Goal: Task Accomplishment & Management: Complete application form

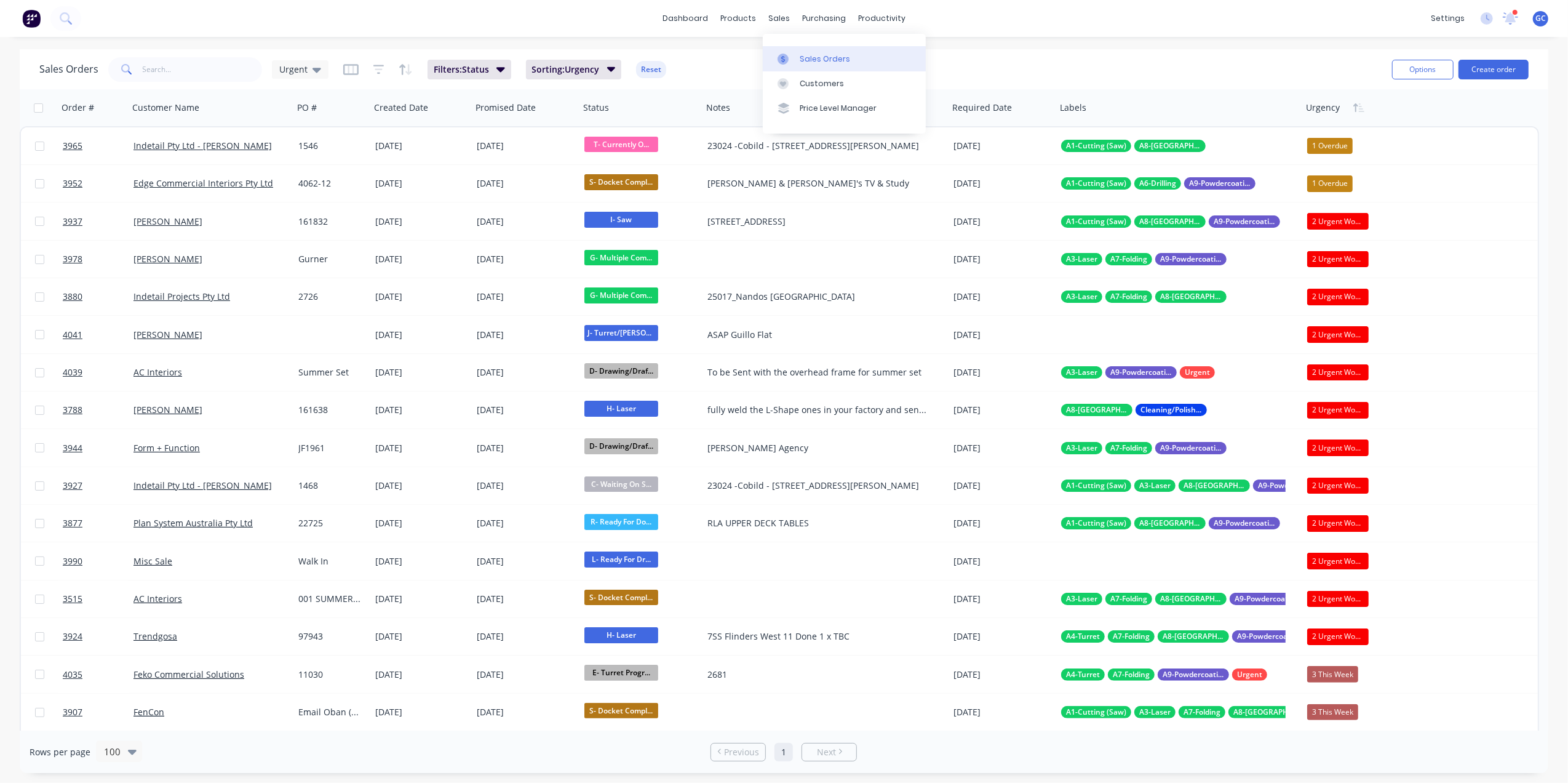
click at [809, 54] on div "Sales Orders" at bounding box center [825, 59] width 50 height 11
click at [212, 60] on input "text" at bounding box center [203, 69] width 120 height 25
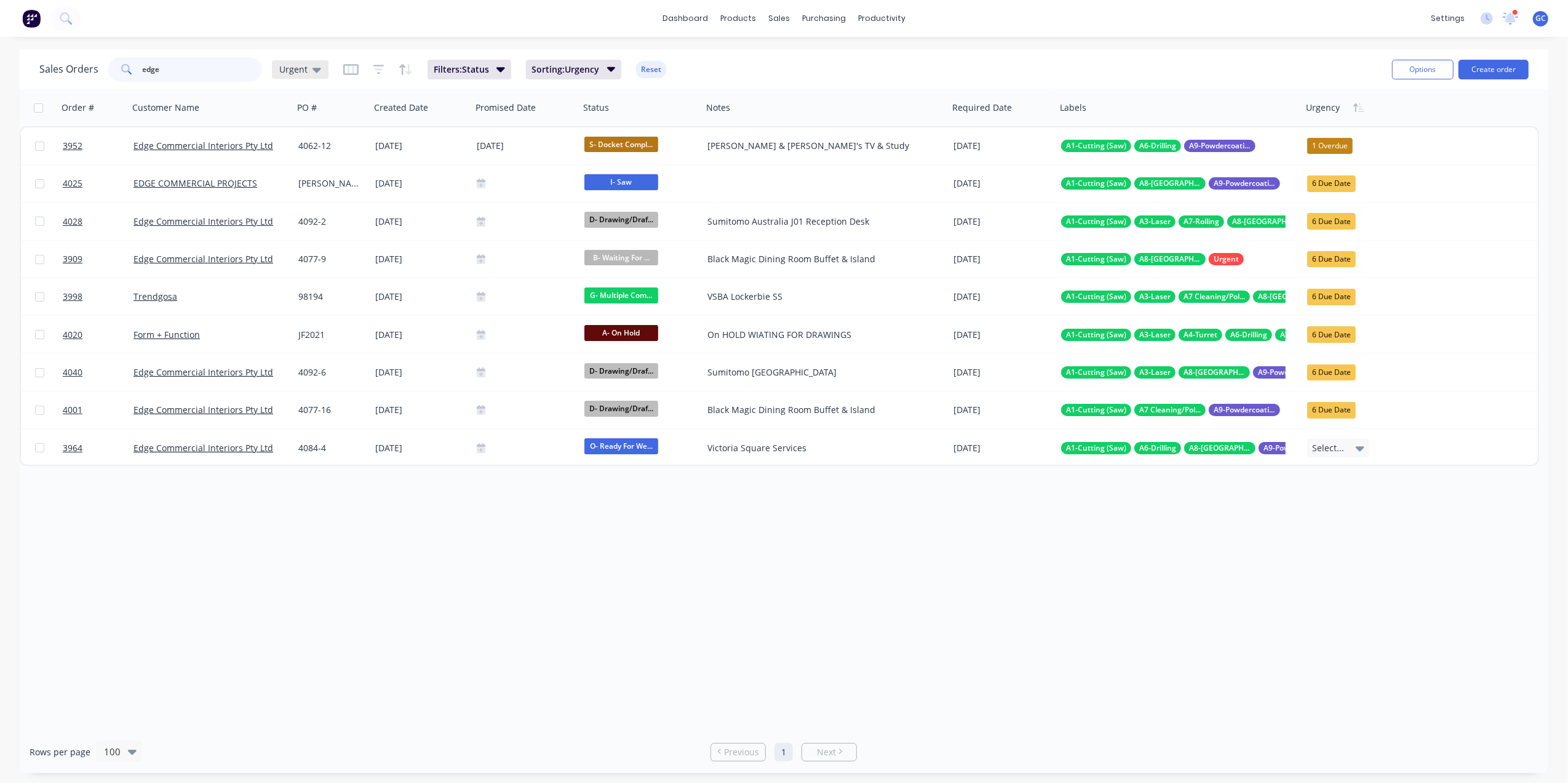
type input "edge"
click at [281, 64] on span "Urgent" at bounding box center [293, 69] width 28 height 13
click at [296, 294] on button "[PERSON_NAME]" at bounding box center [346, 297] width 140 height 14
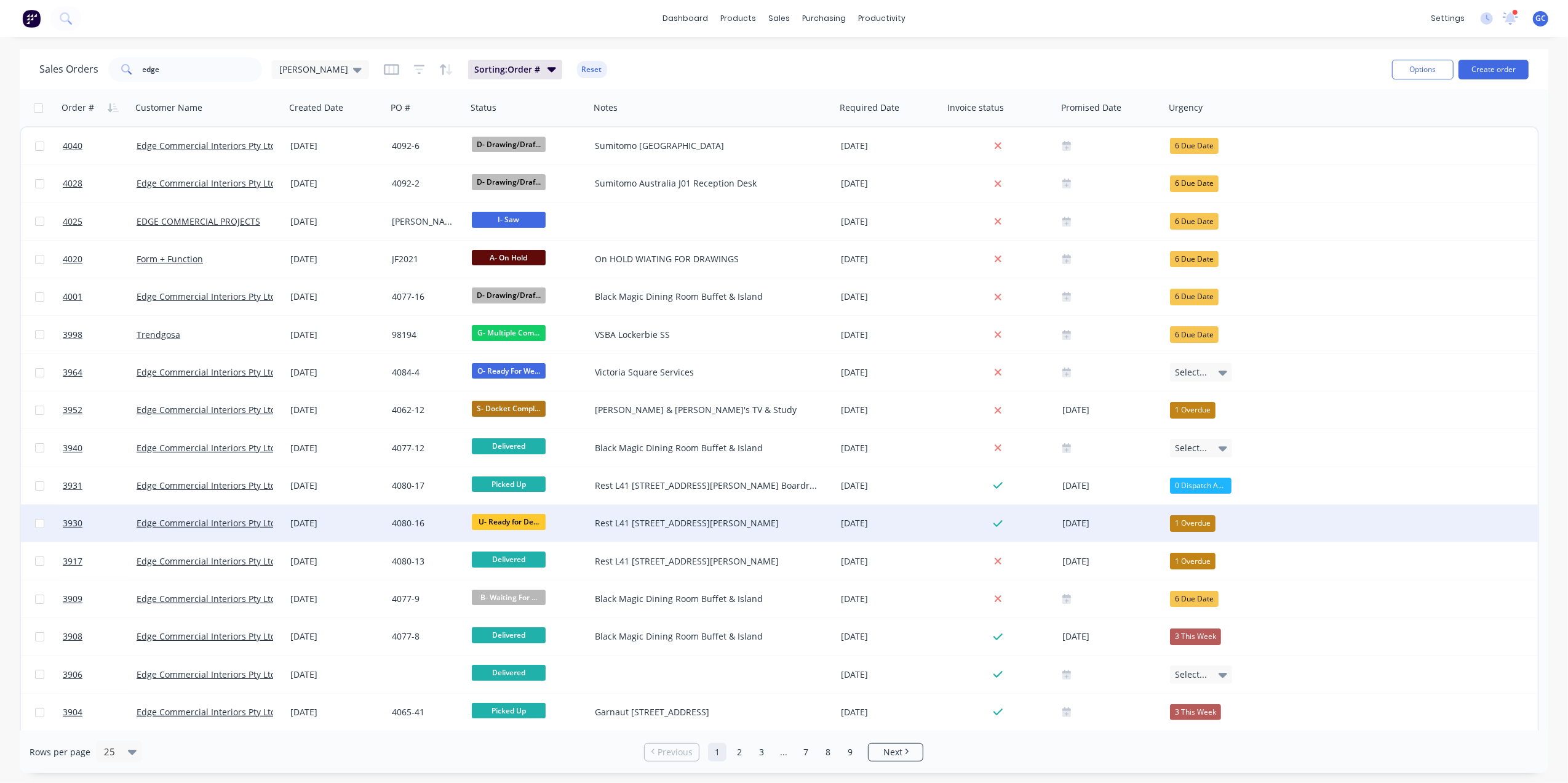
click at [428, 518] on div "4080-16" at bounding box center [425, 523] width 67 height 13
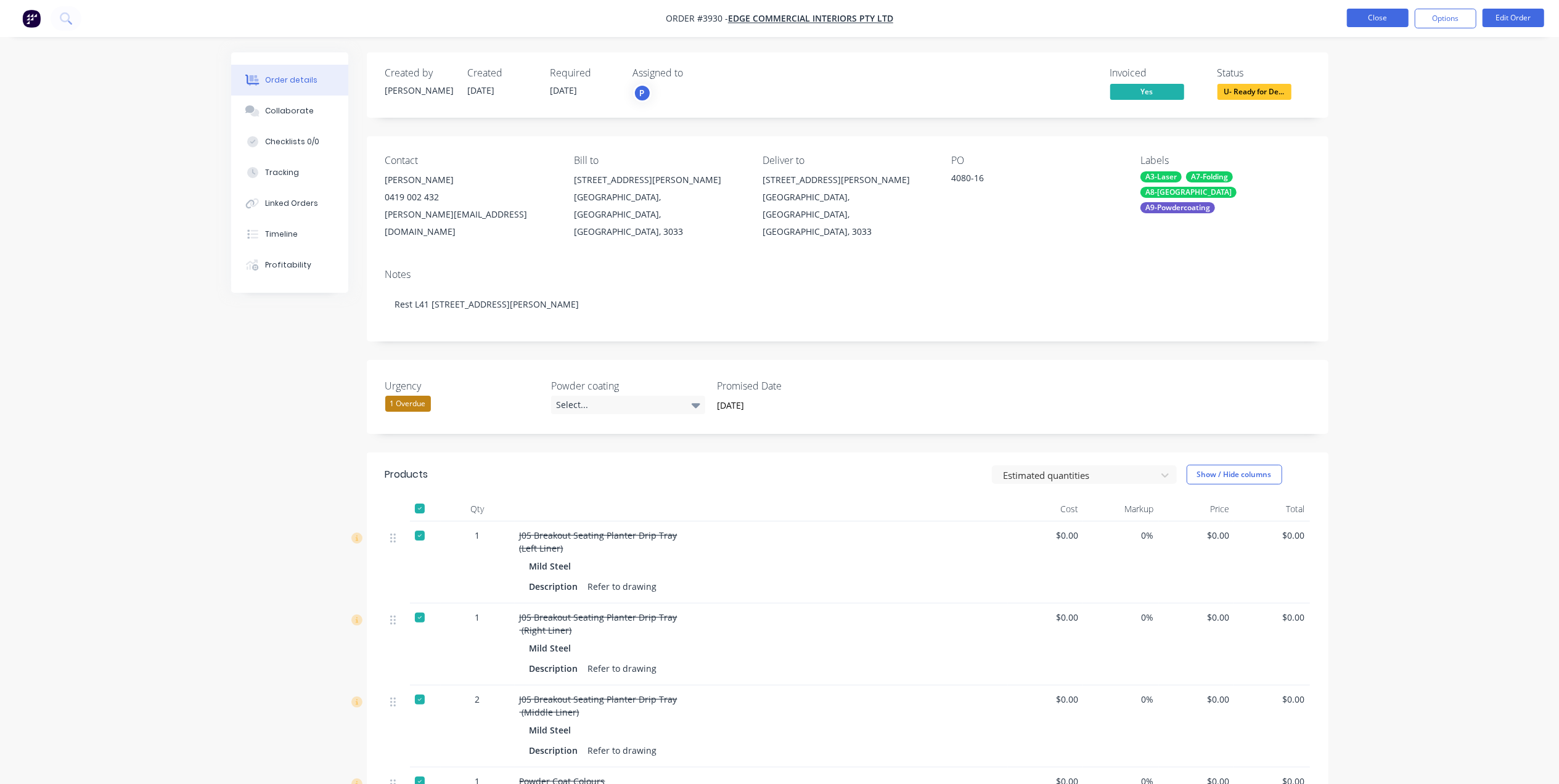
click at [1384, 27] on button "Close" at bounding box center [1377, 18] width 62 height 18
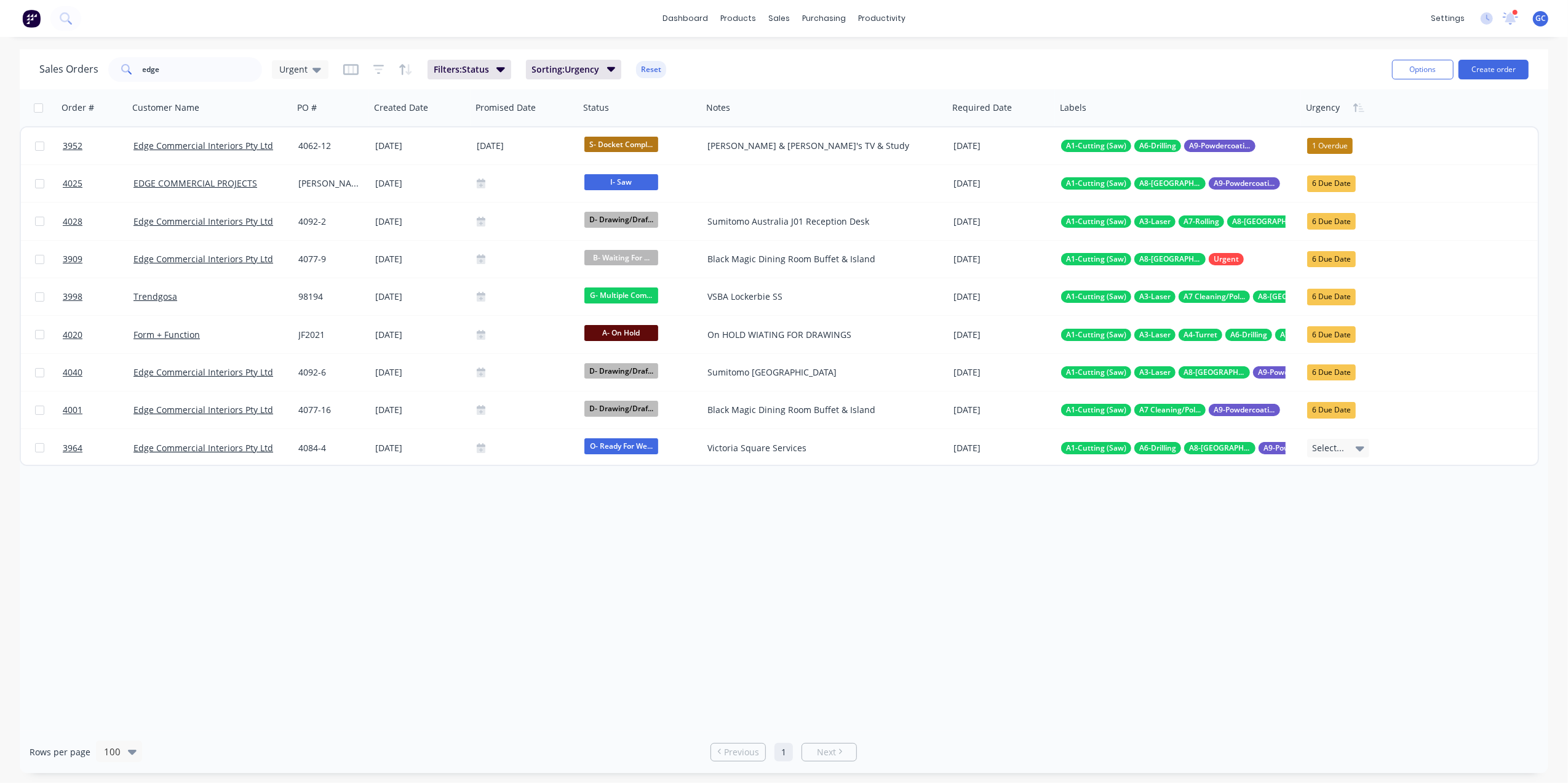
drag, startPoint x: 298, startPoint y: 65, endPoint x: 298, endPoint y: 82, distance: 17.0
click at [298, 67] on span "Urgent" at bounding box center [293, 69] width 28 height 13
click at [304, 294] on button "[PERSON_NAME]" at bounding box center [346, 297] width 140 height 14
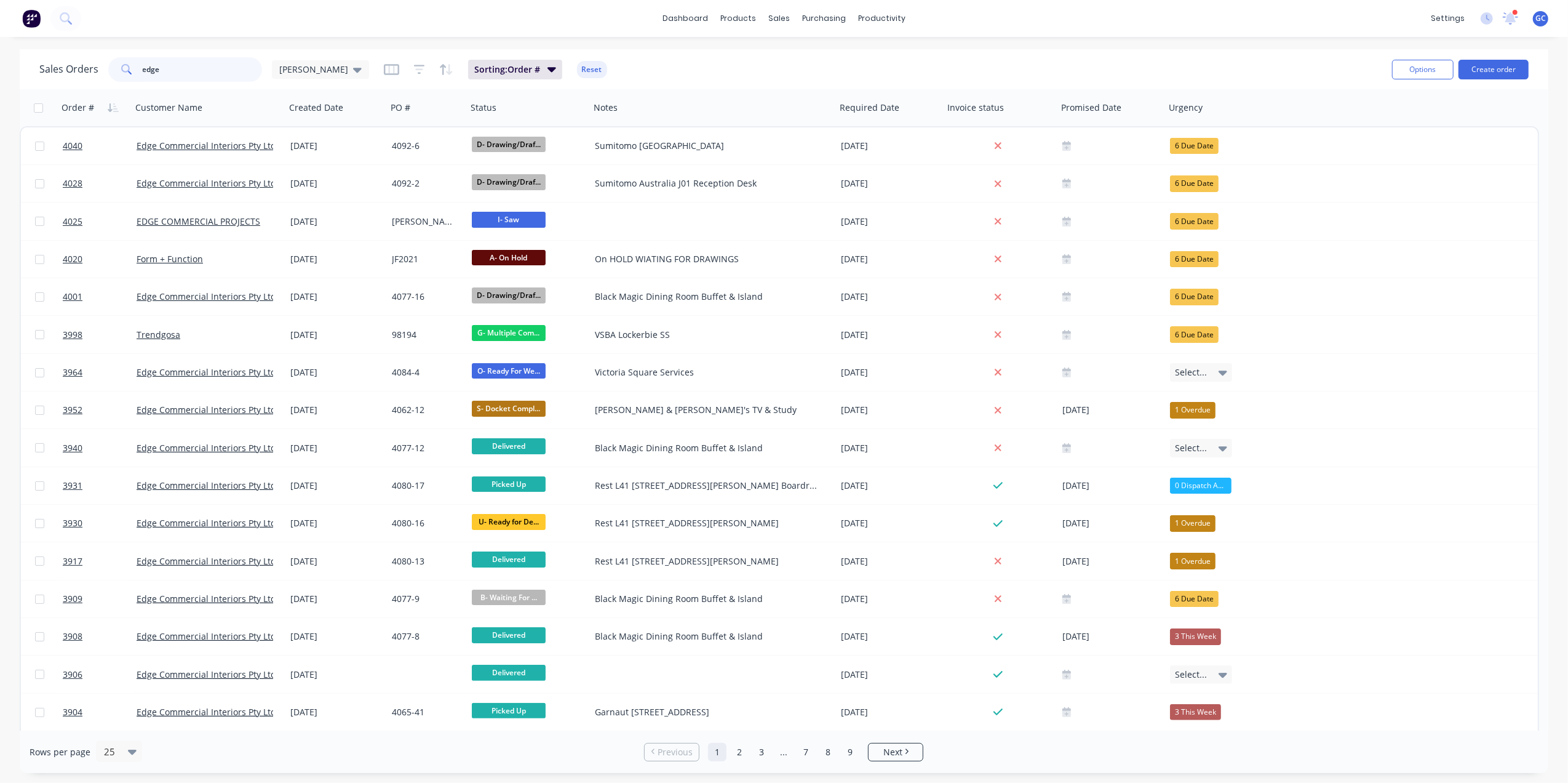
drag, startPoint x: 223, startPoint y: 59, endPoint x: 25, endPoint y: 52, distance: 198.1
click at [25, 52] on div "Sales Orders edge Gino Sorting: Order # Reset Options Create order" at bounding box center [784, 69] width 1529 height 40
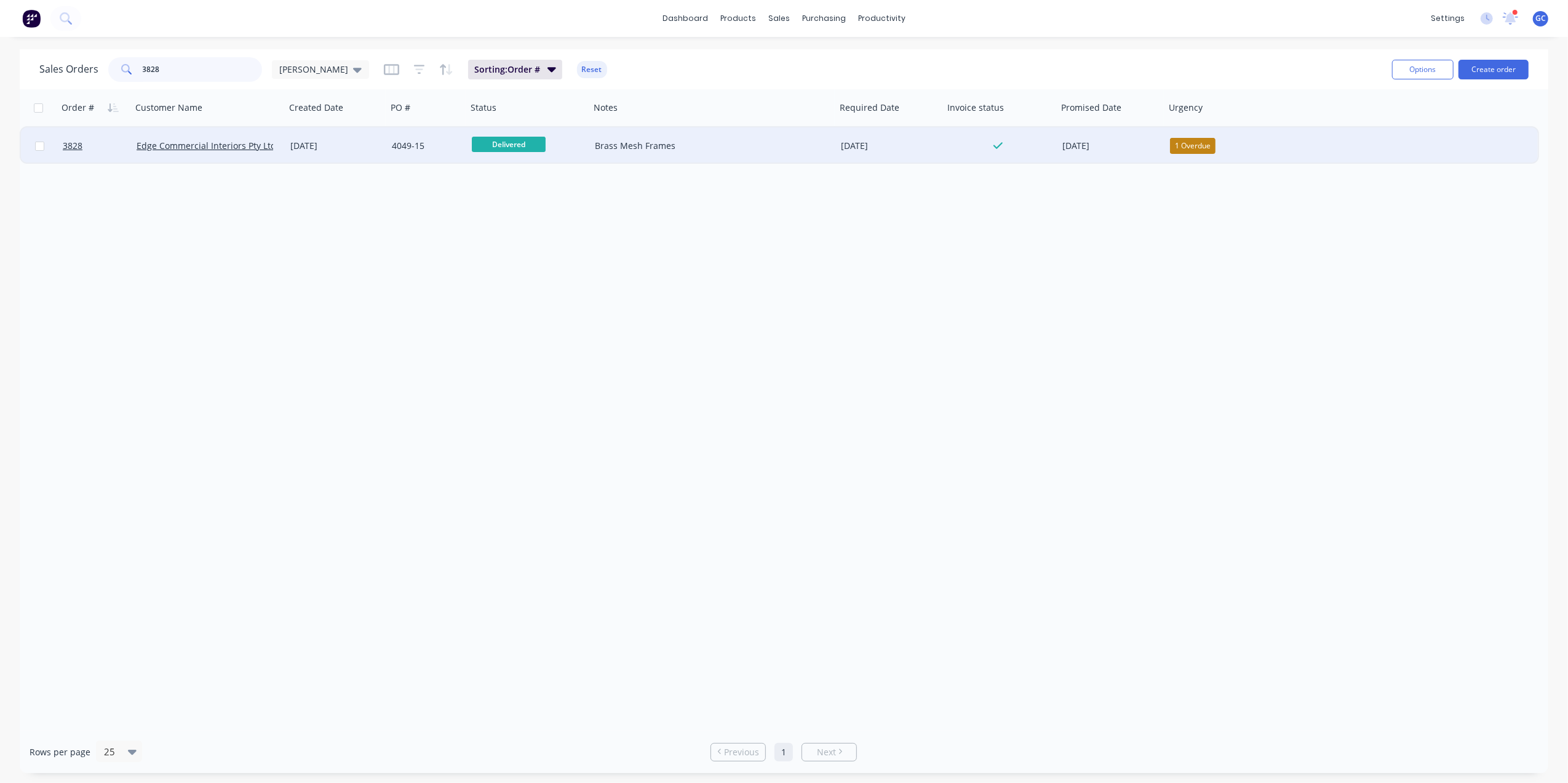
type input "3828"
click at [385, 150] on div "[DATE]" at bounding box center [336, 146] width 101 height 37
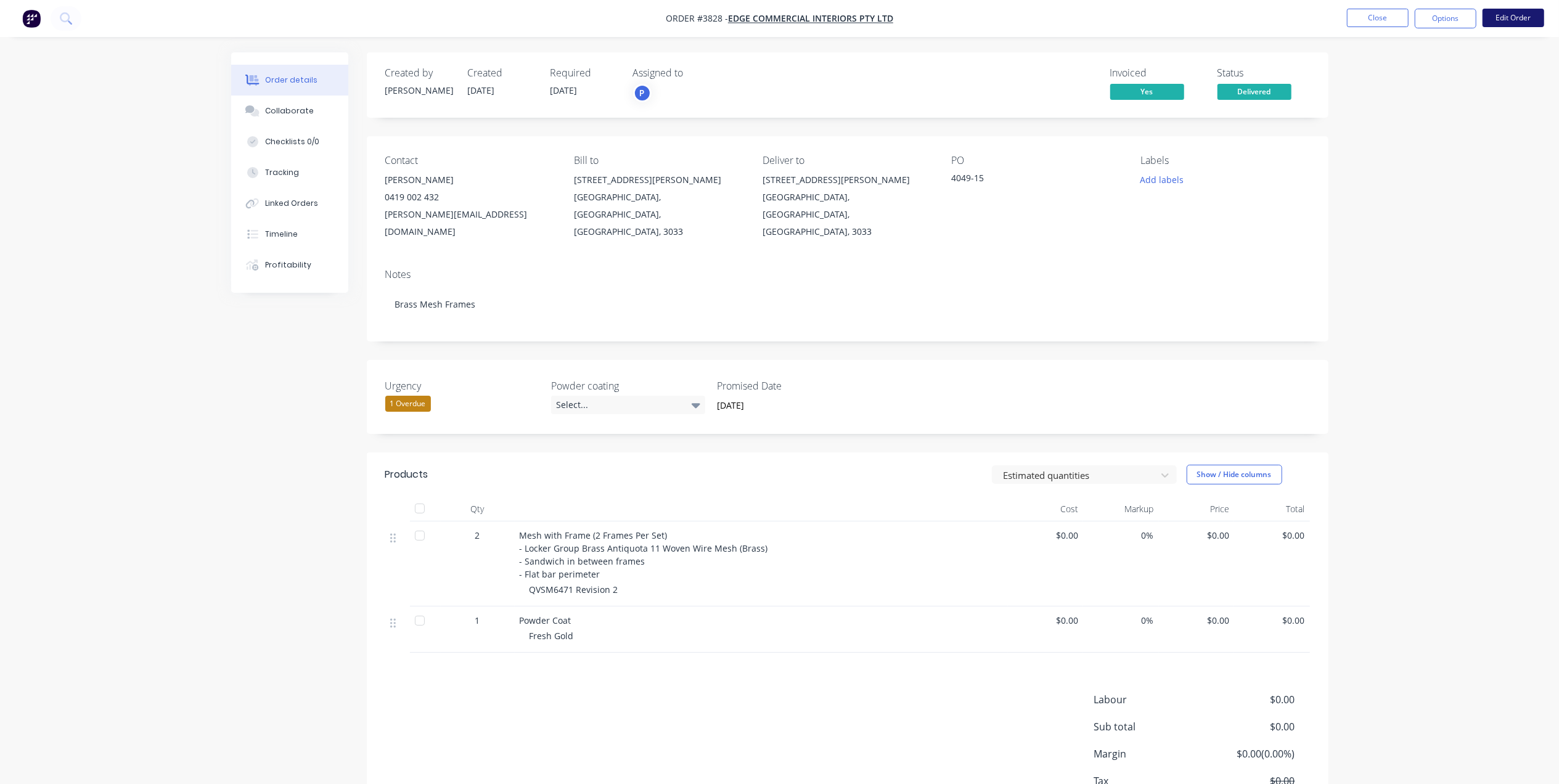
click at [1522, 18] on button "Edit Order" at bounding box center [1513, 18] width 62 height 18
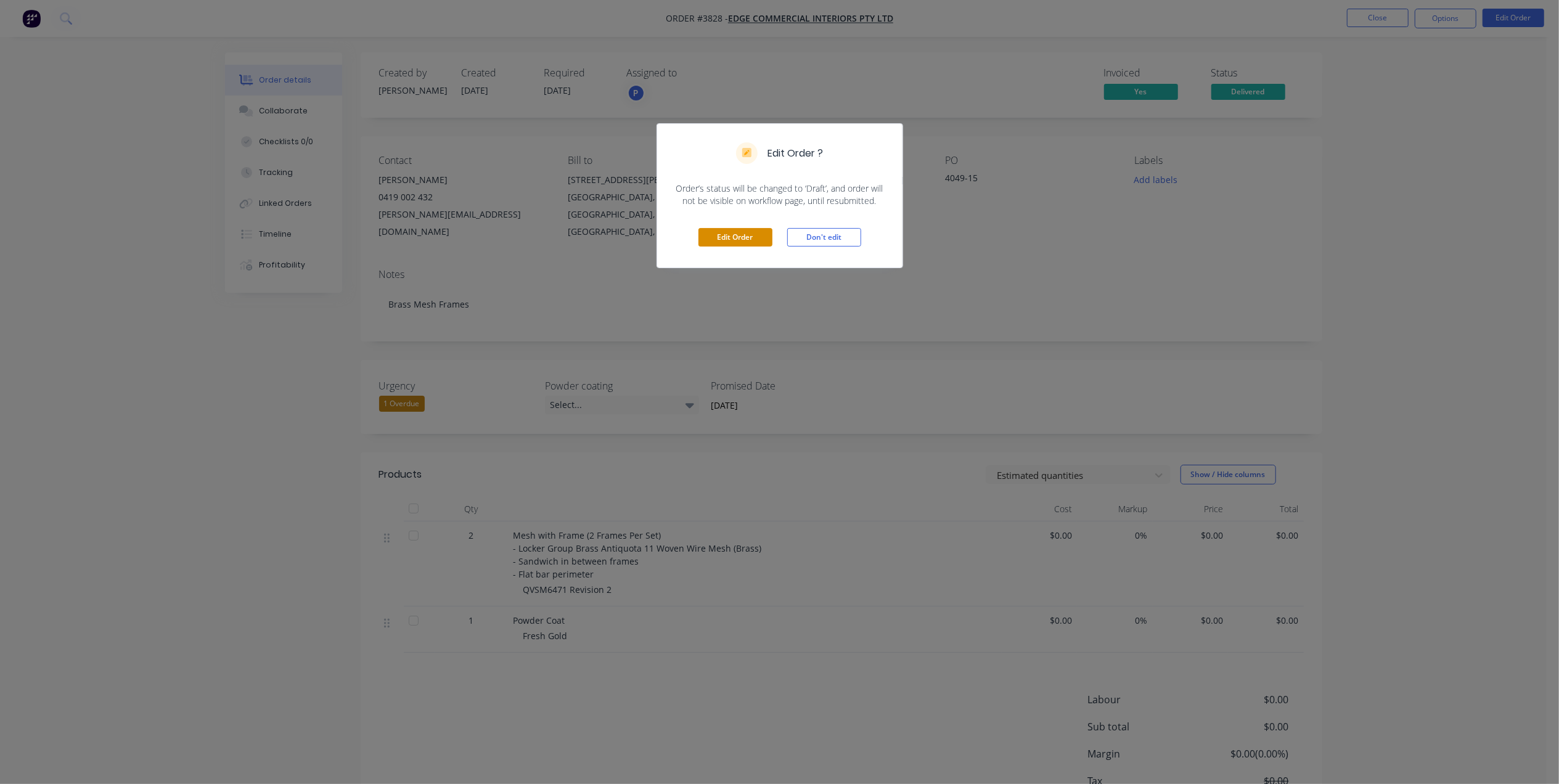
click at [722, 230] on button "Edit Order" at bounding box center [735, 237] width 74 height 18
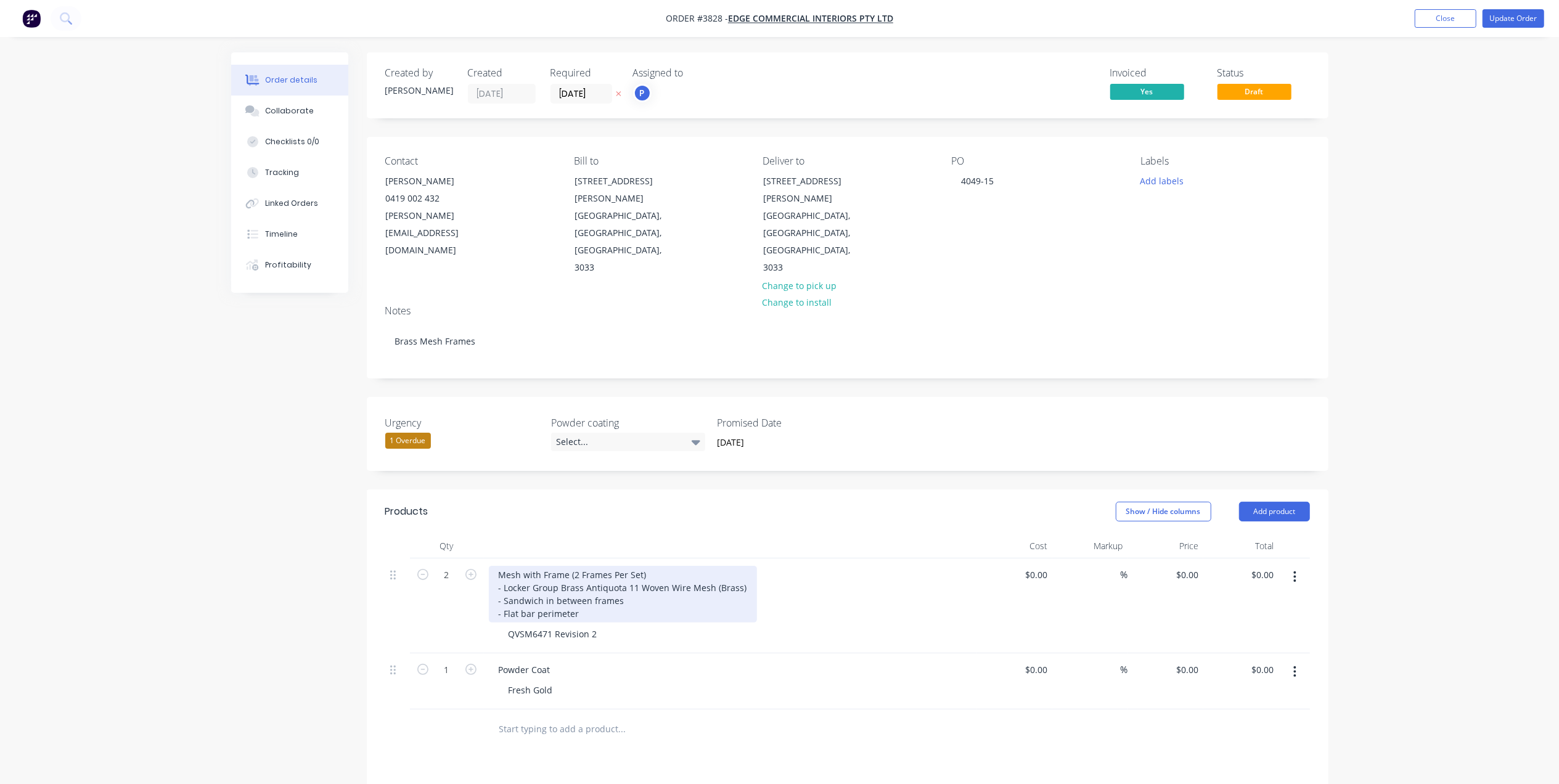
scroll to position [82, 0]
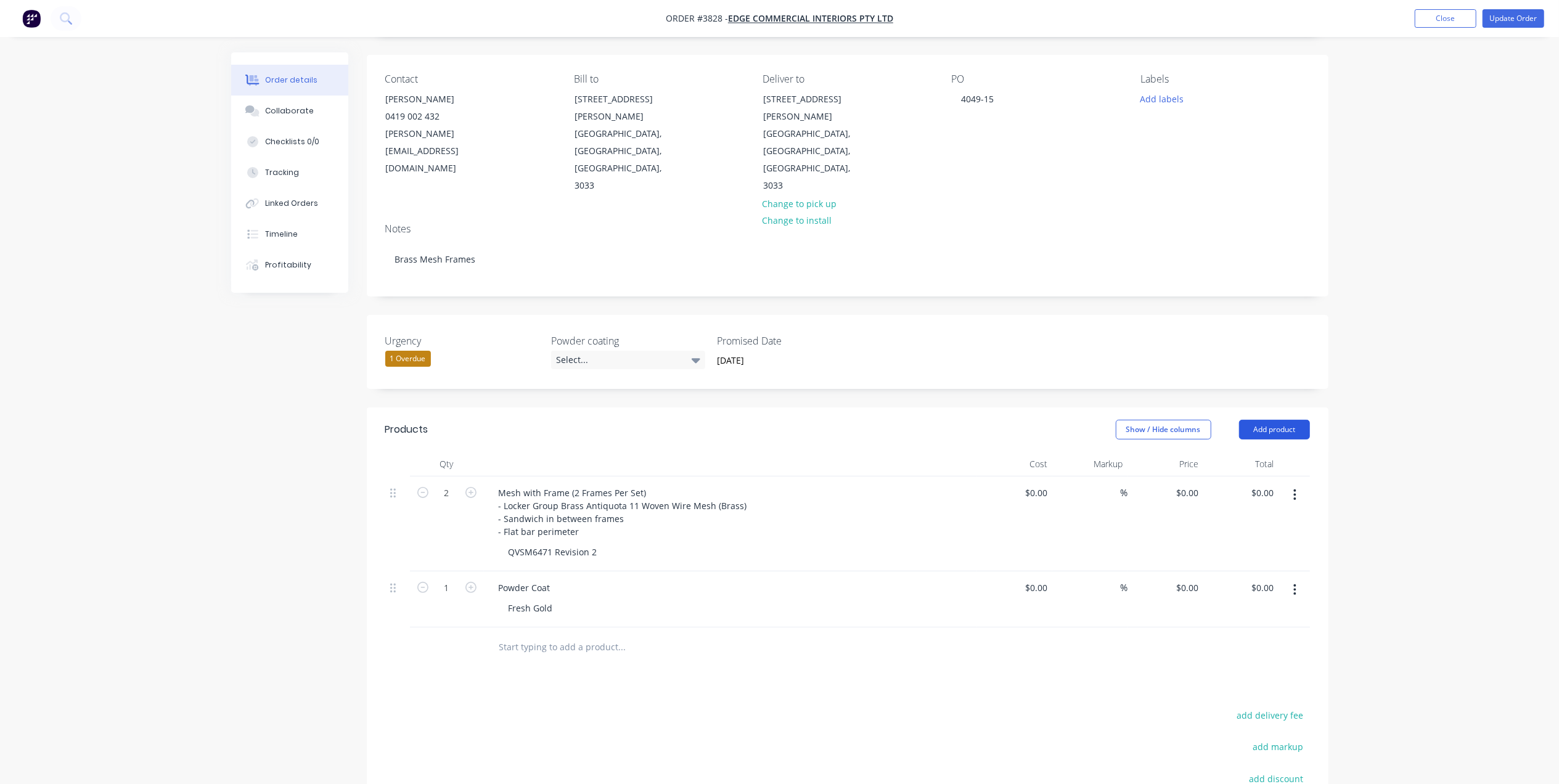
click at [1302, 419] on button "Add product" at bounding box center [1274, 429] width 71 height 20
click at [1258, 476] on div "Basic product" at bounding box center [1251, 485] width 95 height 18
click at [555, 635] on div at bounding box center [540, 643] width 103 height 18
drag, startPoint x: 555, startPoint y: 561, endPoint x: 430, endPoint y: 558, distance: 125.0
click at [430, 571] on div "1 Powder Coat Fresh Gold $0.00 $0.00 % $0.00 $0.00 $0.00 $0.00" at bounding box center [847, 599] width 924 height 56
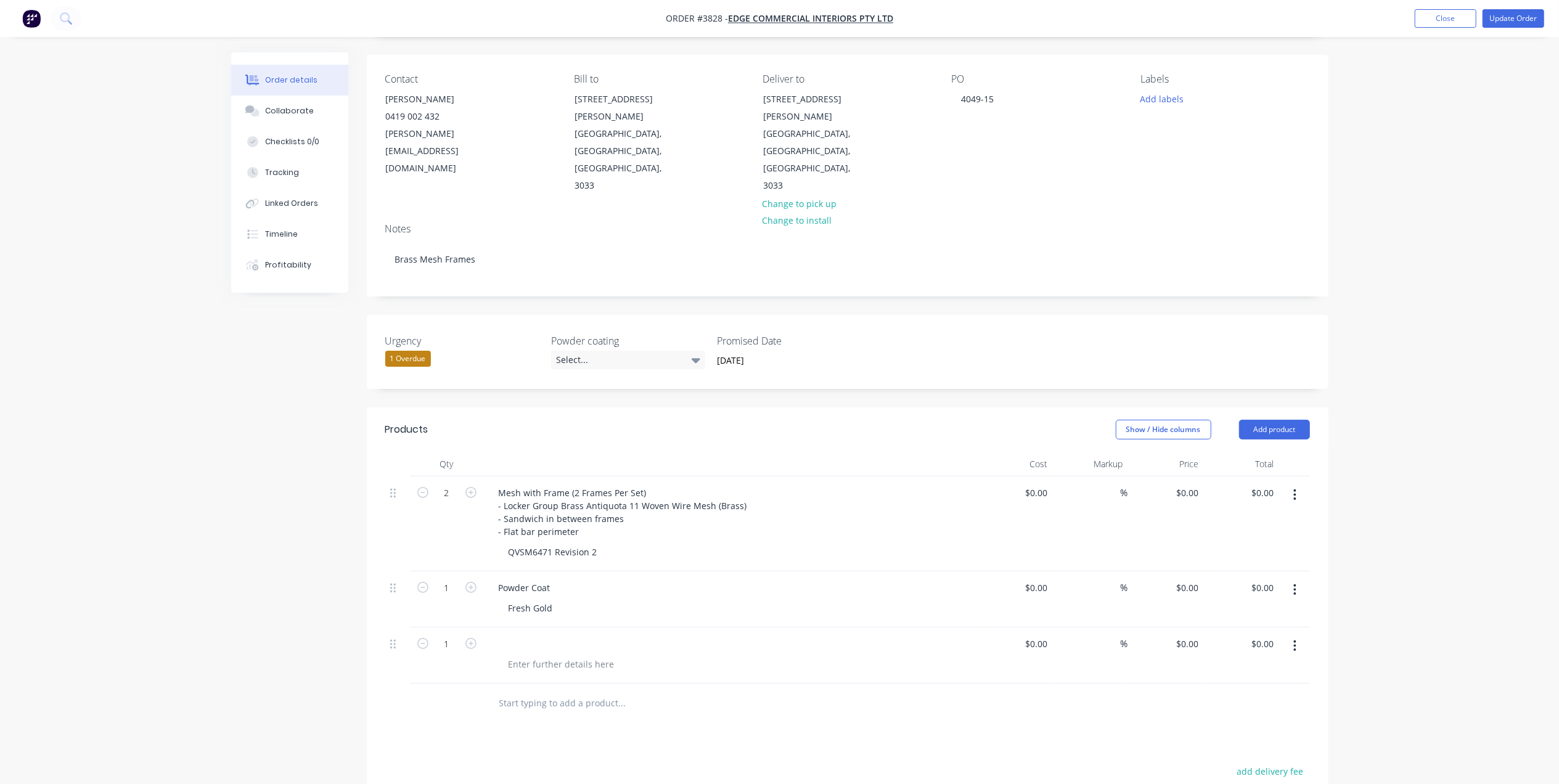
click at [602, 599] on div "Fresh Gold" at bounding box center [735, 608] width 473 height 18
drag, startPoint x: 550, startPoint y: 560, endPoint x: 502, endPoint y: 565, distance: 48.3
click at [502, 599] on div "Fresh Gold" at bounding box center [531, 608] width 64 height 18
click at [725, 655] on div at bounding box center [735, 664] width 473 height 18
drag, startPoint x: 516, startPoint y: 592, endPoint x: 505, endPoint y: 589, distance: 11.4
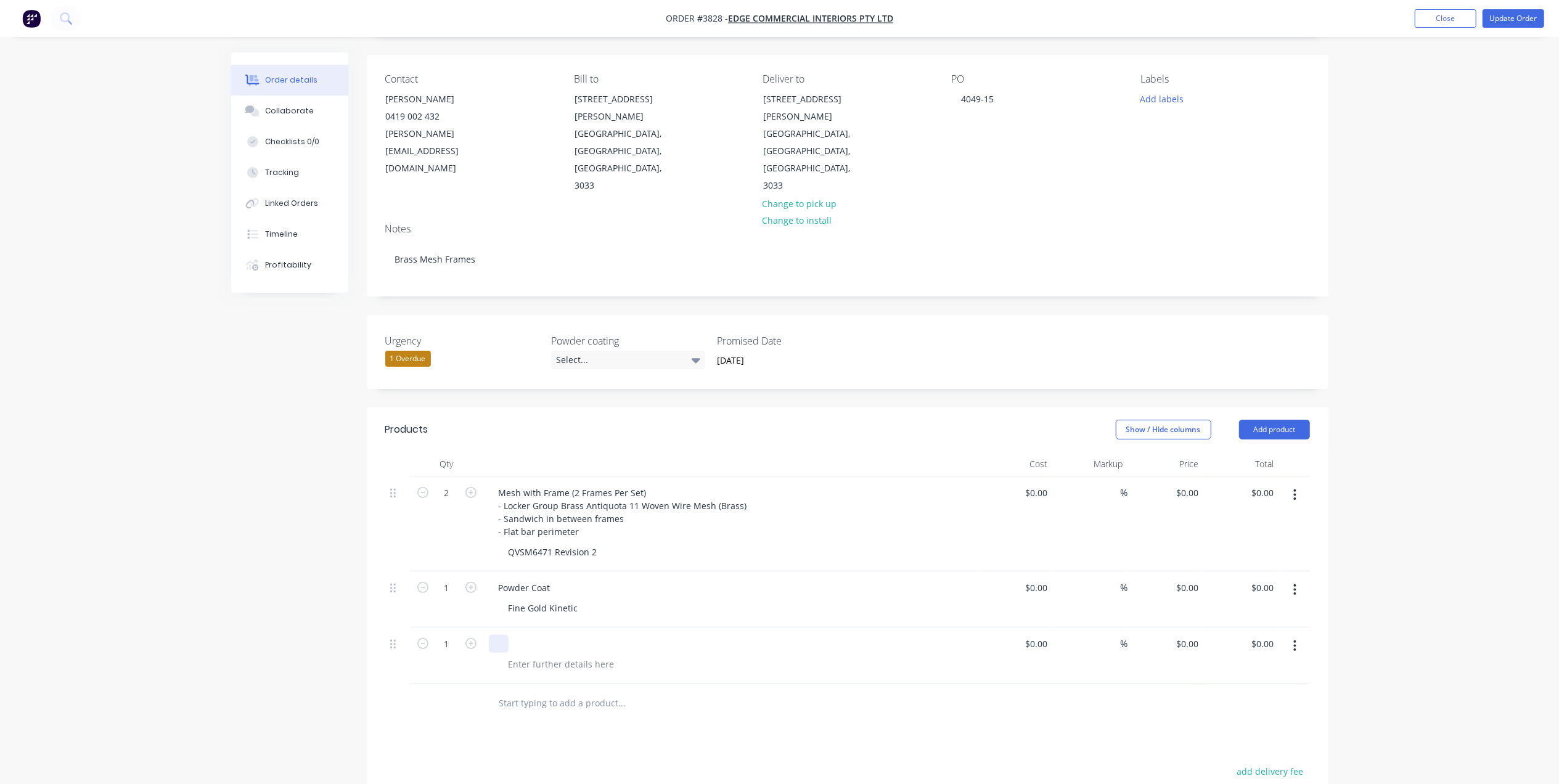
click at [514, 635] on div at bounding box center [731, 643] width 483 height 18
click at [505, 635] on div at bounding box center [498, 643] width 20 height 18
click at [531, 655] on div at bounding box center [561, 664] width 126 height 18
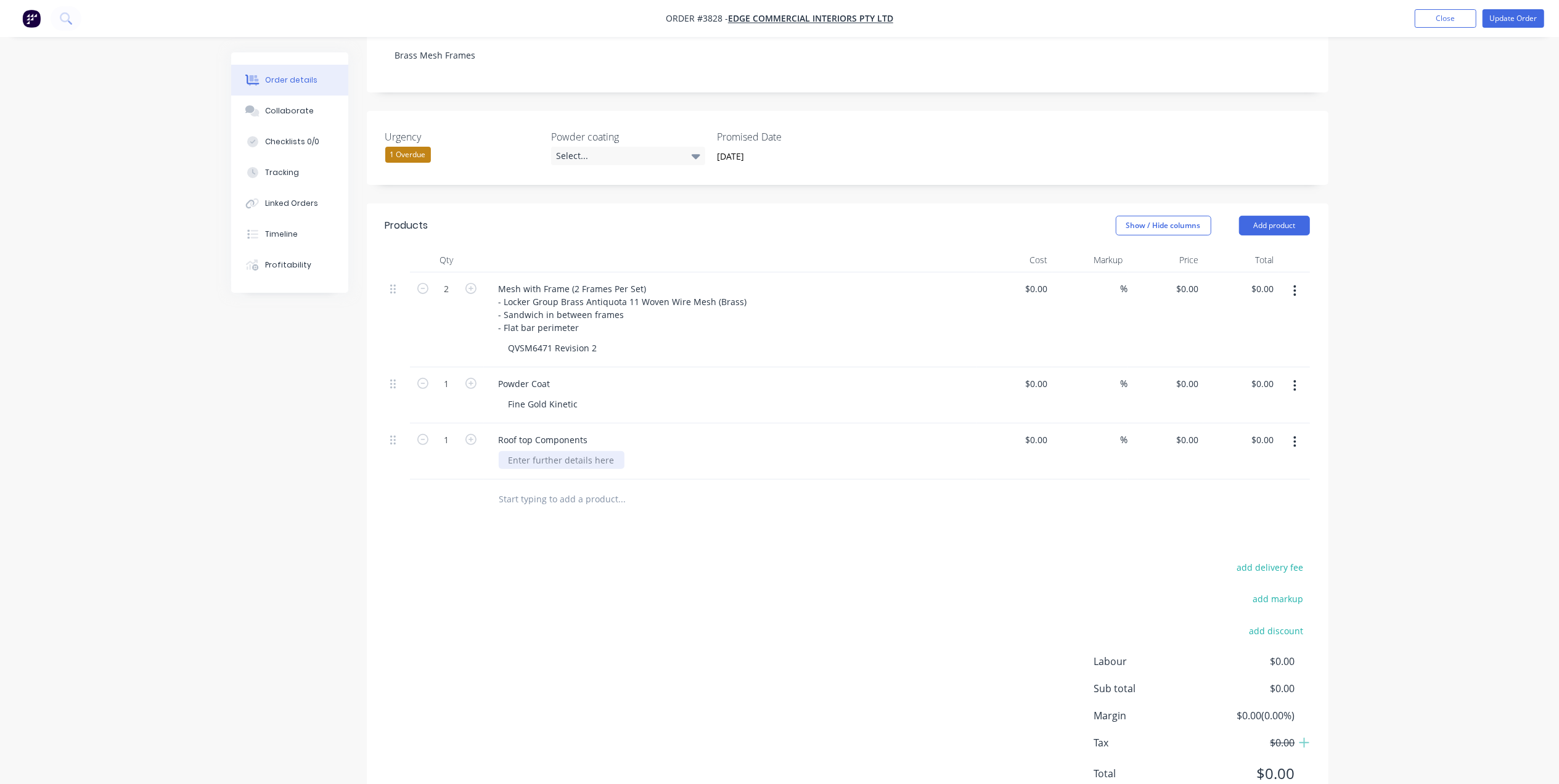
scroll to position [286, 0]
click at [551, 450] on div at bounding box center [561, 459] width 126 height 18
click at [469, 433] on icon "button" at bounding box center [471, 439] width 11 height 11
type input "2"
click at [594, 430] on div "Roof top Components" at bounding box center [543, 439] width 109 height 18
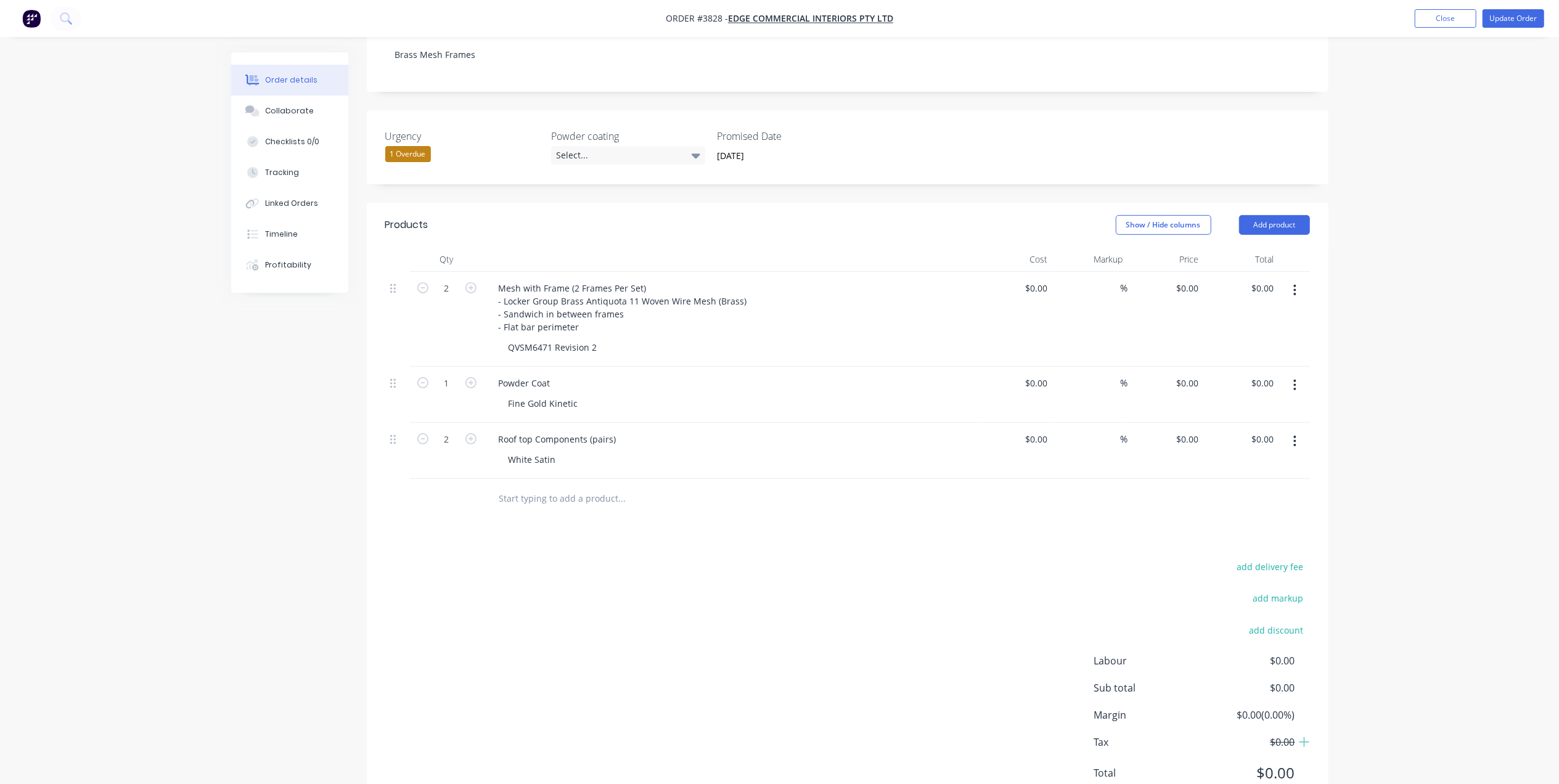
click at [842, 558] on div "add delivery fee add markup add discount Labour $0.00 Sub total $0.00 Margin $0…" at bounding box center [847, 677] width 924 height 238
click at [598, 430] on div "Roof top Components (pairs)" at bounding box center [558, 439] width 138 height 18
drag, startPoint x: 753, startPoint y: 407, endPoint x: 972, endPoint y: 387, distance: 219.9
click at [763, 423] on div "Roof top Components (Pairs) White Satin" at bounding box center [731, 450] width 493 height 56
click at [1281, 215] on button "Add product" at bounding box center [1274, 225] width 71 height 20
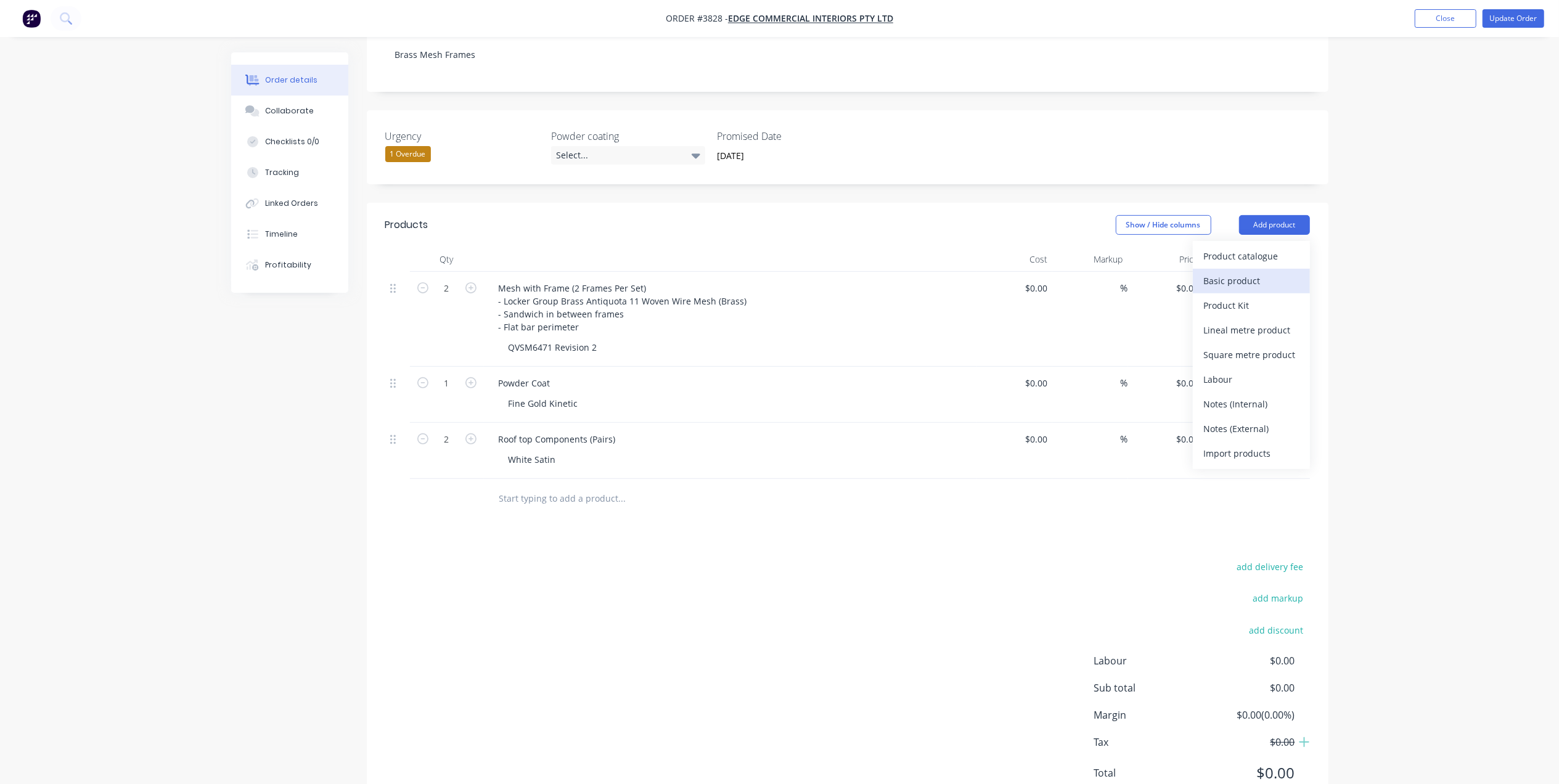
click at [1216, 272] on div "Basic product" at bounding box center [1251, 281] width 95 height 18
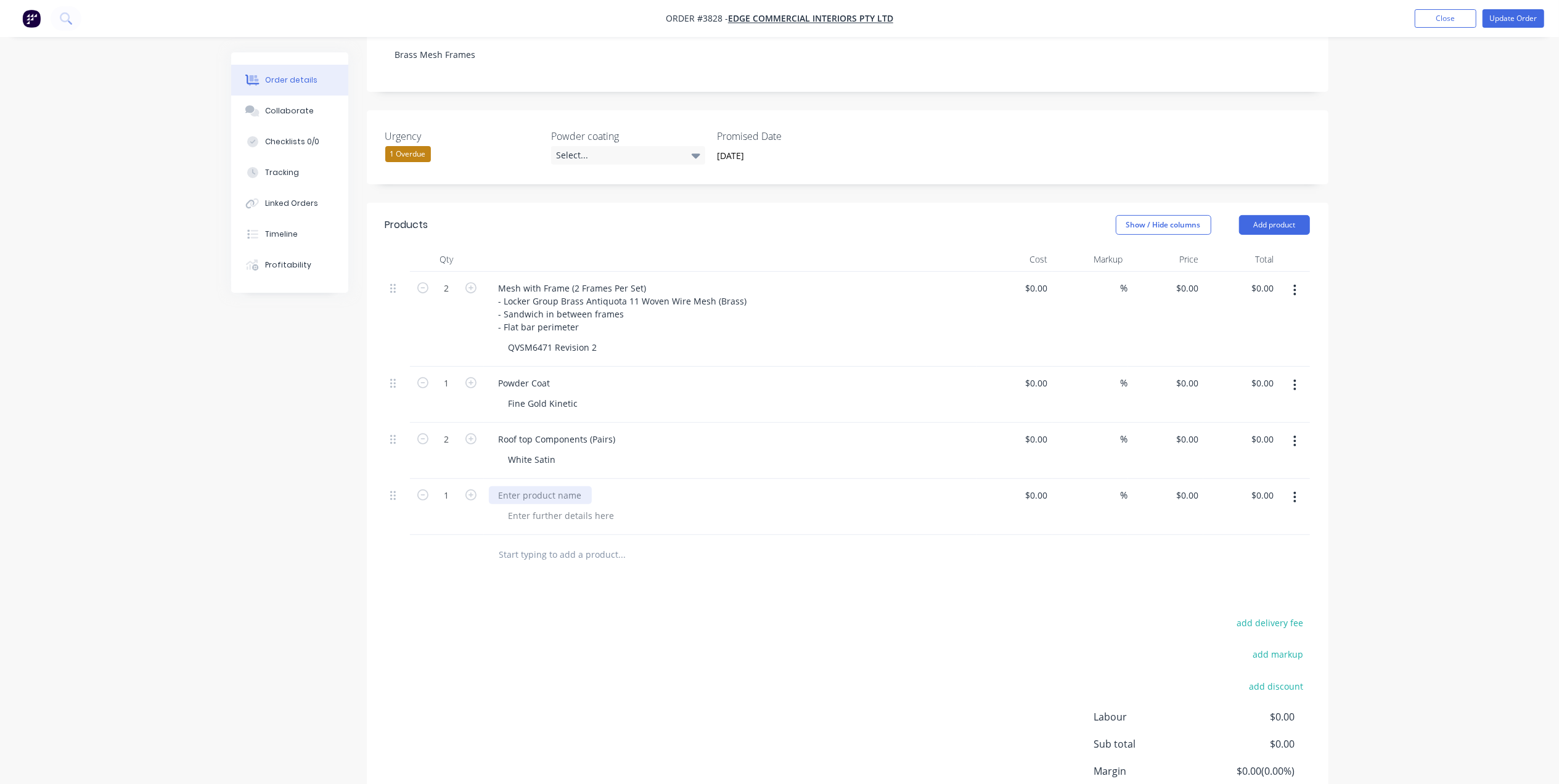
click at [561, 486] on div at bounding box center [540, 495] width 103 height 18
drag, startPoint x: 562, startPoint y: 406, endPoint x: 449, endPoint y: 414, distance: 113.3
click at [449, 423] on div "2 Roof top Components (Pairs) White Satin $0.00 $0.00 % $0.00 $0.00 $0.00 $0.00" at bounding box center [847, 450] width 924 height 56
drag, startPoint x: 553, startPoint y: 421, endPoint x: 560, endPoint y: 413, distance: 10.6
click at [553, 423] on div "Roof top Components (Pairs) White Satin" at bounding box center [731, 450] width 493 height 56
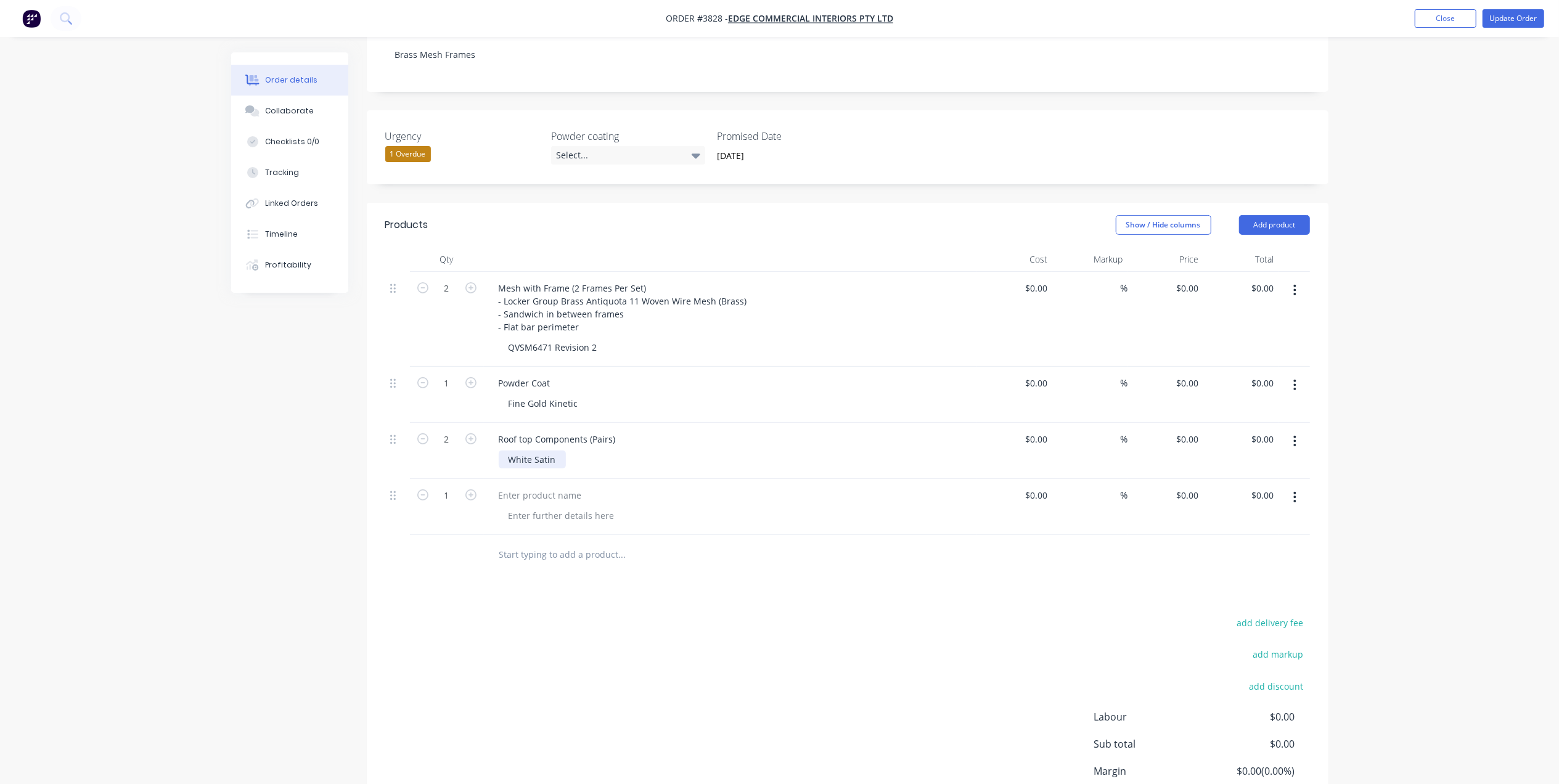
click at [561, 450] on div "White Satin" at bounding box center [532, 459] width 67 height 18
click at [517, 486] on div at bounding box center [540, 495] width 103 height 18
drag, startPoint x: 550, startPoint y: 446, endPoint x: 457, endPoint y: 448, distance: 93.0
click at [457, 479] on div "1 White Satin $0.00 $0.00 % $0.00 $0.00 $0.00 $0.00" at bounding box center [847, 506] width 924 height 56
copy div "White Satin"
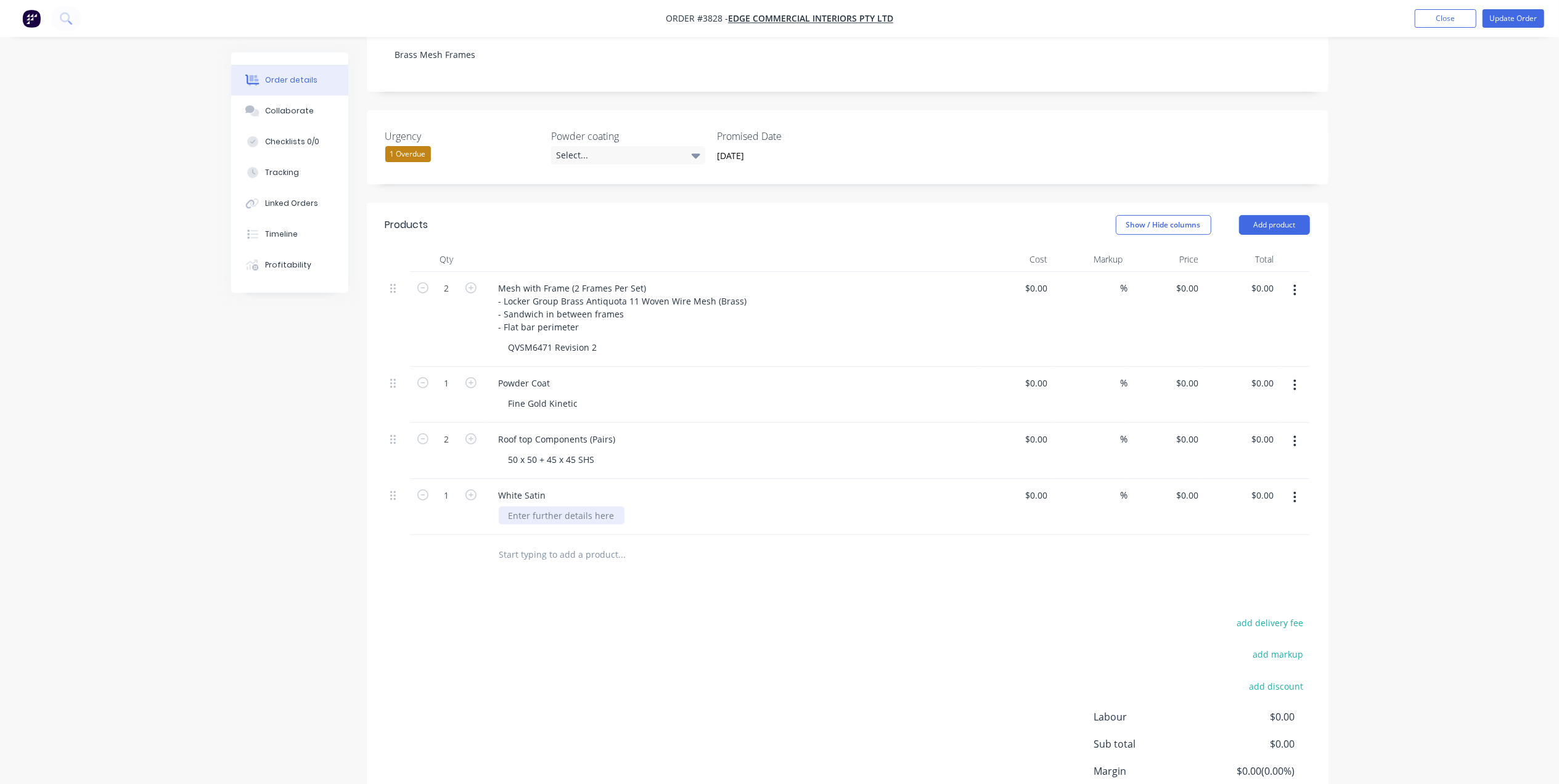
click at [587, 506] on div at bounding box center [561, 515] width 126 height 18
drag, startPoint x: 548, startPoint y: 446, endPoint x: 465, endPoint y: 452, distance: 83.2
click at [465, 479] on div "1 White Satin $0.00 $0.00 % $0.00 $0.00 $0.00 $0.00" at bounding box center [847, 506] width 924 height 56
copy div "White Satin"
click at [578, 506] on div at bounding box center [561, 515] width 126 height 18
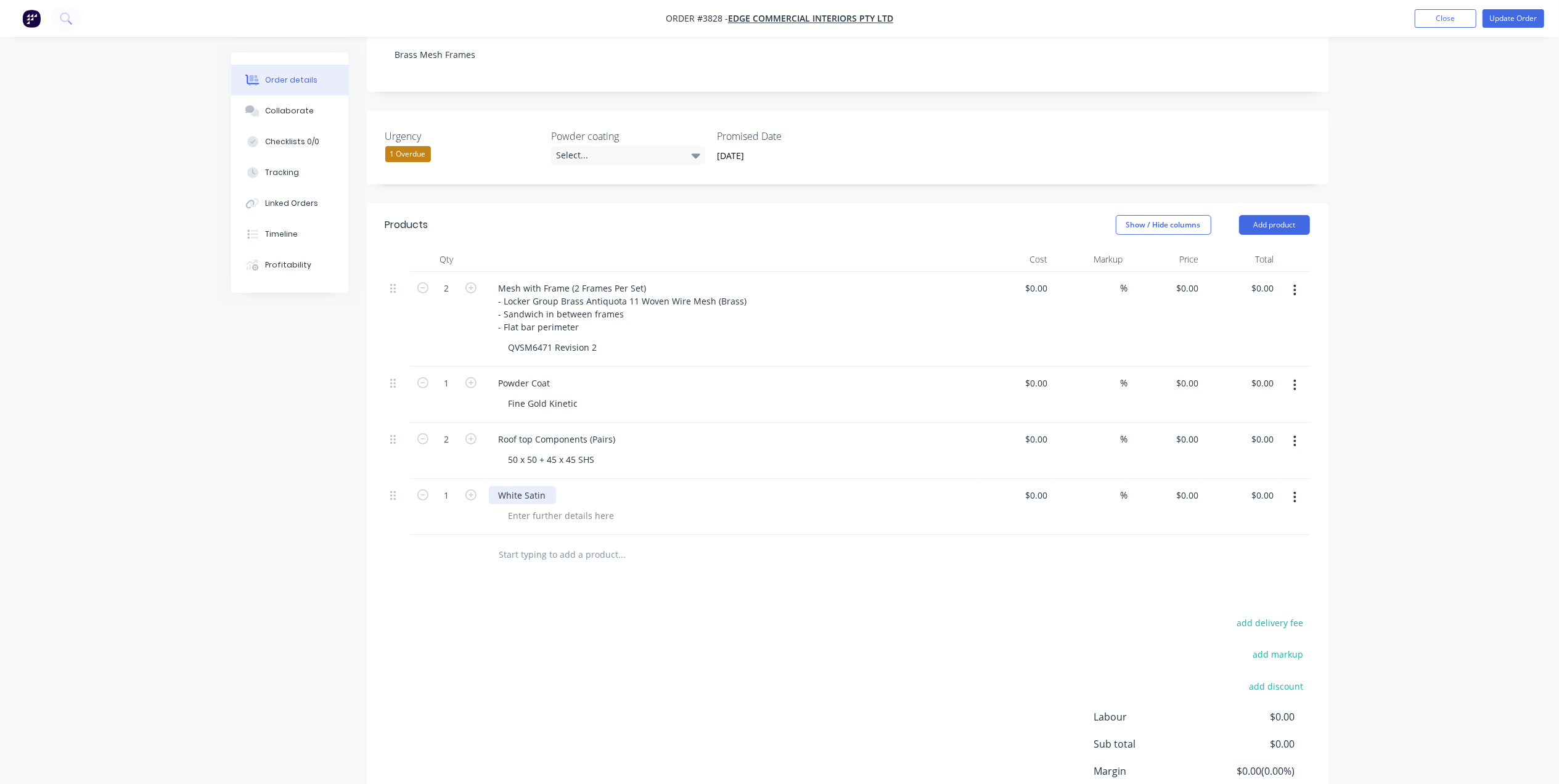
click at [548, 486] on div "White Satin" at bounding box center [522, 495] width 67 height 18
click at [550, 506] on div at bounding box center [561, 515] width 126 height 18
drag, startPoint x: 548, startPoint y: 441, endPoint x: 440, endPoint y: 454, distance: 108.8
click at [440, 479] on div "1 White Satin $0.00 $0.00 % $0.00 $0.00 $0.00 $0.00" at bounding box center [847, 506] width 924 height 56
copy div "White Satin"
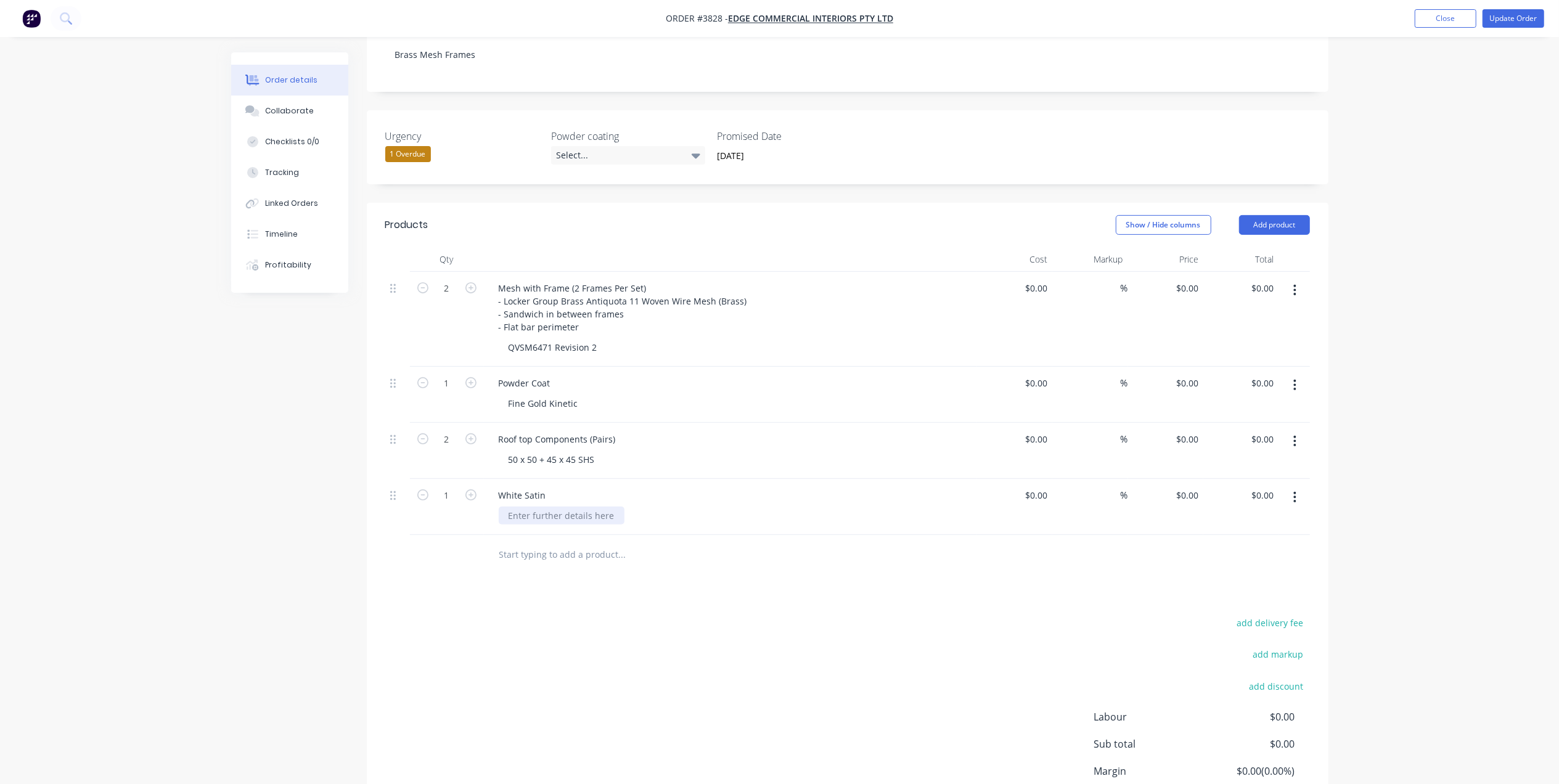
click at [539, 506] on div at bounding box center [561, 515] width 126 height 18
click at [551, 486] on div "White Satin" at bounding box center [522, 495] width 67 height 18
drag, startPoint x: 551, startPoint y: 444, endPoint x: 456, endPoint y: 456, distance: 95.8
click at [456, 479] on div "1 White Satin $0.00 $0.00 % $0.00 $0.00 $0.00 $0.00" at bounding box center [847, 506] width 924 height 56
click at [545, 506] on div at bounding box center [561, 515] width 126 height 18
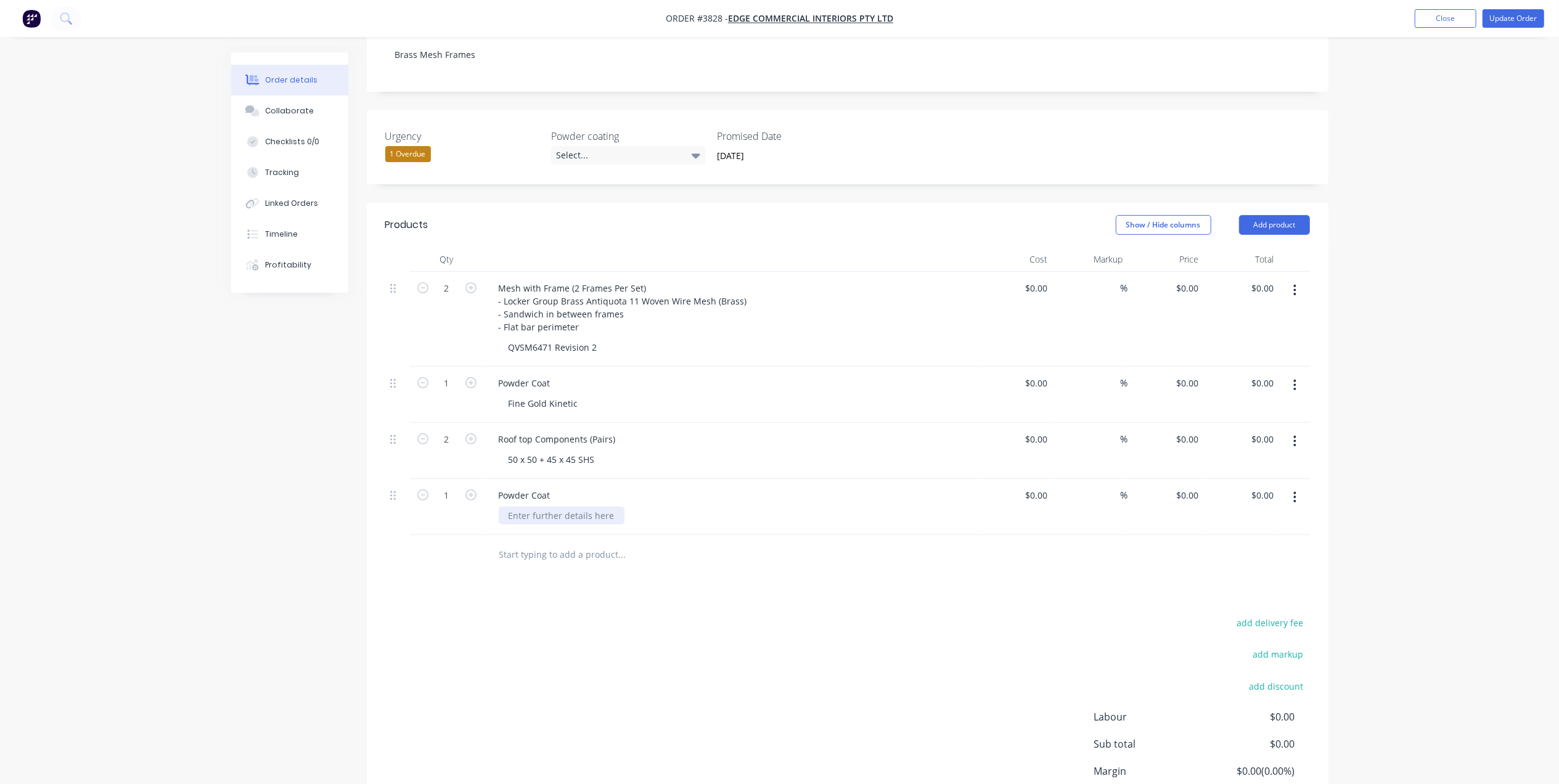
click at [545, 506] on div at bounding box center [561, 515] width 126 height 18
click at [538, 506] on div at bounding box center [561, 515] width 126 height 18
click at [659, 486] on div "Powder Coat" at bounding box center [731, 495] width 483 height 18
click at [1293, 430] on button "button" at bounding box center [1295, 441] width 29 height 22
click at [1265, 489] on div "Duplicate" at bounding box center [1251, 498] width 95 height 18
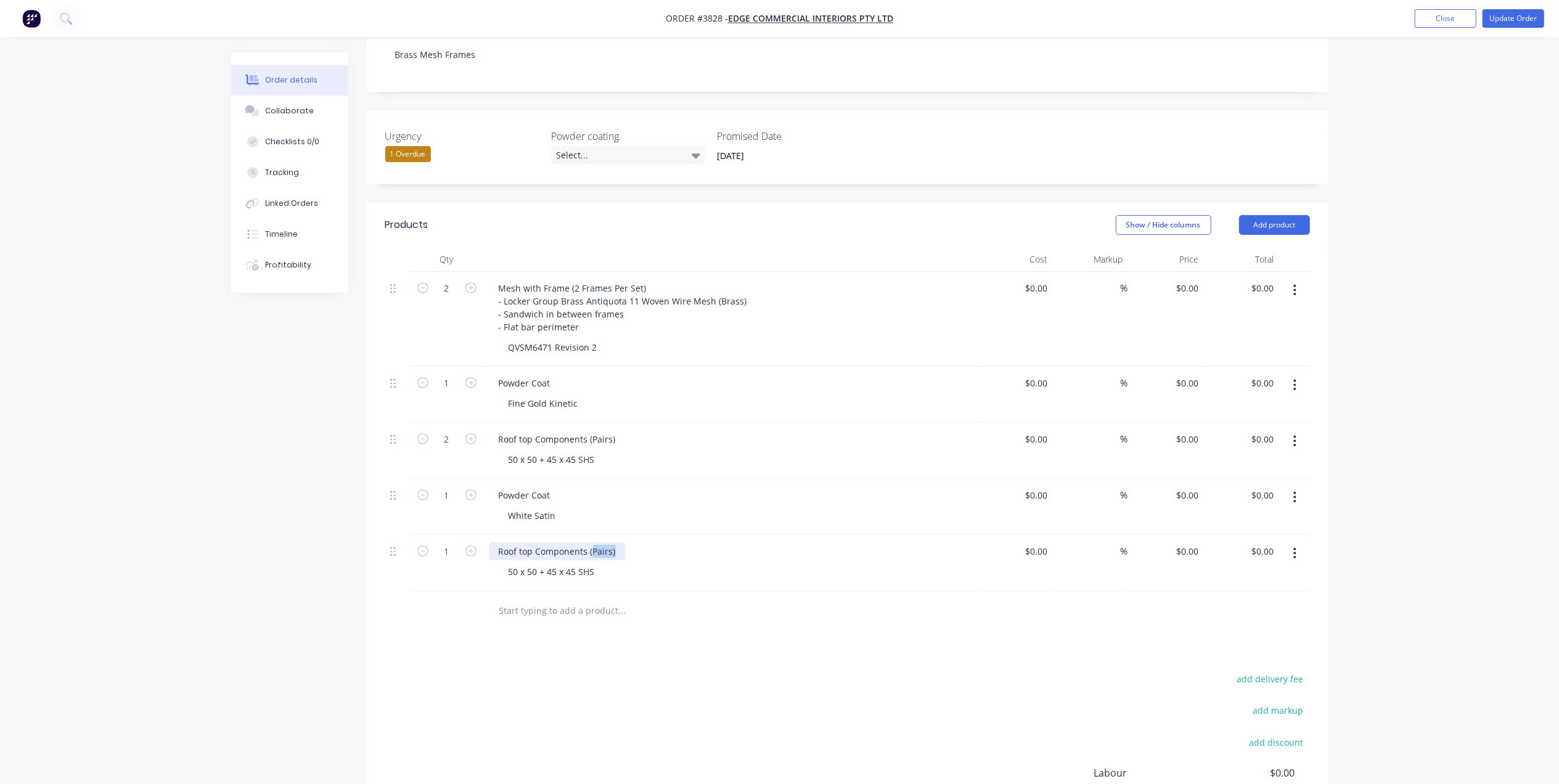
drag, startPoint x: 623, startPoint y: 496, endPoint x: 594, endPoint y: 506, distance: 30.7
click at [594, 542] on div "Roof top Components (Pairs)" at bounding box center [557, 551] width 137 height 18
drag, startPoint x: 594, startPoint y: 519, endPoint x: 464, endPoint y: 530, distance: 130.5
click at [464, 535] on div "1 Roof top Components 50 x 50 + 45 x 45 SHS $0.00 $0.00 % $0.00 $0.00 $0.00 $0.…" at bounding box center [847, 563] width 924 height 56
drag, startPoint x: 594, startPoint y: 527, endPoint x: 600, endPoint y: 515, distance: 13.4
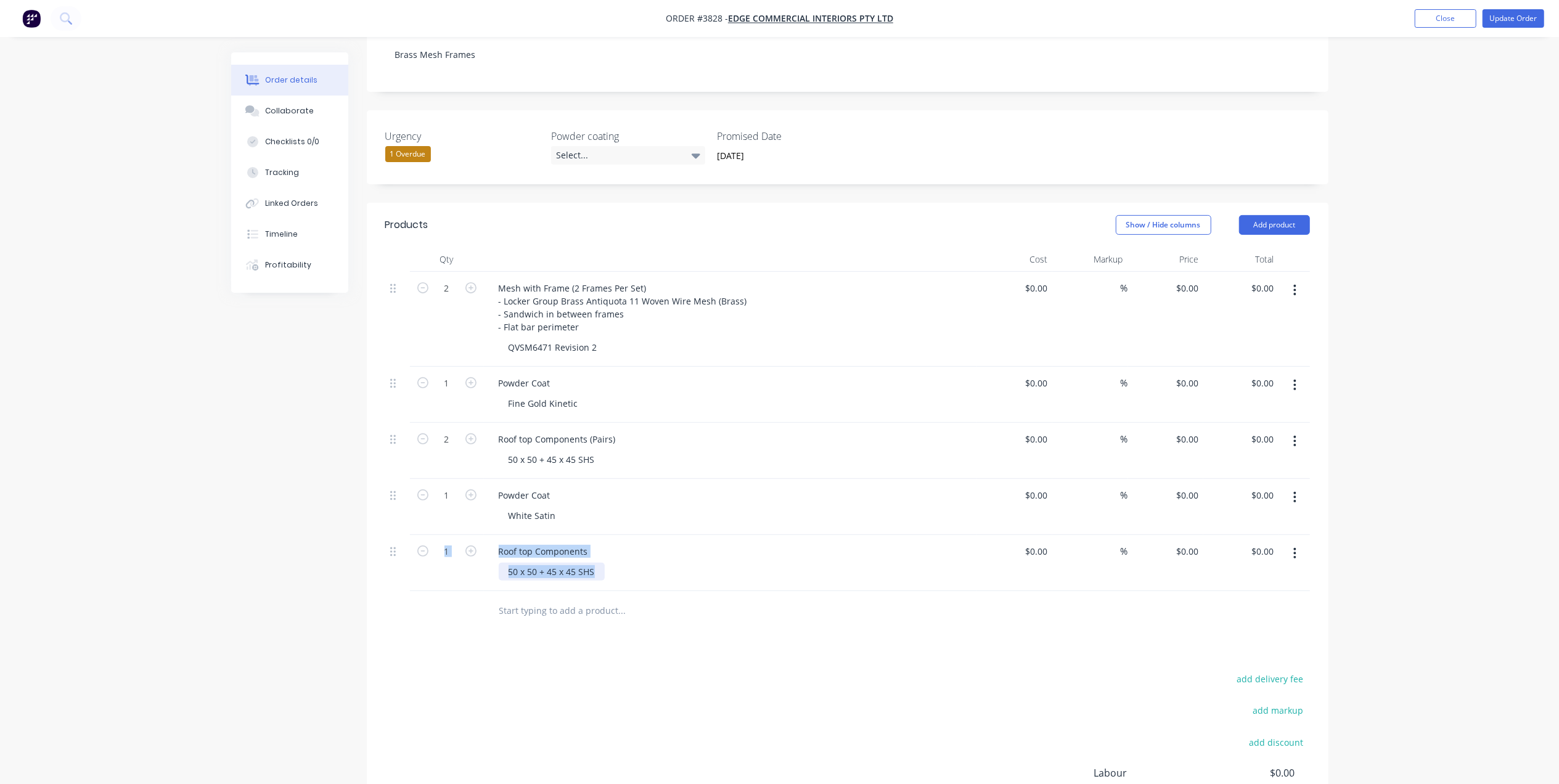
click at [594, 563] on div "50 x 50 + 45 x 45 SHS" at bounding box center [551, 571] width 106 height 18
drag, startPoint x: 601, startPoint y: 514, endPoint x: 493, endPoint y: 529, distance: 109.0
click at [493, 535] on div "Roof top Components 50 x 50 + 45 x 45 SHS" at bounding box center [731, 563] width 493 height 56
drag, startPoint x: 399, startPoint y: 501, endPoint x: 401, endPoint y: 450, distance: 51.0
click at [401, 450] on div "2 Mesh with Frame (2 Frames Per Set) - Locker Group Brass Antiquota 11 Woven Wi…" at bounding box center [847, 431] width 924 height 319
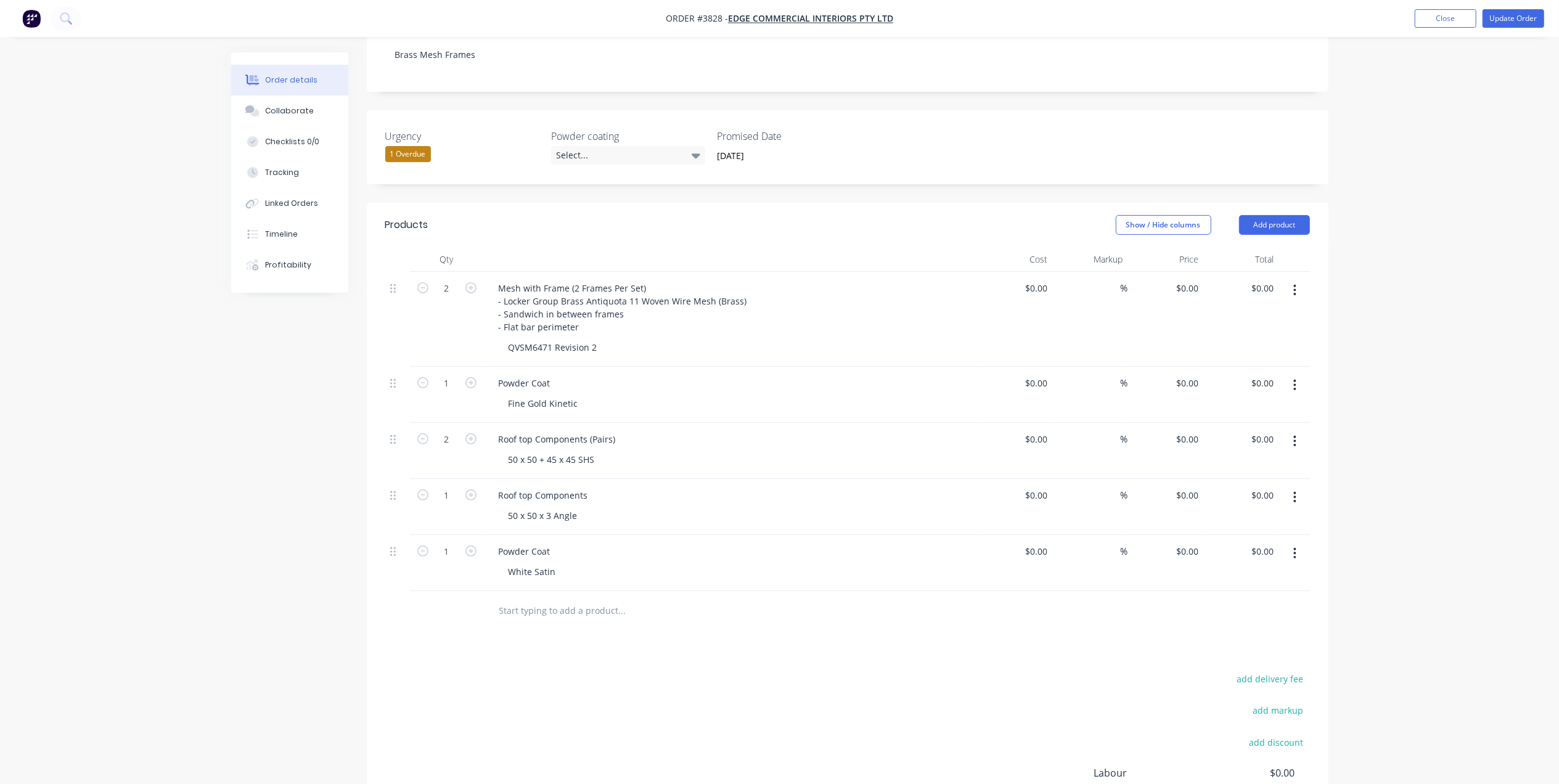
click at [762, 591] on div at bounding box center [705, 611] width 444 height 40
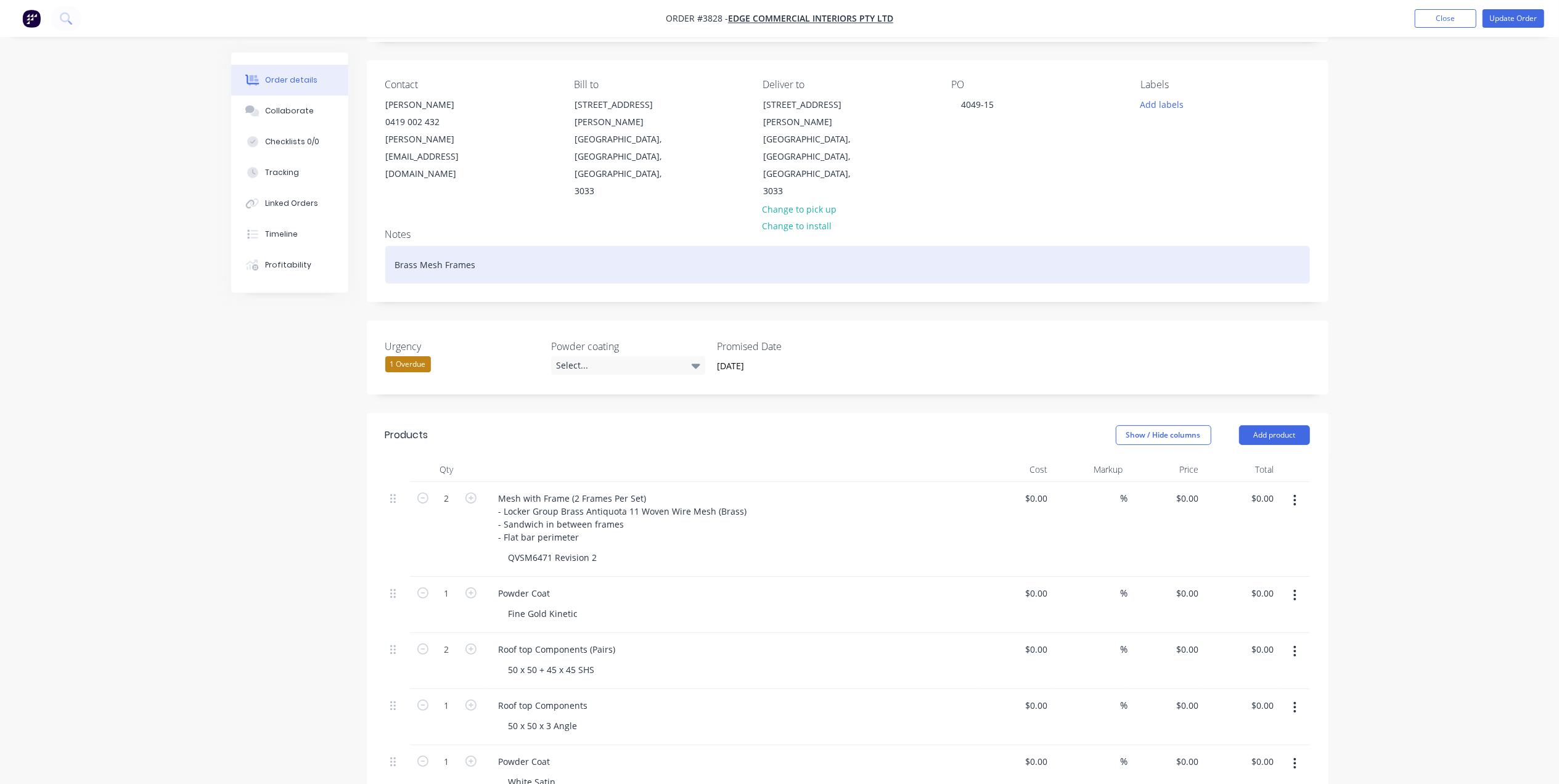
scroll to position [0, 0]
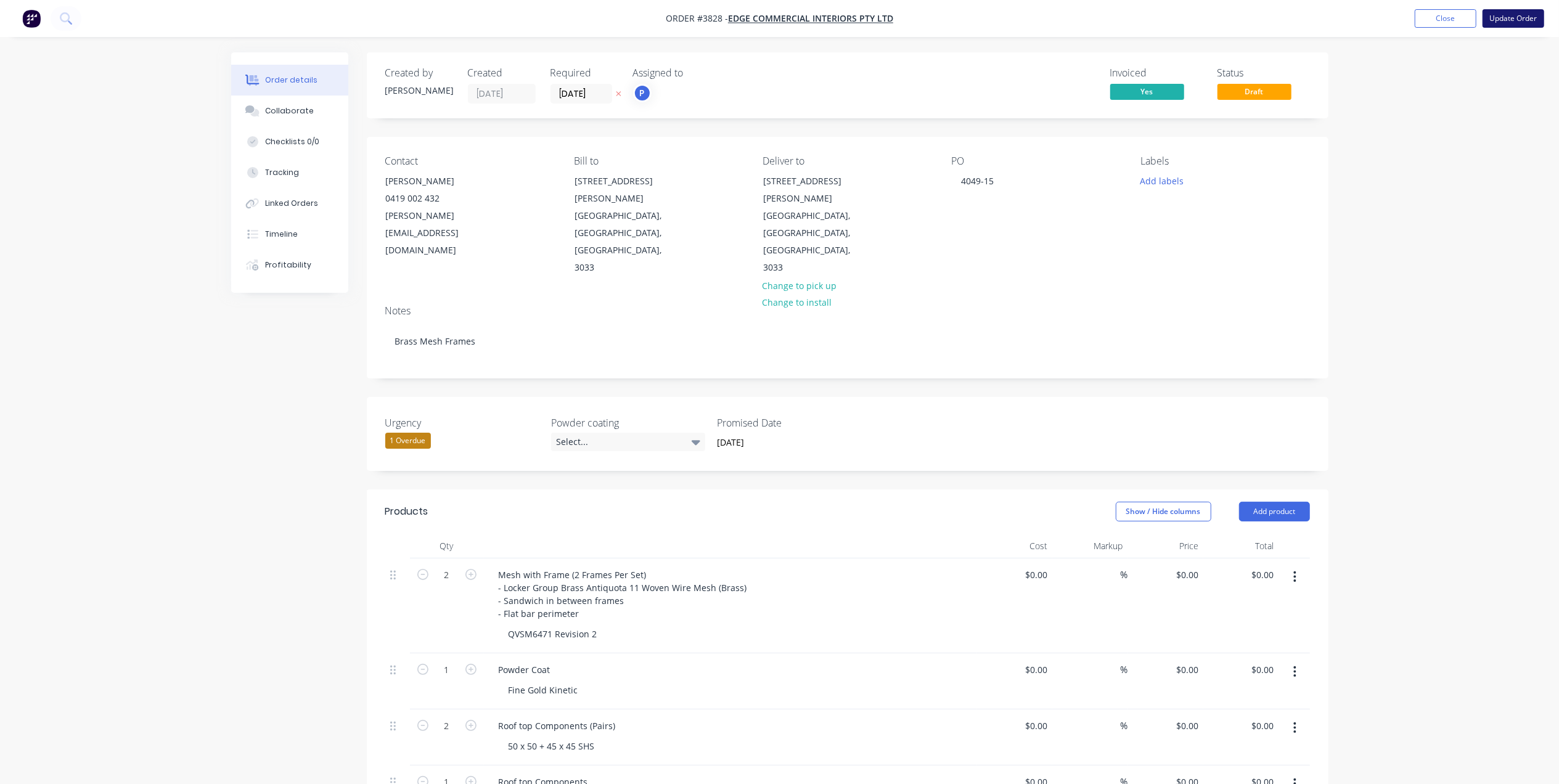
click at [1537, 13] on button "Update Order" at bounding box center [1513, 18] width 62 height 18
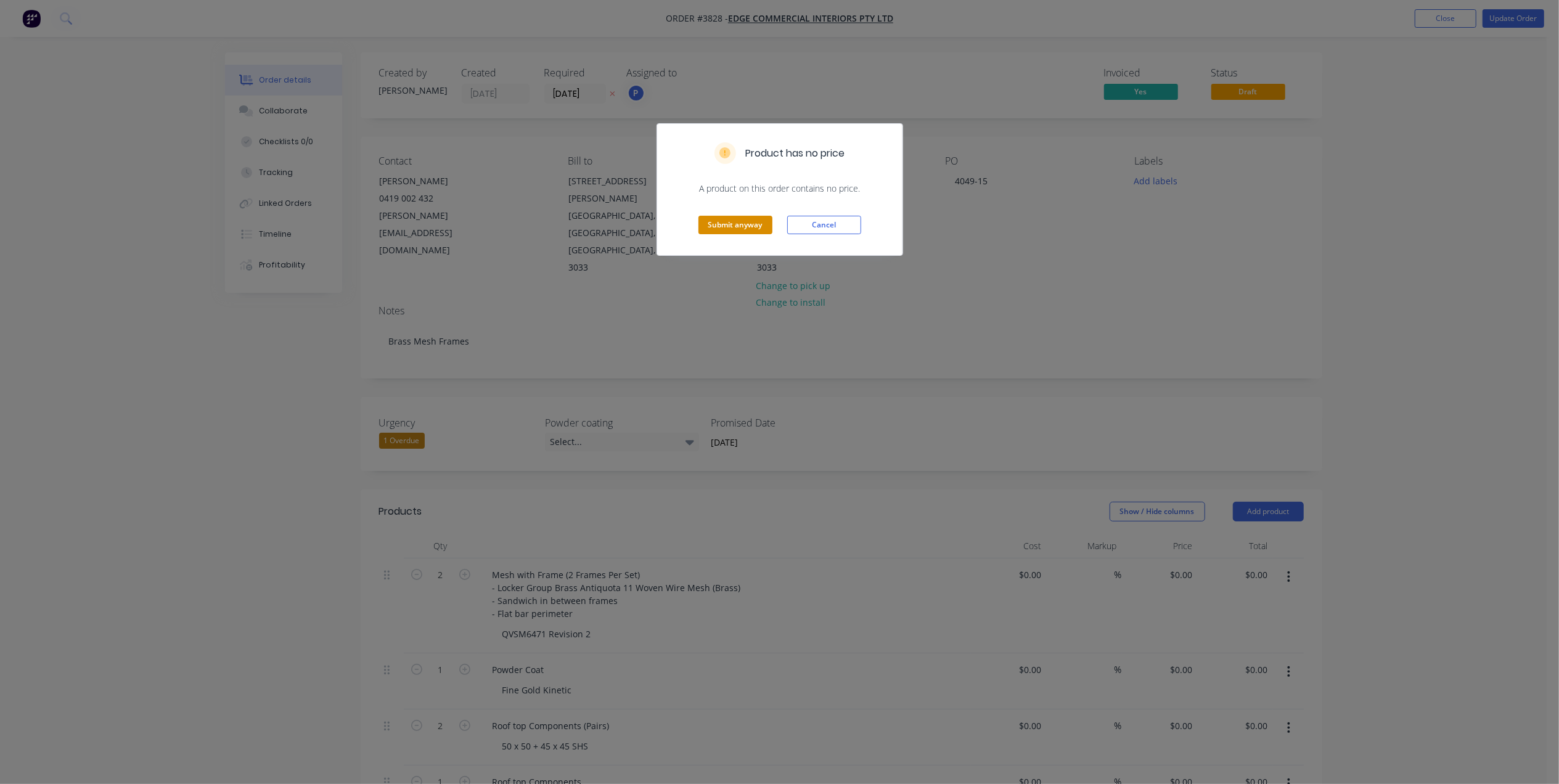
click at [729, 218] on button "Submit anyway" at bounding box center [735, 225] width 74 height 18
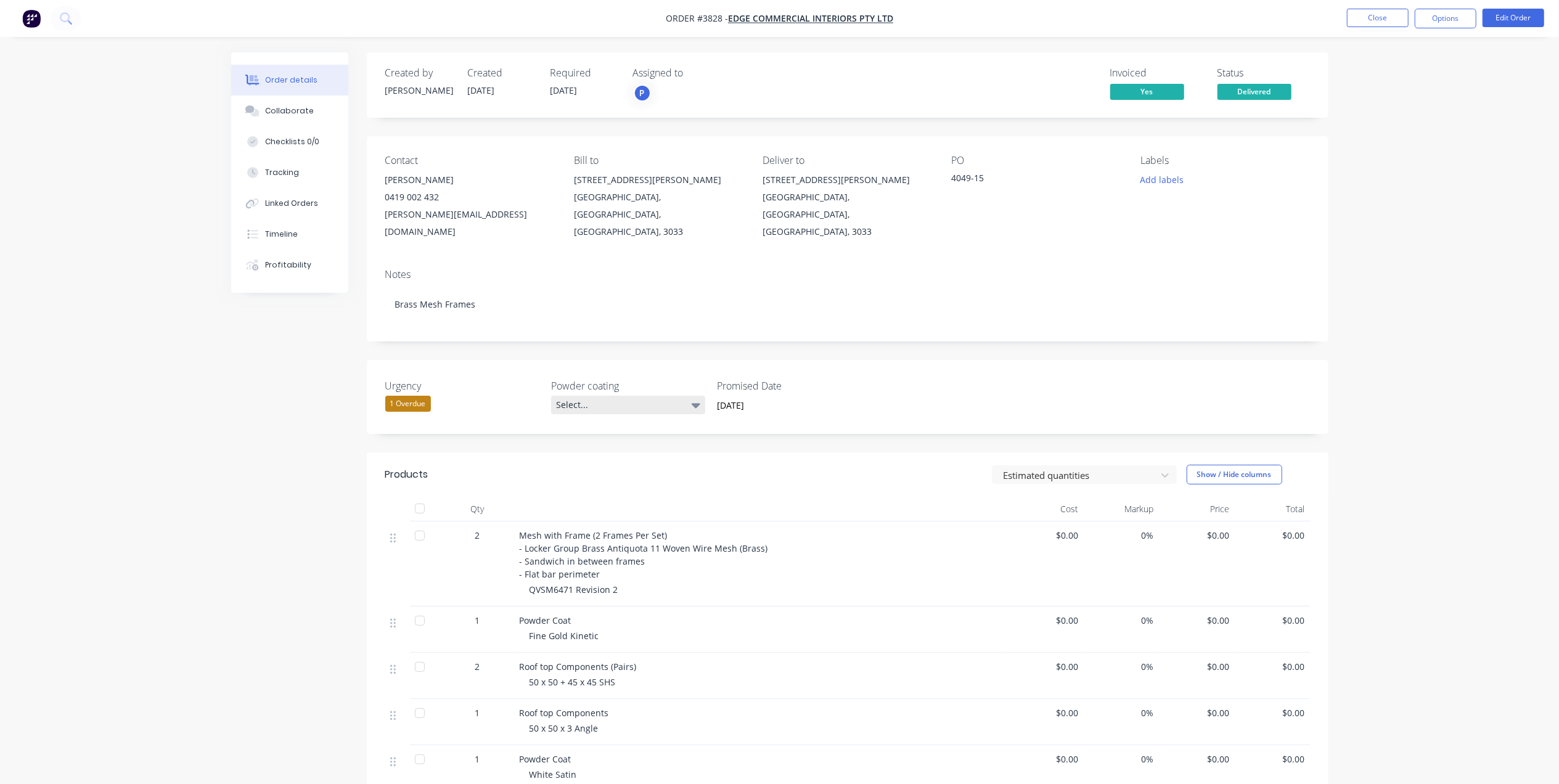
click at [618, 395] on div "Select..." at bounding box center [628, 404] width 154 height 18
click at [652, 360] on div "Urgency 1 Overdue Powder coating Select... Promised Date 30 September 2025" at bounding box center [847, 397] width 962 height 74
click at [777, 396] on input "[DATE]" at bounding box center [784, 405] width 153 height 18
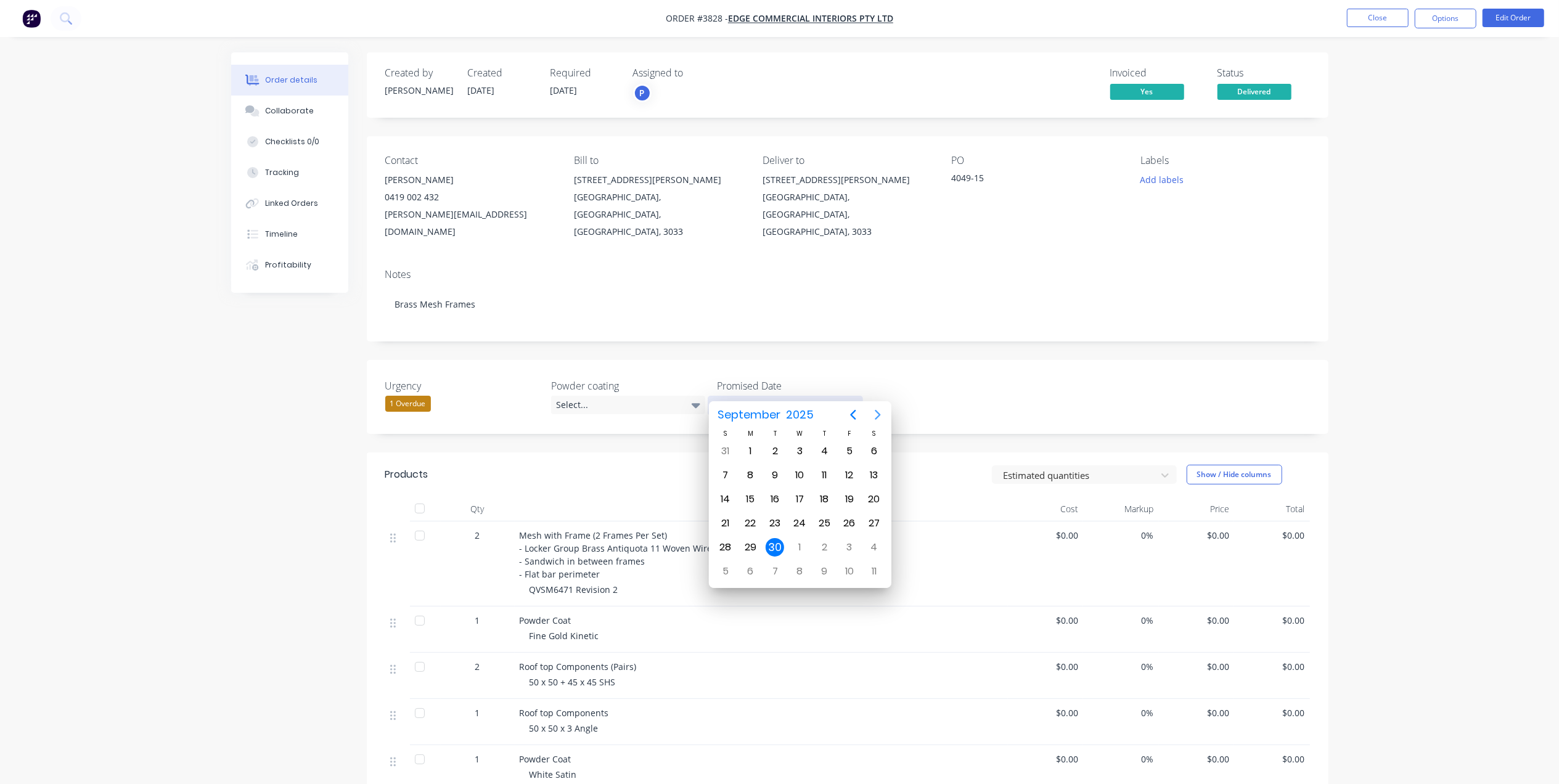
click at [878, 416] on icon "Next page" at bounding box center [877, 415] width 6 height 10
click at [748, 498] on div "13" at bounding box center [750, 499] width 18 height 18
type input "[DATE]"
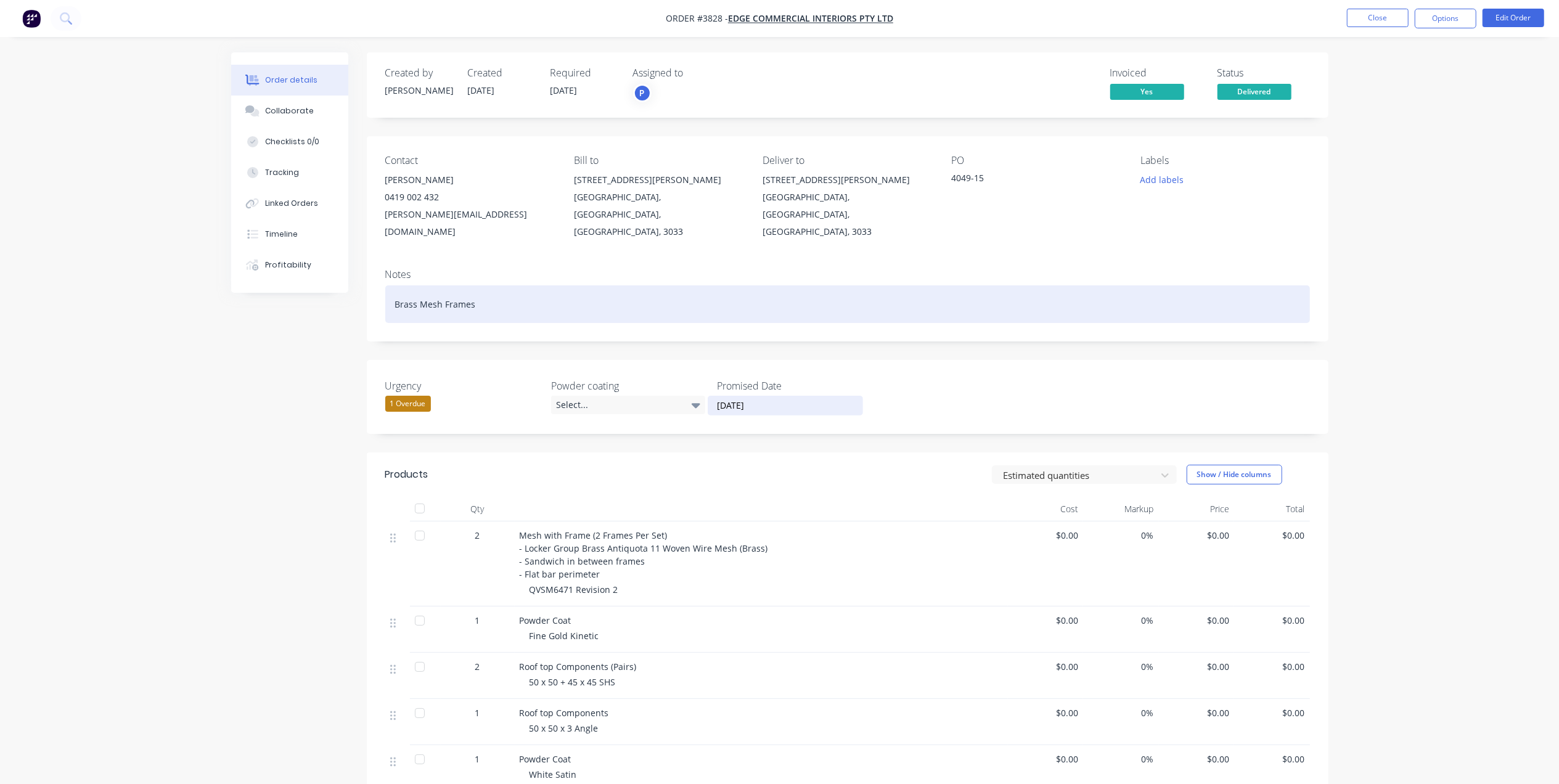
click at [1019, 285] on div "Brass Mesh Frames" at bounding box center [847, 304] width 924 height 38
click at [507, 286] on div "Brass Mesh Frames" at bounding box center [847, 304] width 924 height 38
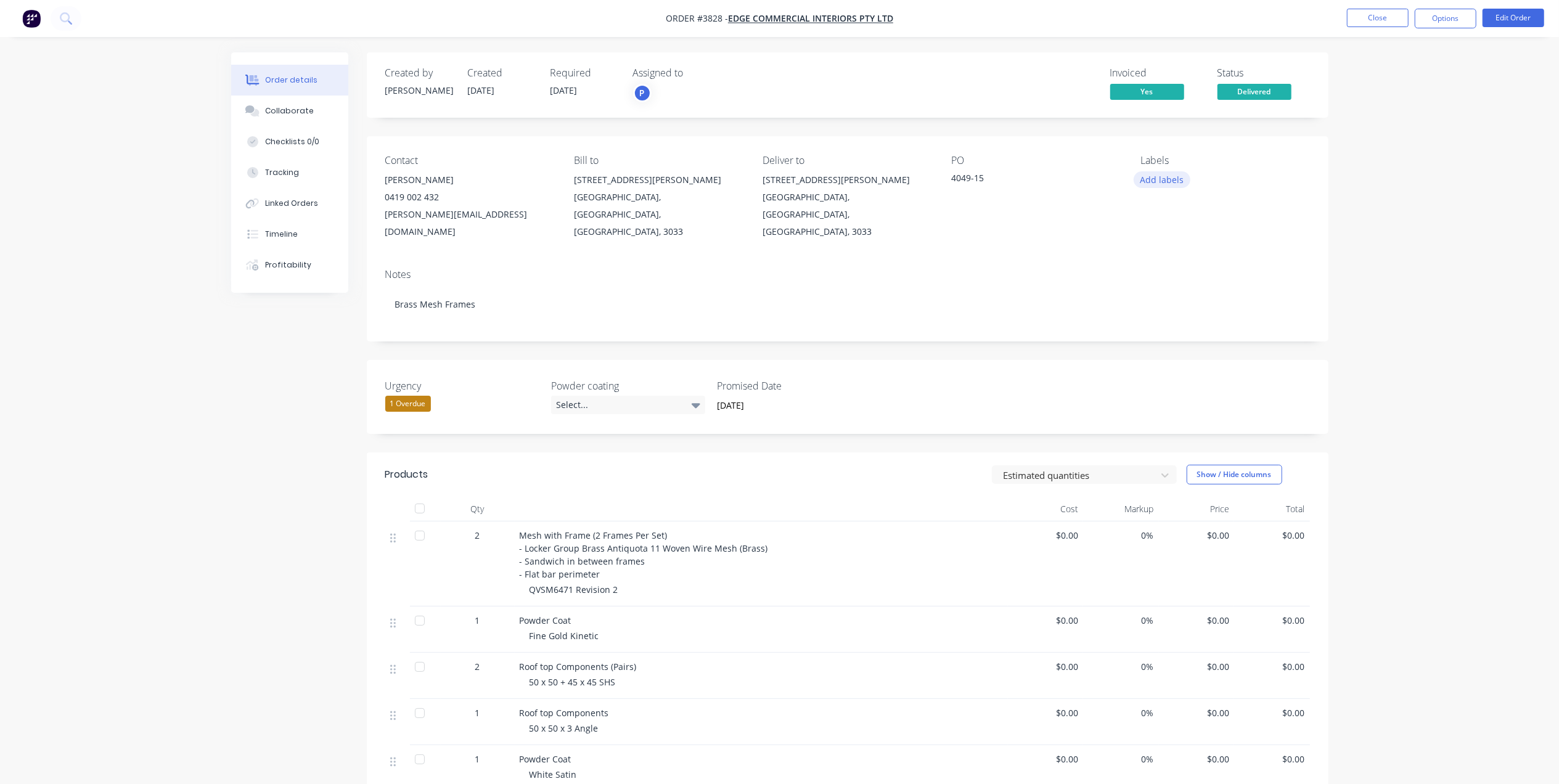
click at [1165, 175] on button "Add labels" at bounding box center [1162, 180] width 57 height 16
click at [1001, 136] on div "Created by Joe Created 20/08/25 Required 02/09/25 Assigned to P Invoiced Yes St…" at bounding box center [847, 522] width 962 height 940
click at [1527, 9] on button "Edit Order" at bounding box center [1513, 18] width 62 height 18
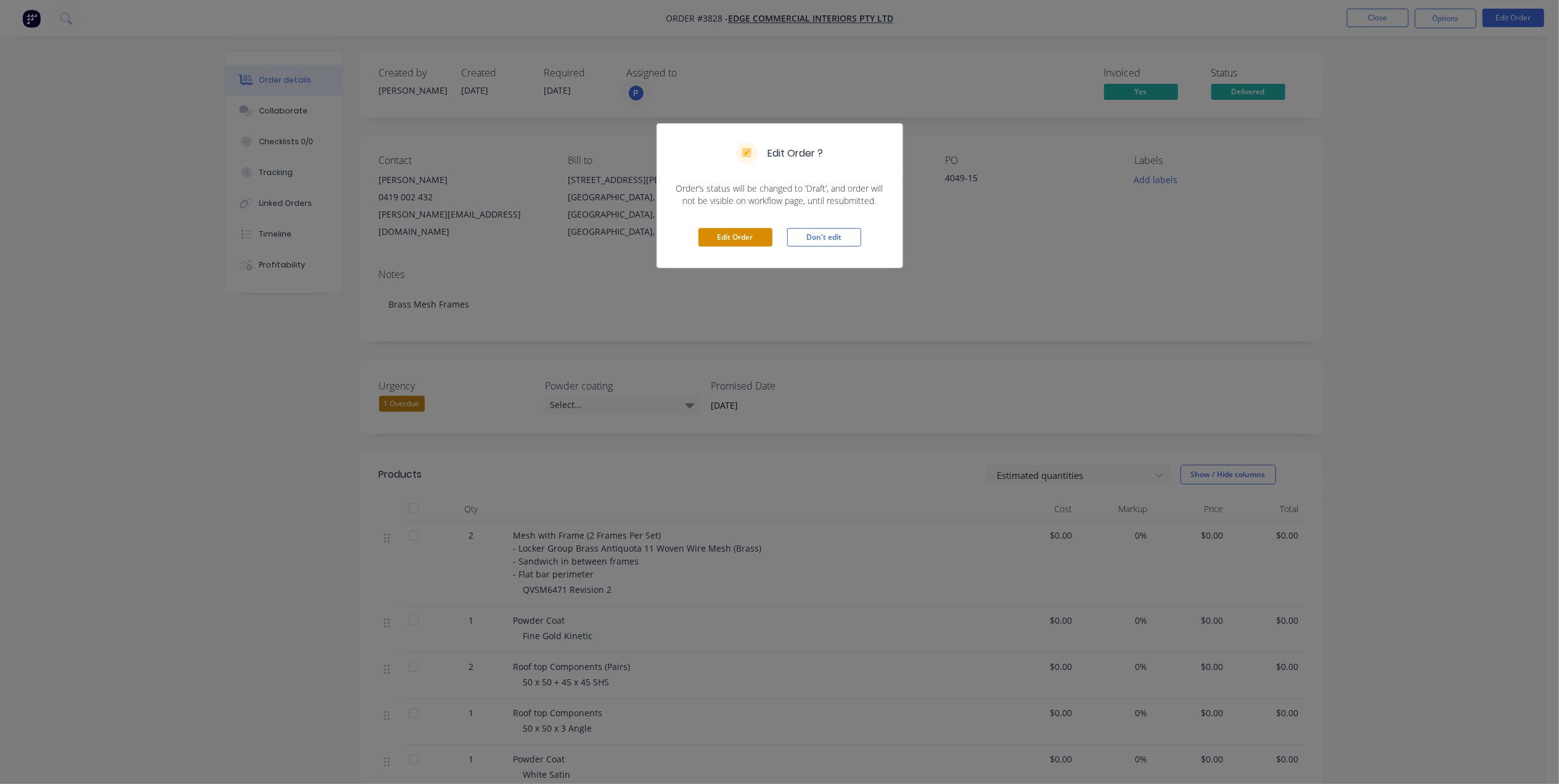
click at [723, 230] on button "Edit Order" at bounding box center [735, 237] width 74 height 18
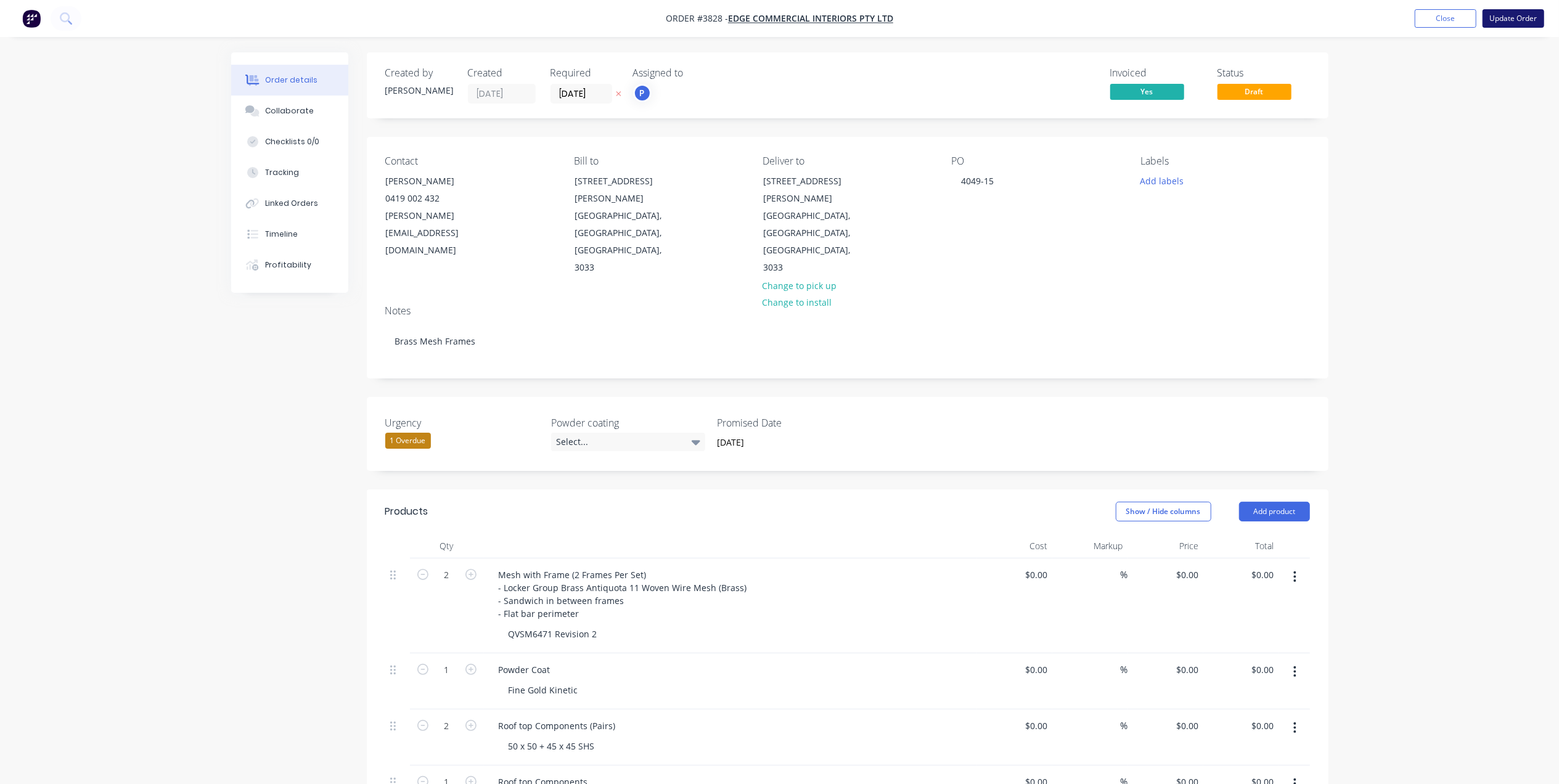
click at [1519, 15] on button "Update Order" at bounding box center [1513, 18] width 62 height 18
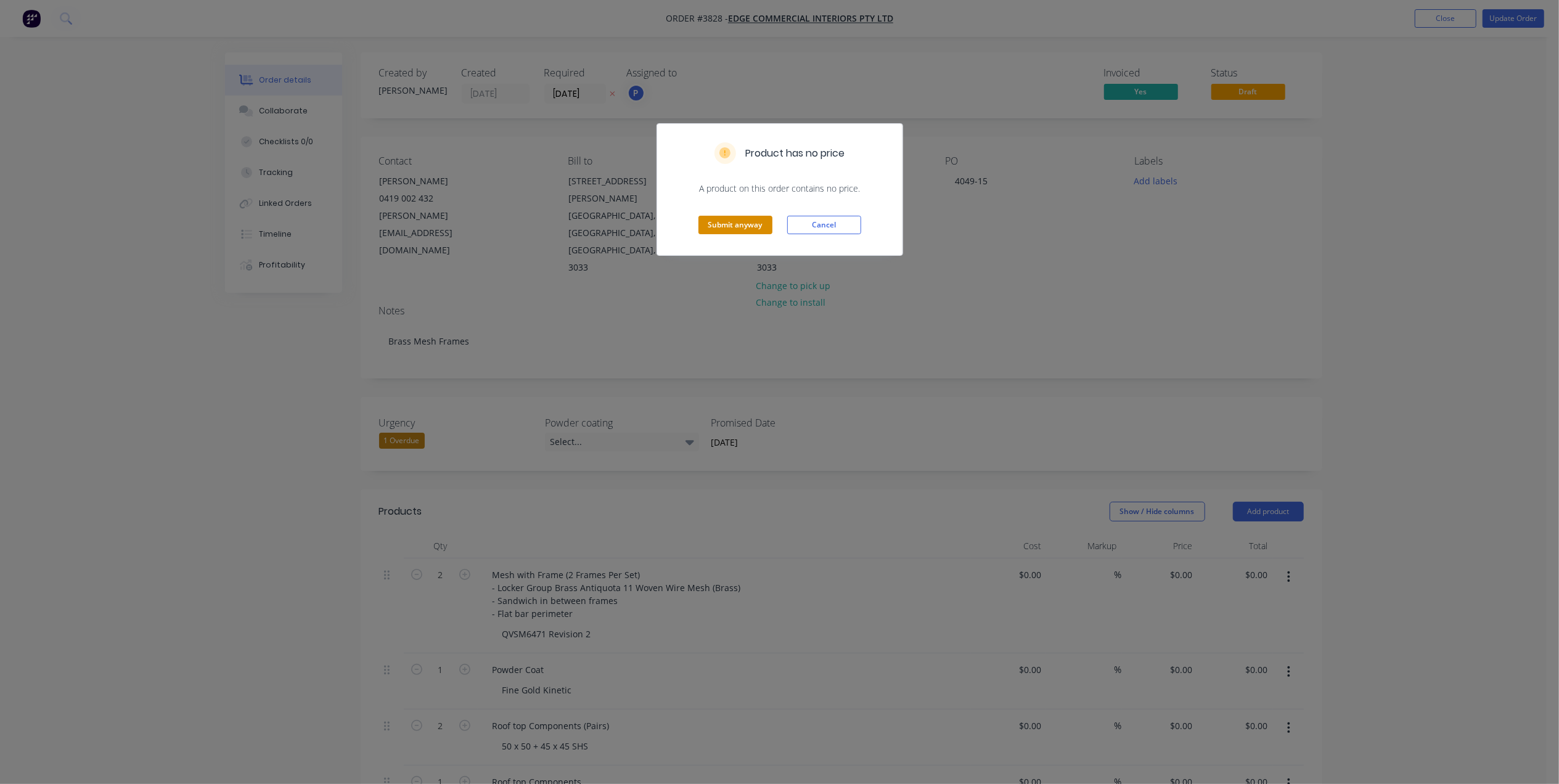
click at [751, 223] on button "Submit anyway" at bounding box center [735, 225] width 74 height 18
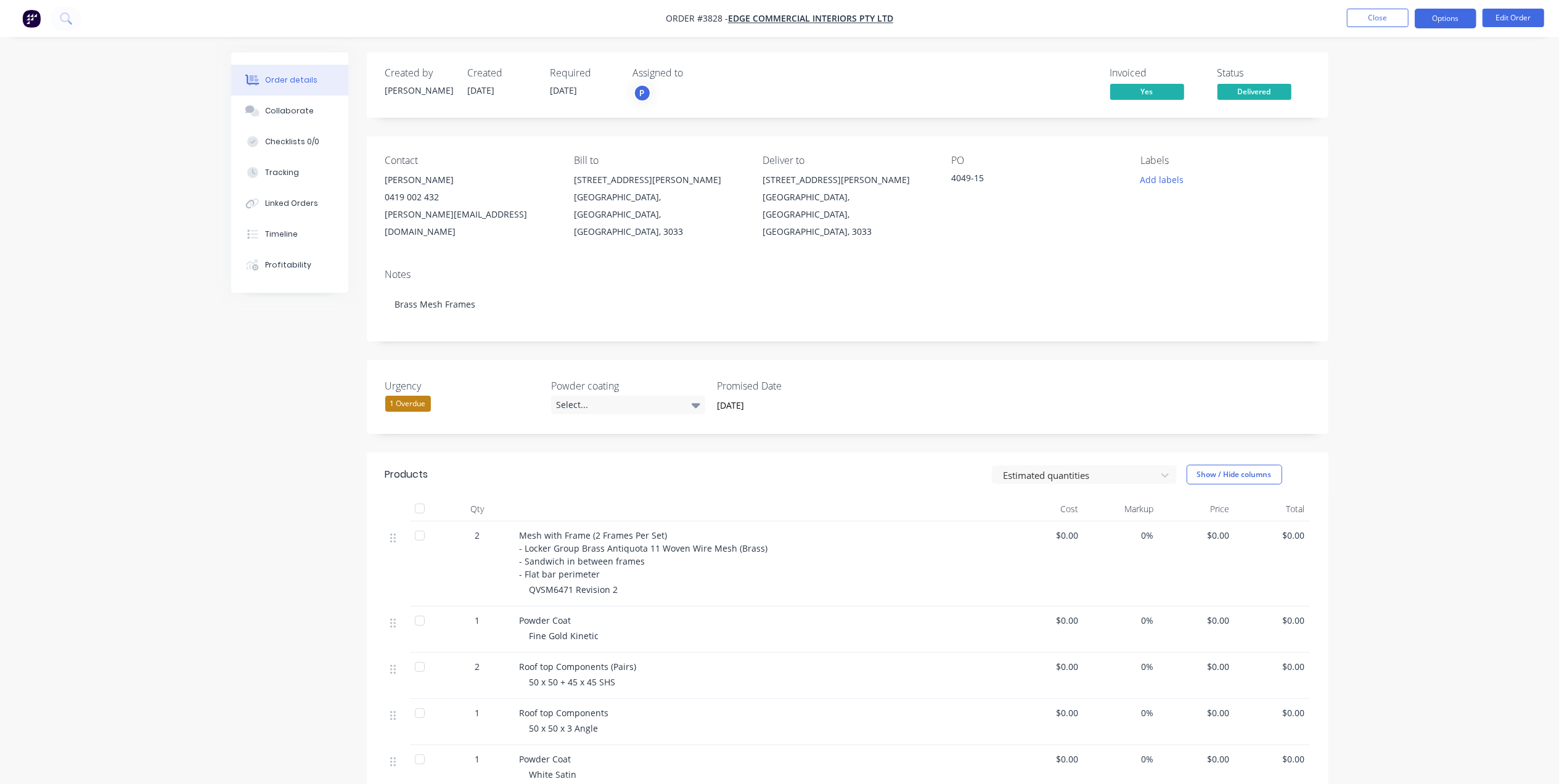
click at [1447, 18] on button "Options" at bounding box center [1445, 18] width 62 height 20
click at [1388, 141] on div "Work Order" at bounding box center [1408, 149] width 114 height 18
click at [1389, 129] on div "Without pricing" at bounding box center [1408, 124] width 114 height 18
click at [936, 72] on div "Invoiced Yes Status Delivered" at bounding box center [1033, 85] width 553 height 36
click at [1391, 18] on button "Close" at bounding box center [1377, 18] width 62 height 18
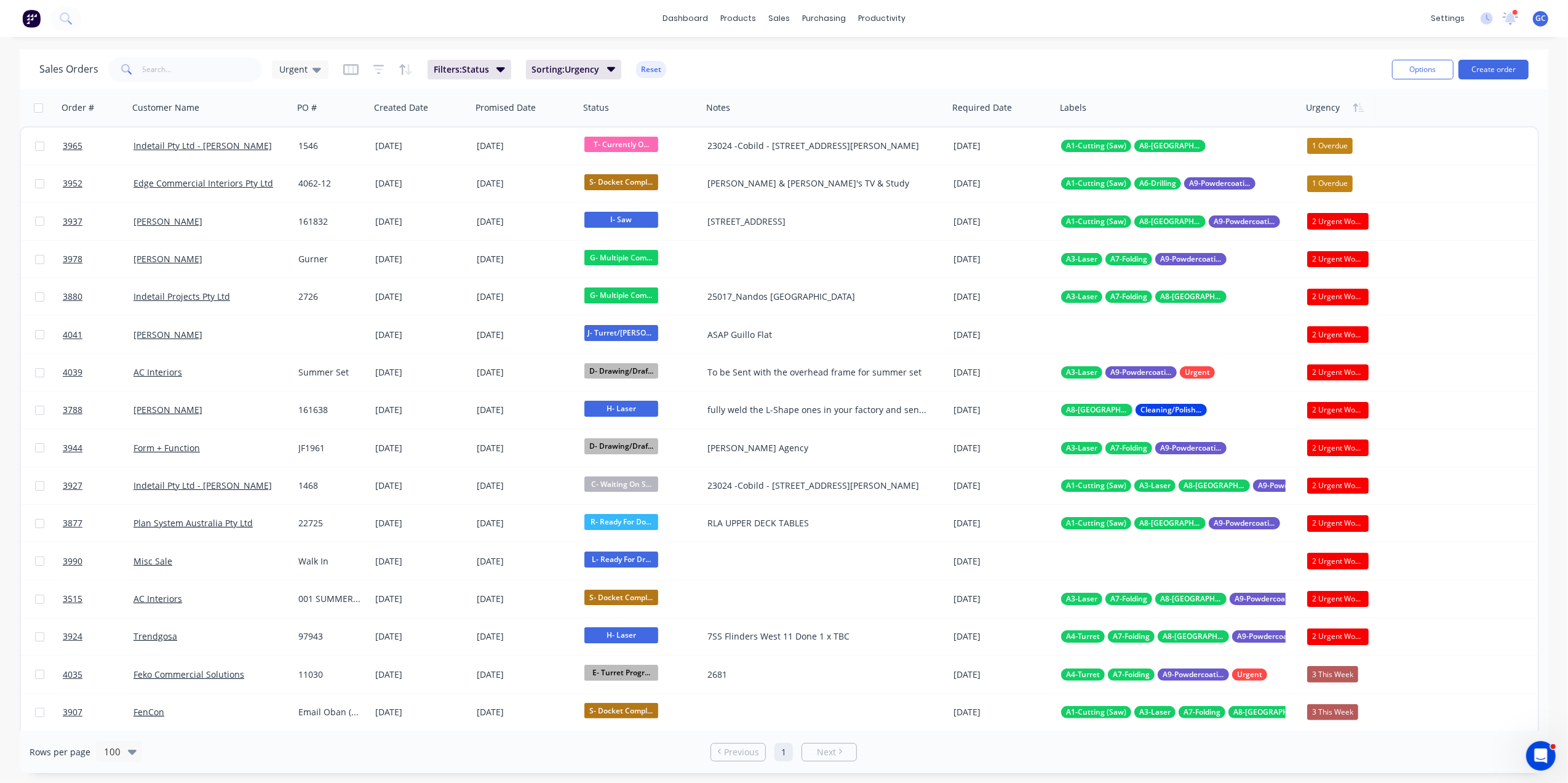
click at [188, 43] on div "dashboard products sales purchasing productivity dashboard products Product Cat…" at bounding box center [784, 391] width 1568 height 783
click at [183, 53] on div "Sales Orders Urgent Filters: Status Sorting: Urgency Reset Options Create order" at bounding box center [784, 69] width 1529 height 40
click at [180, 60] on input "text" at bounding box center [203, 69] width 120 height 25
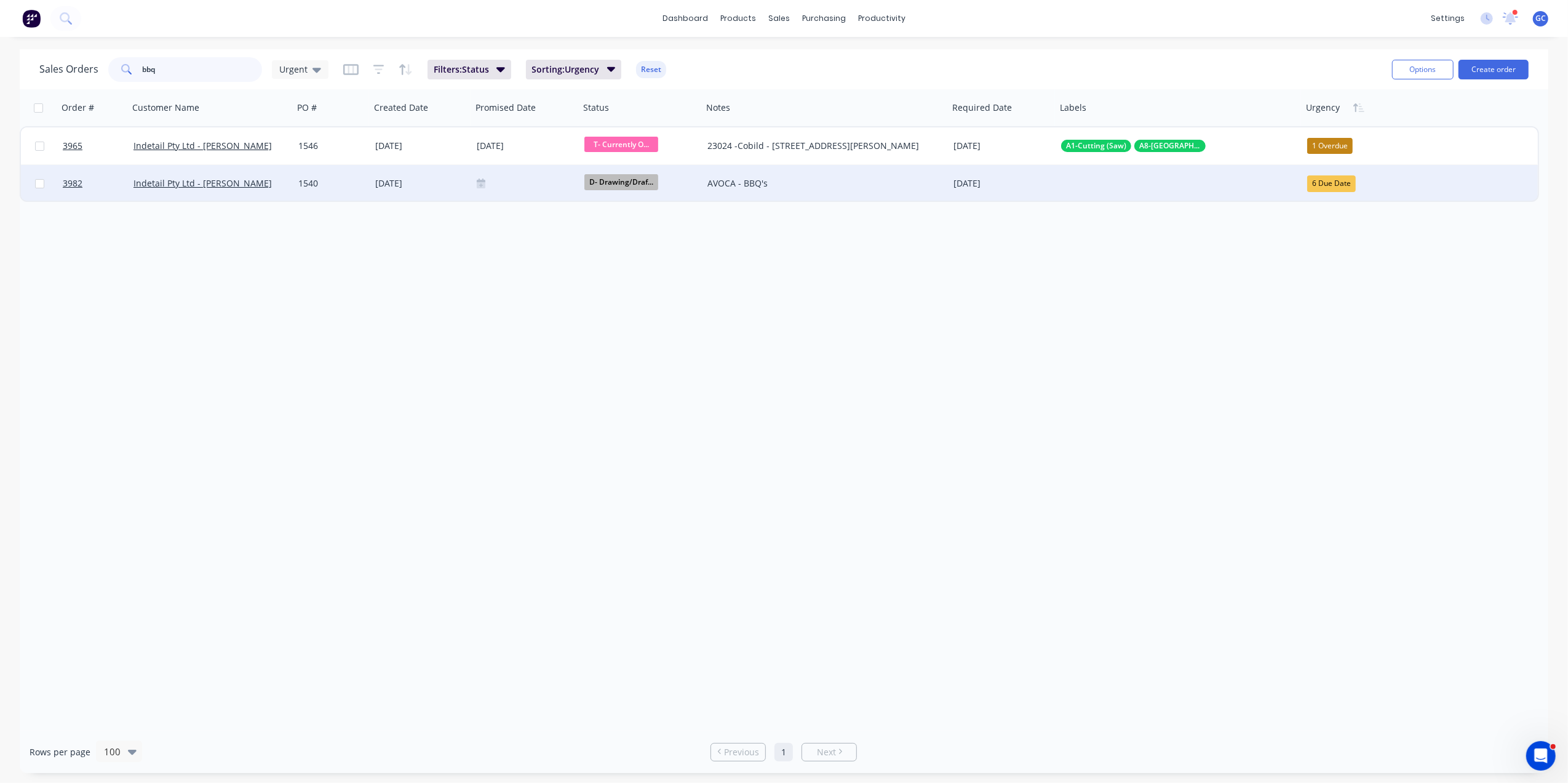
type input "bbq"
click at [520, 183] on div at bounding box center [525, 183] width 98 height 10
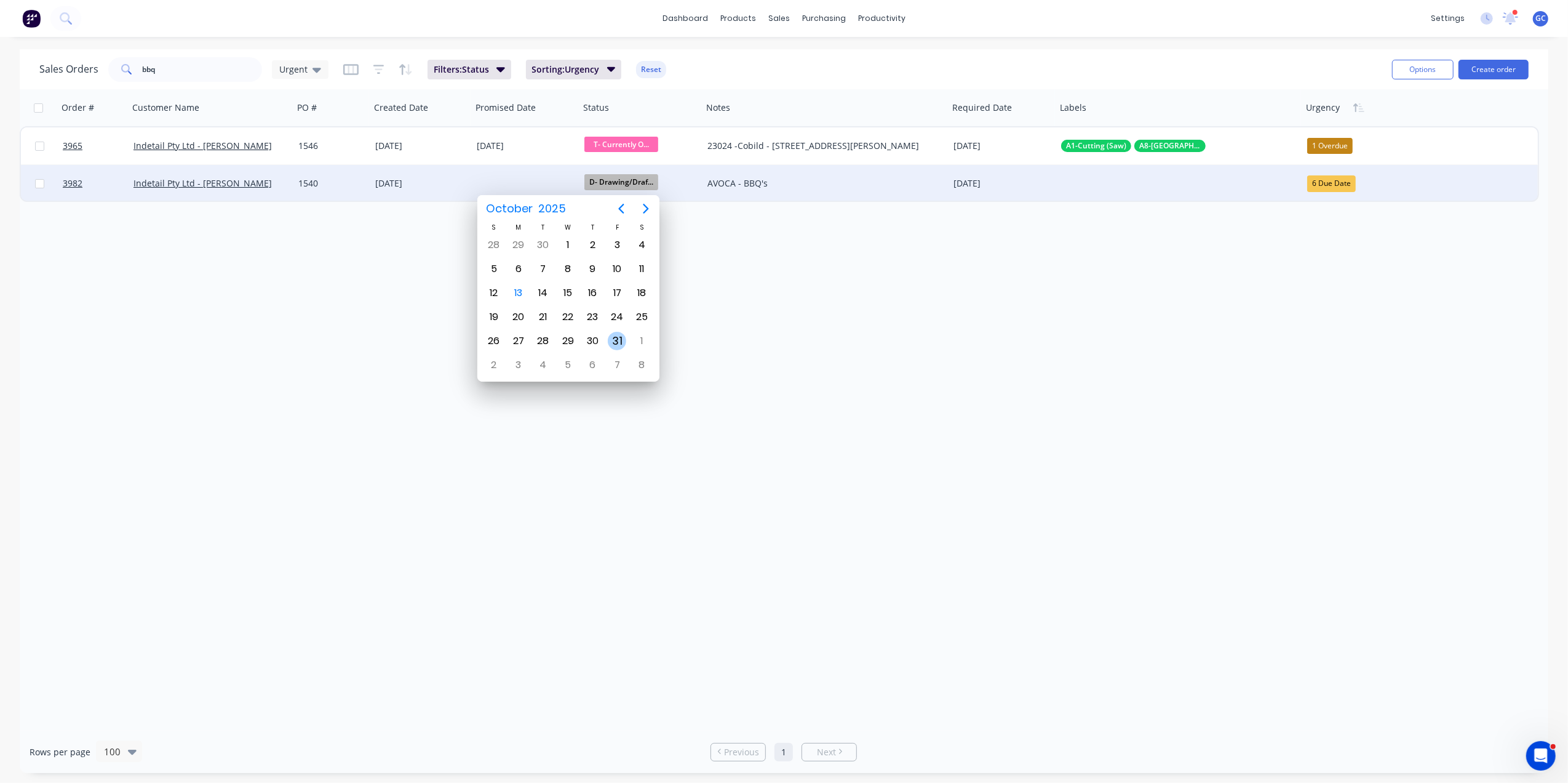
click at [615, 340] on div "31" at bounding box center [616, 341] width 18 height 18
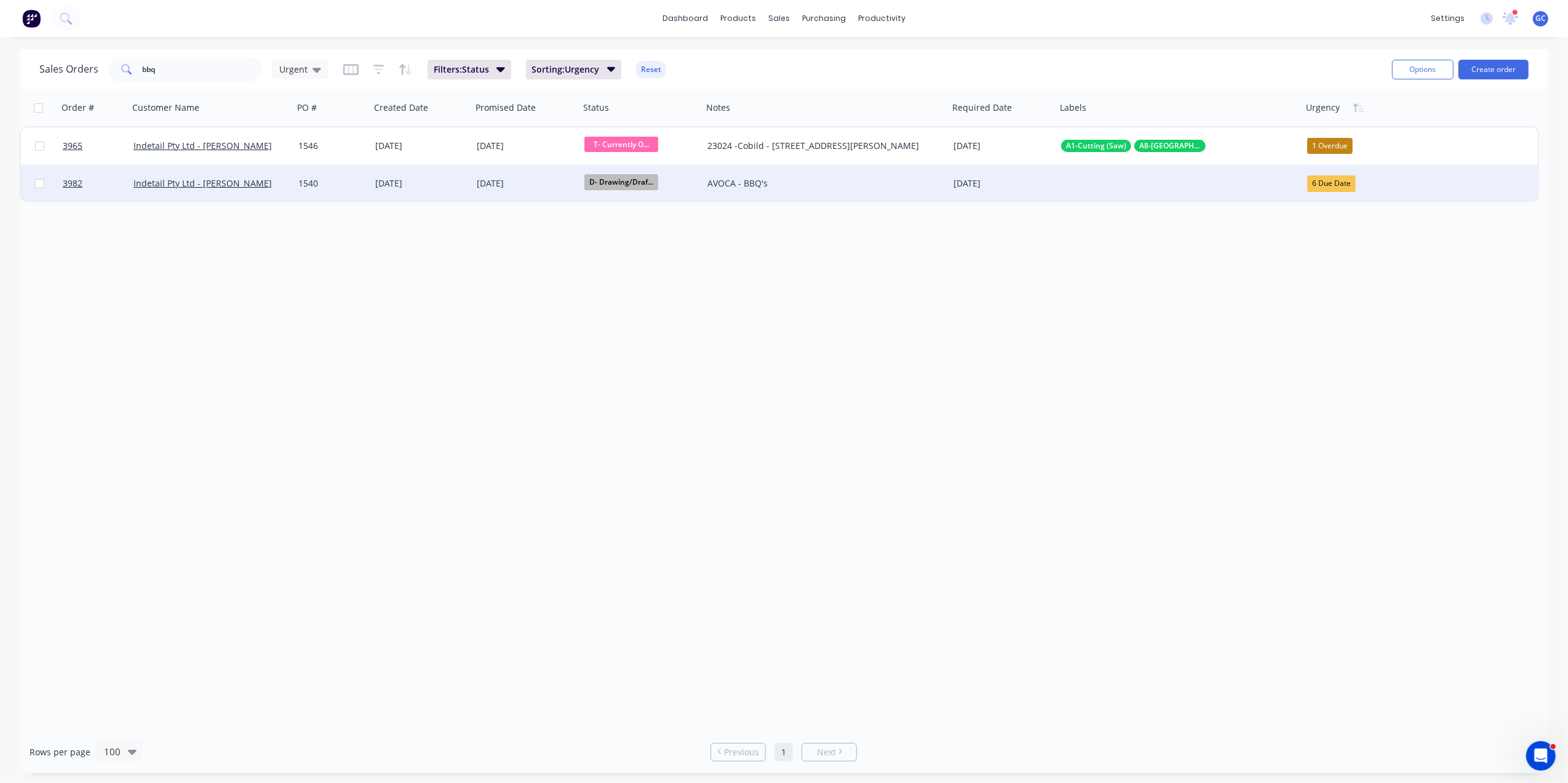
click at [1332, 176] on div "6 Due Date" at bounding box center [1331, 183] width 48 height 16
click at [1349, 350] on div "5 This Month" at bounding box center [1340, 348] width 54 height 17
click at [325, 175] on div "1540" at bounding box center [332, 183] width 77 height 37
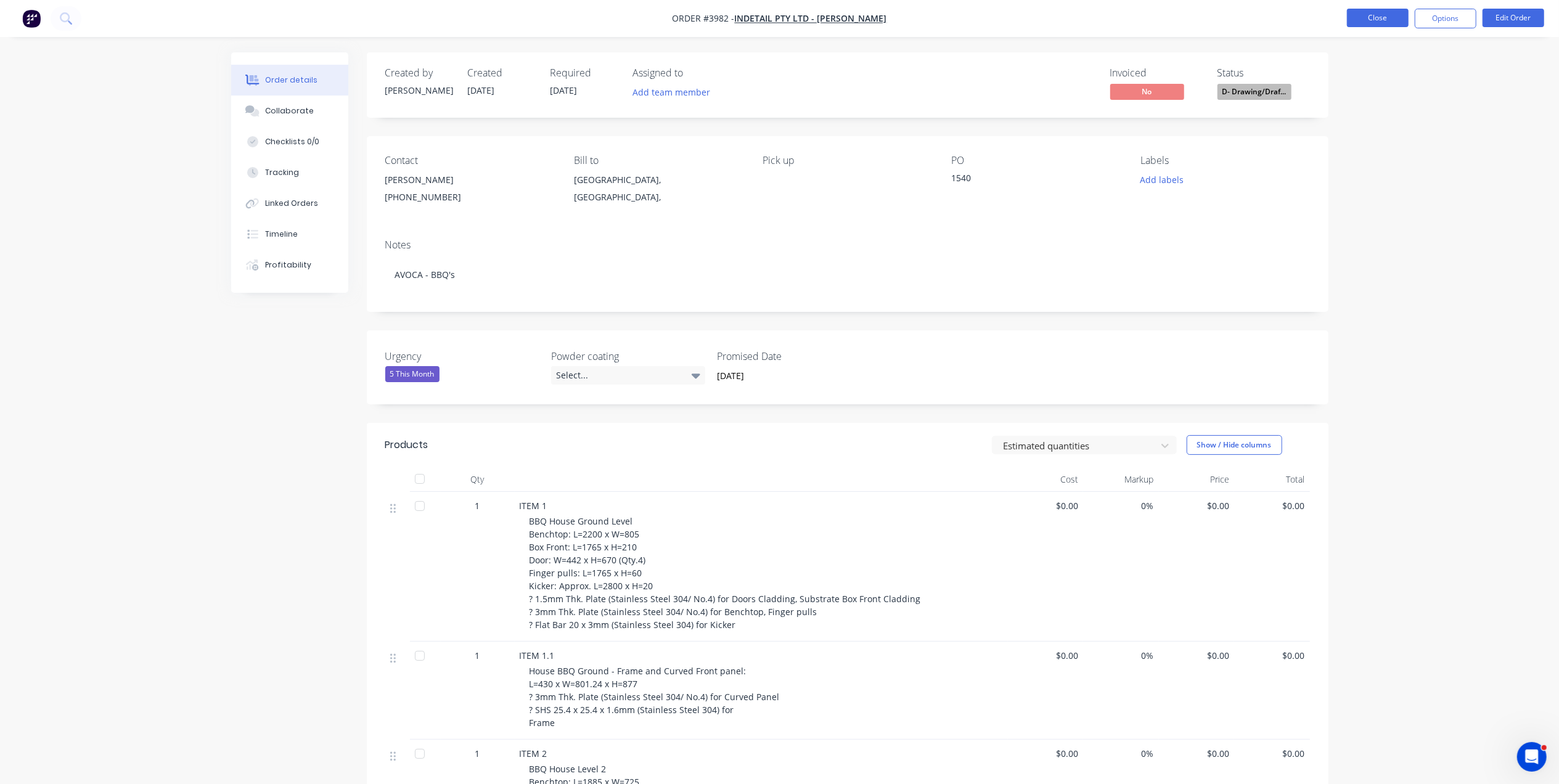
click at [1374, 18] on button "Close" at bounding box center [1377, 18] width 62 height 18
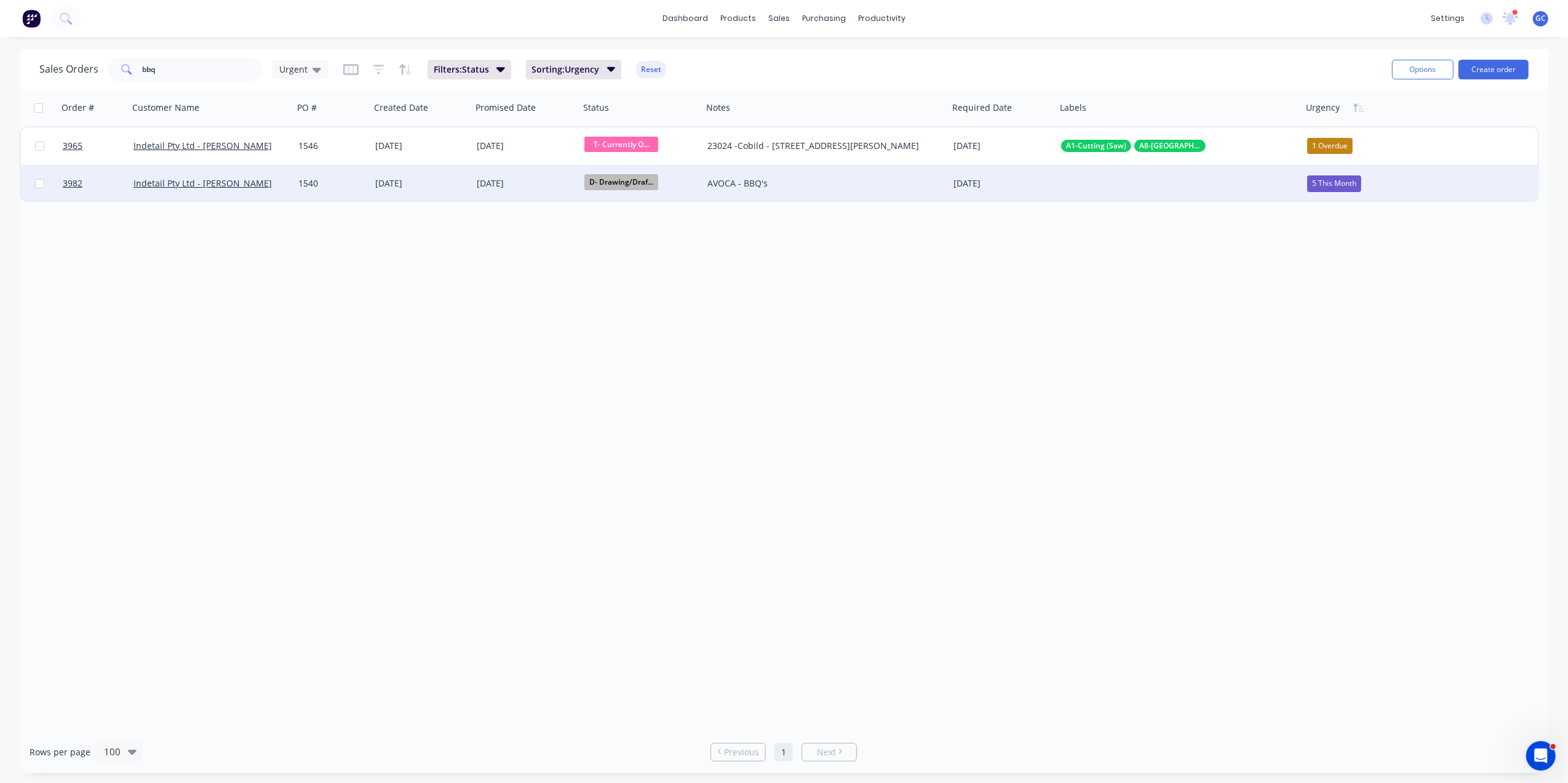
click at [1343, 177] on div "5 This Month" at bounding box center [1334, 183] width 54 height 16
click at [497, 185] on div "31 October 2025" at bounding box center [525, 183] width 98 height 15
click at [479, 182] on div "31 October 2025" at bounding box center [525, 183] width 98 height 15
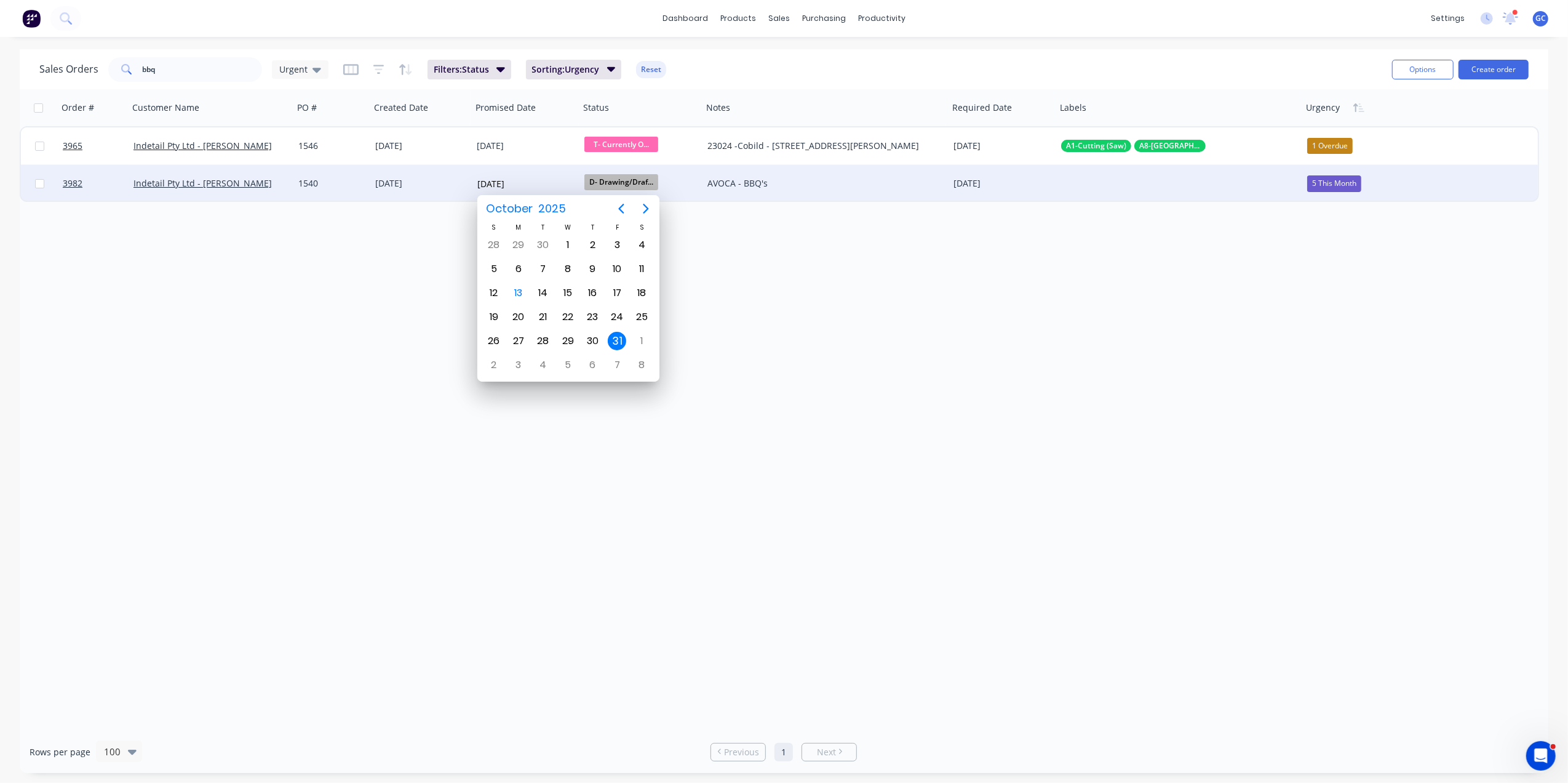
click at [497, 182] on input "31 October 2025" at bounding box center [529, 183] width 103 height 18
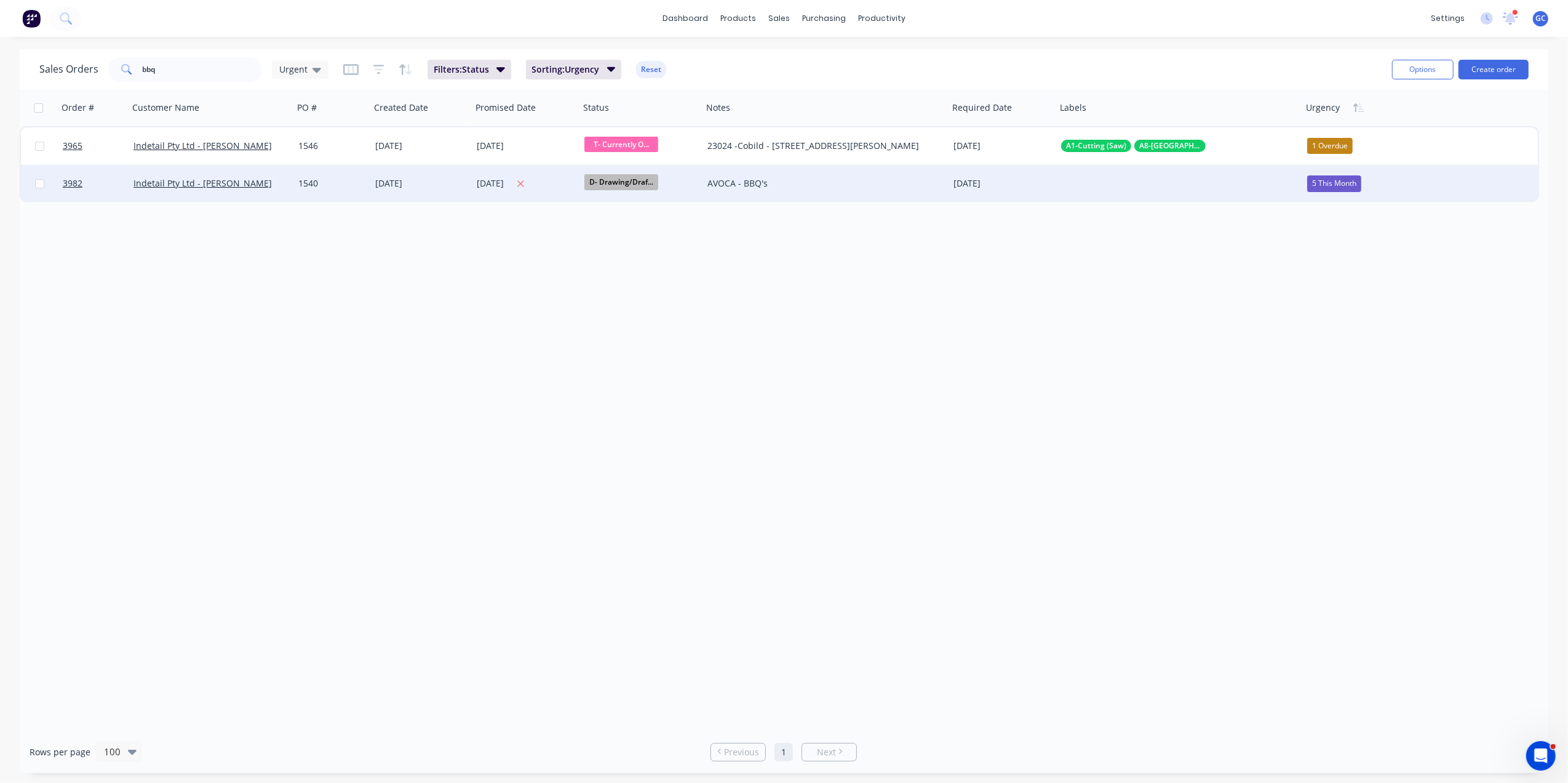
click at [528, 181] on button at bounding box center [521, 183] width 15 height 15
click at [1348, 186] on div "5 This Month" at bounding box center [1334, 183] width 54 height 16
click at [1347, 330] on div "6 Due Date" at bounding box center [1337, 323] width 48 height 17
drag, startPoint x: 188, startPoint y: 67, endPoint x: 111, endPoint y: 60, distance: 77.3
click at [111, 60] on div "bbq" at bounding box center [185, 69] width 154 height 25
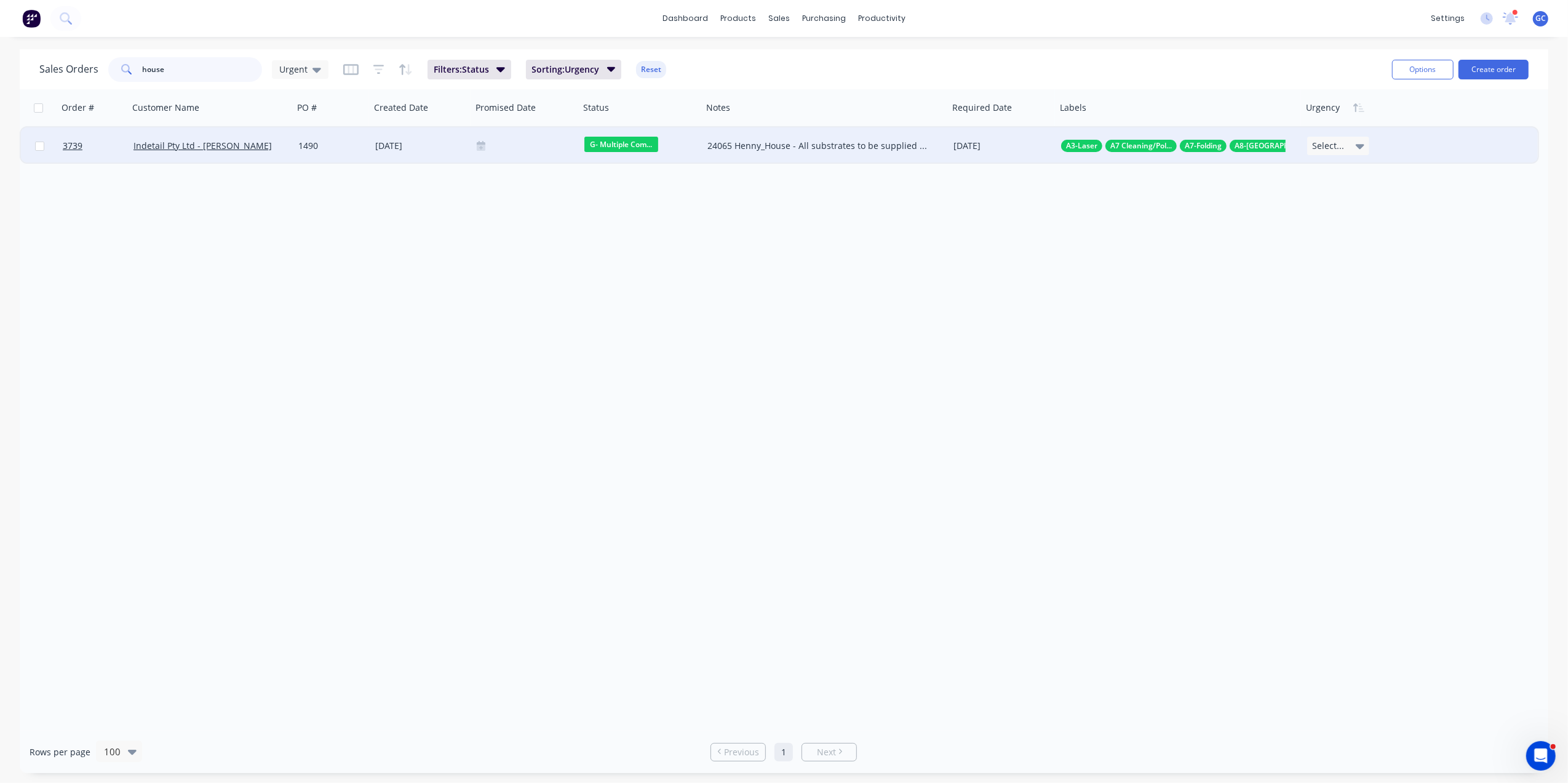
type input "house"
click at [1348, 146] on div "Select..." at bounding box center [1338, 146] width 62 height 18
click at [1348, 311] on div "5 This Month" at bounding box center [1340, 311] width 54 height 17
click at [528, 144] on div at bounding box center [525, 146] width 98 height 10
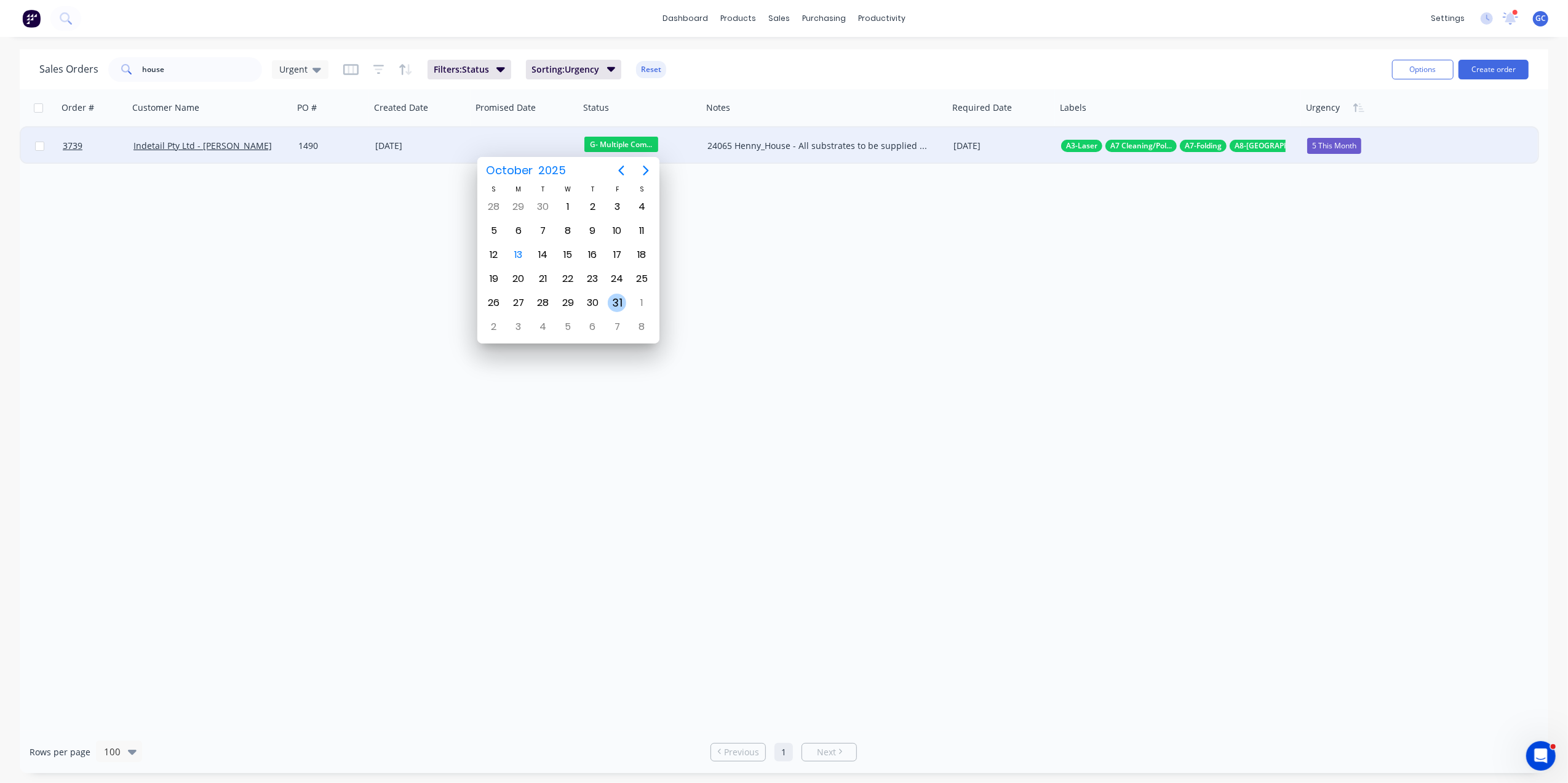
click at [613, 299] on div "31" at bounding box center [616, 302] width 18 height 18
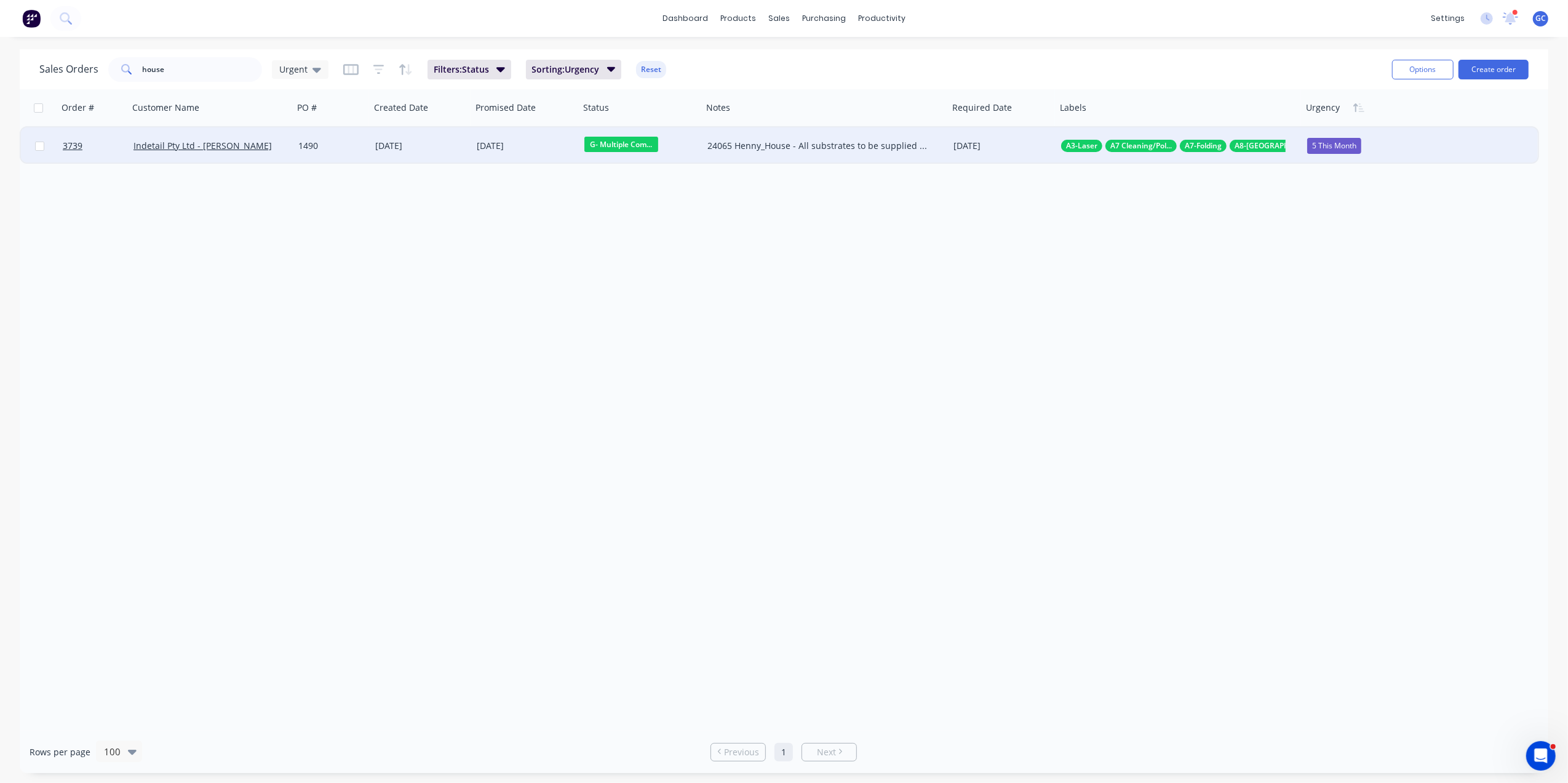
click at [429, 302] on div "Order # Customer Name PO # Created Date Promised Date Status Notes Required Dat…" at bounding box center [784, 410] width 1529 height 641
drag, startPoint x: 185, startPoint y: 62, endPoint x: 47, endPoint y: 40, distance: 139.7
click at [47, 40] on div "dashboard products sales purchasing productivity dashboard products Product Cat…" at bounding box center [784, 391] width 1568 height 783
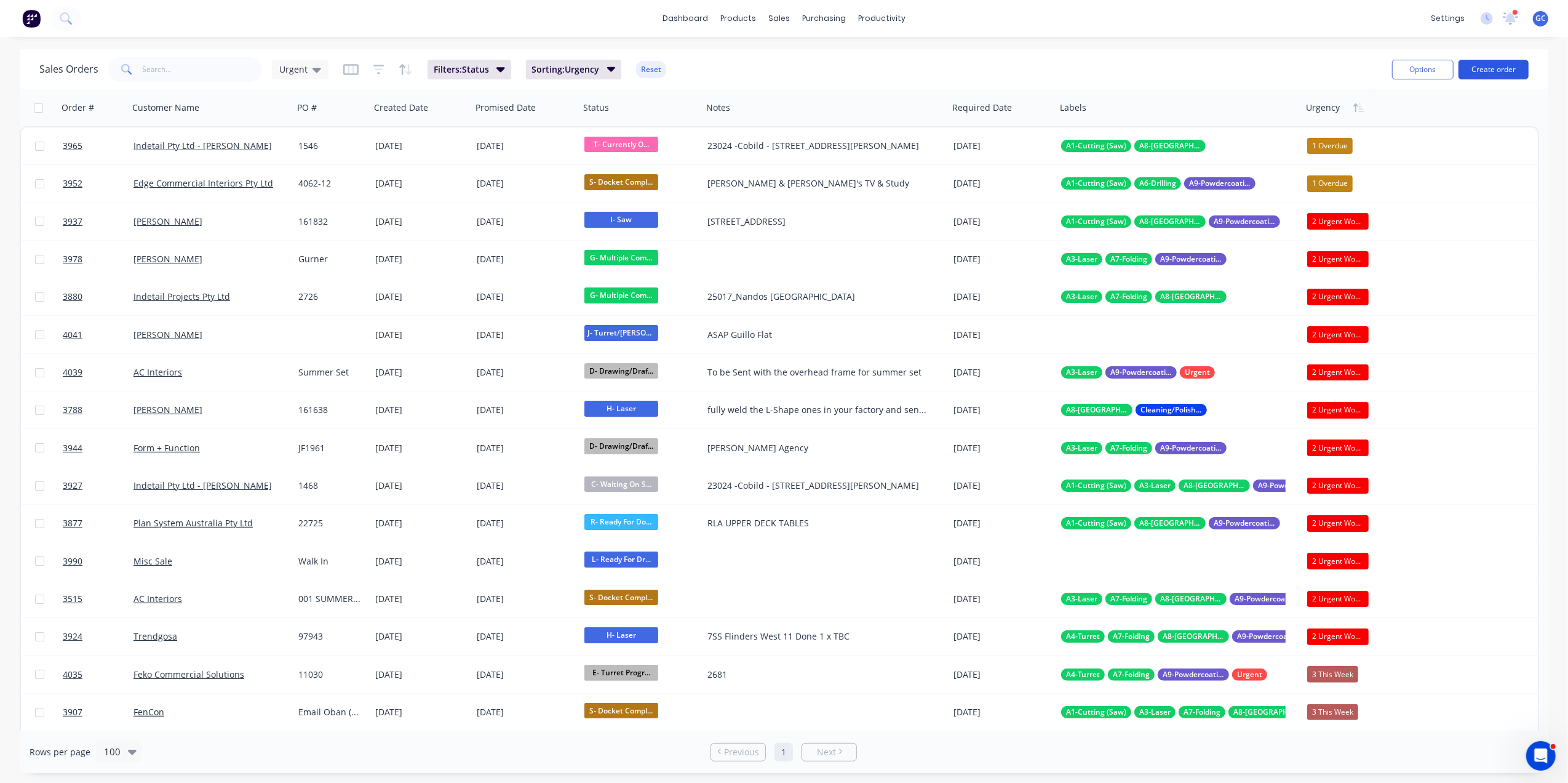
click at [1487, 67] on button "Create order" at bounding box center [1493, 69] width 70 height 20
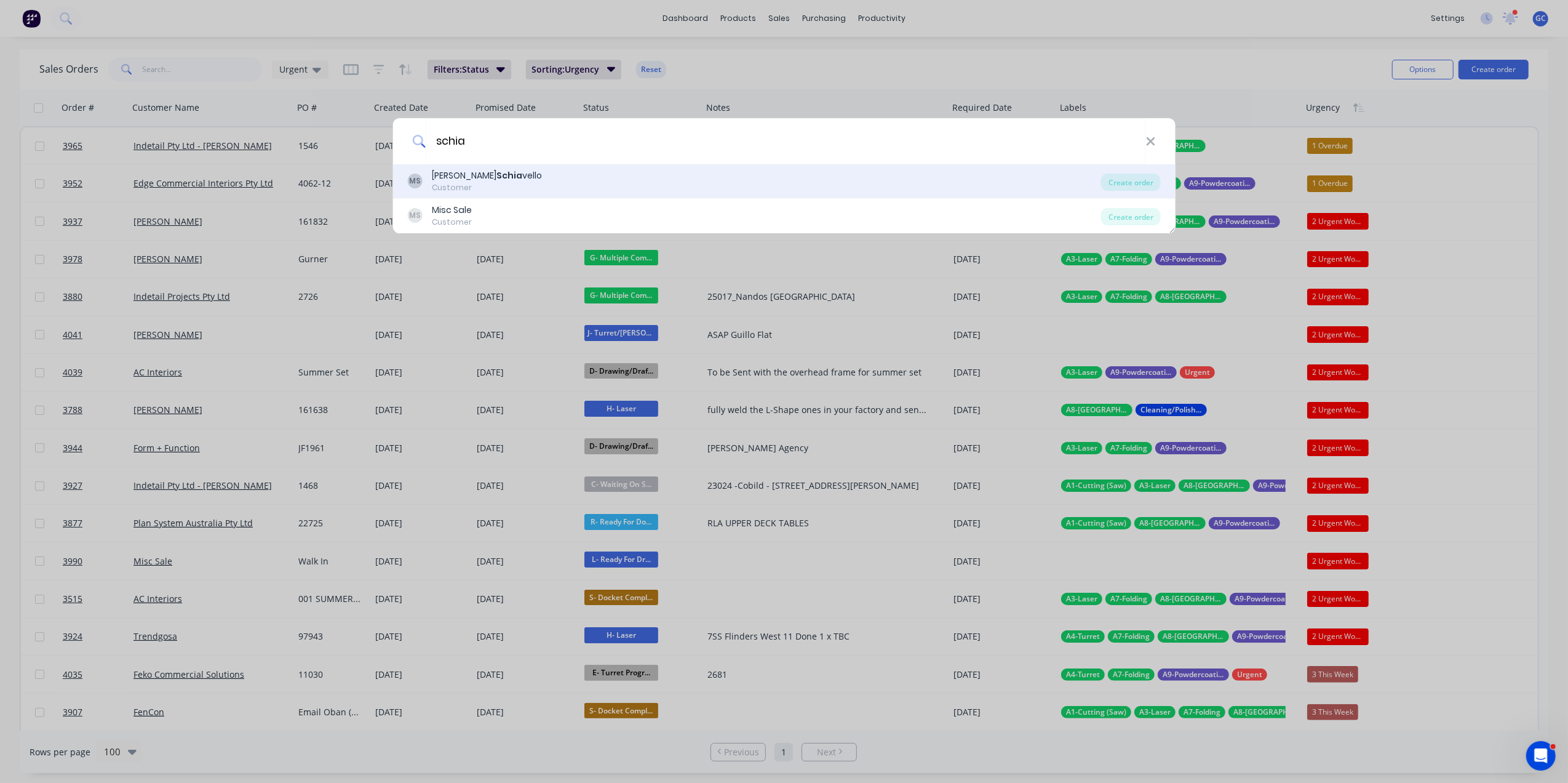
type input "schia"
click at [525, 173] on div "MS Michael Schia vello Customer" at bounding box center [754, 181] width 694 height 24
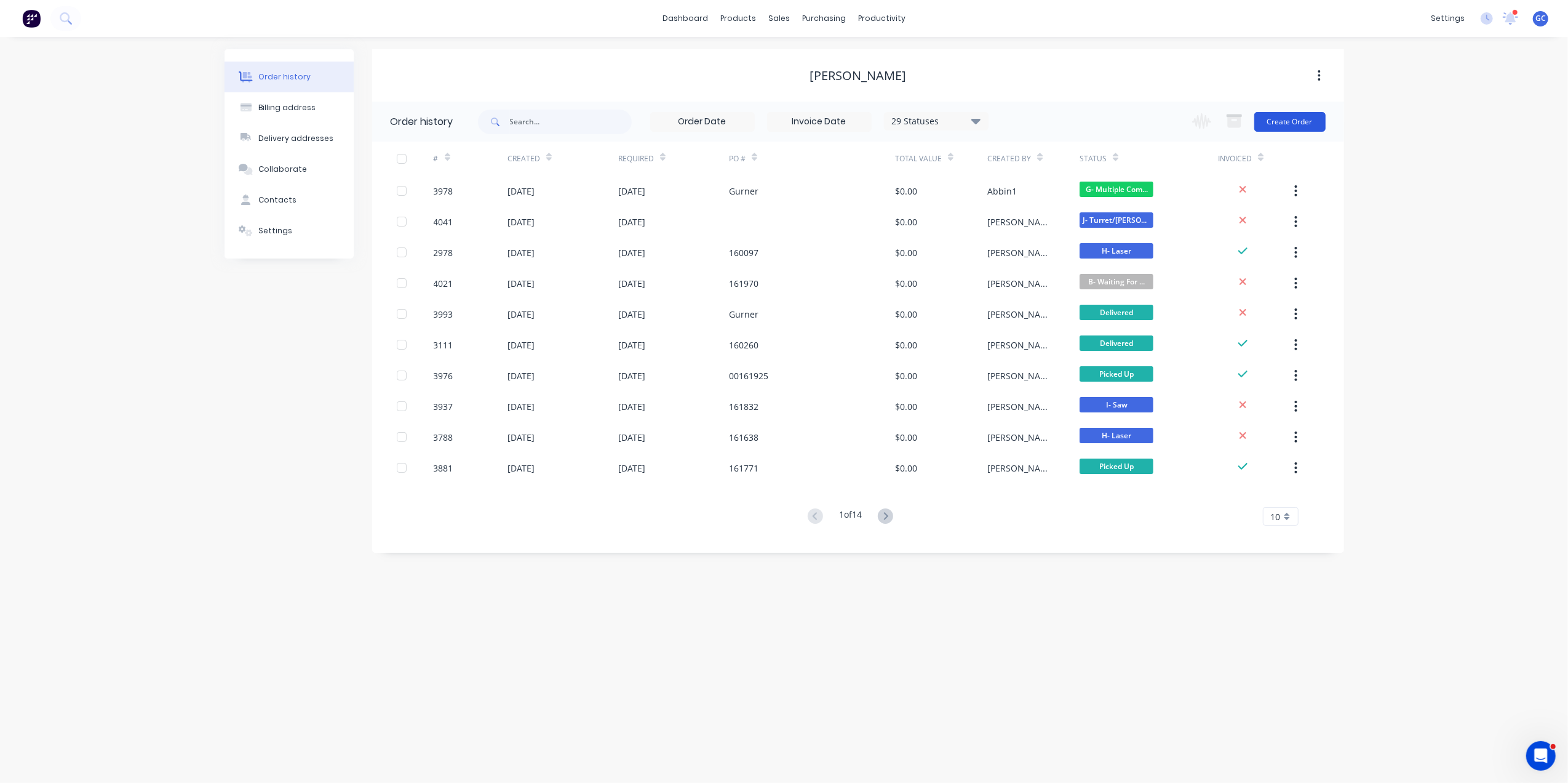
click at [1288, 126] on button "Create Order" at bounding box center [1290, 122] width 71 height 20
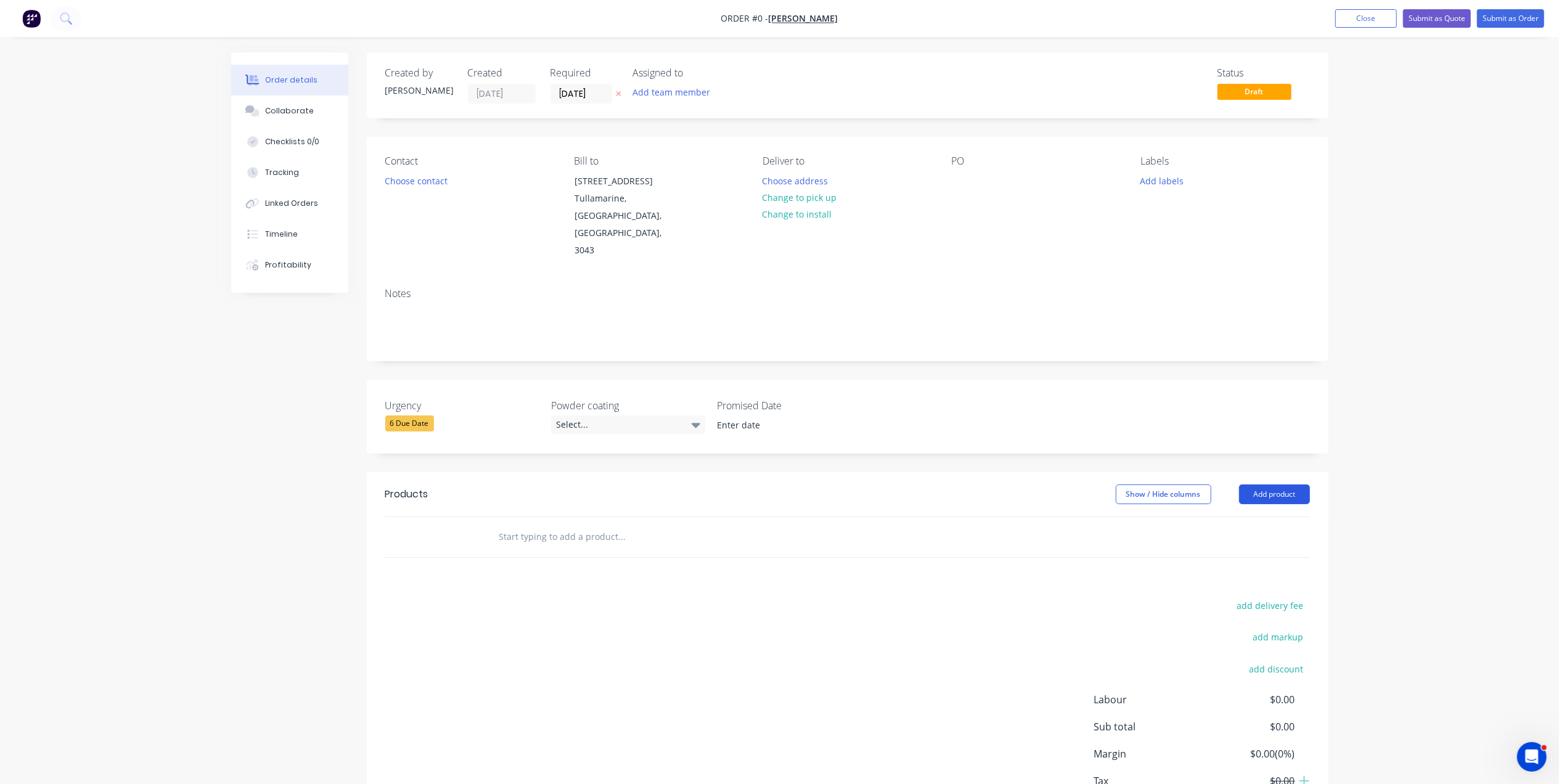
click at [1266, 484] on button "Add product" at bounding box center [1274, 494] width 71 height 20
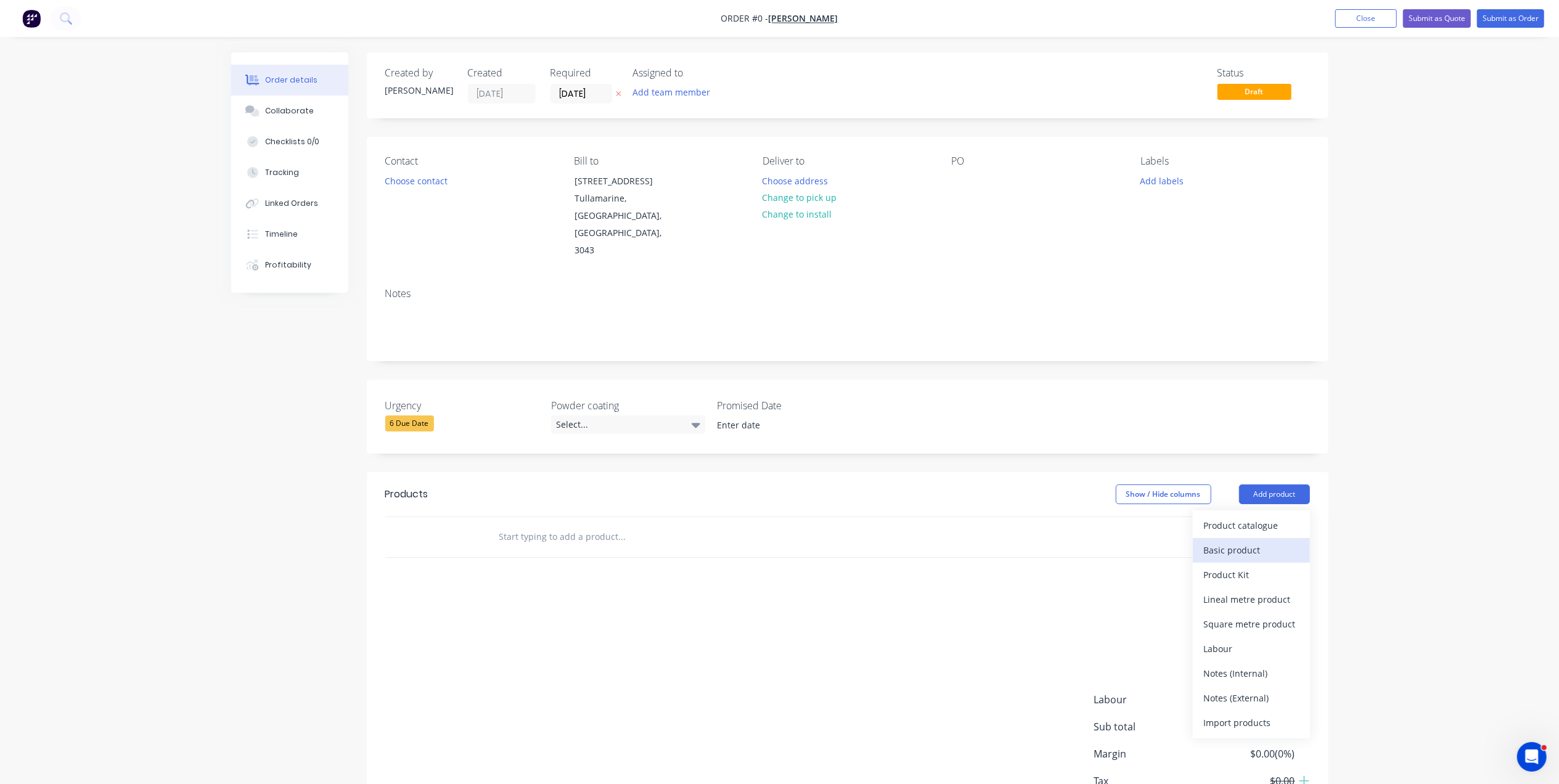
click at [1251, 538] on button "Basic product" at bounding box center [1251, 550] width 117 height 25
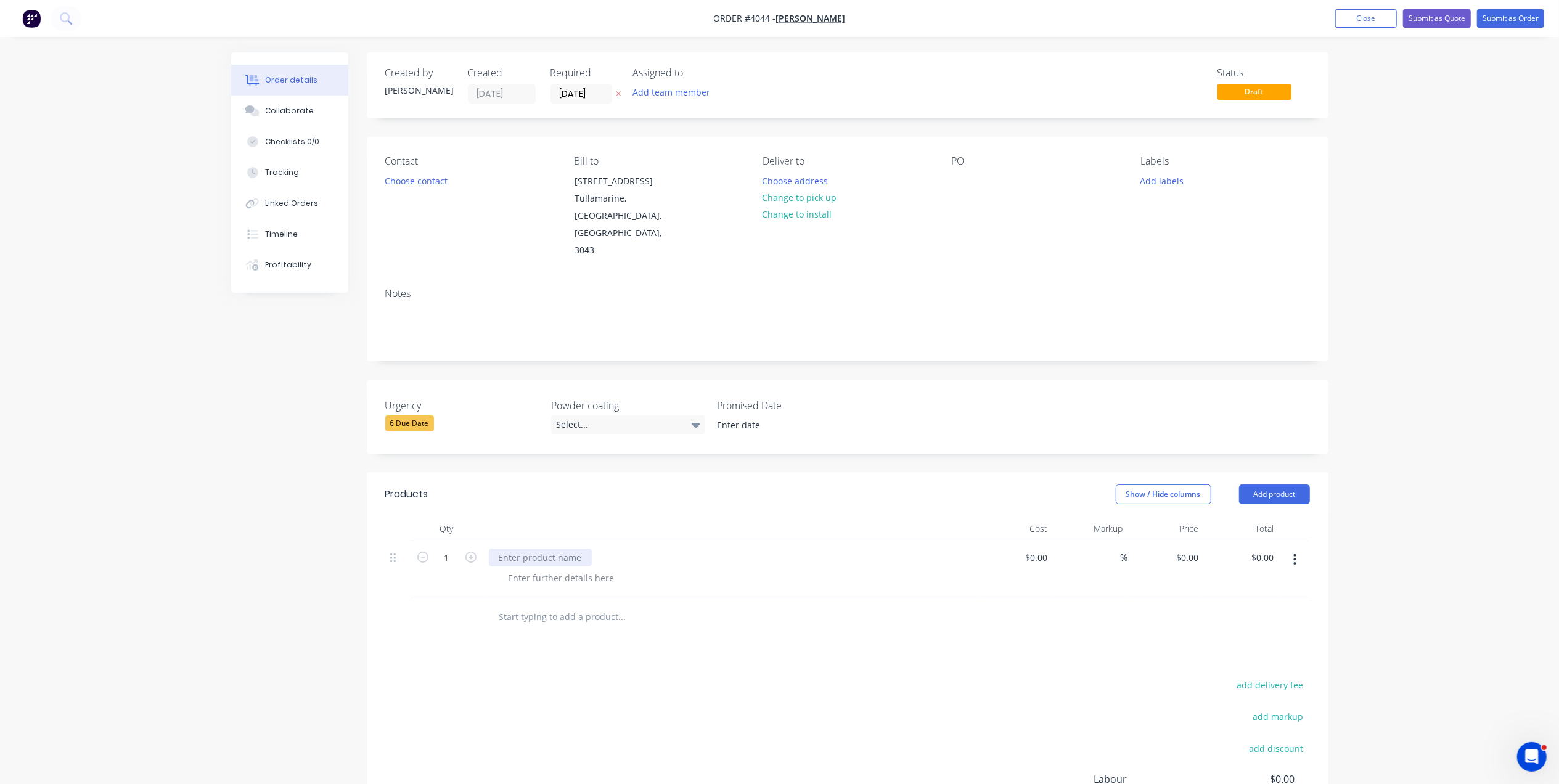
click at [526, 548] on div at bounding box center [540, 557] width 103 height 18
click at [550, 569] on div at bounding box center [561, 578] width 126 height 18
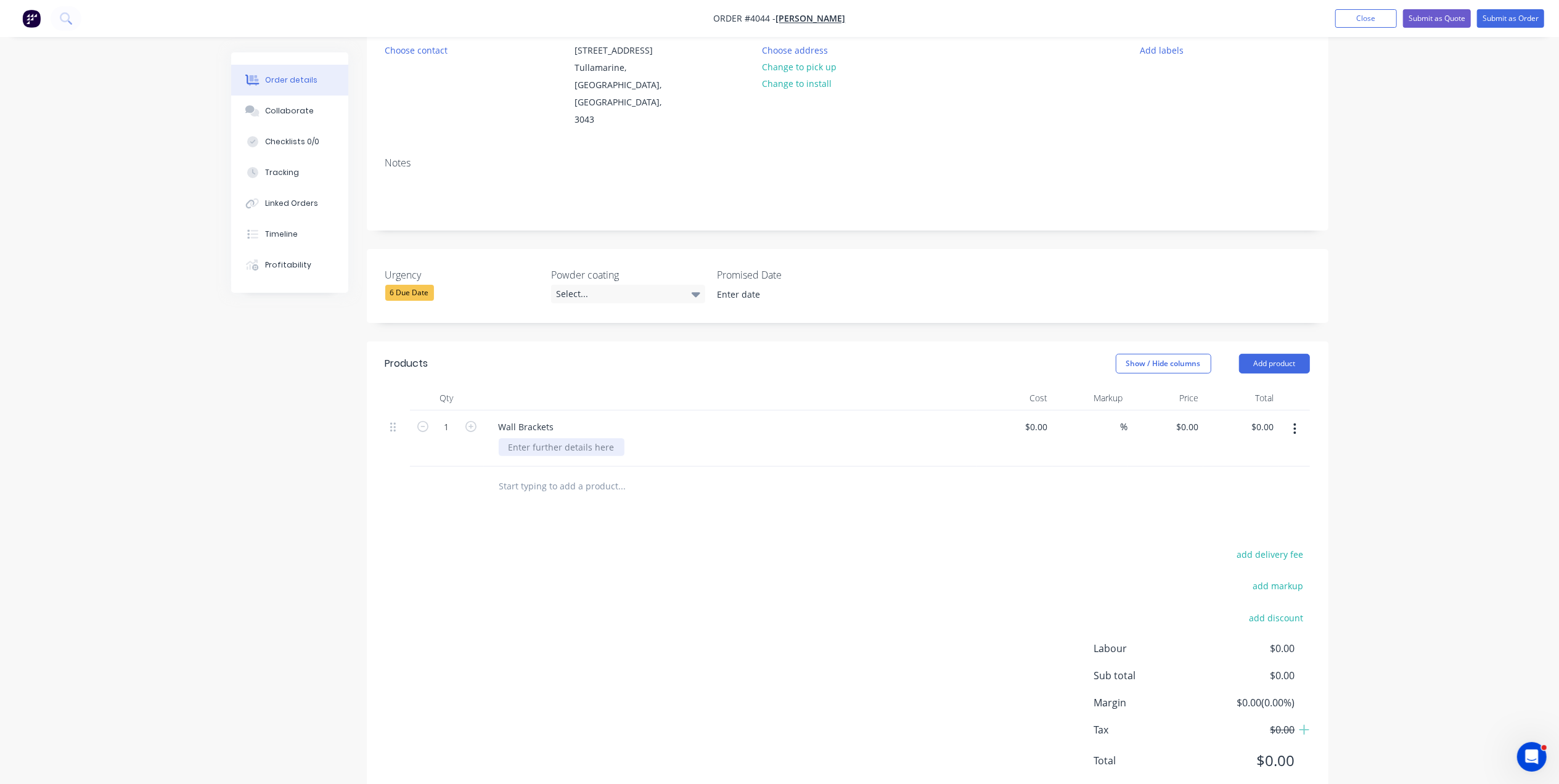
scroll to position [134, 0]
click at [553, 414] on div "Wall Brackets" at bounding box center [526, 423] width 75 height 18
click at [571, 435] on div at bounding box center [561, 443] width 126 height 18
click at [593, 470] on input "text" at bounding box center [621, 482] width 247 height 25
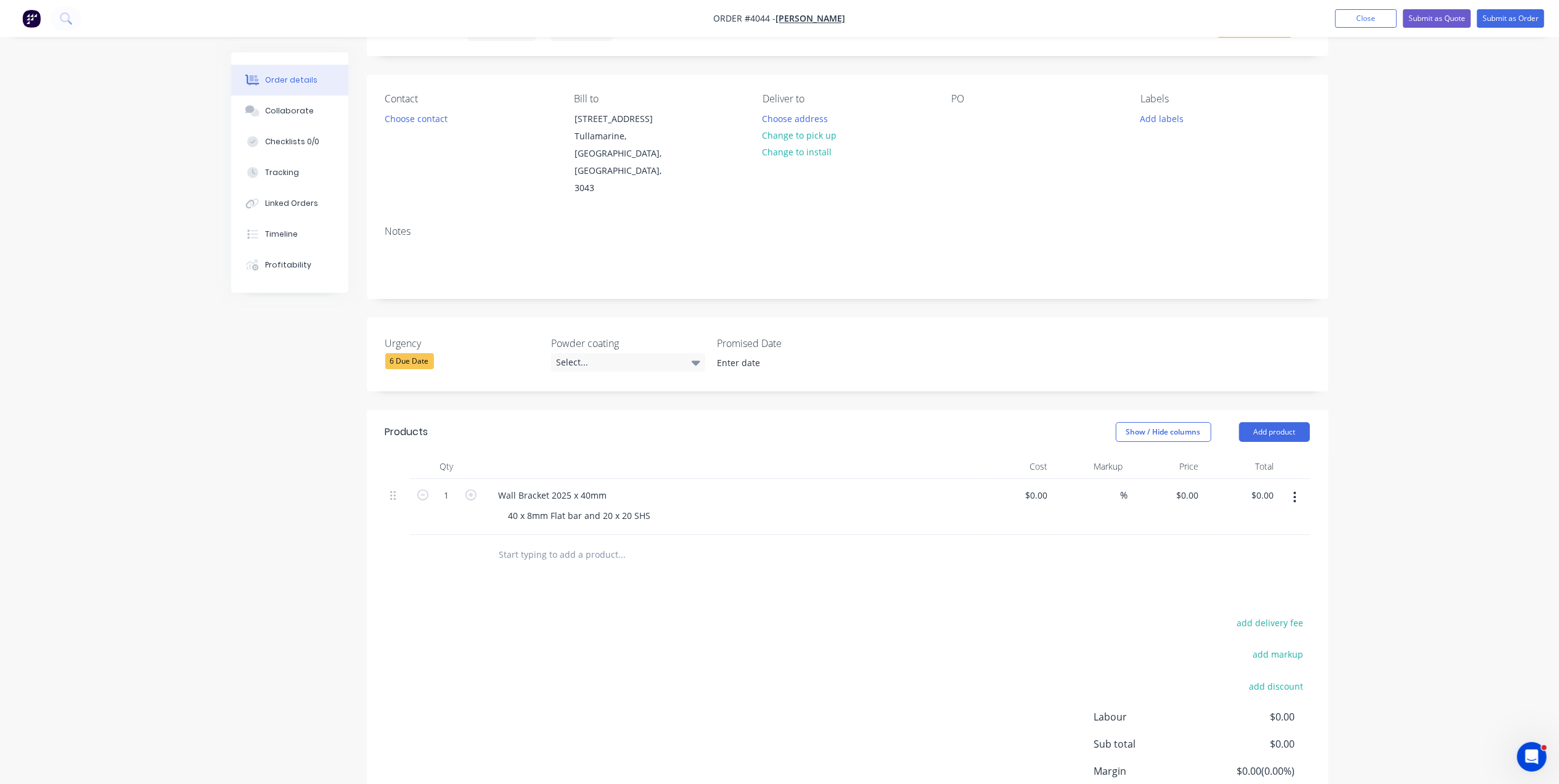
scroll to position [0, 0]
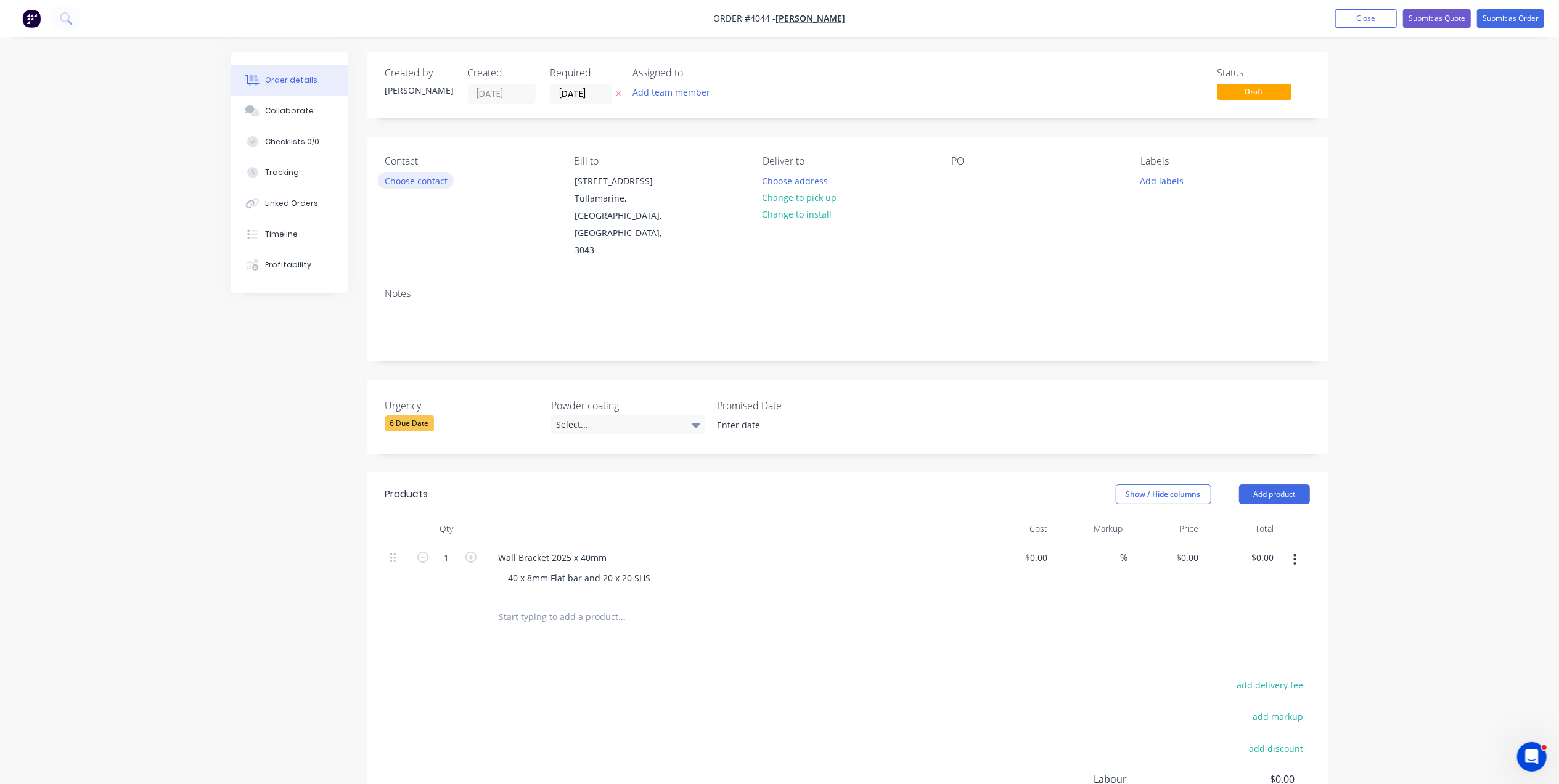
click at [406, 177] on button "Choose contact" at bounding box center [416, 180] width 76 height 16
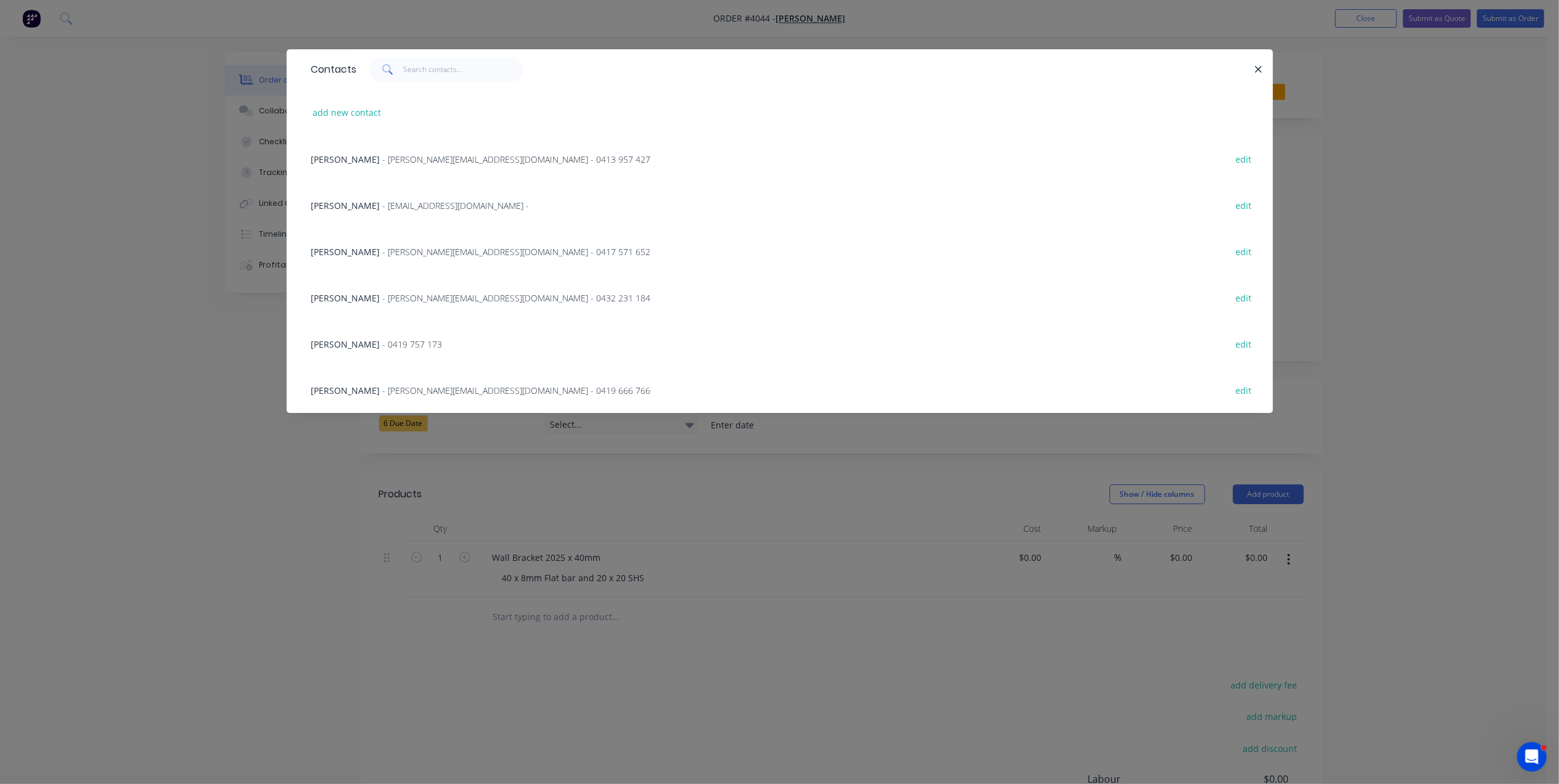
drag, startPoint x: 349, startPoint y: 252, endPoint x: 358, endPoint y: 247, distance: 10.3
click at [350, 252] on span "Robert Scriva" at bounding box center [345, 252] width 69 height 12
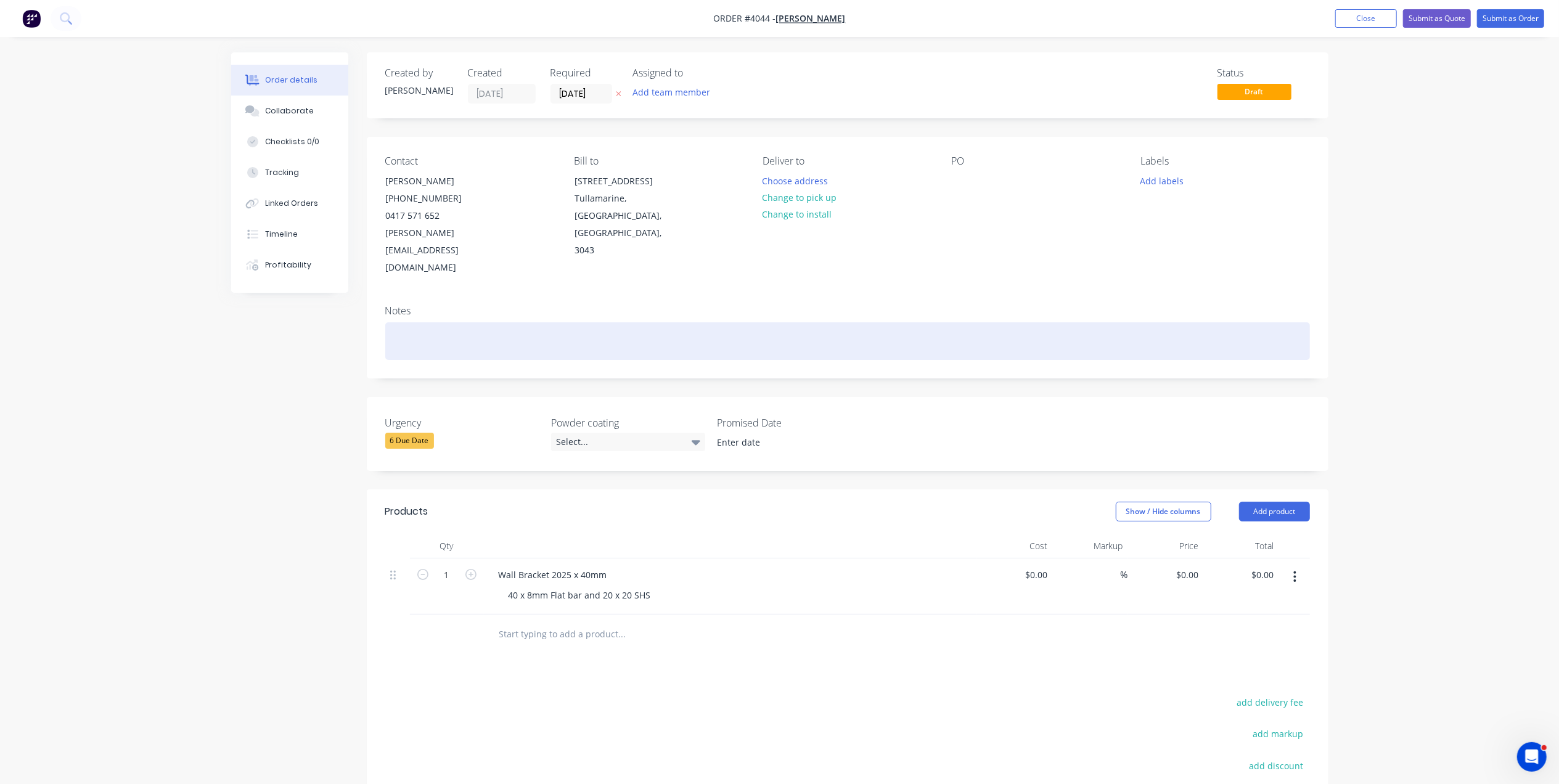
click at [439, 322] on div at bounding box center [847, 341] width 924 height 38
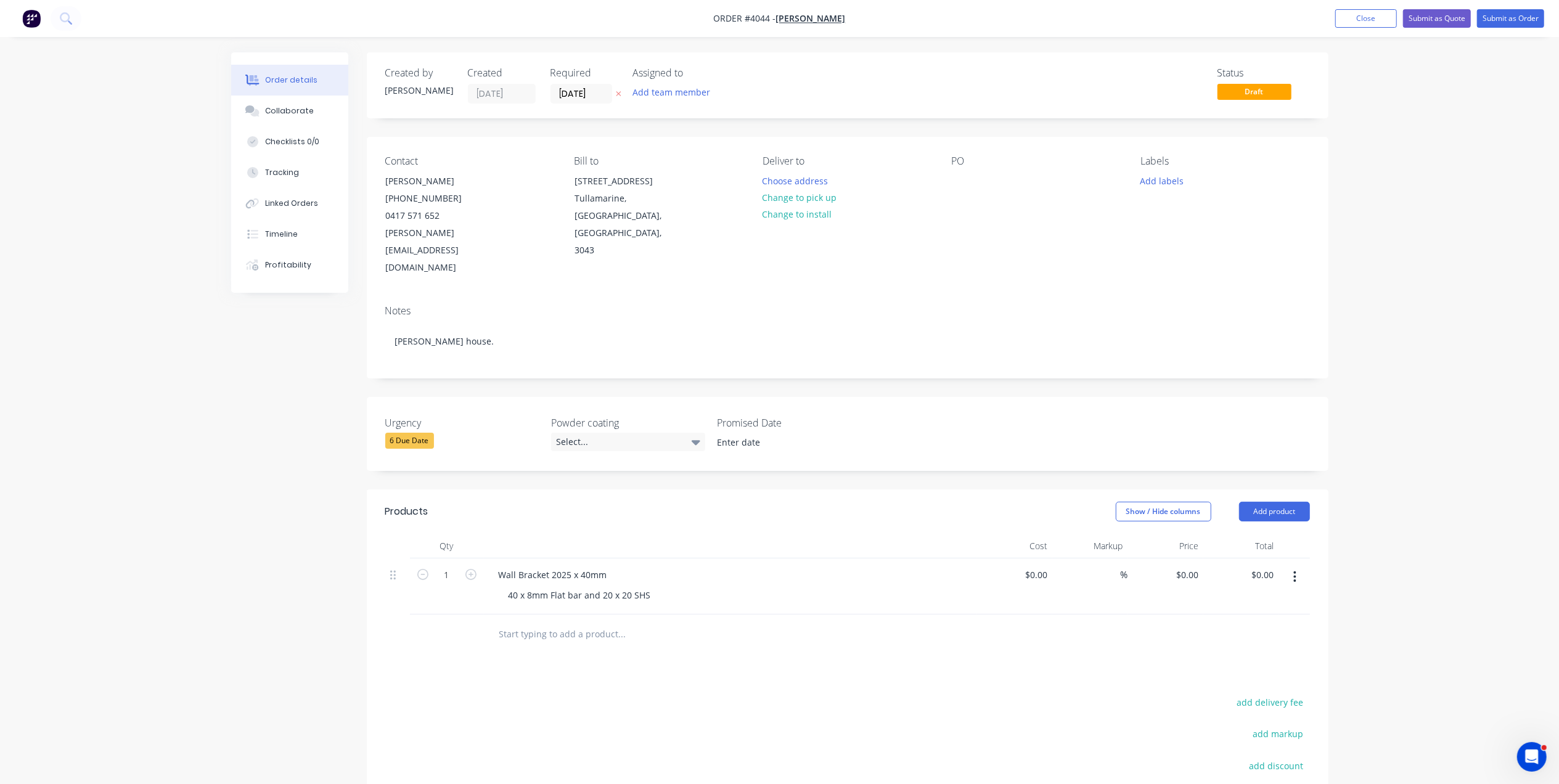
click at [974, 163] on div "PO" at bounding box center [1036, 161] width 169 height 12
click at [965, 184] on div at bounding box center [961, 181] width 20 height 18
drag, startPoint x: 991, startPoint y: 177, endPoint x: 931, endPoint y: 182, distance: 60.2
click at [931, 182] on div "Contact Robert Scriva (03) 9338 9411 0417 571 652 robert@michaelschiavello.com.…" at bounding box center [847, 216] width 962 height 158
click at [1180, 178] on button "Add labels" at bounding box center [1162, 180] width 57 height 16
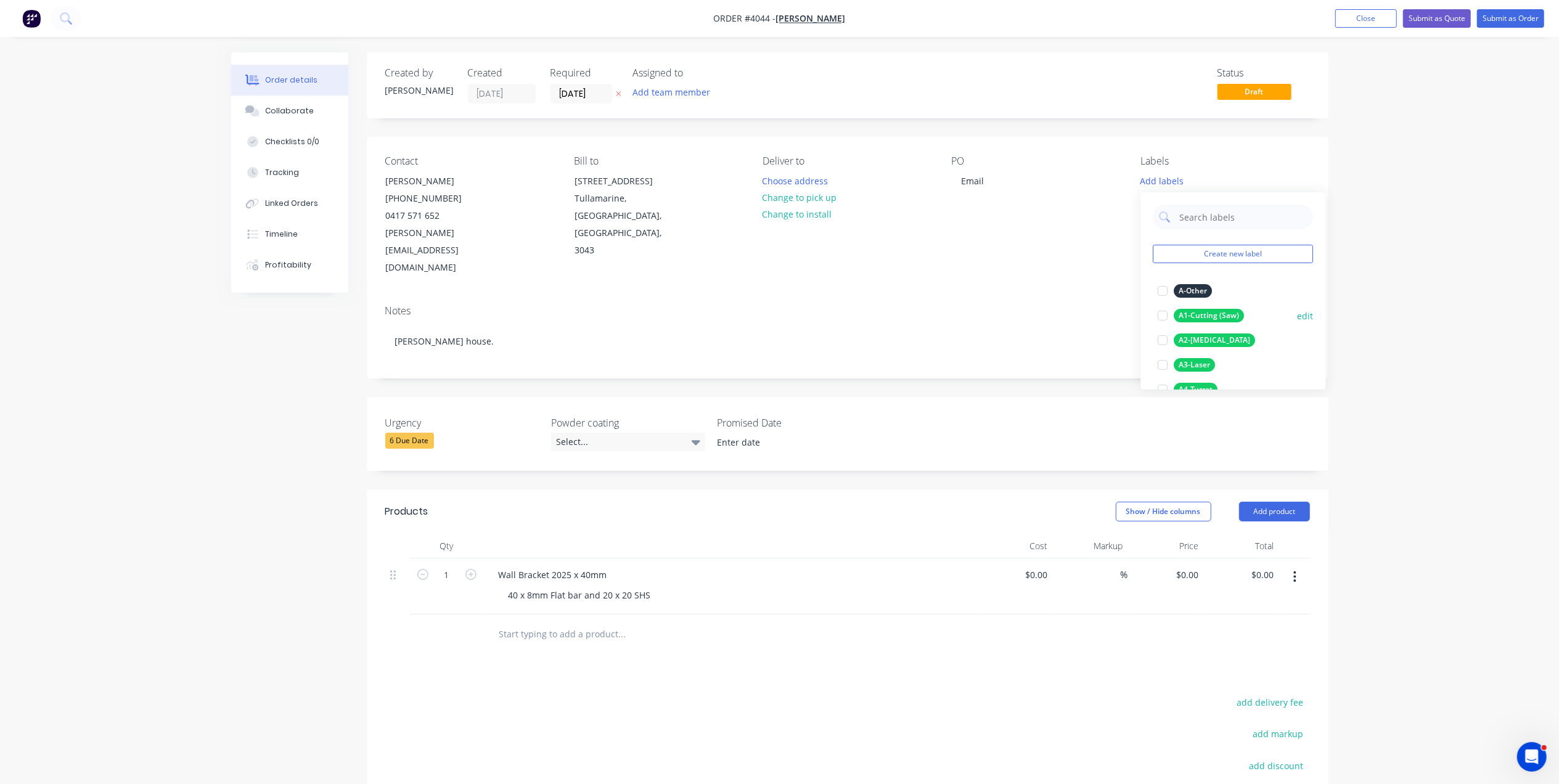
click at [1223, 307] on div "A1-Cutting (Saw) edit" at bounding box center [1233, 315] width 160 height 25
click at [1231, 232] on div "A1-Cutting (Saw)" at bounding box center [1209, 233] width 70 height 13
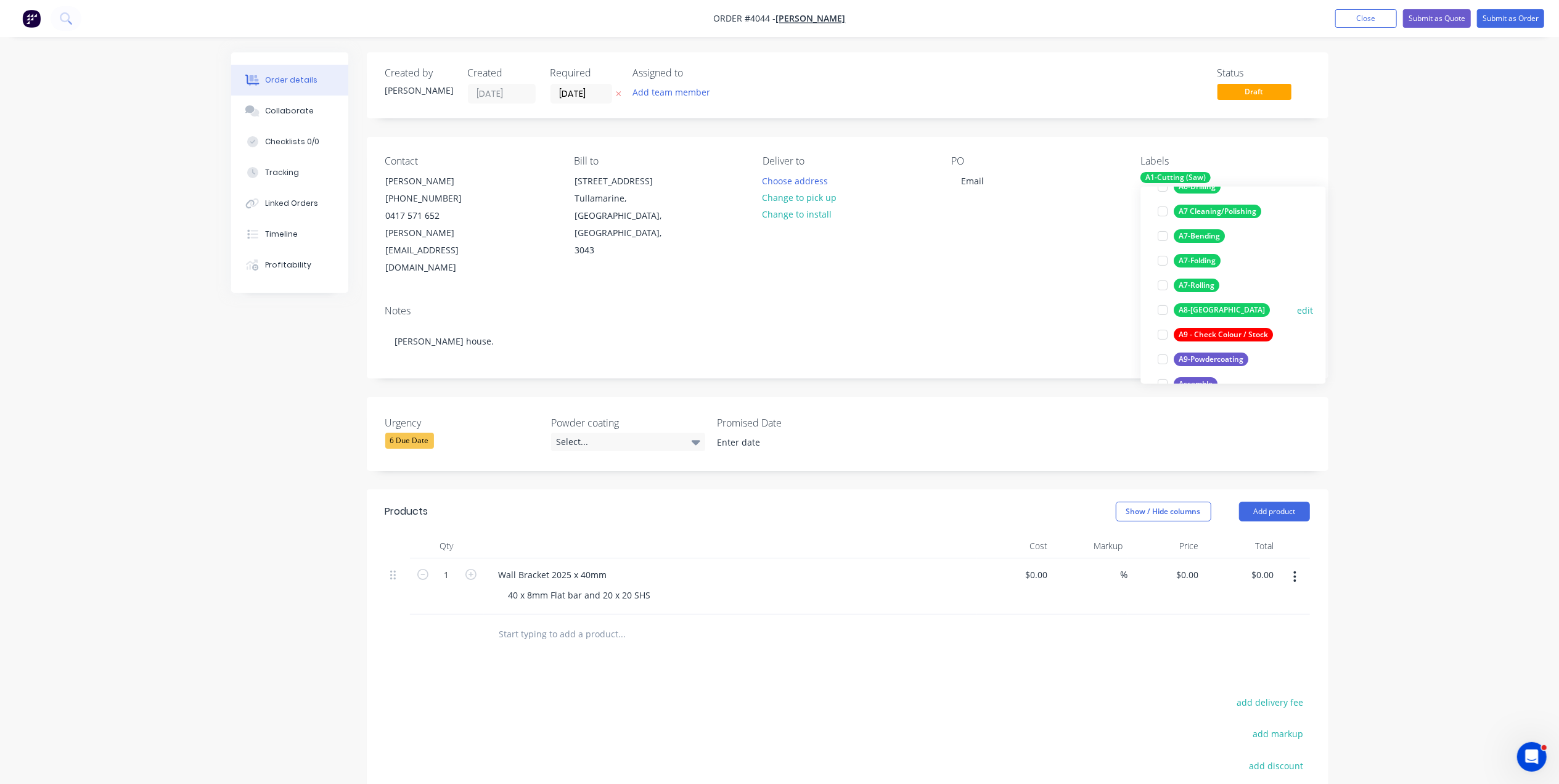
click at [1209, 308] on div "A8-[GEOGRAPHIC_DATA]" at bounding box center [1222, 310] width 96 height 13
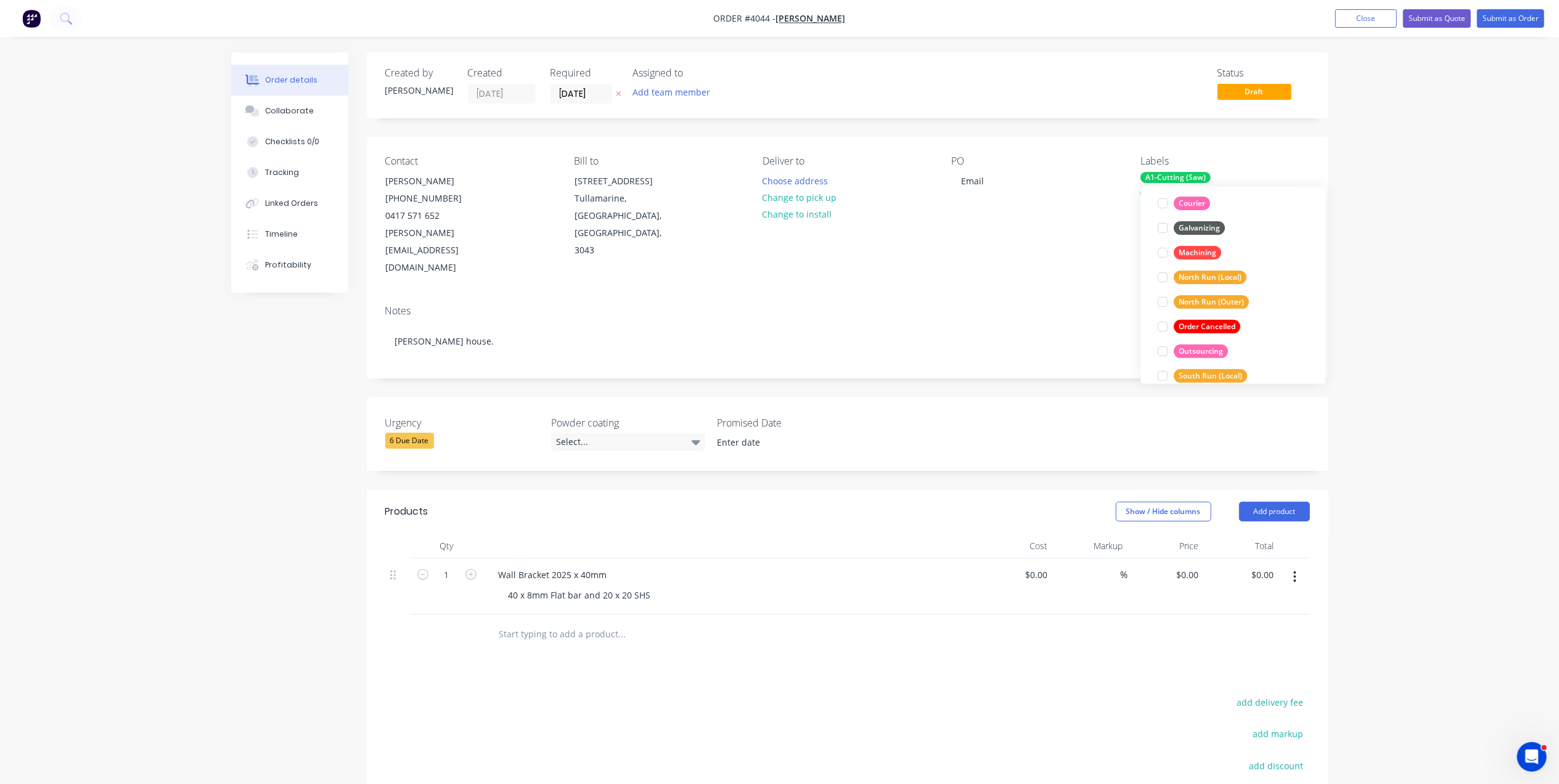
scroll to position [568, 0]
click at [1201, 354] on div "Urgent" at bounding box center [1192, 359] width 35 height 13
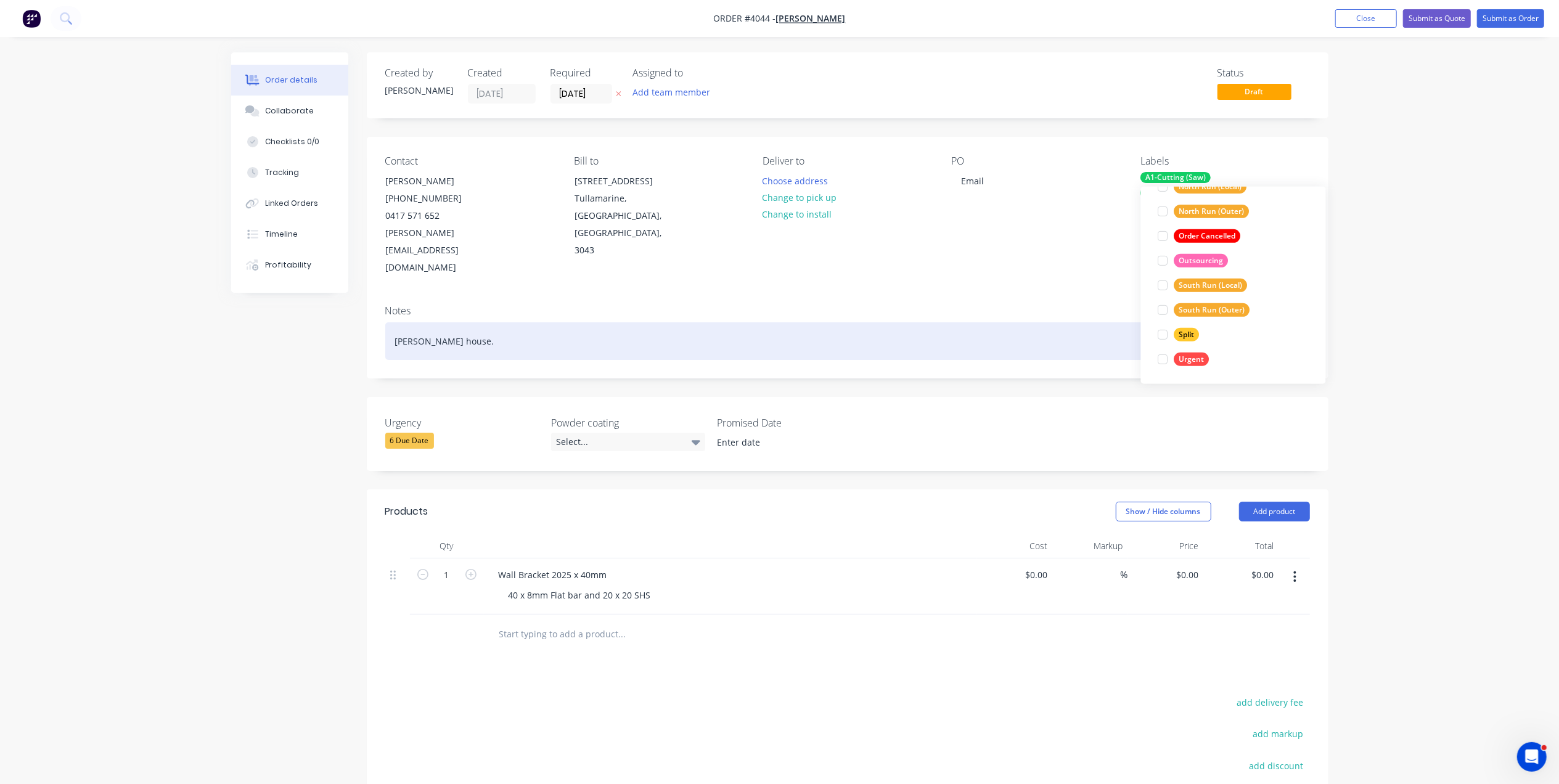
scroll to position [0, 0]
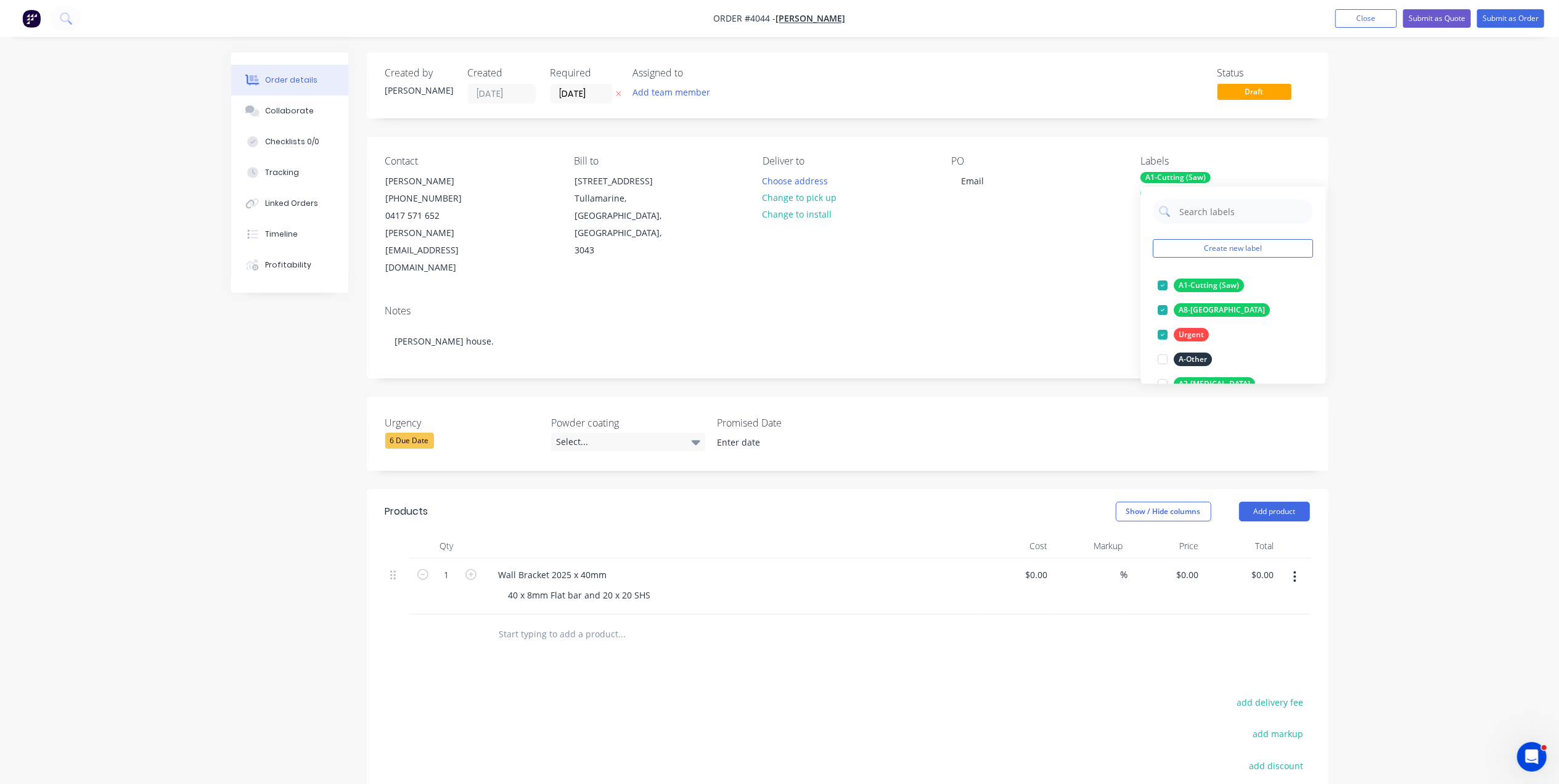
click at [931, 250] on div "Contact Robert Scriva (03) 9338 9411 0417 571 652 robert@michaelschiavello.com.…" at bounding box center [847, 216] width 962 height 158
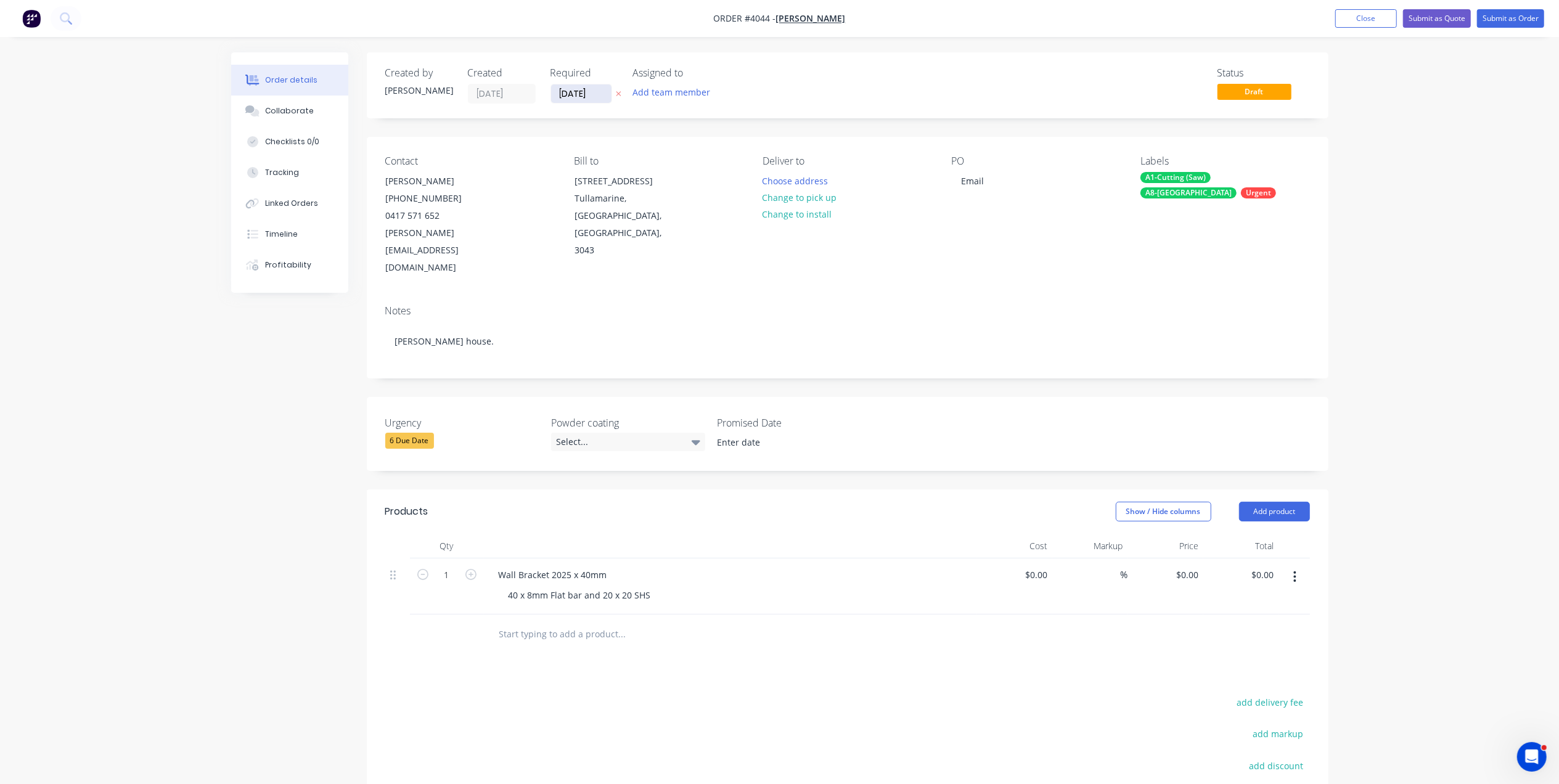
click at [568, 92] on input "13/10/25" at bounding box center [581, 93] width 61 height 18
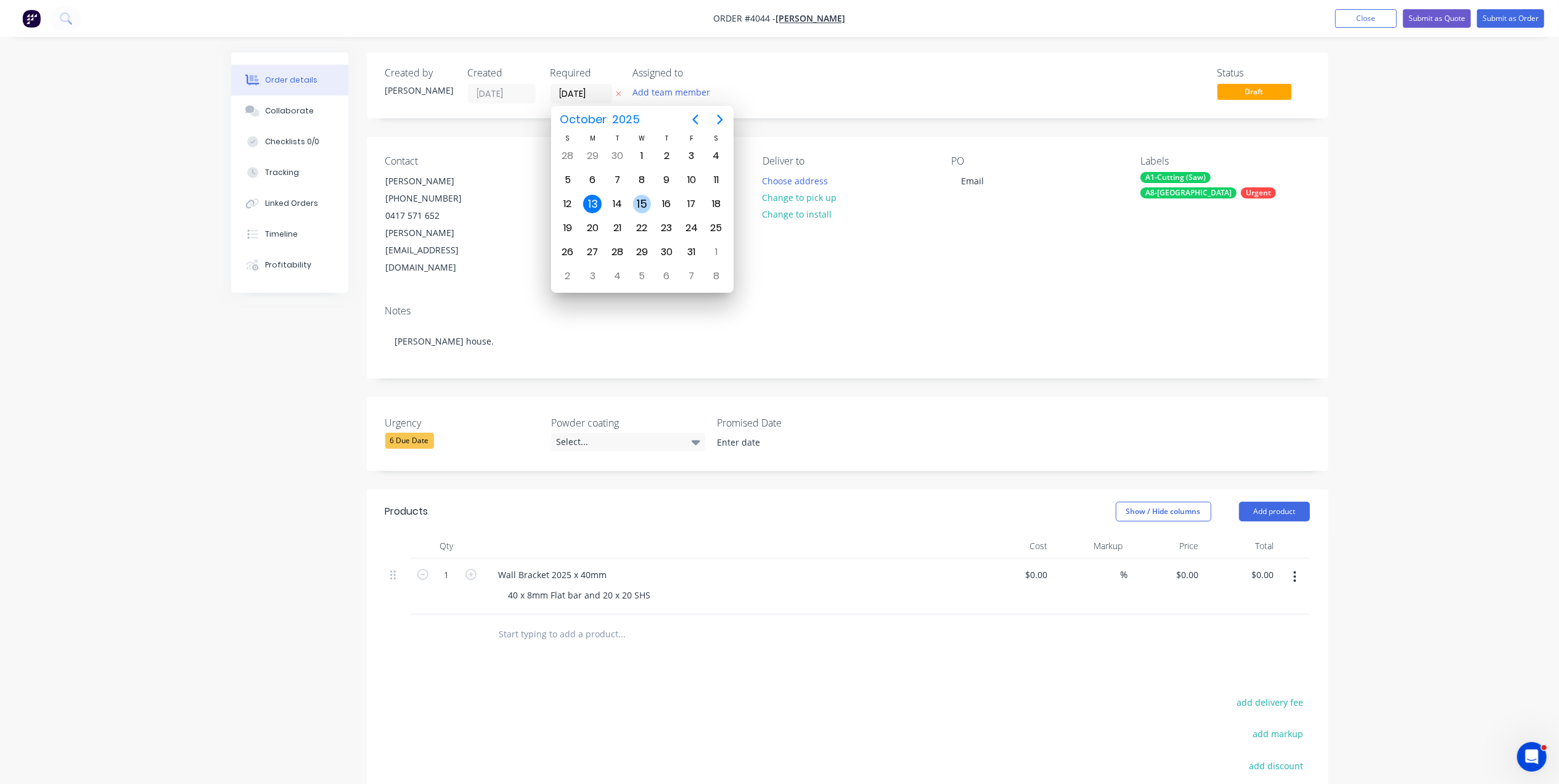
click at [642, 206] on div "15" at bounding box center [642, 204] width 18 height 18
type input "15/10/25"
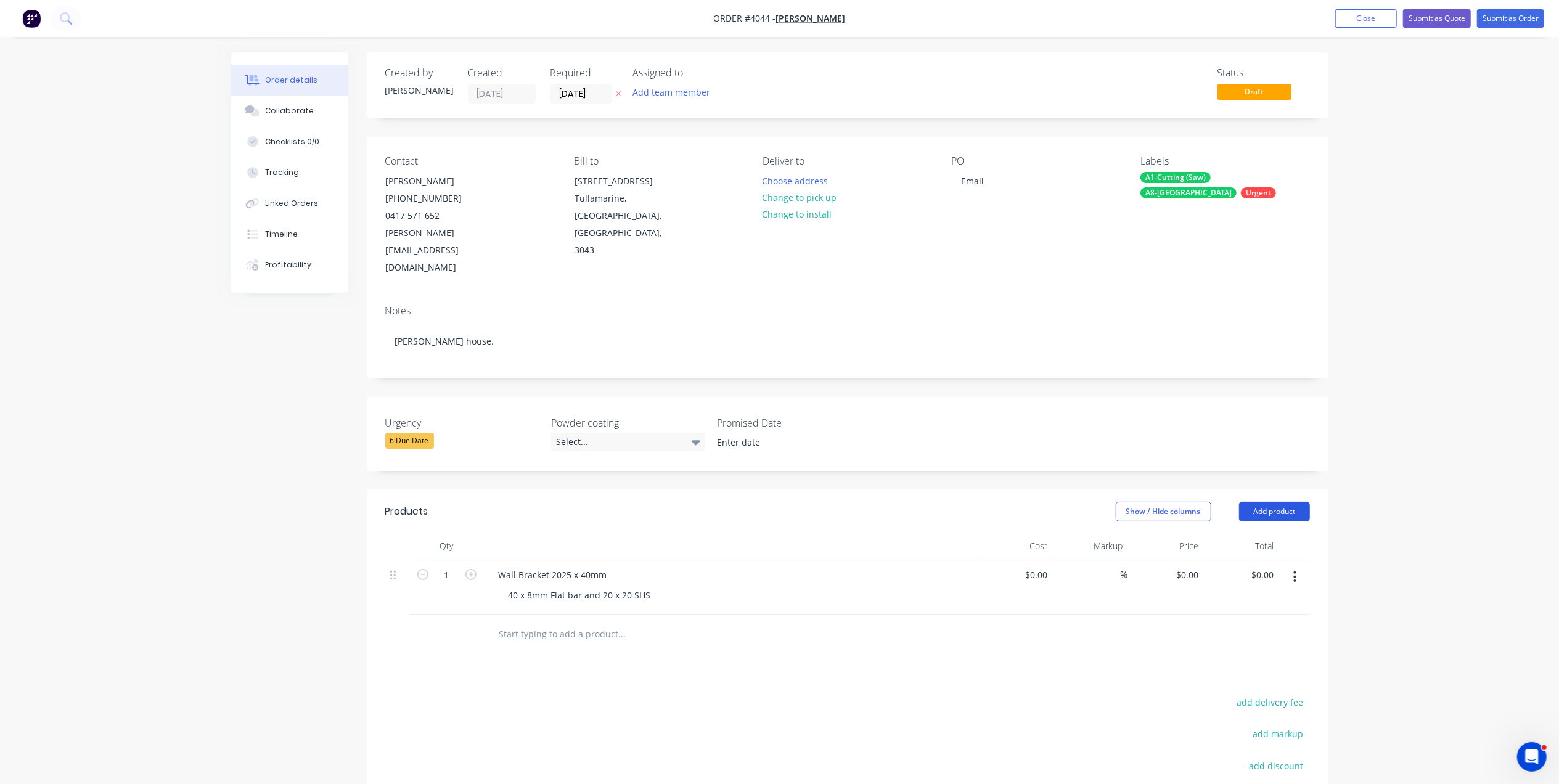
click at [1302, 501] on button "Add product" at bounding box center [1274, 511] width 71 height 20
drag, startPoint x: 1231, startPoint y: 539, endPoint x: 868, endPoint y: 574, distance: 364.7
click at [1230, 558] on div "Basic product" at bounding box center [1251, 567] width 95 height 18
click at [545, 622] on div at bounding box center [540, 631] width 103 height 18
click at [521, 614] on div "Finish" at bounding box center [731, 642] width 493 height 56
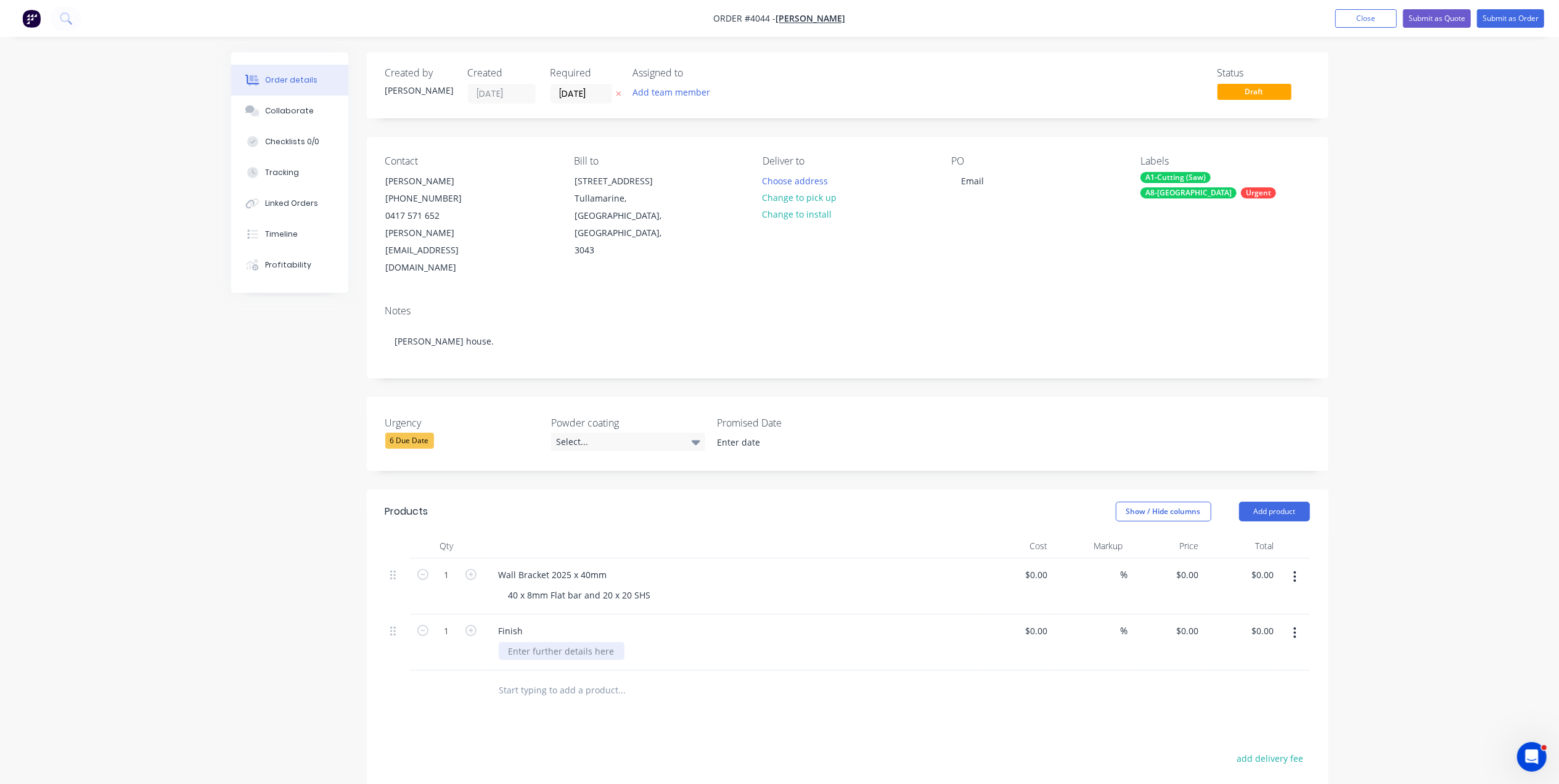
click at [582, 642] on div at bounding box center [561, 651] width 126 height 18
click at [861, 678] on div at bounding box center [706, 690] width 434 height 25
click at [1505, 20] on button "Submit as Order" at bounding box center [1510, 18] width 67 height 18
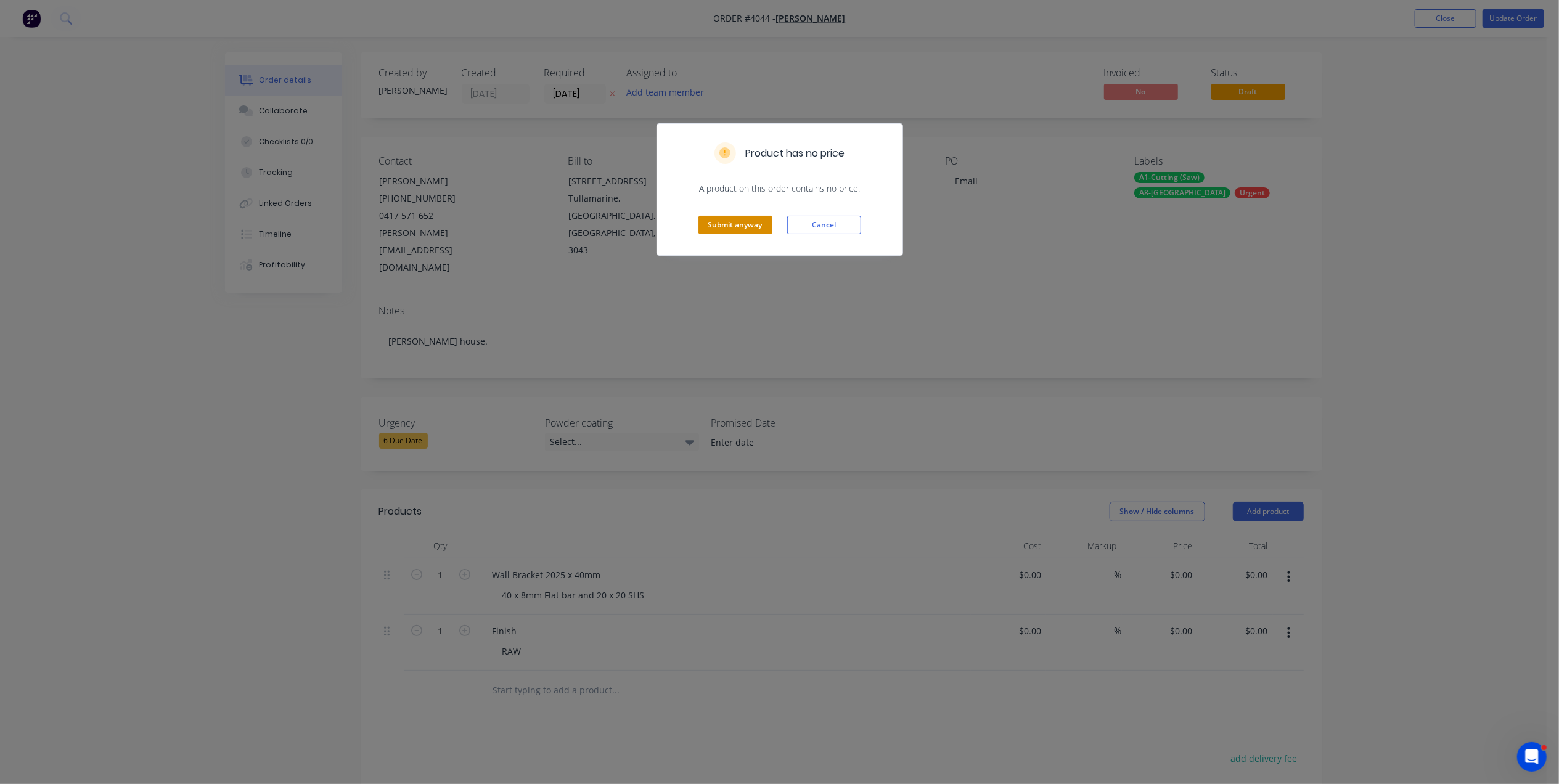
click at [738, 230] on button "Submit anyway" at bounding box center [735, 225] width 74 height 18
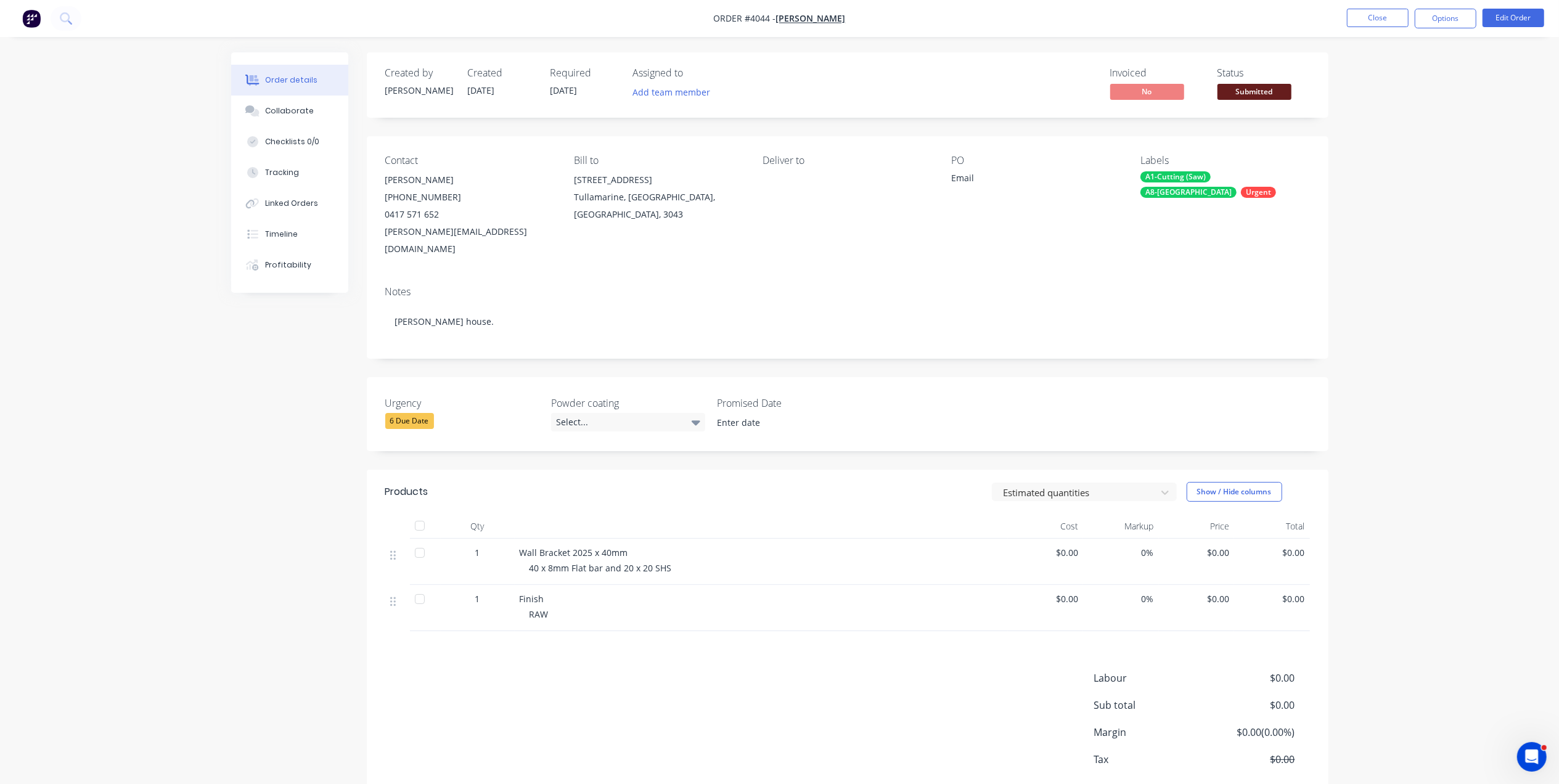
click at [1251, 97] on span "Submitted" at bounding box center [1254, 91] width 74 height 15
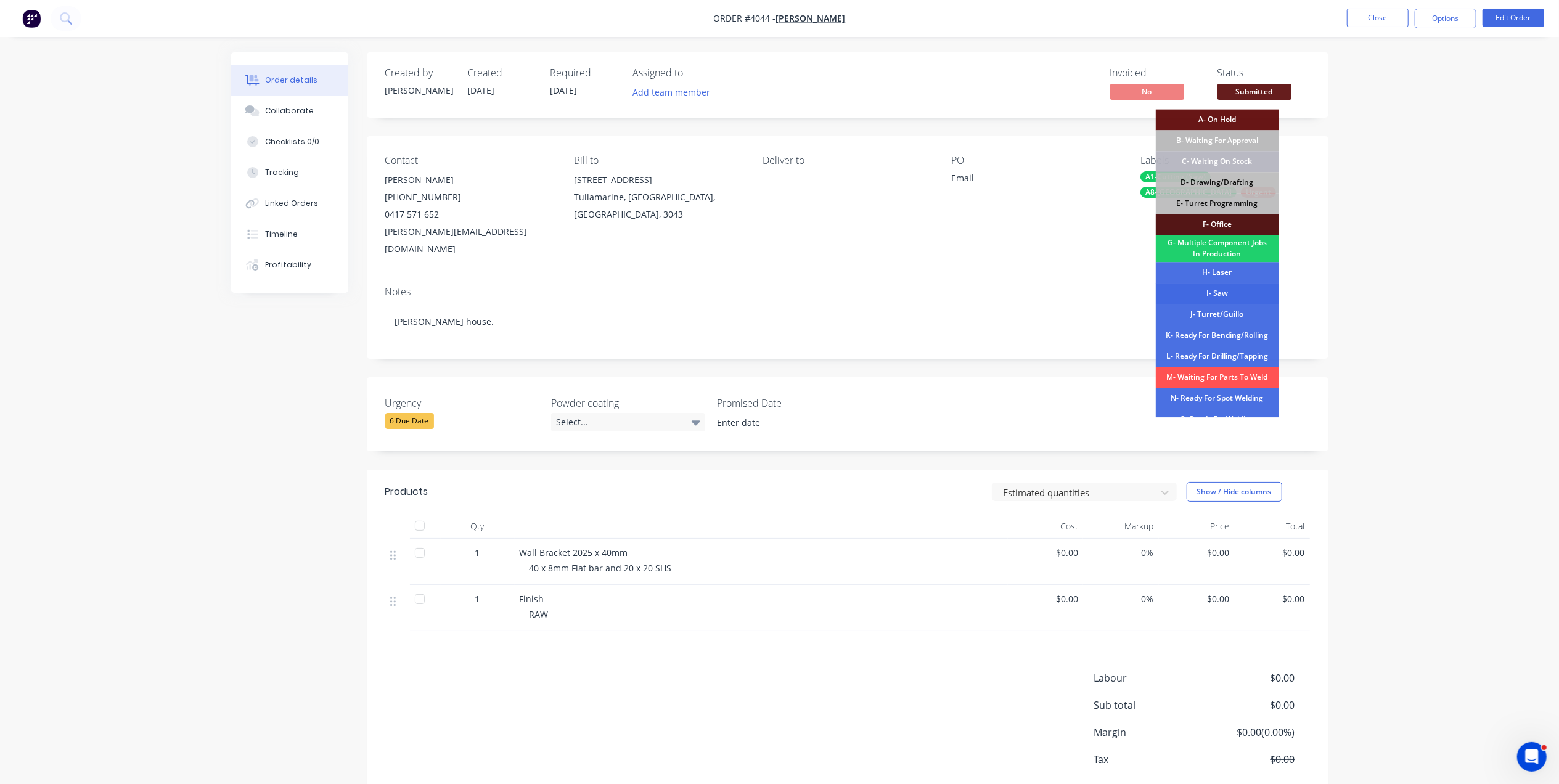
click at [1226, 288] on div "I- Saw" at bounding box center [1217, 293] width 123 height 21
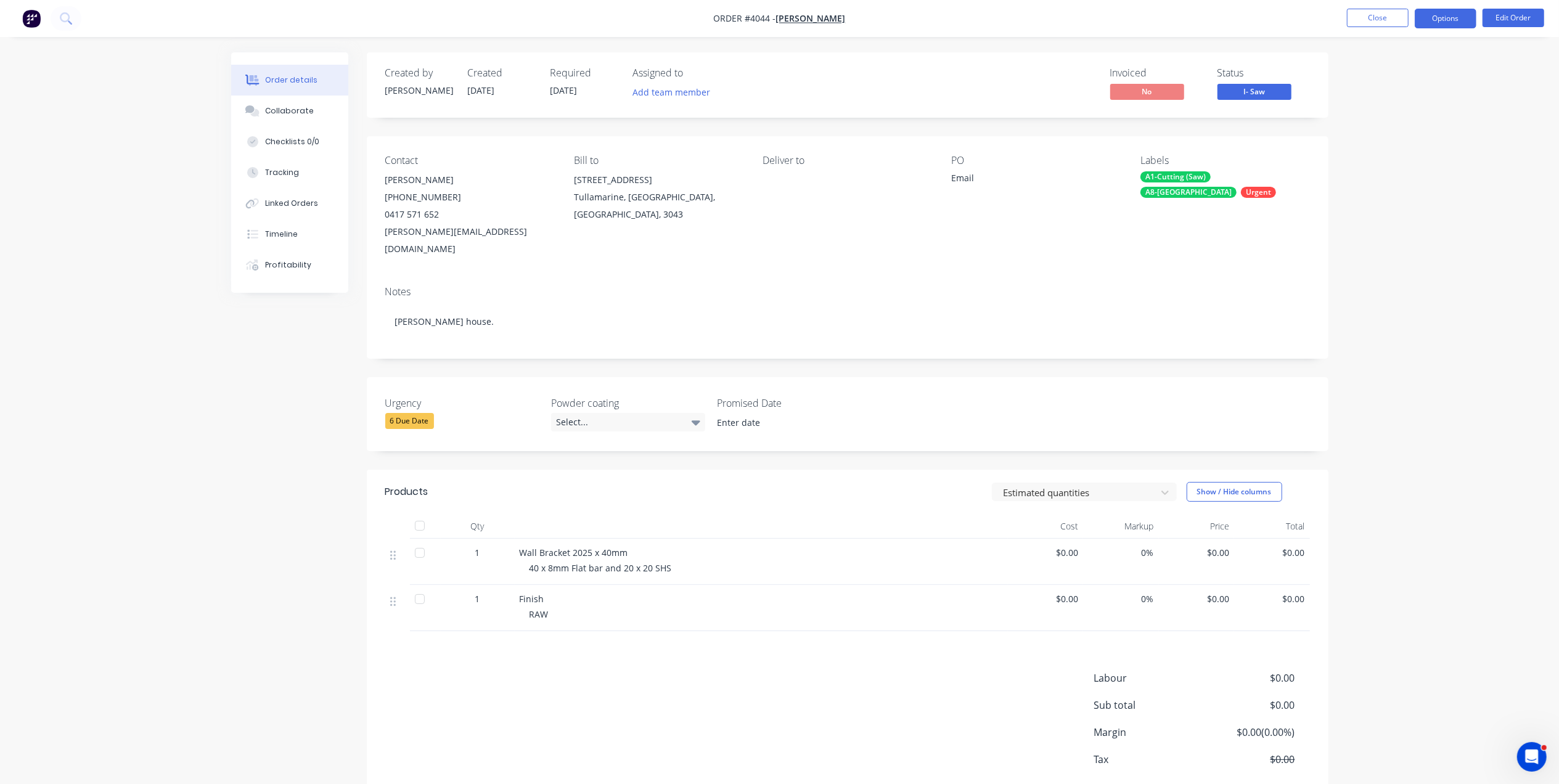
click at [1441, 20] on button "Options" at bounding box center [1445, 18] width 62 height 20
click at [1421, 139] on button "Work Order" at bounding box center [1408, 148] width 136 height 25
click at [1423, 123] on div "Without pricing" at bounding box center [1408, 124] width 114 height 18
click at [411, 413] on div "6 Due Date" at bounding box center [409, 421] width 49 height 16
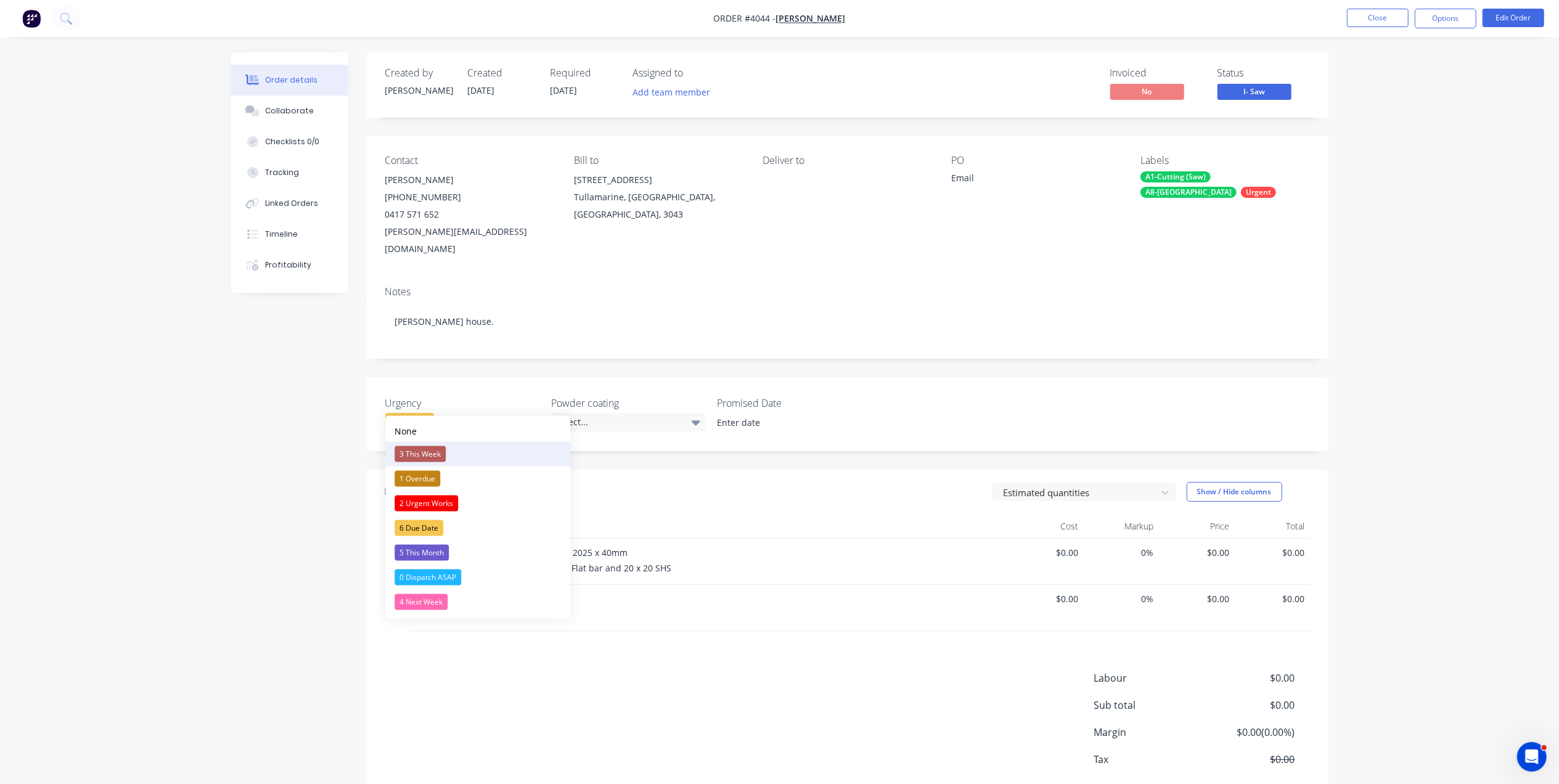
click at [433, 449] on div "3 This Week" at bounding box center [420, 453] width 51 height 16
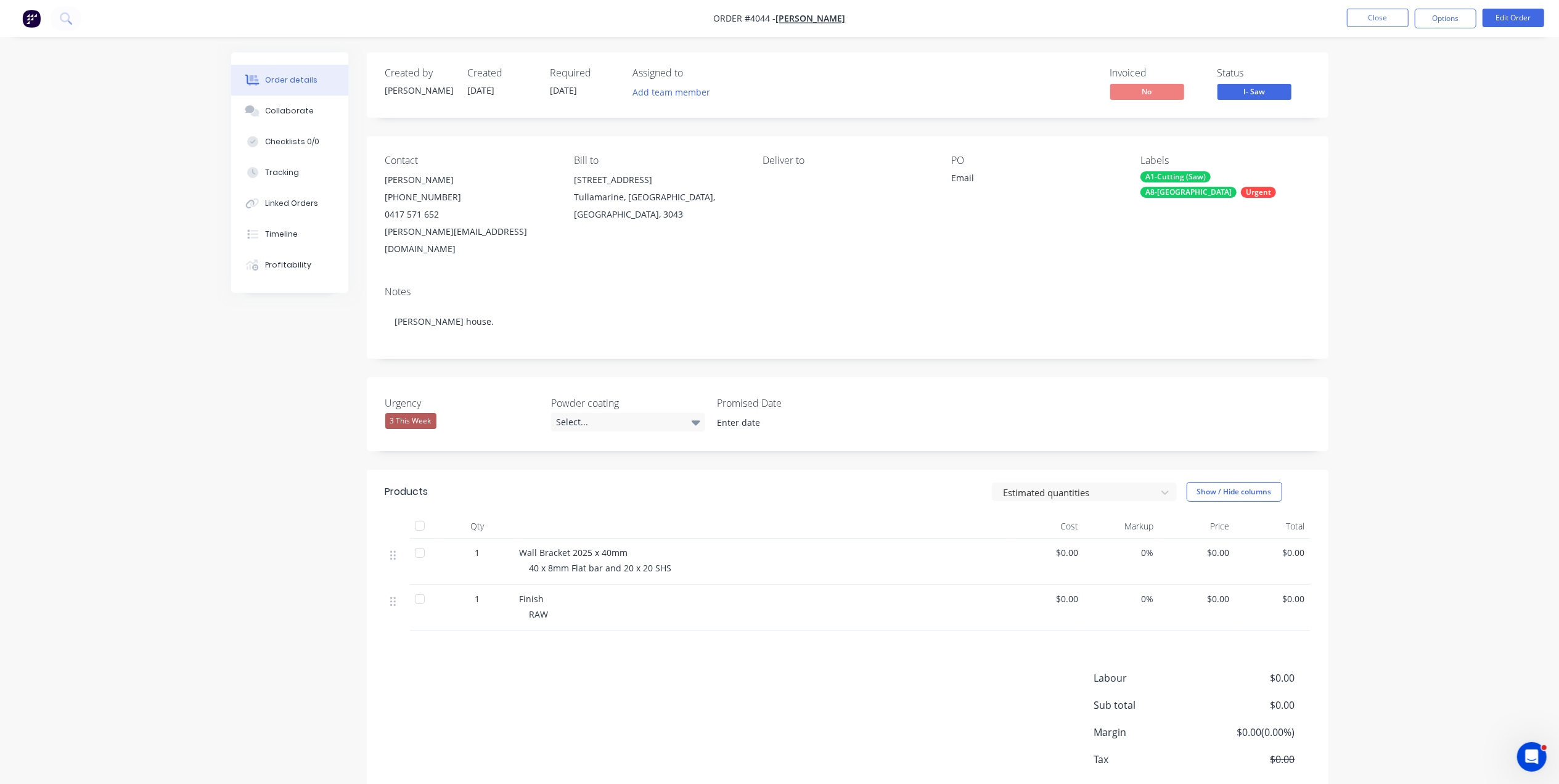
click at [605, 286] on div "Notes" at bounding box center [847, 291] width 924 height 12
click at [302, 100] on button "Collaborate" at bounding box center [290, 110] width 117 height 31
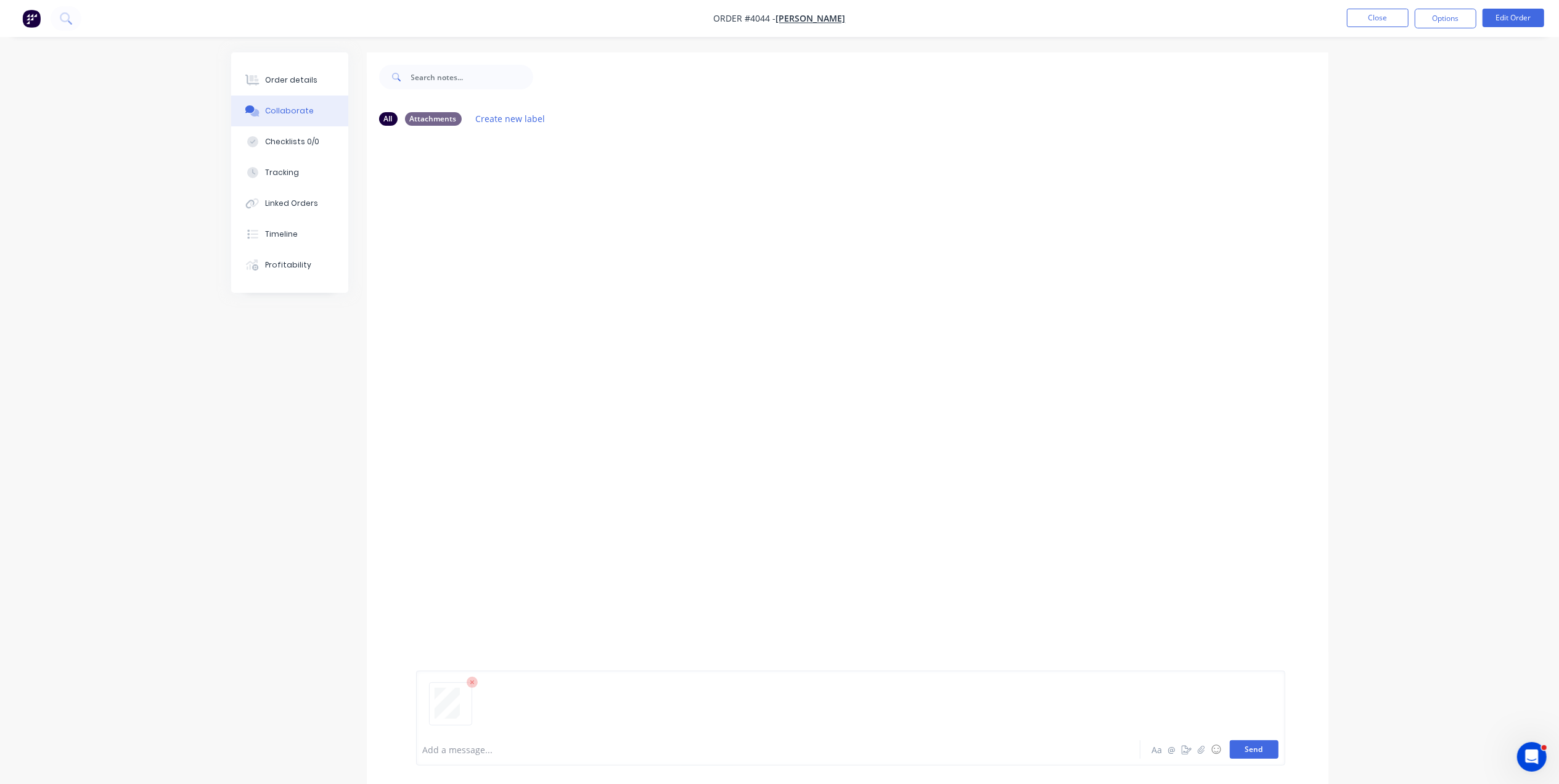
click at [1235, 740] on button "Send" at bounding box center [1254, 749] width 49 height 18
click at [307, 75] on div "Order details" at bounding box center [291, 80] width 52 height 11
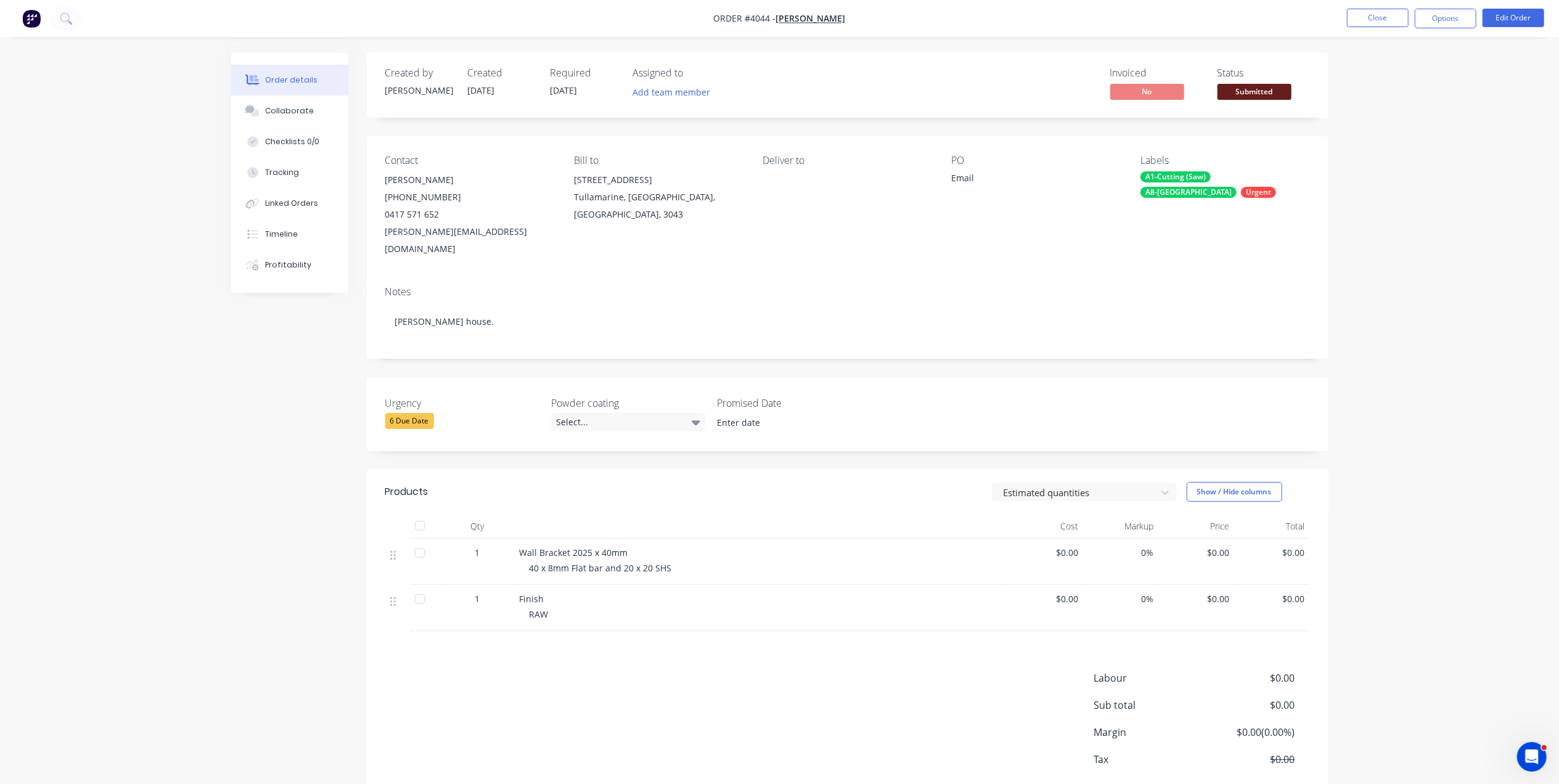
click at [1262, 76] on div "Submitted" at bounding box center [1254, 71] width 45 height 16
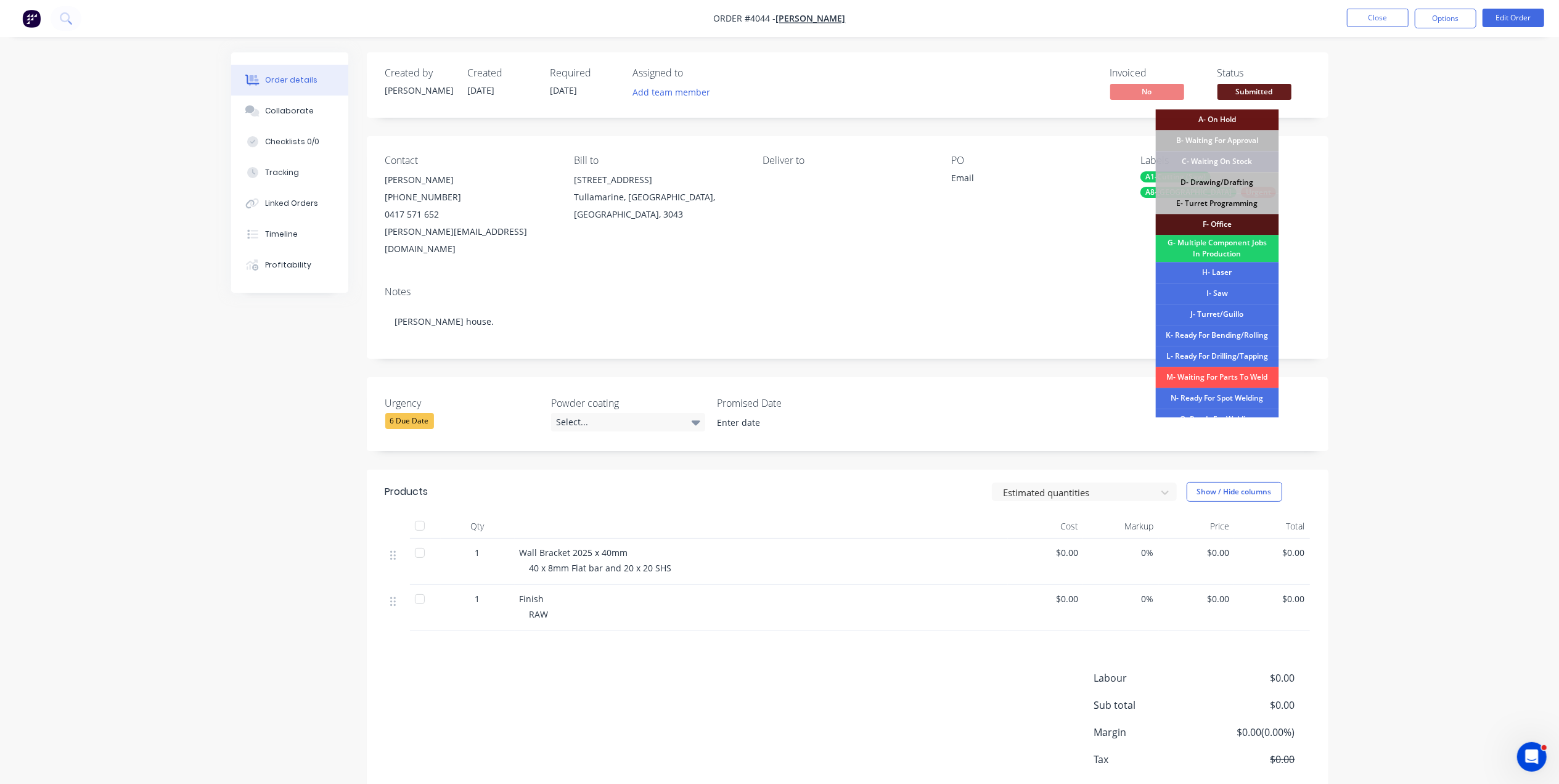
click at [1258, 87] on span "Submitted" at bounding box center [1254, 91] width 74 height 15
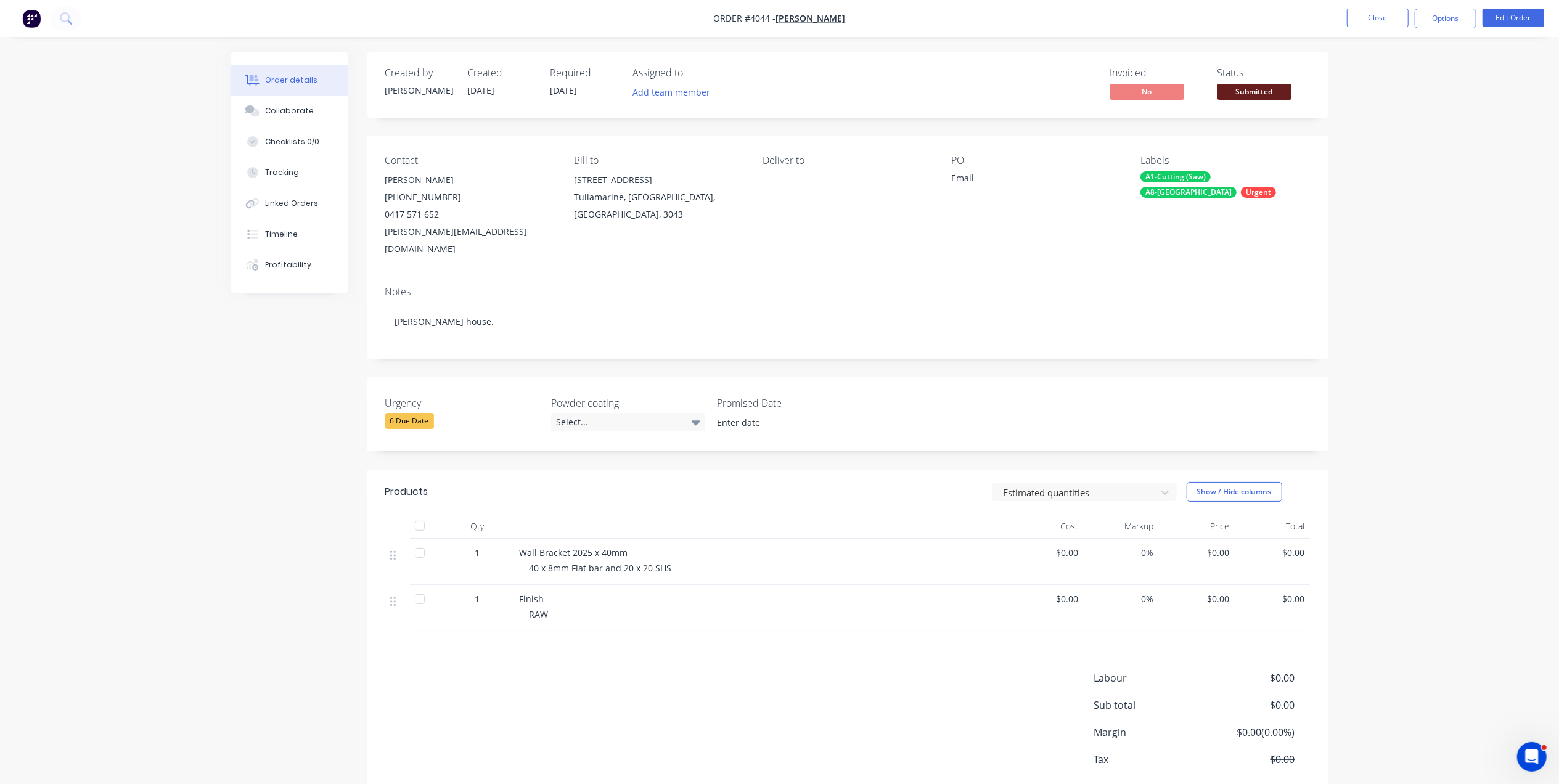
click at [1266, 98] on span "Submitted" at bounding box center [1254, 91] width 74 height 15
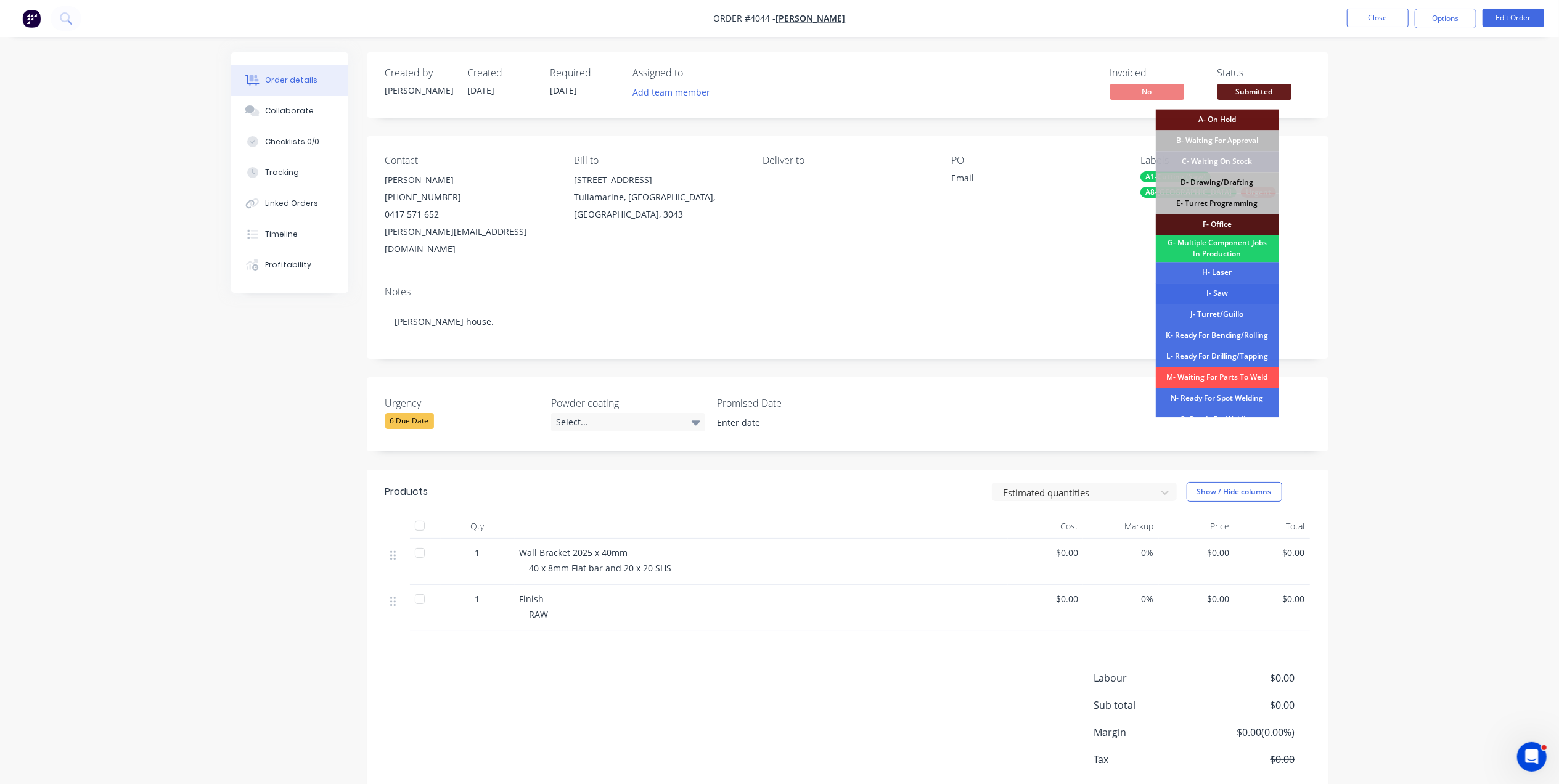
click at [1213, 296] on div "I- Saw" at bounding box center [1217, 293] width 123 height 21
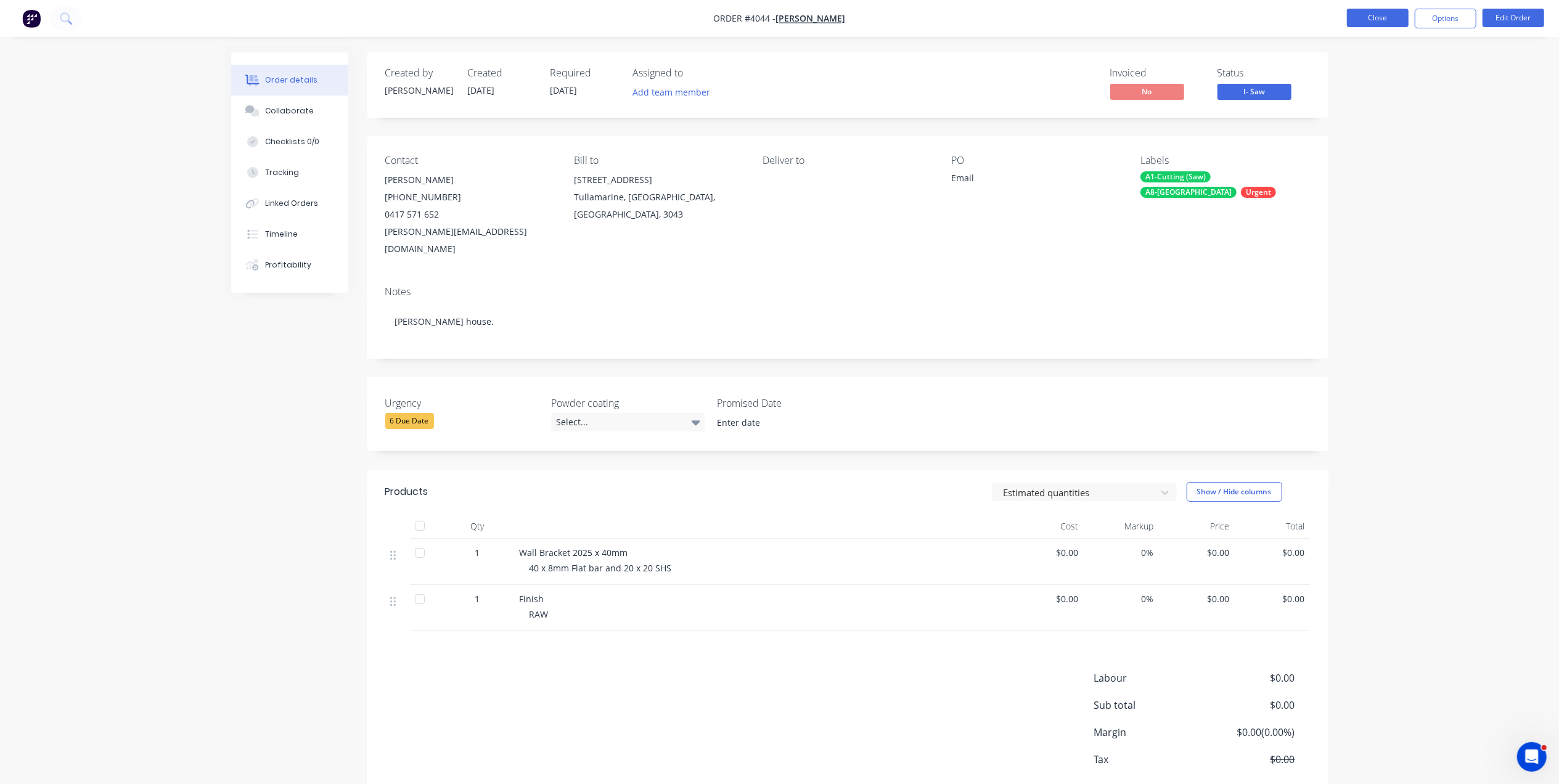
click at [1365, 25] on button "Close" at bounding box center [1377, 18] width 62 height 18
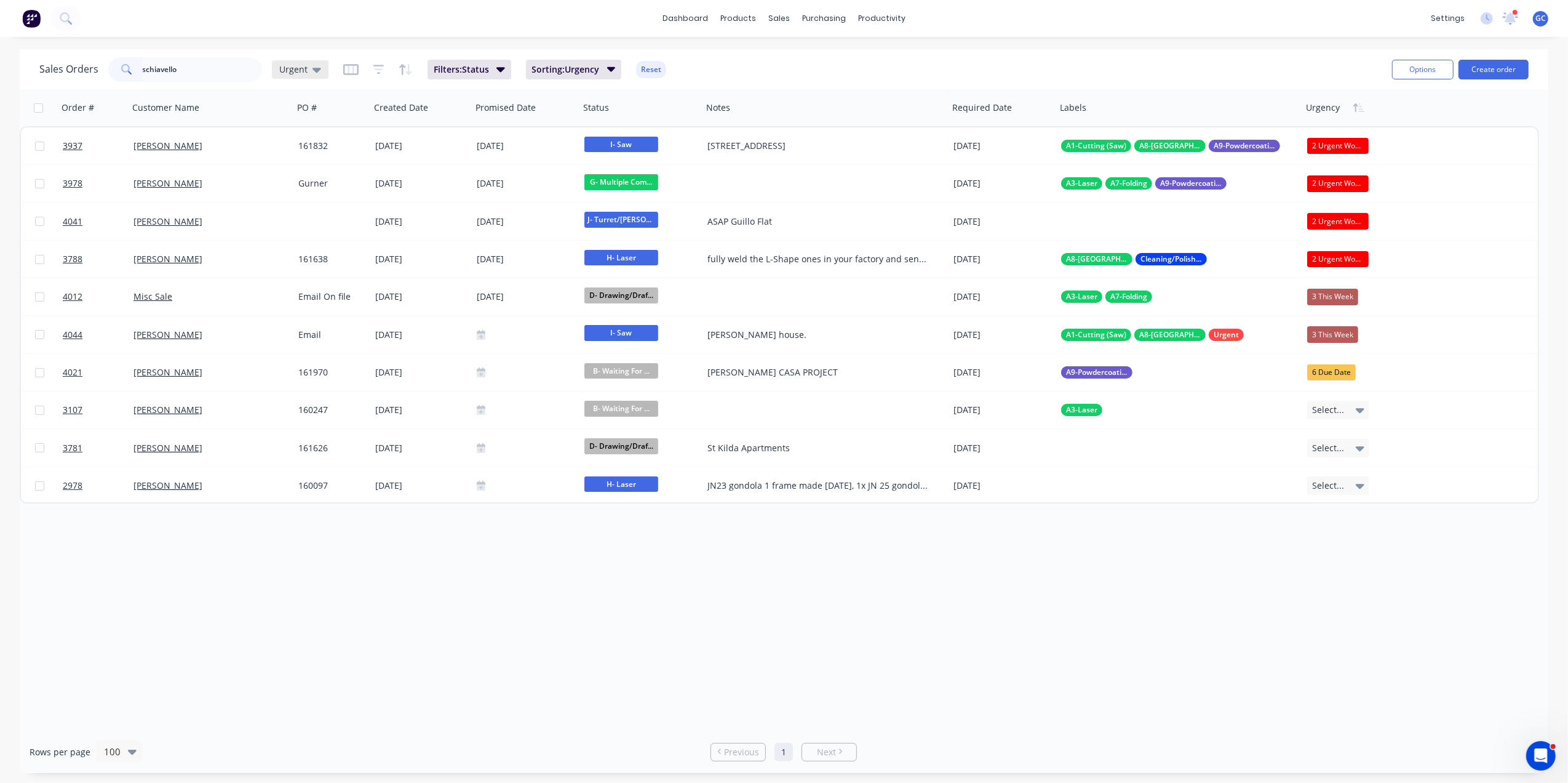
type input "schiavello"
click at [294, 70] on span "Urgent" at bounding box center [293, 69] width 28 height 13
click at [298, 292] on button "[PERSON_NAME]" at bounding box center [346, 297] width 140 height 14
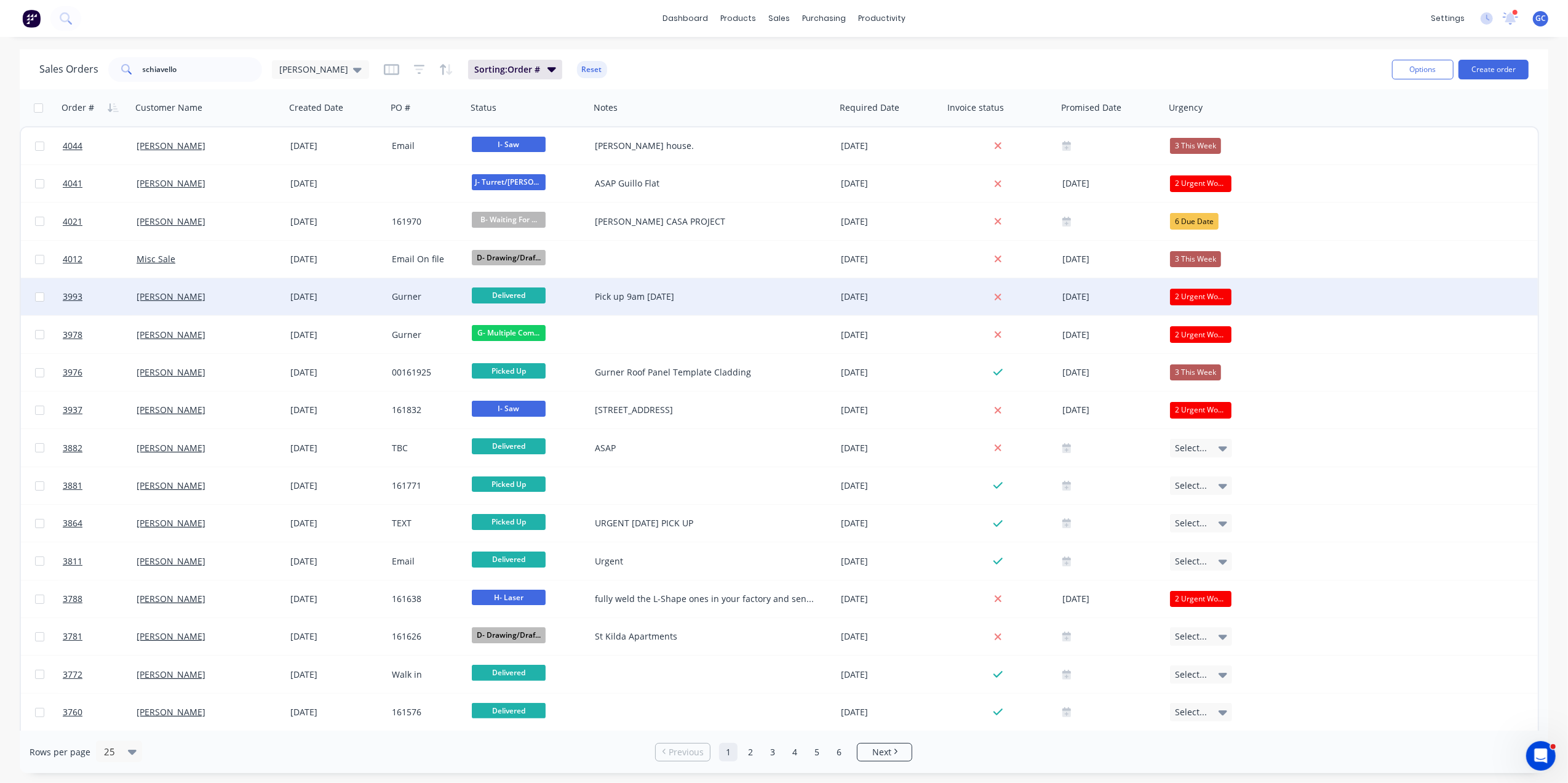
click at [259, 291] on div "[PERSON_NAME]" at bounding box center [205, 297] width 137 height 13
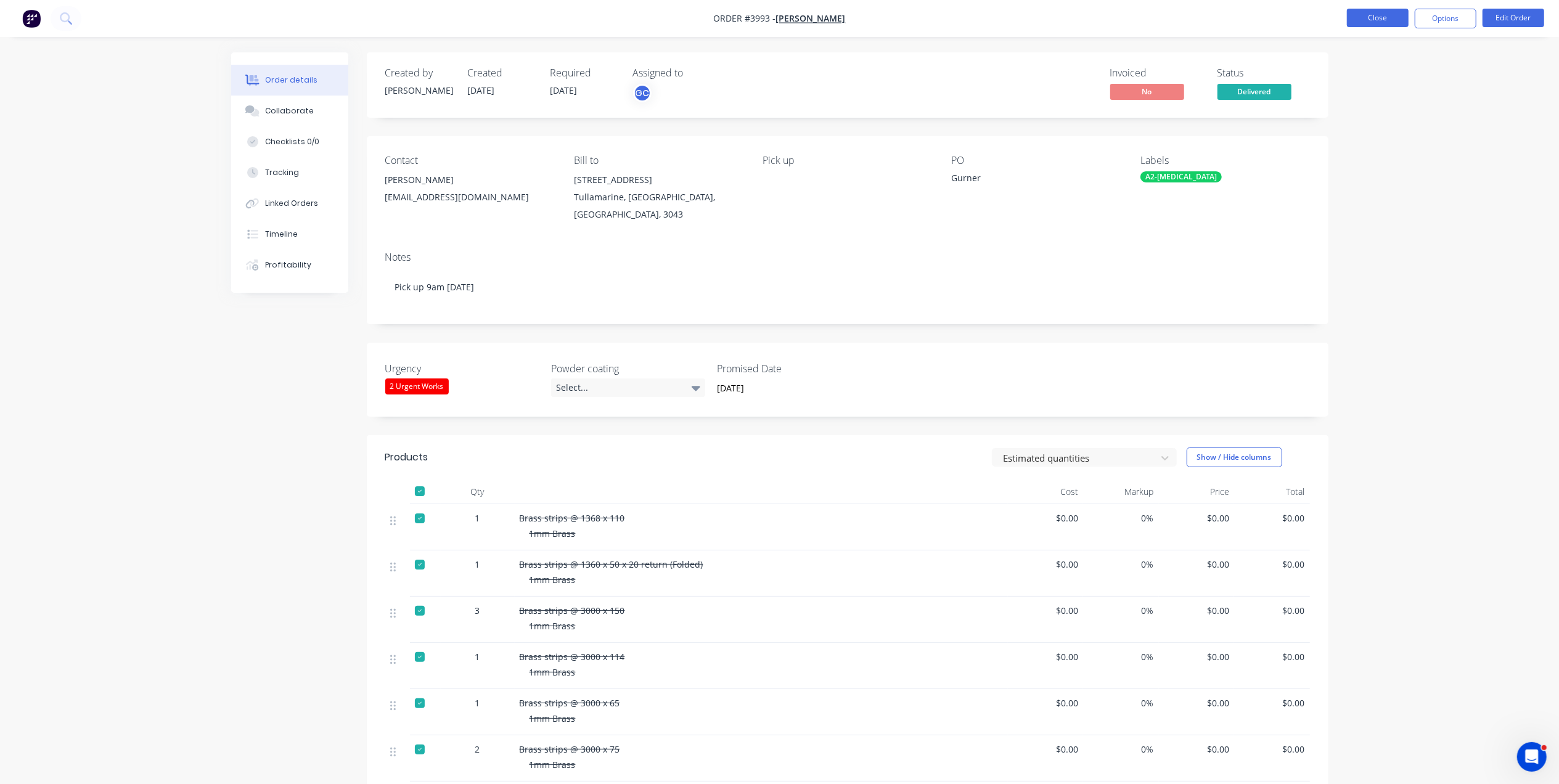
click at [1372, 21] on button "Close" at bounding box center [1377, 18] width 62 height 18
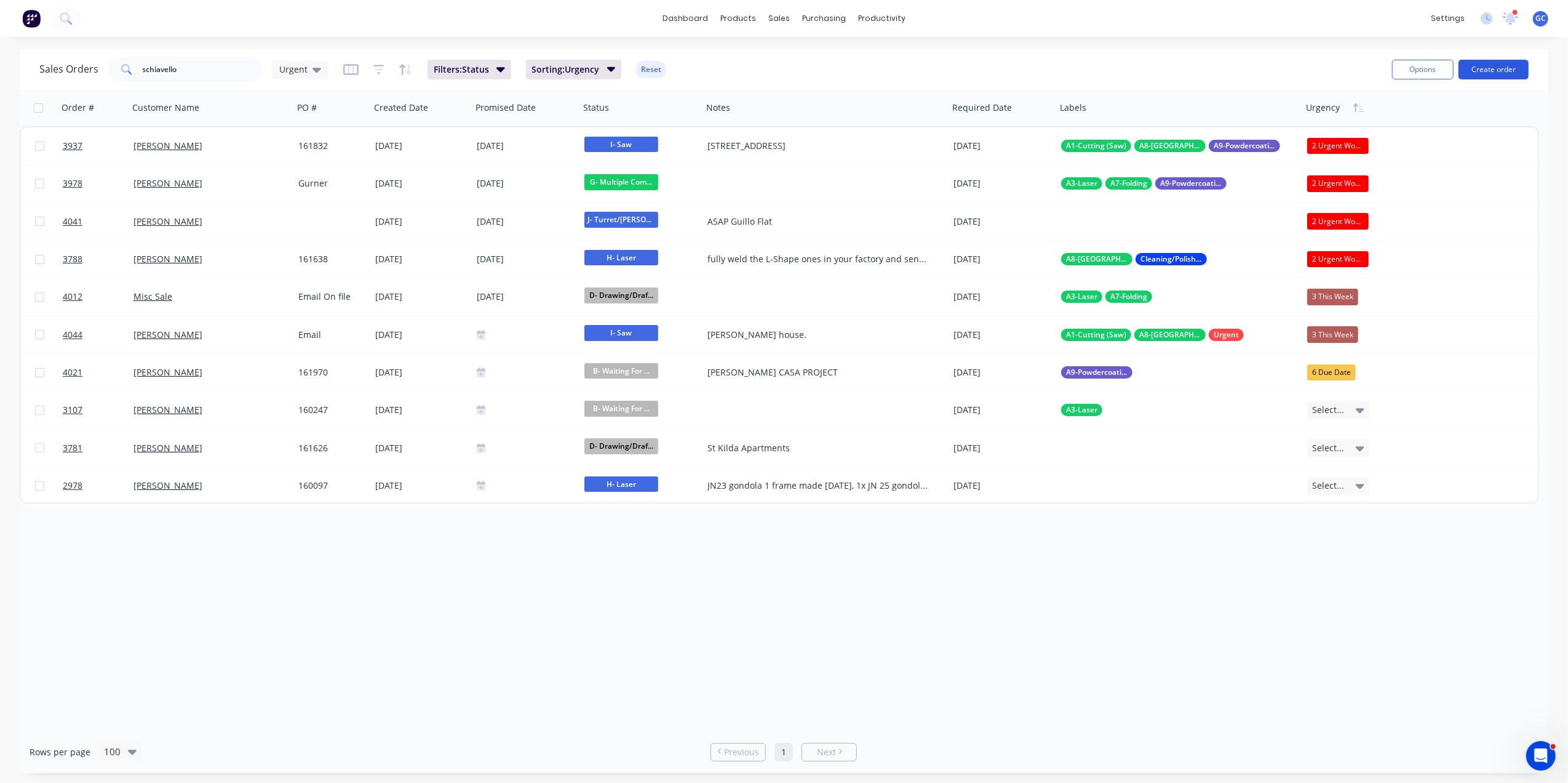
click at [1495, 62] on button "Create order" at bounding box center [1493, 69] width 70 height 20
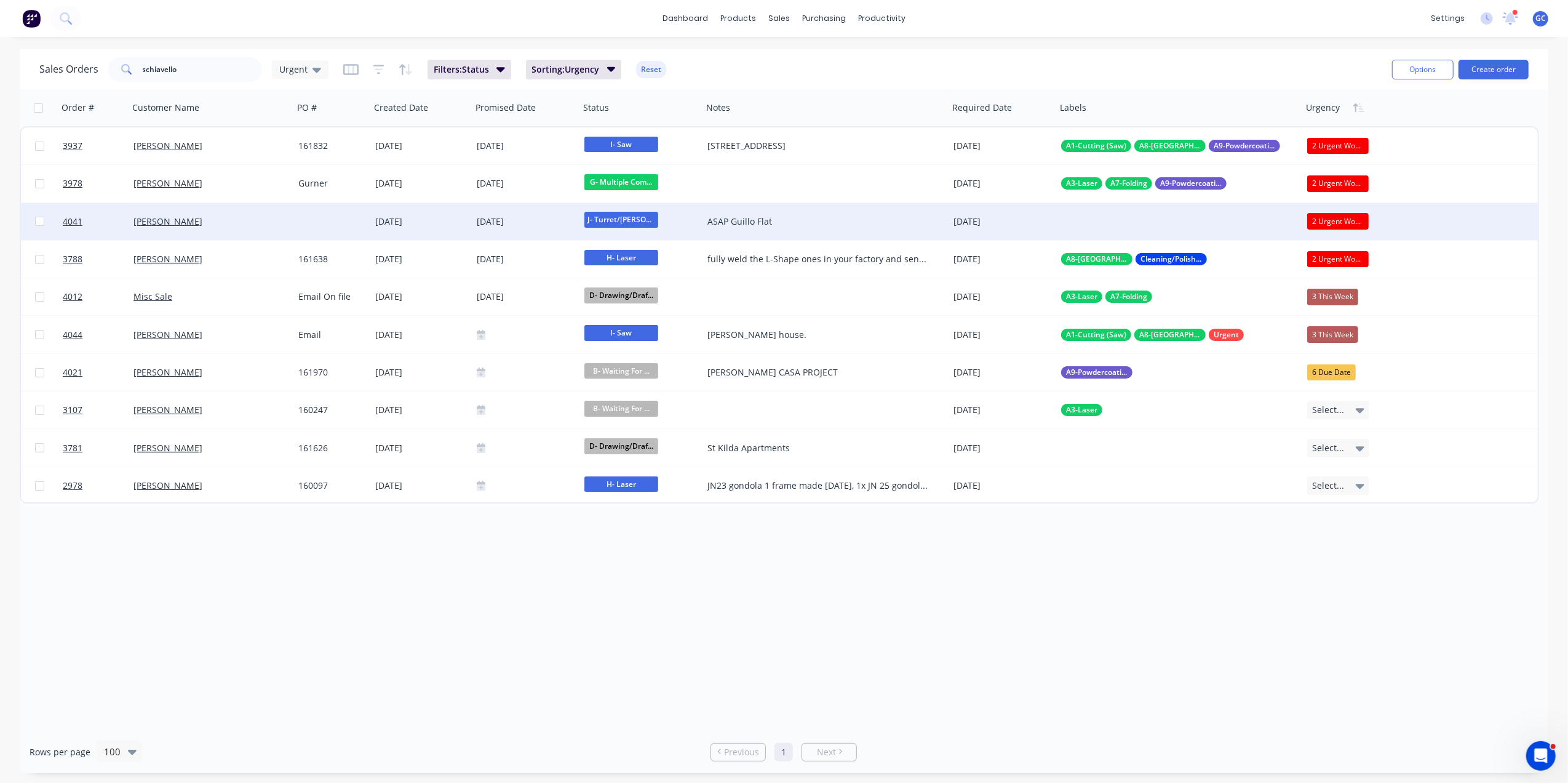
click at [466, 223] on div "[DATE]" at bounding box center [421, 221] width 101 height 37
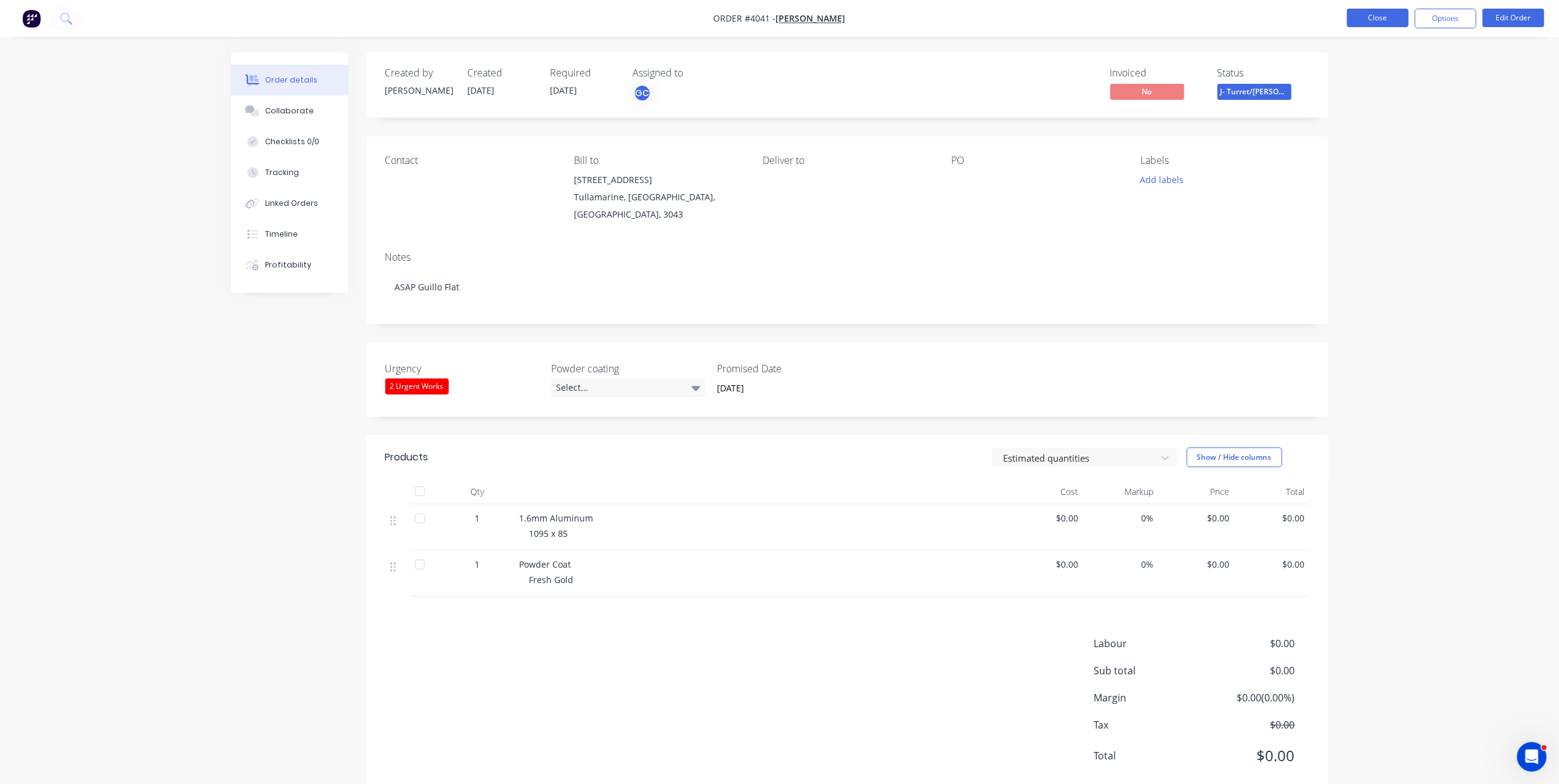
click at [1391, 21] on button "Close" at bounding box center [1377, 18] width 62 height 18
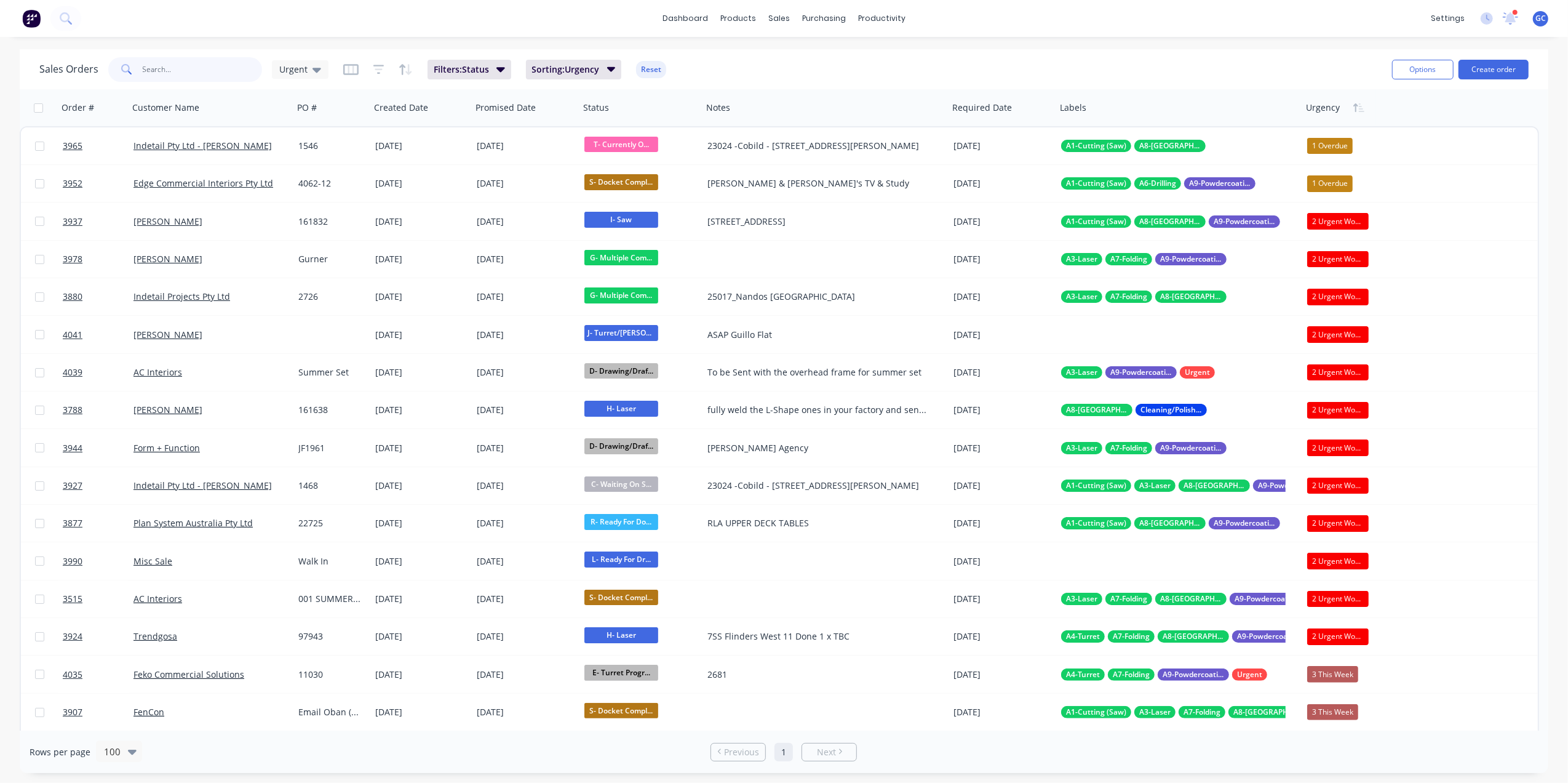
click at [220, 67] on input "text" at bounding box center [203, 69] width 120 height 25
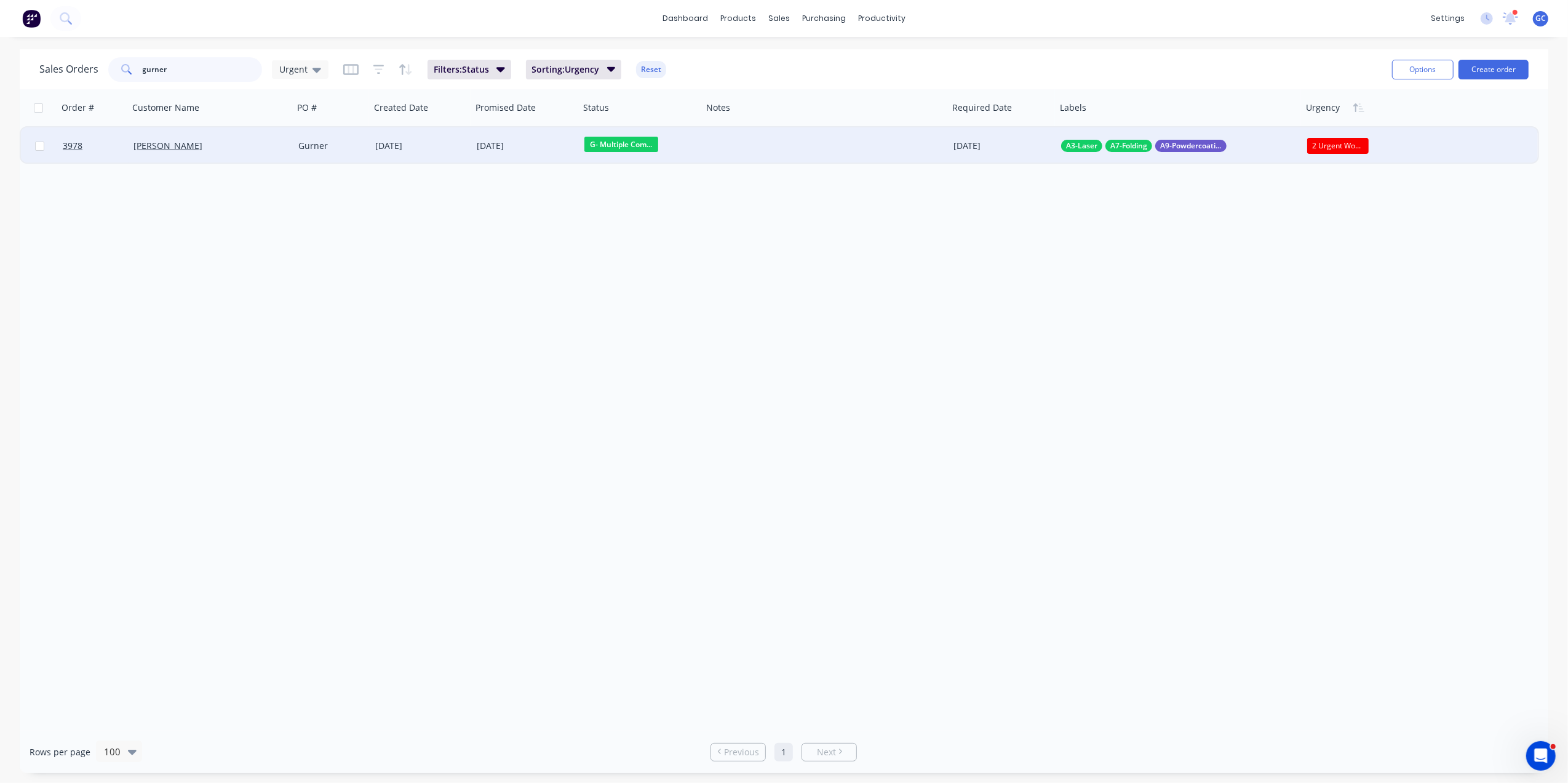
type input "gurner"
click at [317, 150] on div "Gurner" at bounding box center [331, 146] width 64 height 13
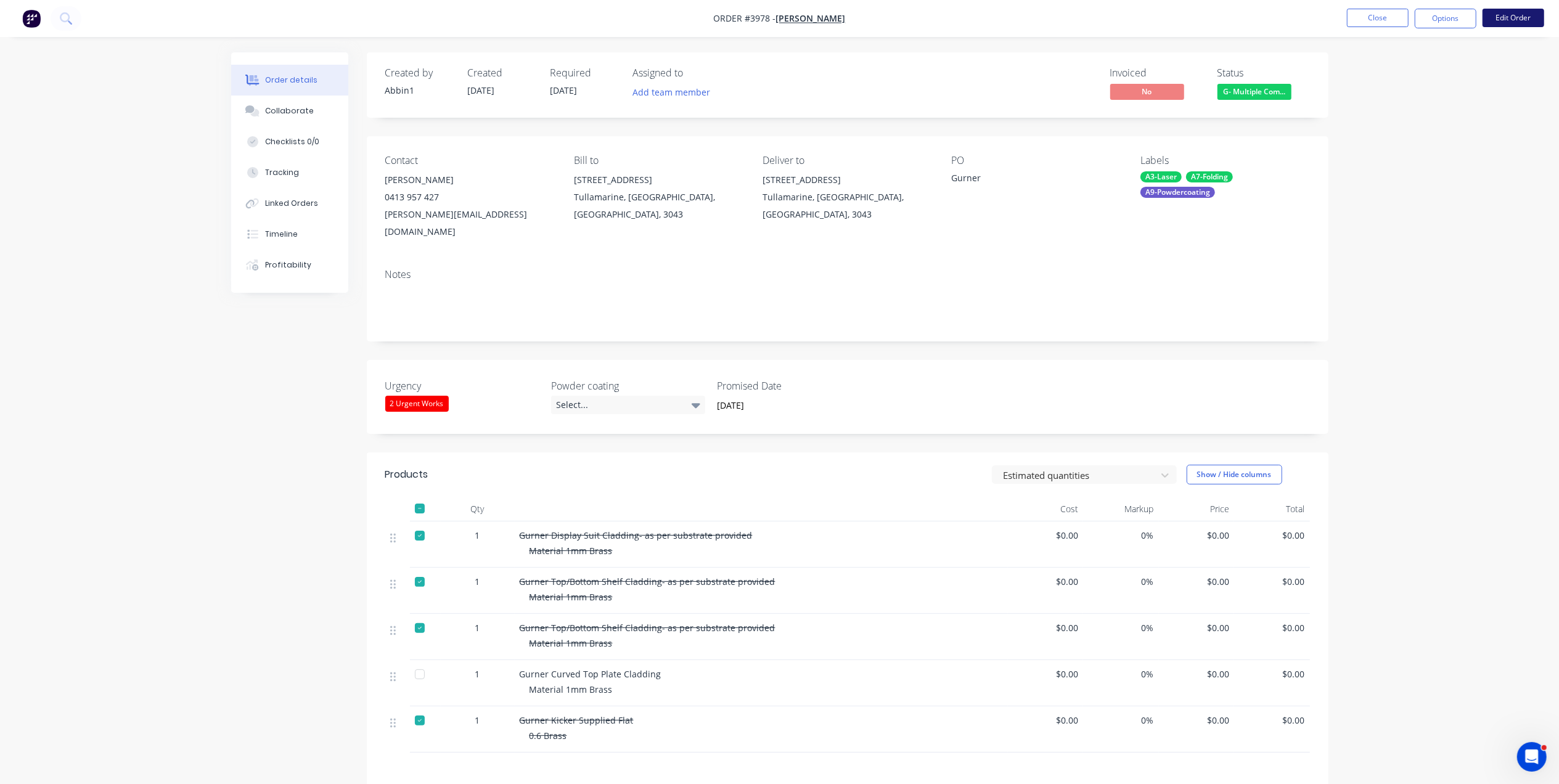
click at [1514, 15] on button "Edit Order" at bounding box center [1513, 18] width 62 height 18
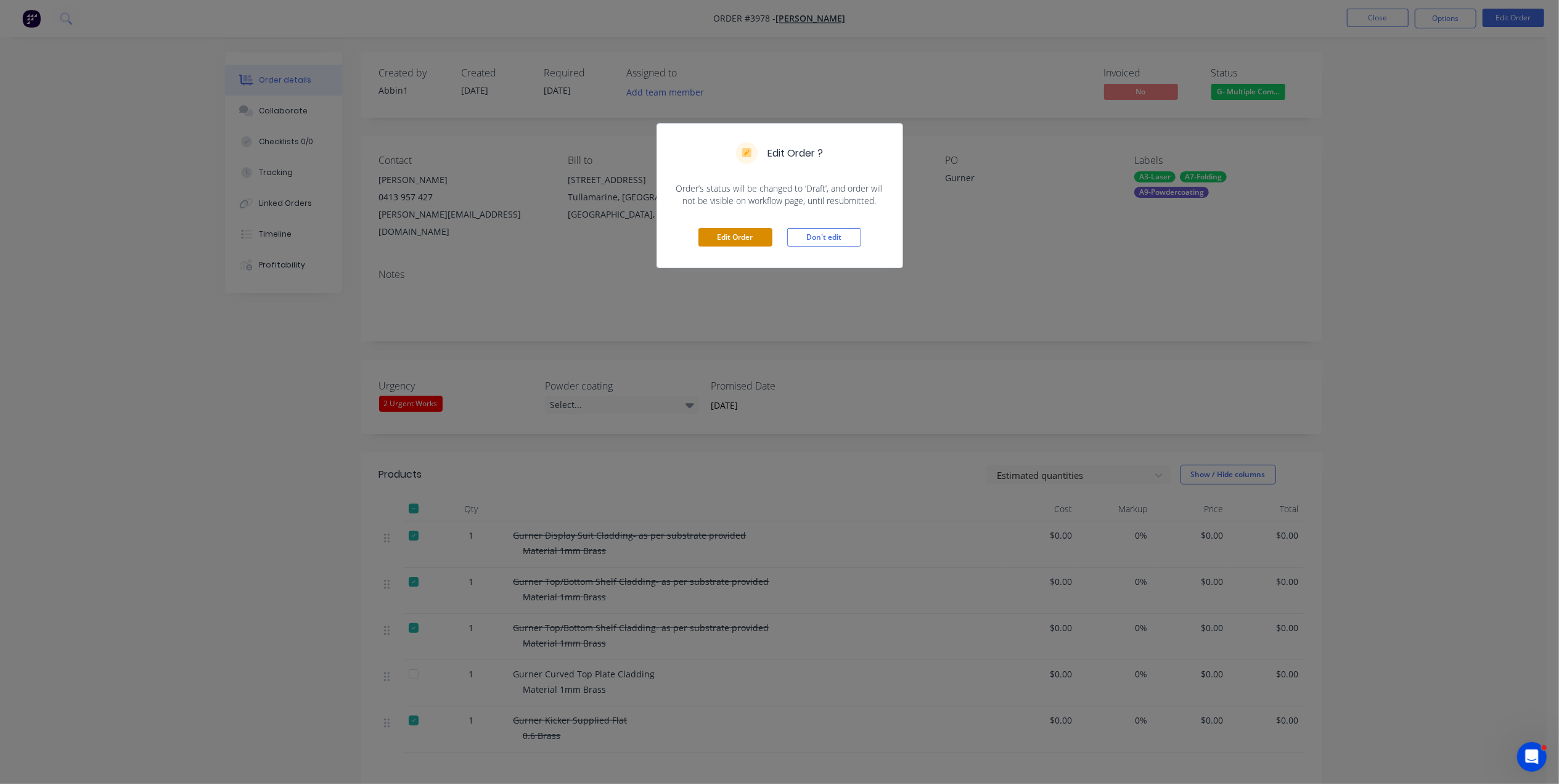
click at [725, 235] on button "Edit Order" at bounding box center [735, 237] width 74 height 18
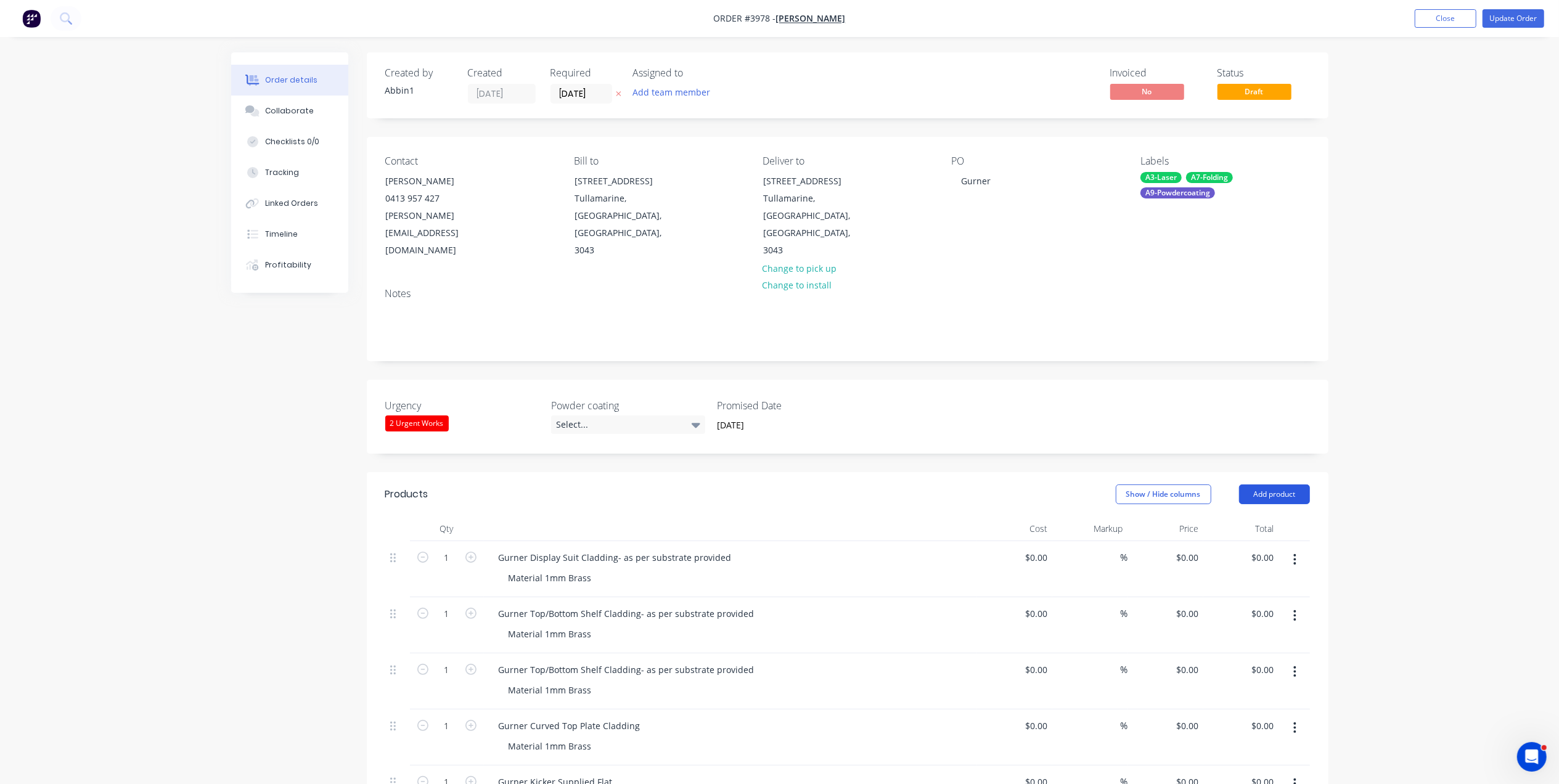
click at [1304, 484] on button "Add product" at bounding box center [1274, 494] width 71 height 20
click at [1260, 541] on div "Basic product" at bounding box center [1251, 550] width 95 height 18
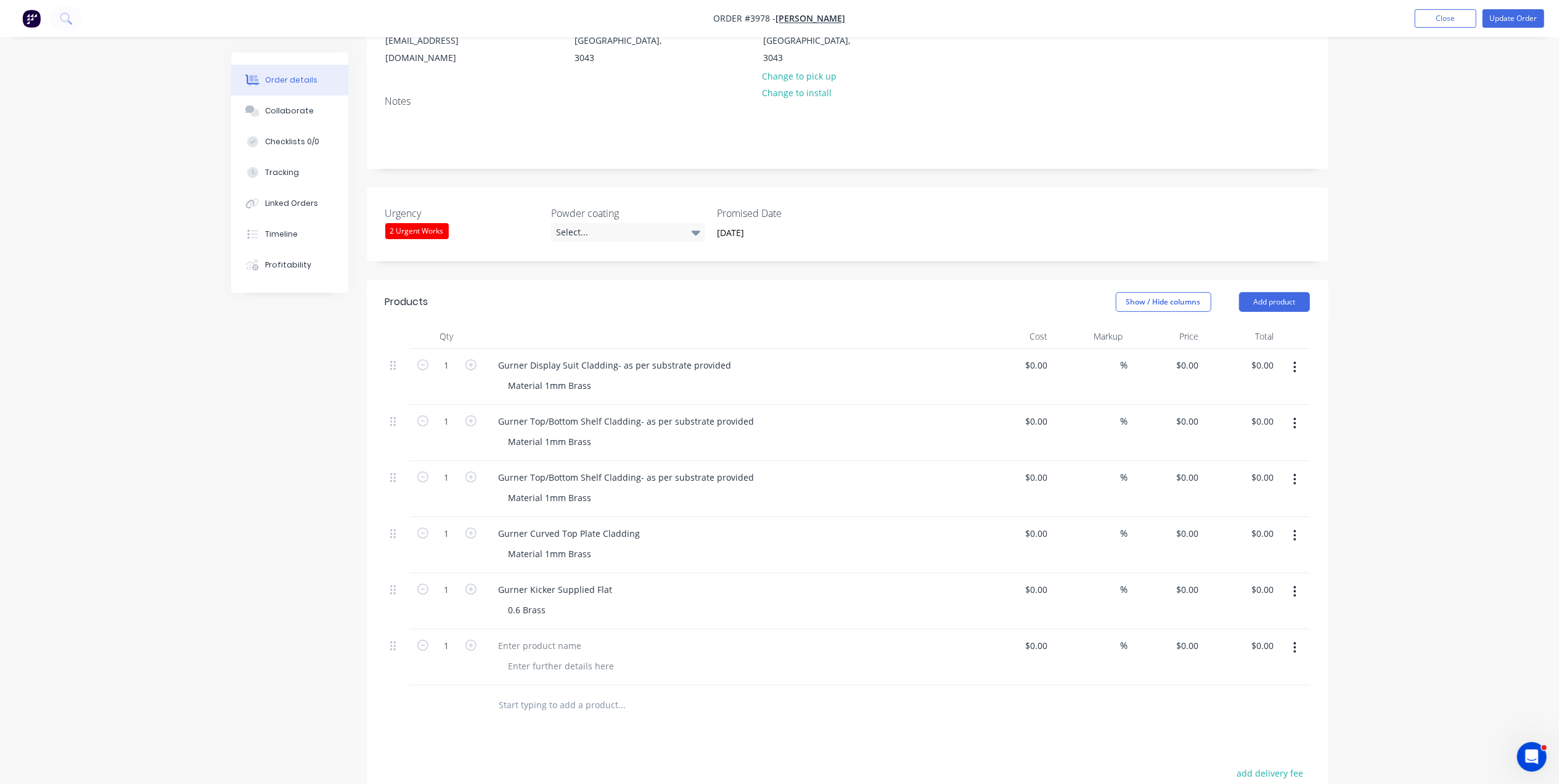
scroll to position [411, 0]
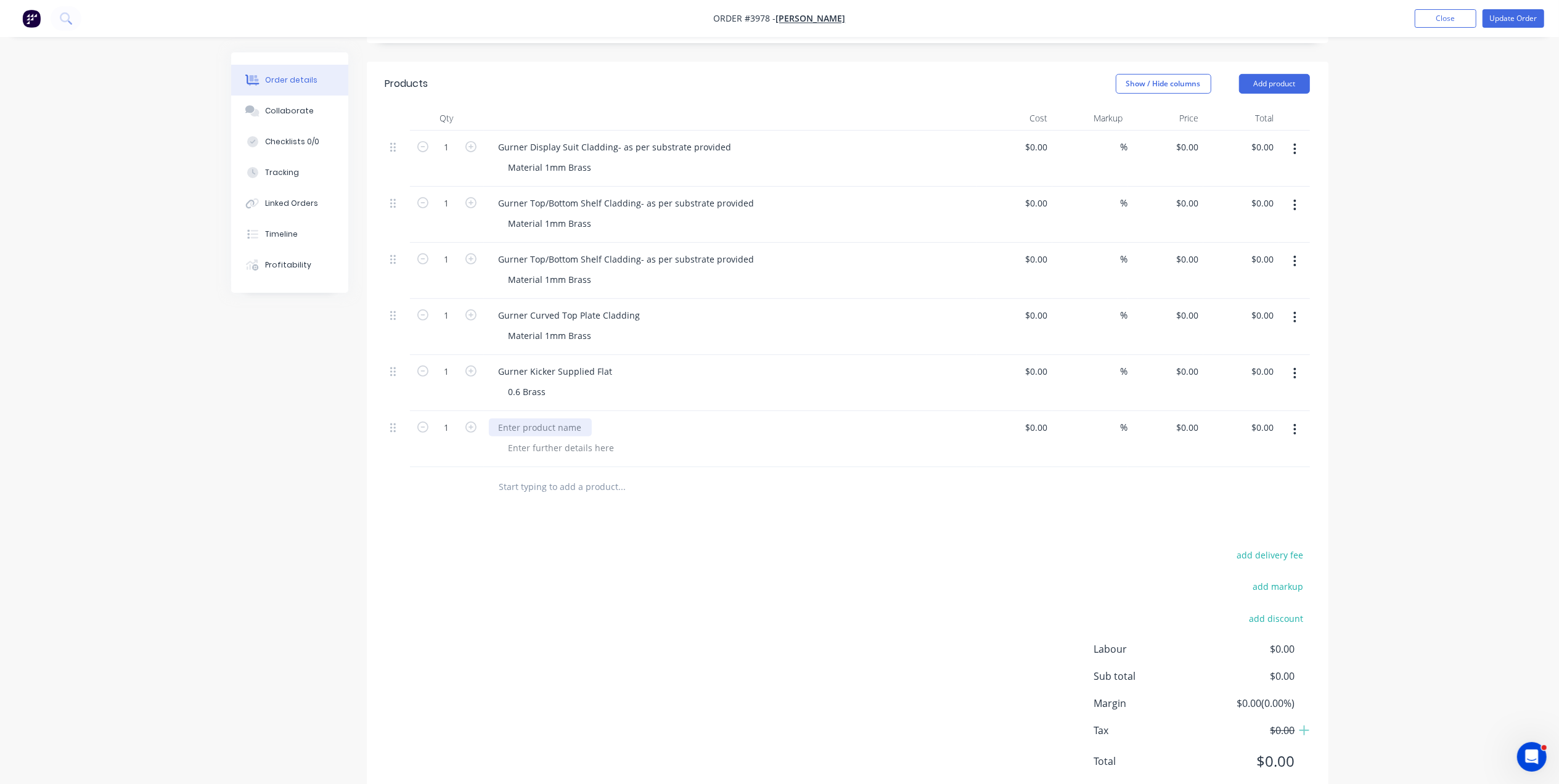
click at [557, 418] on div at bounding box center [540, 427] width 103 height 18
click at [550, 418] on div "Foot Rail 63." at bounding box center [524, 427] width 69 height 18
click at [568, 439] on div at bounding box center [561, 448] width 126 height 18
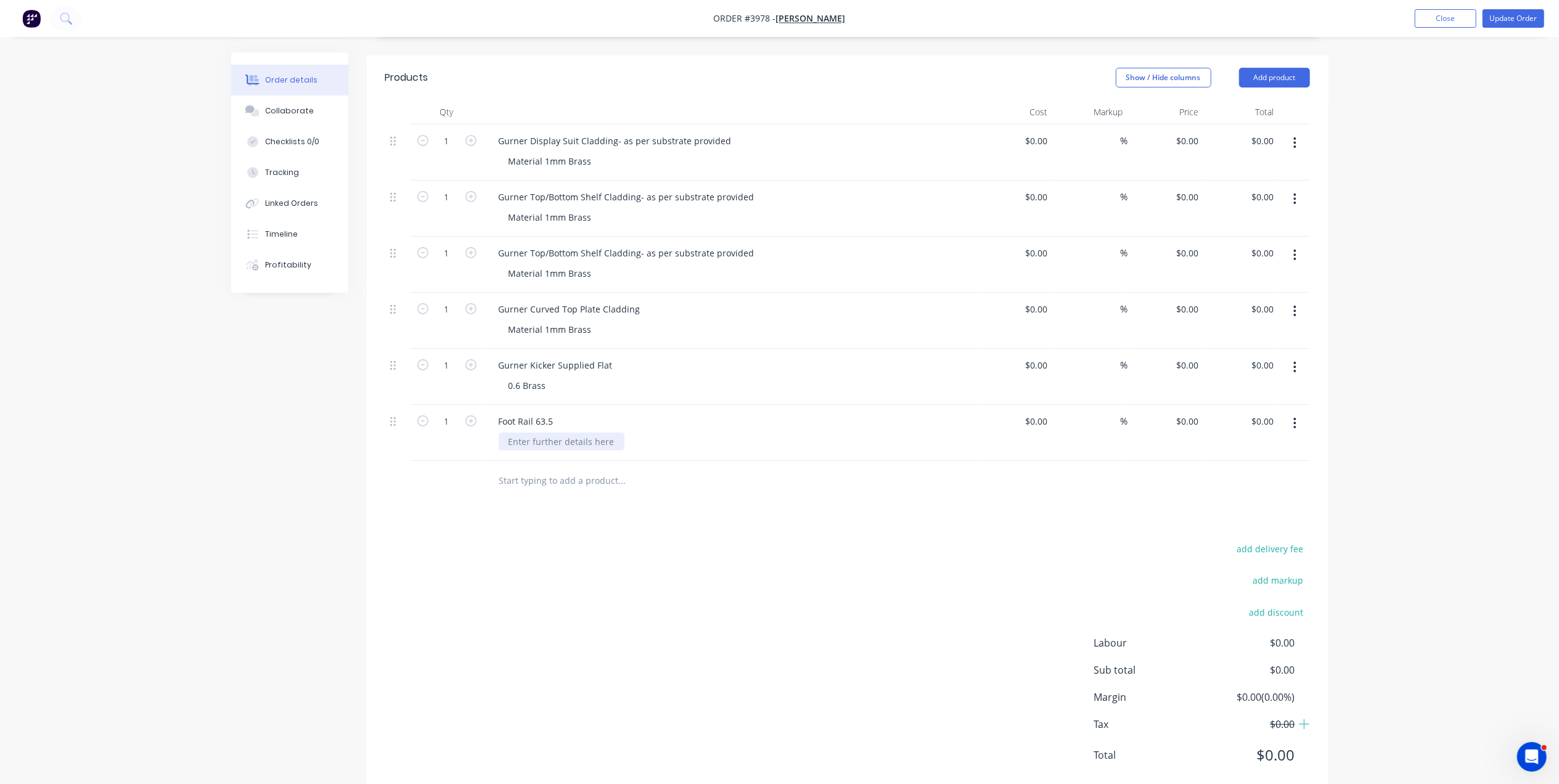
click at [568, 433] on div at bounding box center [561, 442] width 126 height 18
drag, startPoint x: 652, startPoint y: 447, endPoint x: 658, endPoint y: 446, distance: 6.1
click at [654, 468] on input "text" at bounding box center [621, 480] width 247 height 25
click at [558, 412] on div "Foot Rail 63.5" at bounding box center [526, 421] width 74 height 18
click at [634, 486] on div "Products Show / Hide columns Add product Qty Cost Markup Price Total 1 Gurner D…" at bounding box center [847, 426] width 962 height 741
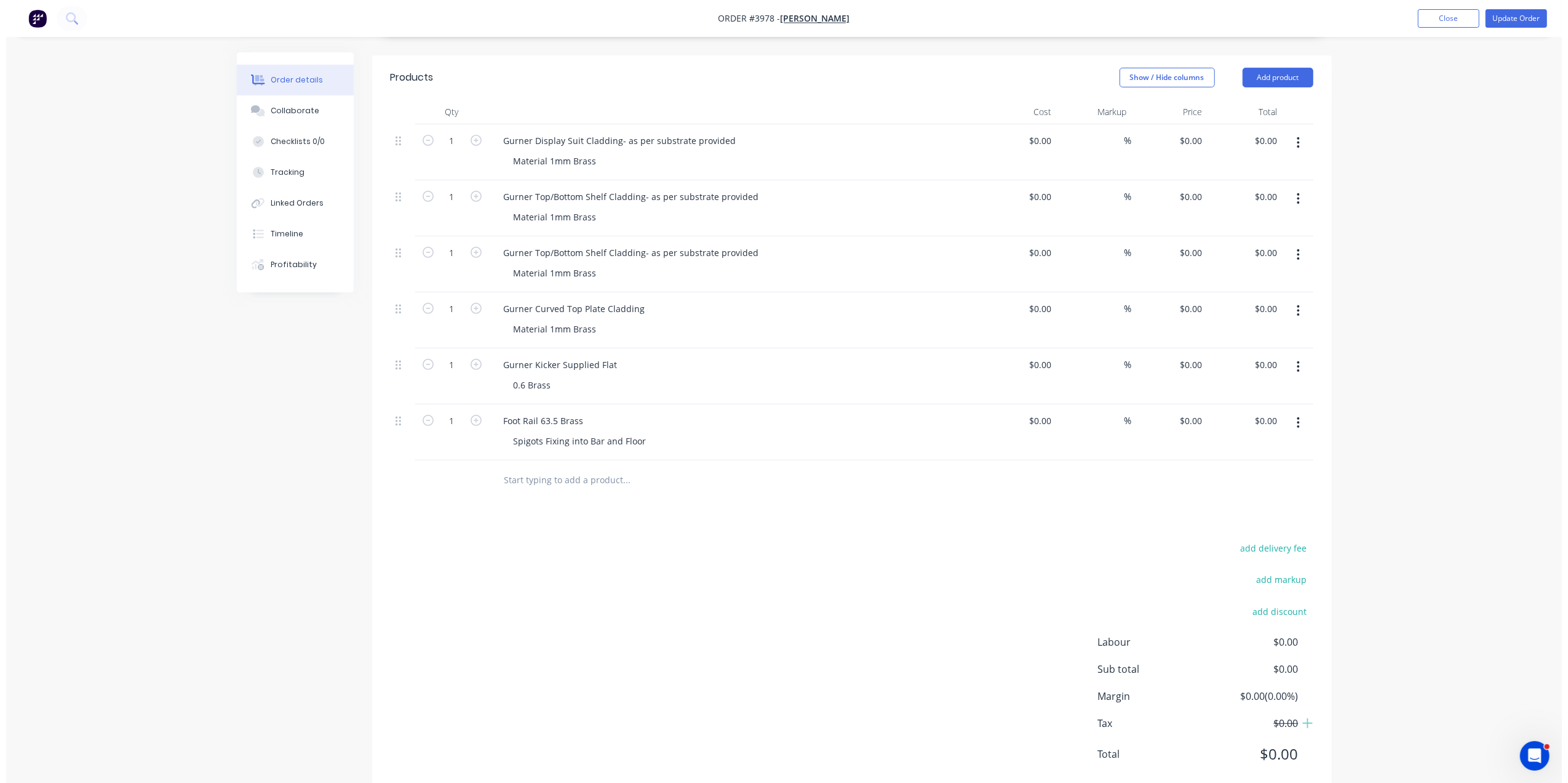
scroll to position [0, 0]
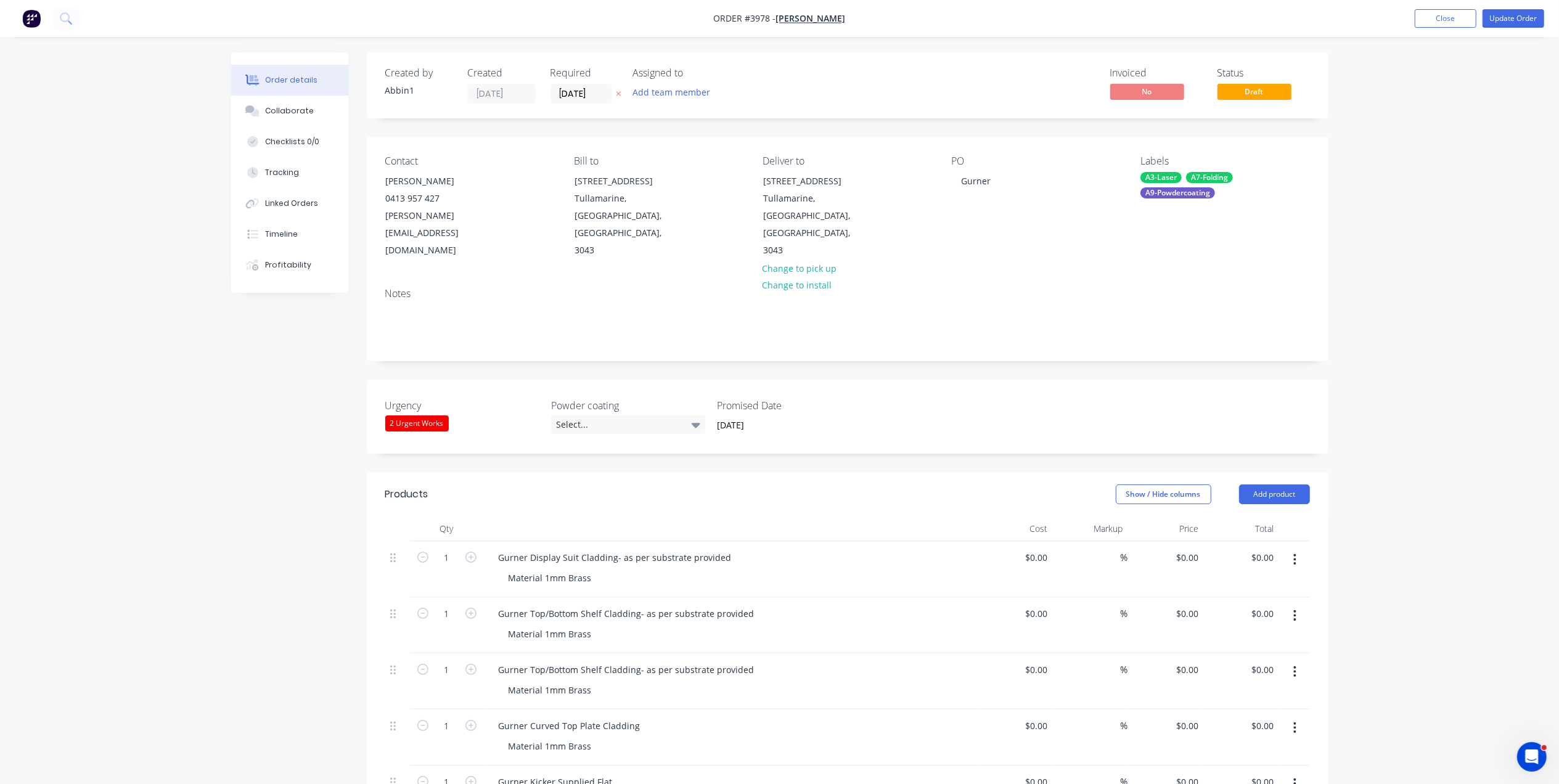
click at [1524, 8] on nav "Order #3978 - [PERSON_NAME] Add product Close Update Order" at bounding box center [779, 18] width 1559 height 37
click at [1520, 22] on button "Update Order" at bounding box center [1513, 18] width 62 height 18
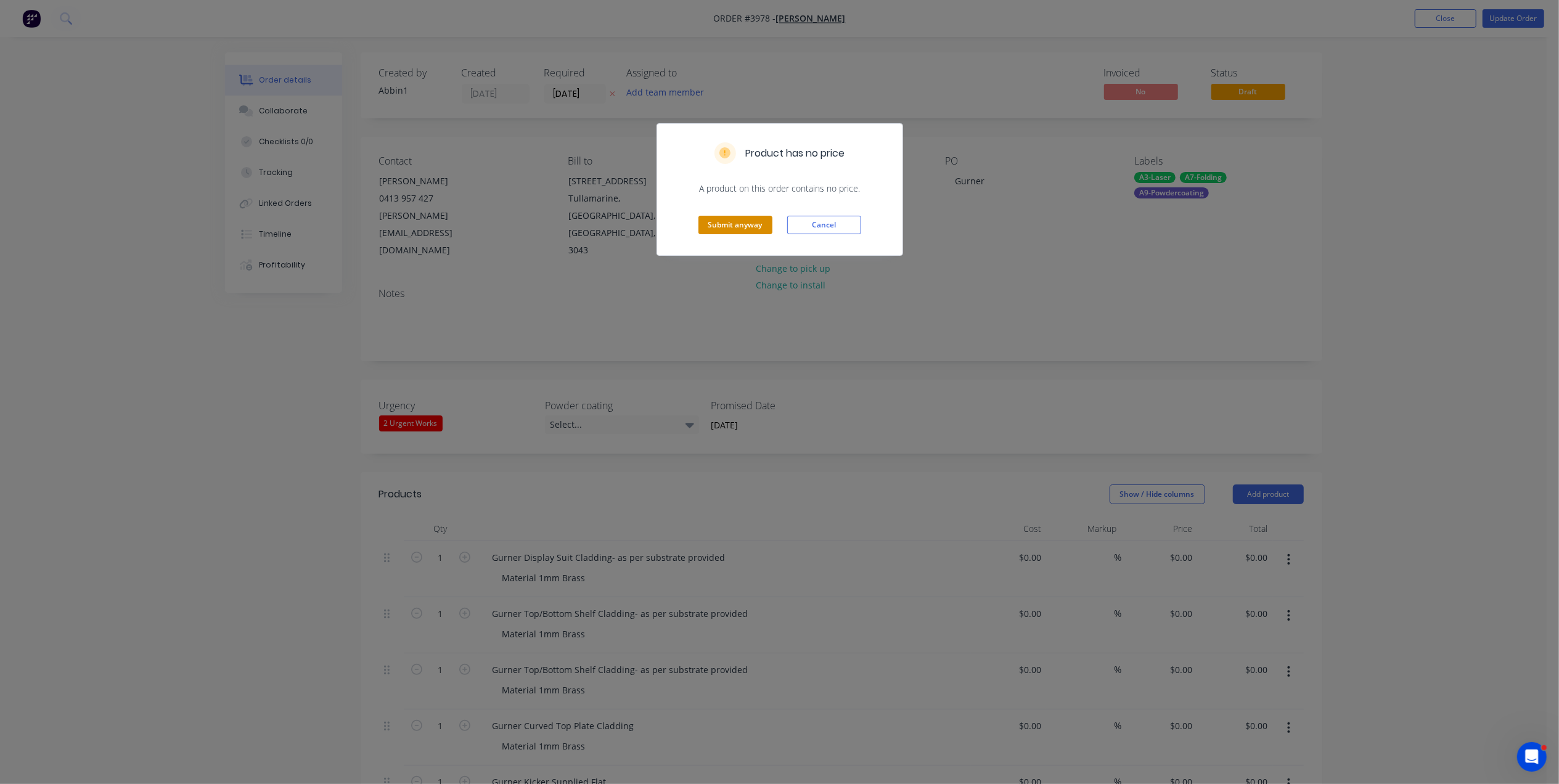
click at [721, 225] on button "Submit anyway" at bounding box center [735, 225] width 74 height 18
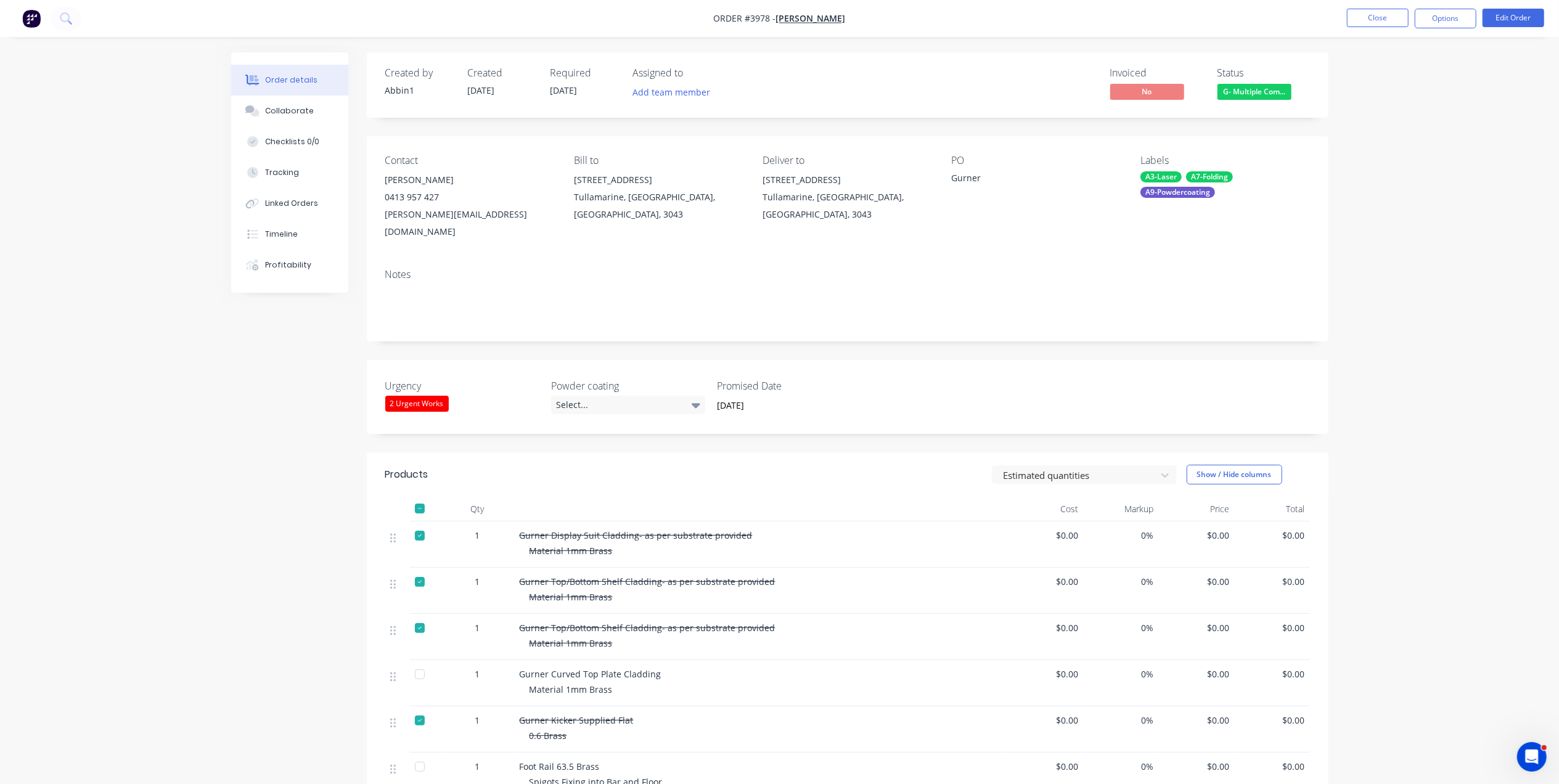
click at [1481, 13] on ul "Close Options Edit Order" at bounding box center [1445, 18] width 226 height 20
click at [1464, 18] on button "Options" at bounding box center [1445, 18] width 62 height 20
click at [1381, 151] on div "Work Order" at bounding box center [1408, 149] width 114 height 18
click at [1399, 117] on div "Without pricing" at bounding box center [1408, 124] width 114 height 18
click at [1115, 8] on nav "Order #3978 - [PERSON_NAME] Close Options EMAIL / PRINT Invoice Partial Invoice…" at bounding box center [779, 18] width 1559 height 37
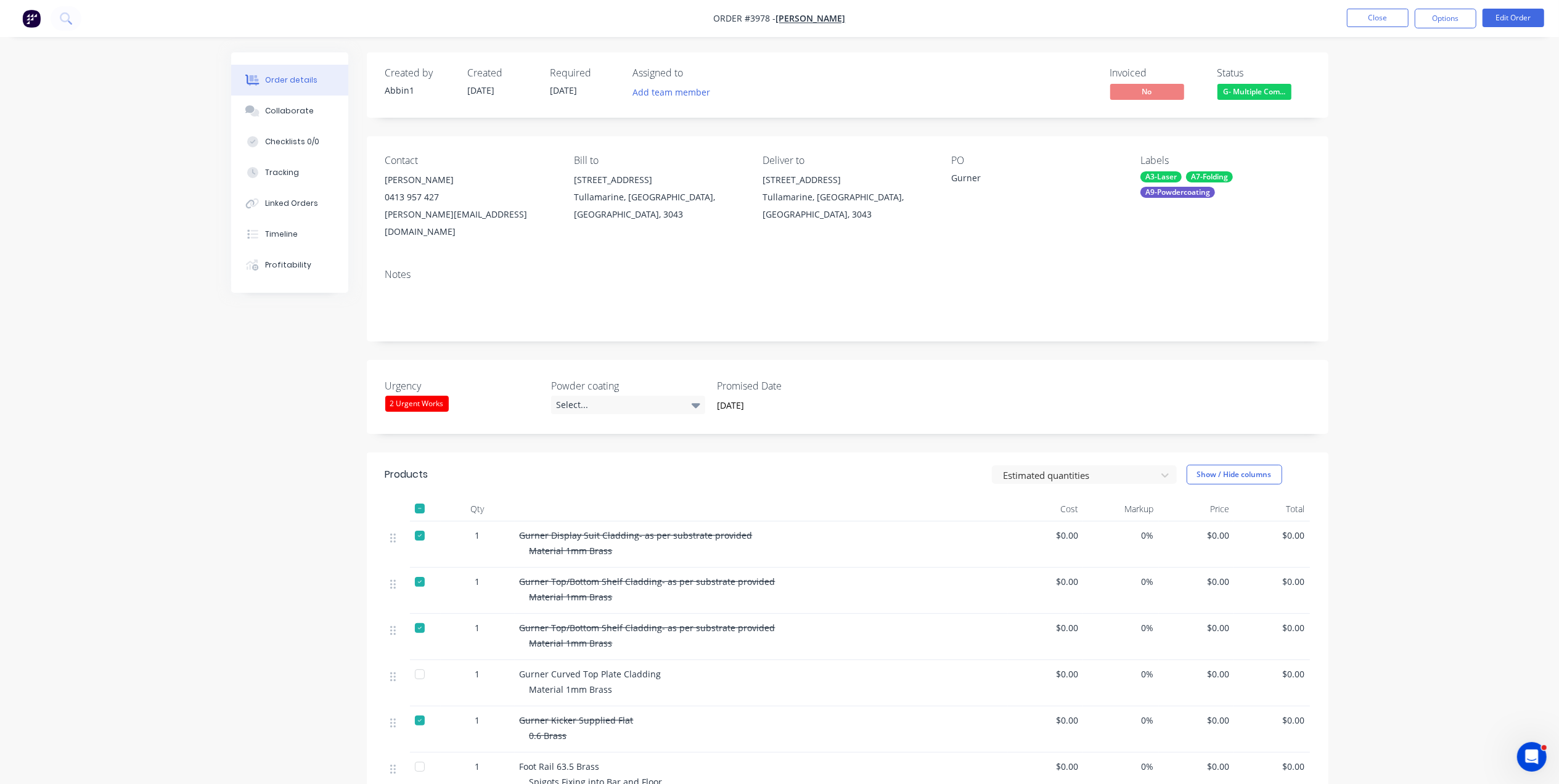
click at [1428, 3] on nav "Order #3978 - [PERSON_NAME] Close Options Edit Order" at bounding box center [779, 18] width 1559 height 37
click at [1372, 13] on button "Close" at bounding box center [1377, 18] width 62 height 18
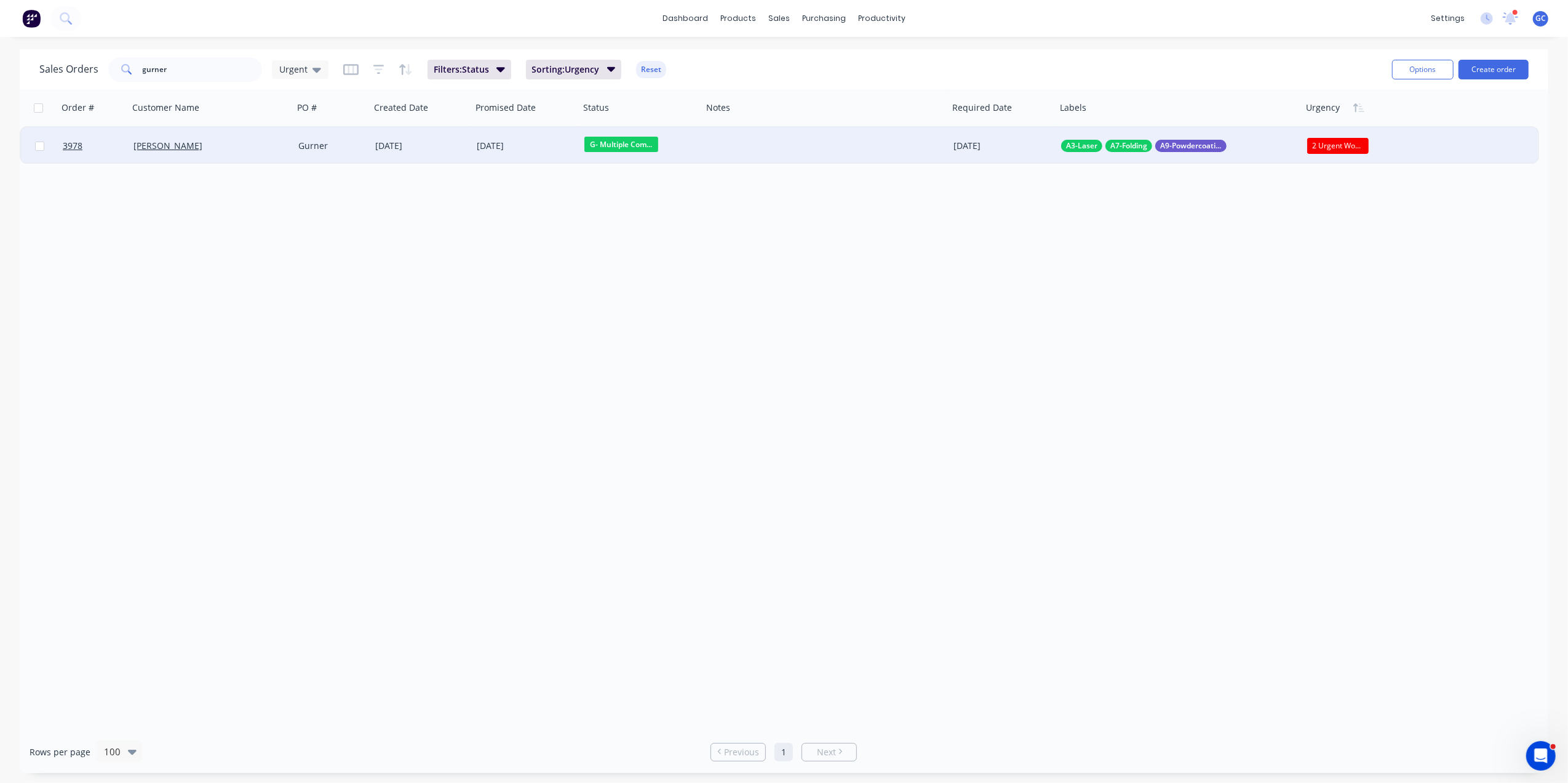
click at [624, 137] on span "G- Multiple Com..." at bounding box center [621, 144] width 74 height 15
click at [278, 147] on div "[PERSON_NAME]" at bounding box center [207, 146] width 147 height 13
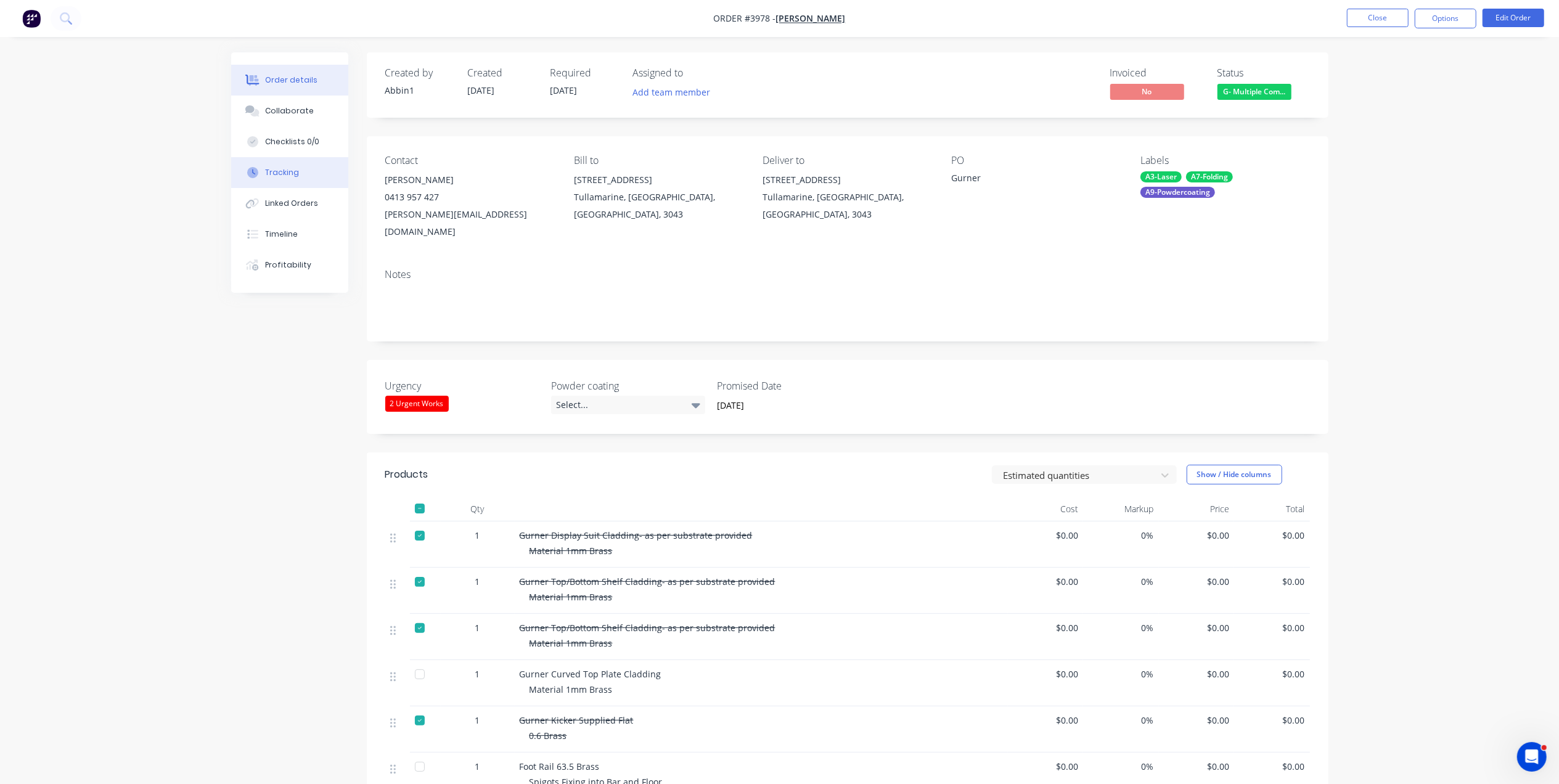
click at [291, 169] on div "Tracking" at bounding box center [282, 173] width 34 height 11
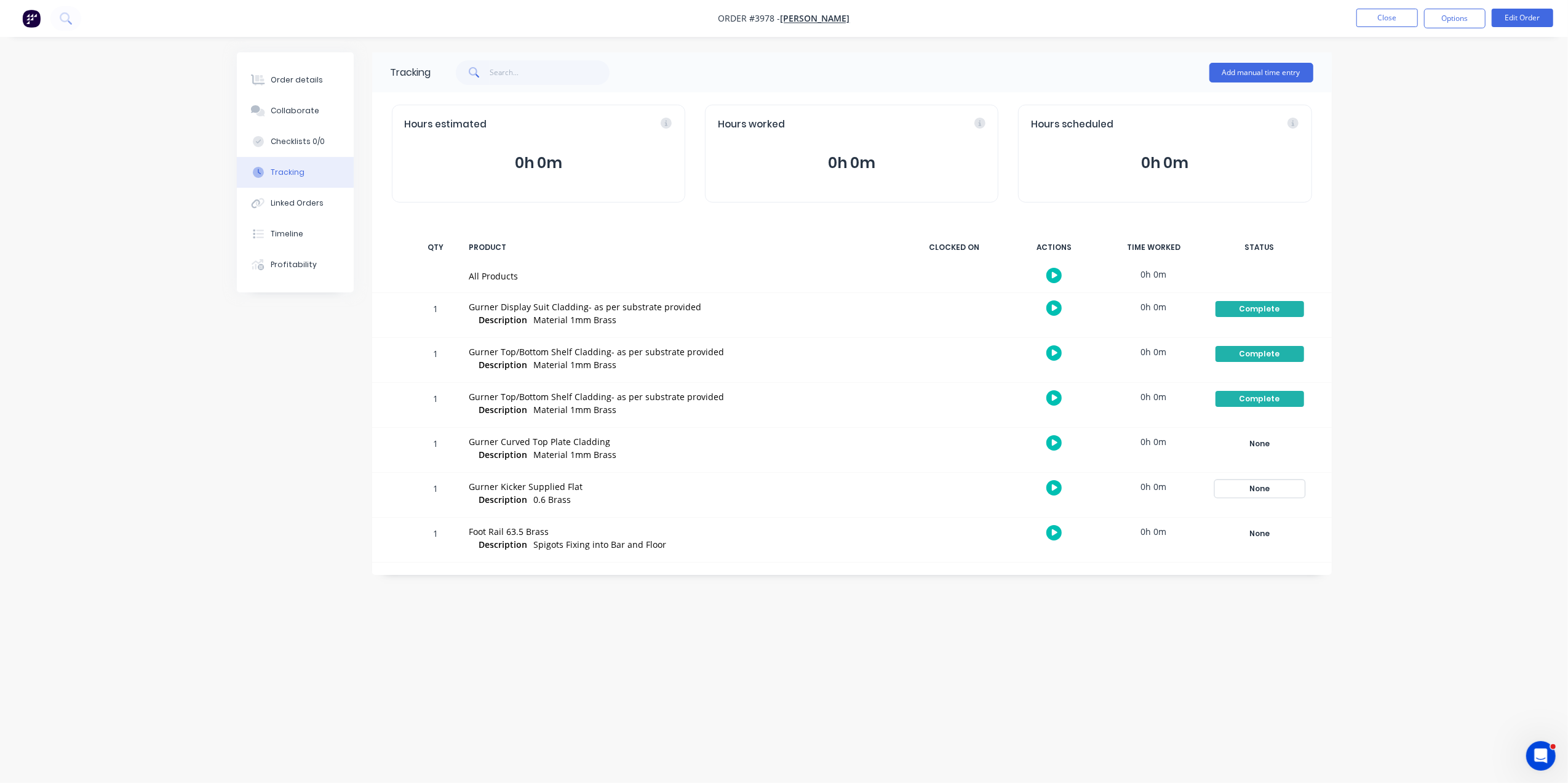
click at [1280, 489] on div "None" at bounding box center [1259, 488] width 89 height 16
click at [1358, 660] on button "Complete" at bounding box center [1349, 656] width 53 height 16
click at [1268, 437] on div "None" at bounding box center [1259, 443] width 89 height 16
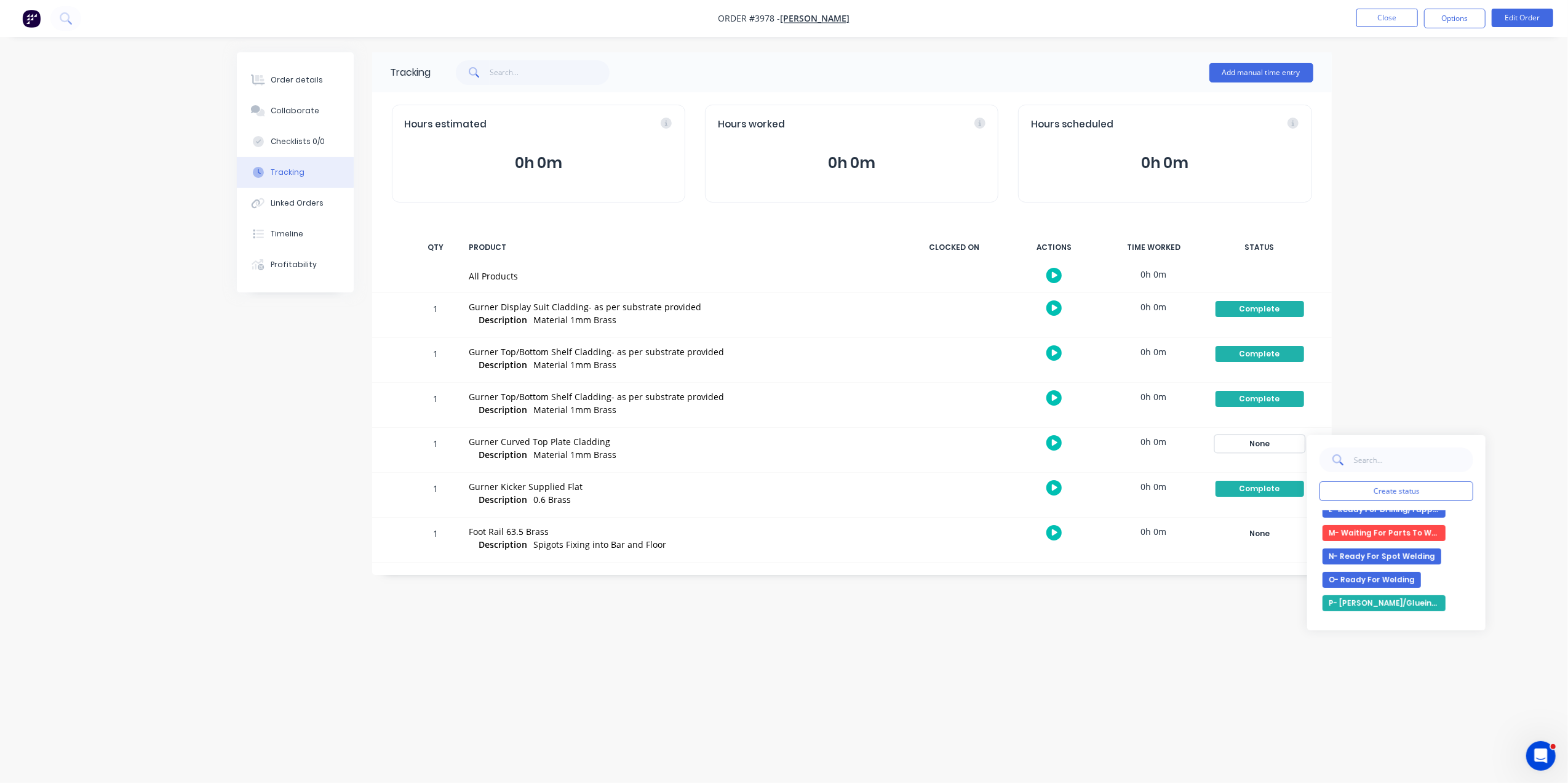
scroll to position [446, 0]
click at [1398, 616] on button "U- Ready for Delivery/Pick Up" at bounding box center [1383, 609] width 123 height 16
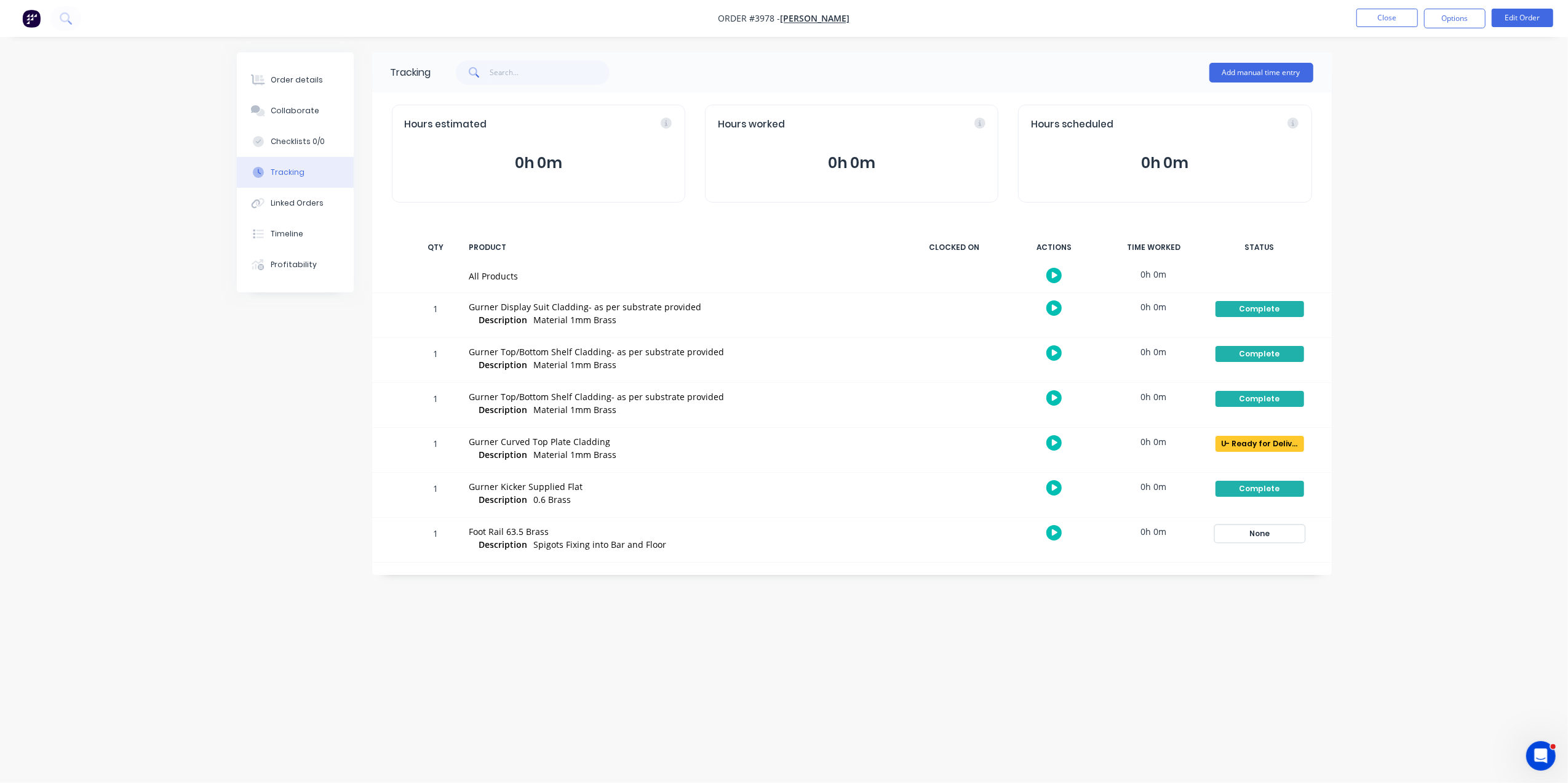
click at [1271, 530] on div "None" at bounding box center [1259, 533] width 89 height 16
click at [1402, 677] on button "C- Waiting On Stock" at bounding box center [1368, 678] width 93 height 16
click at [987, 660] on div "Tracking Add manual time entry Hours estimated 0h 0m Hours worked 0h 0m Hours s…" at bounding box center [784, 368] width 1095 height 631
click at [1393, 11] on button "Close" at bounding box center [1387, 18] width 62 height 18
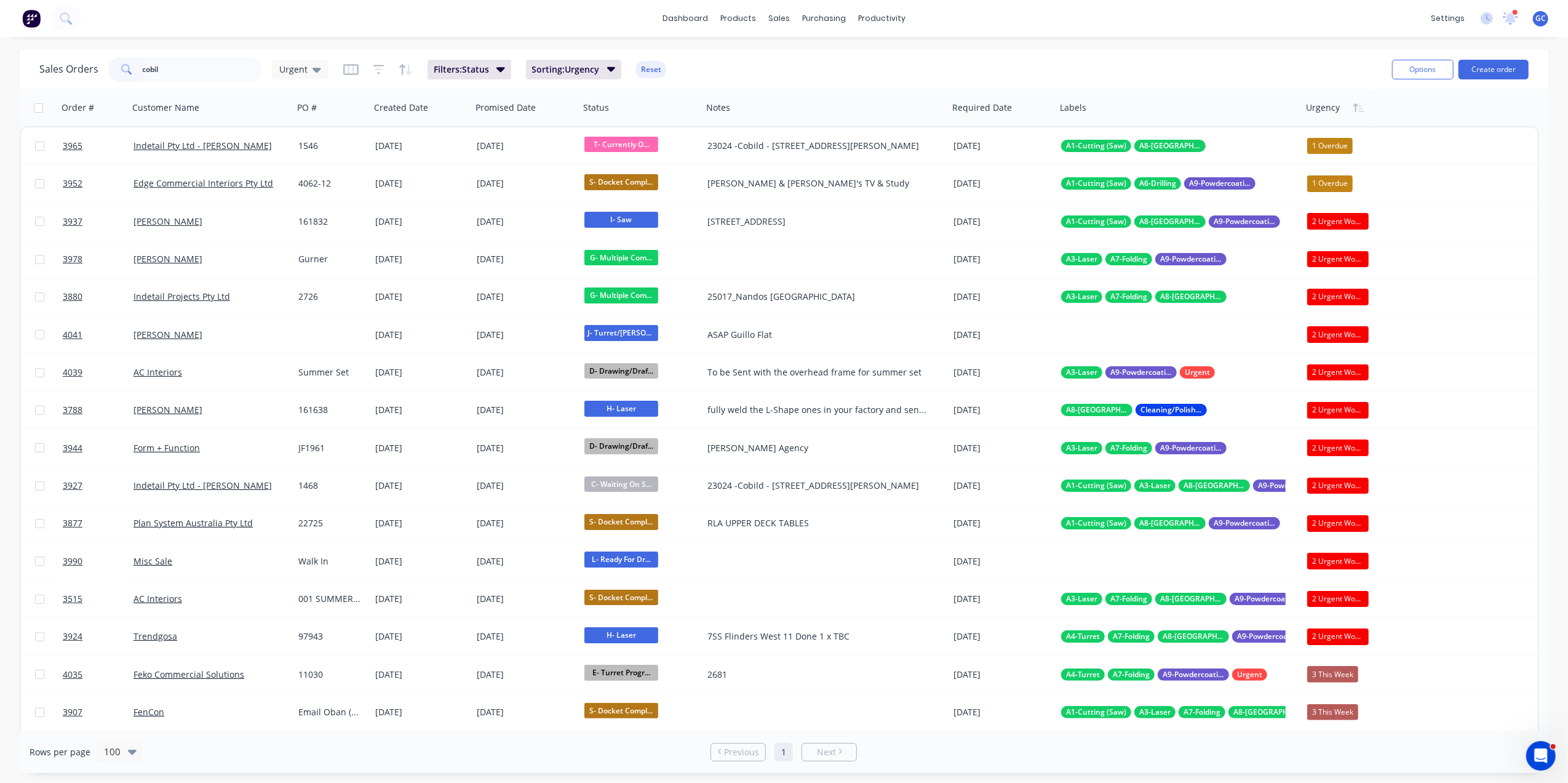
type input "cobild"
click at [858, 50] on link "Purchase Orders" at bounding box center [876, 58] width 163 height 25
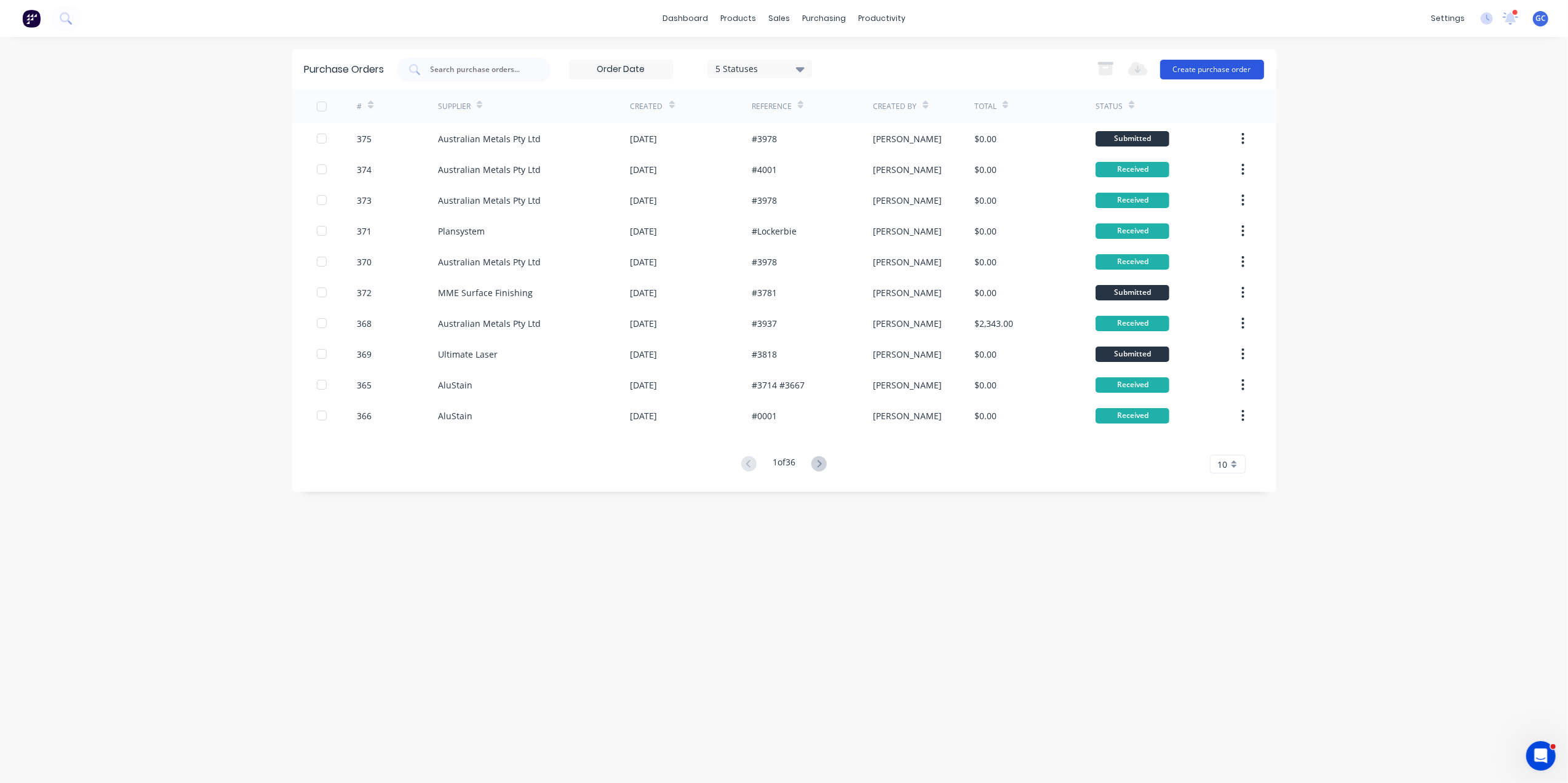
click at [1193, 72] on button "Create purchase order" at bounding box center [1212, 69] width 104 height 20
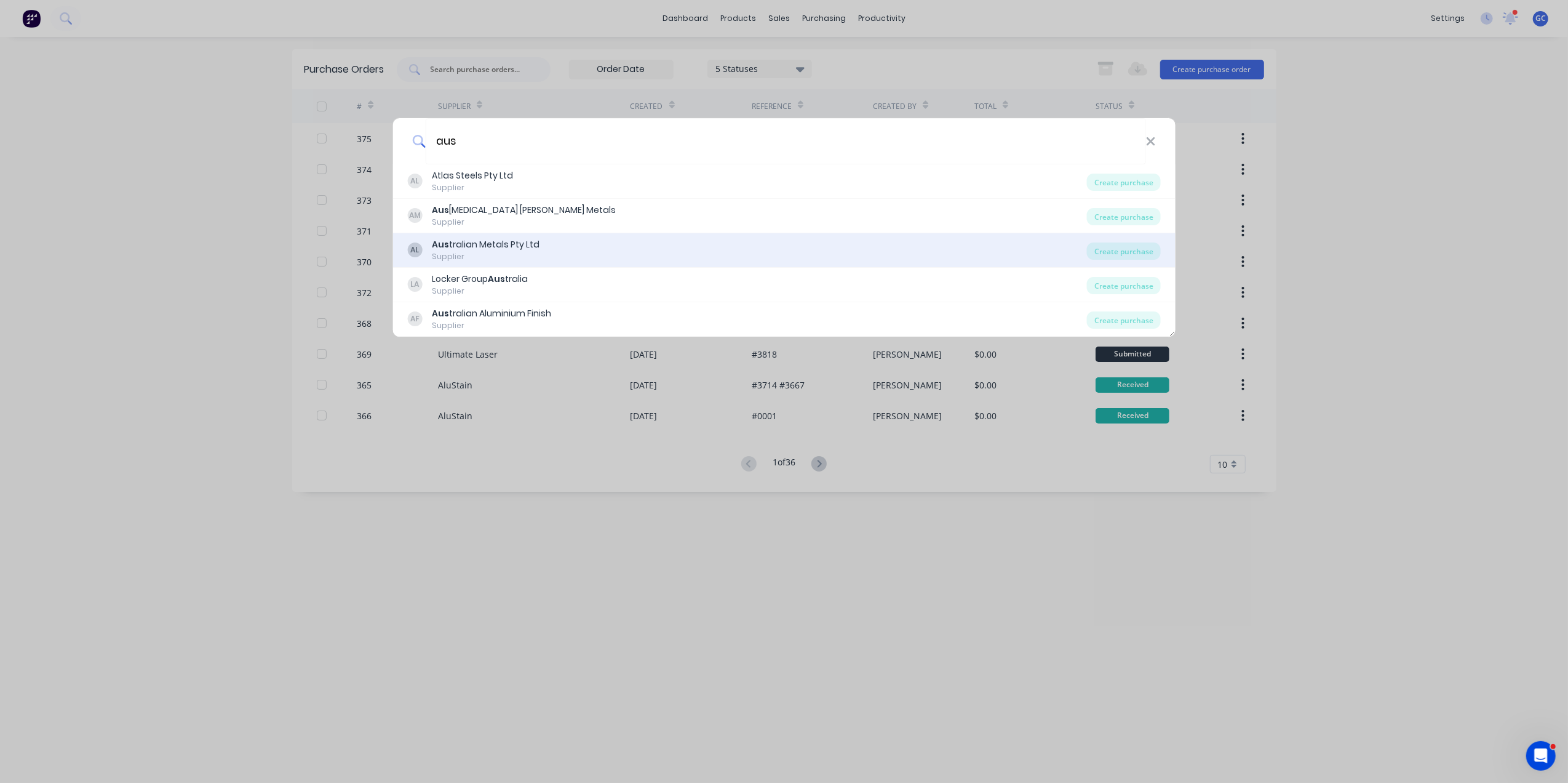
type input "aus"
click at [502, 246] on div "Aus tralian Metals Pty Ltd" at bounding box center [486, 244] width 108 height 13
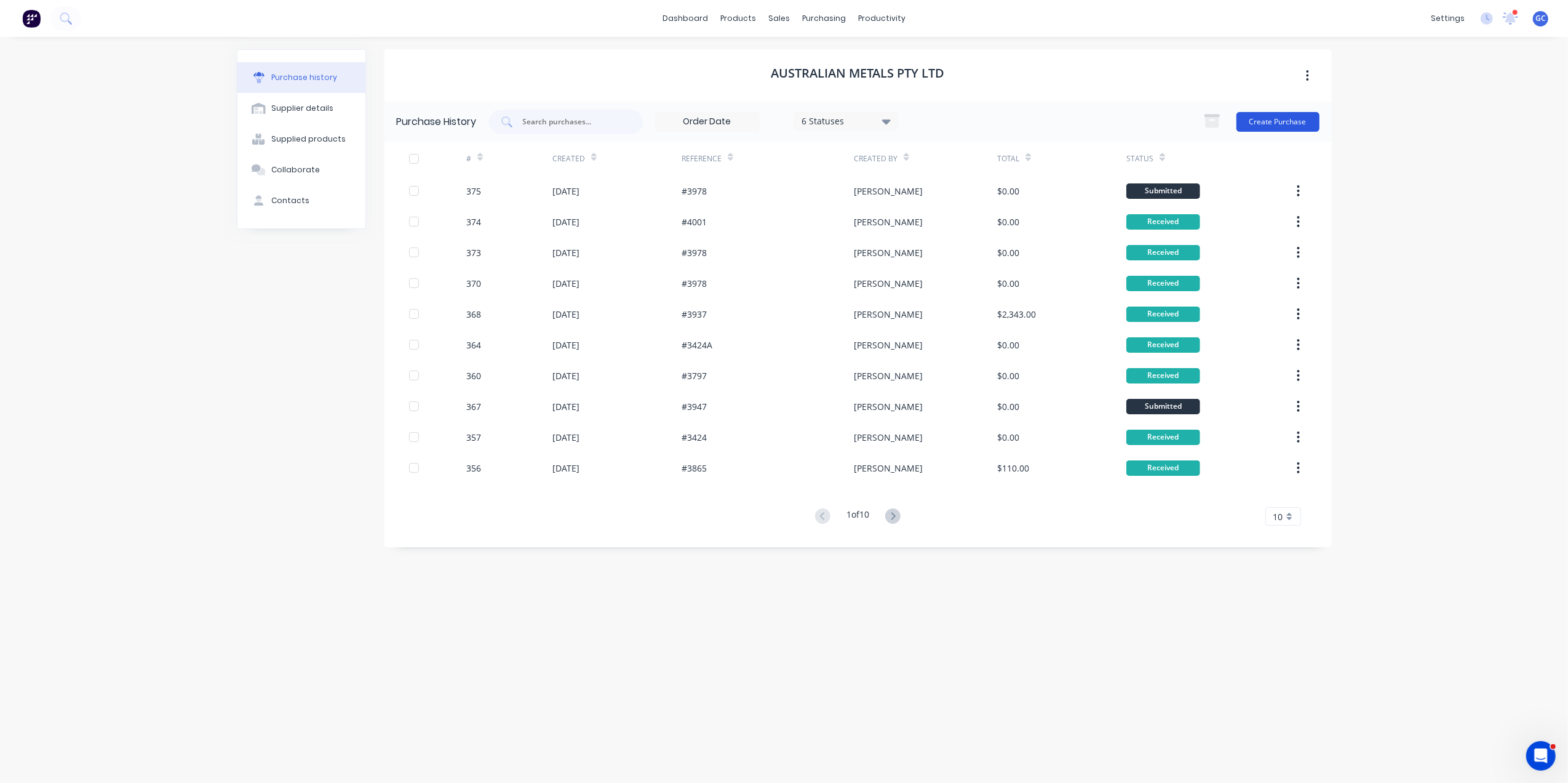
click at [1258, 119] on button "Create Purchase" at bounding box center [1278, 122] width 83 height 20
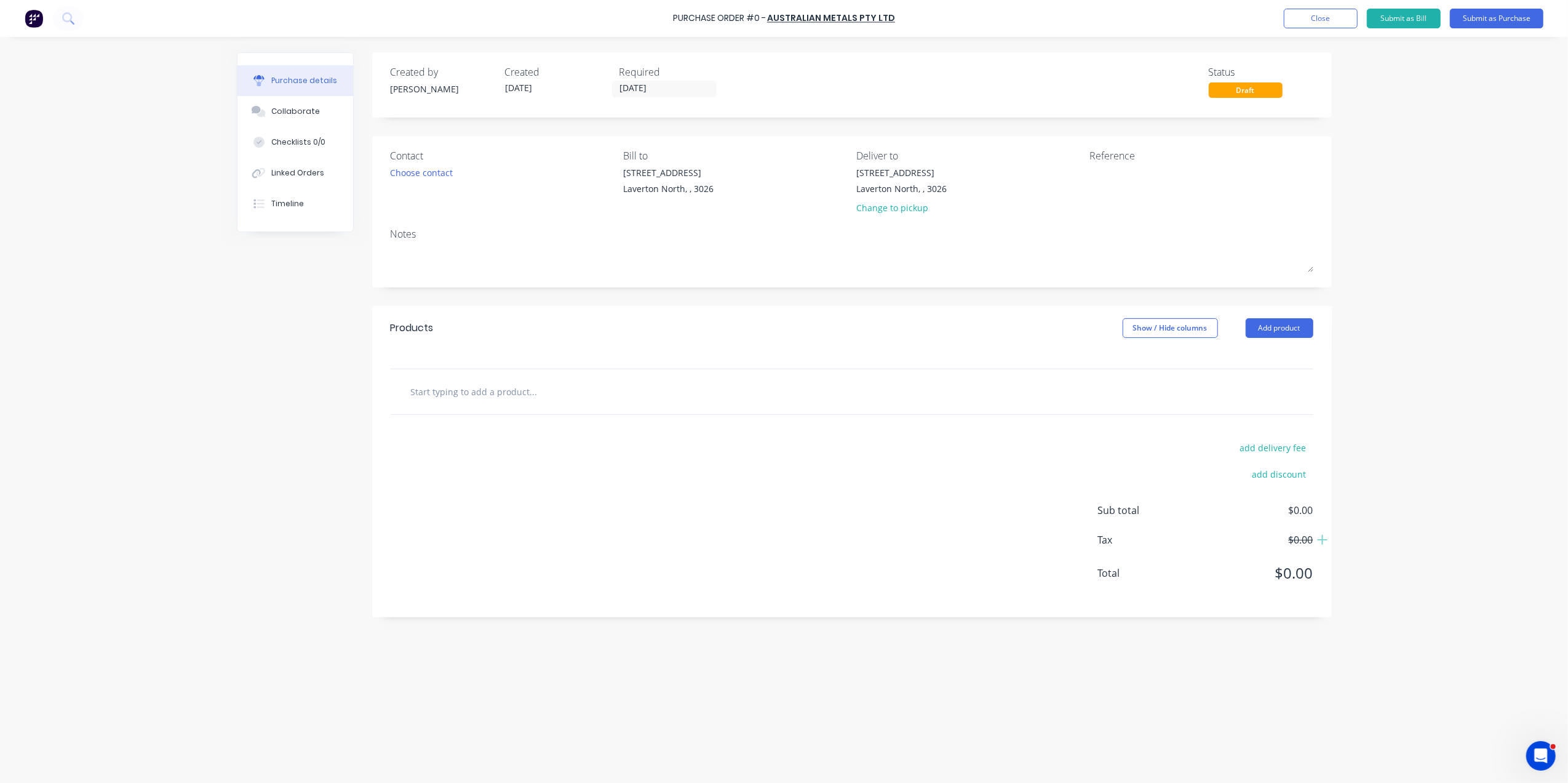
click at [1268, 316] on div "Products Show / Hide columns Add product" at bounding box center [852, 328] width 960 height 44
click at [1263, 338] on button "Add product" at bounding box center [1279, 328] width 67 height 20
click at [1239, 382] on div "Basic product" at bounding box center [1255, 384] width 94 height 18
drag, startPoint x: 482, startPoint y: 414, endPoint x: 512, endPoint y: 410, distance: 30.3
click at [481, 414] on div "1 1" at bounding box center [458, 426] width 62 height 66
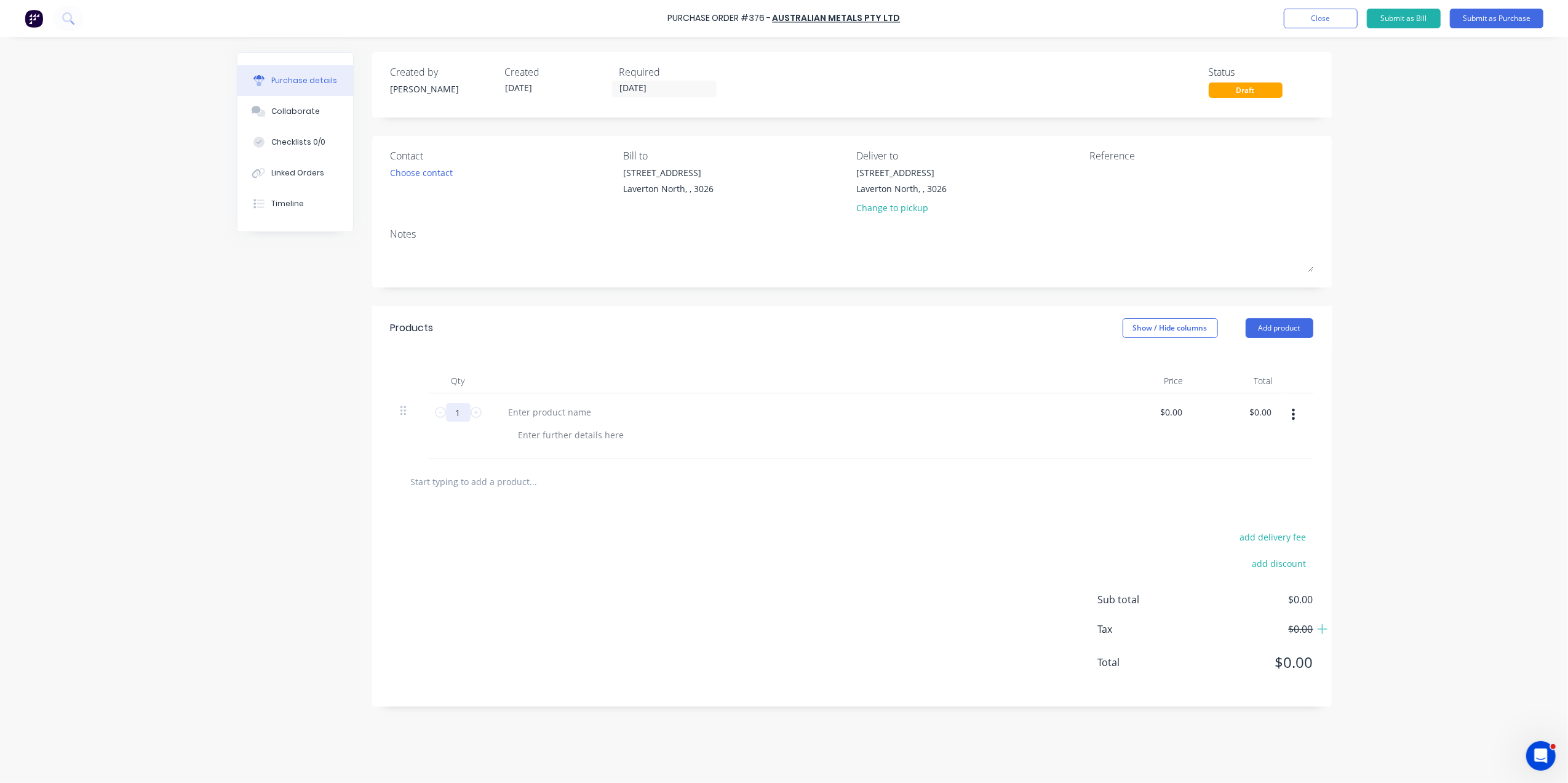
click at [469, 413] on input "1" at bounding box center [458, 412] width 25 height 18
drag, startPoint x: 467, startPoint y: 417, endPoint x: 479, endPoint y: 413, distance: 12.6
click at [470, 417] on input "1" at bounding box center [458, 412] width 25 height 18
click at [479, 413] on icon at bounding box center [476, 413] width 11 height 11
type input "2"
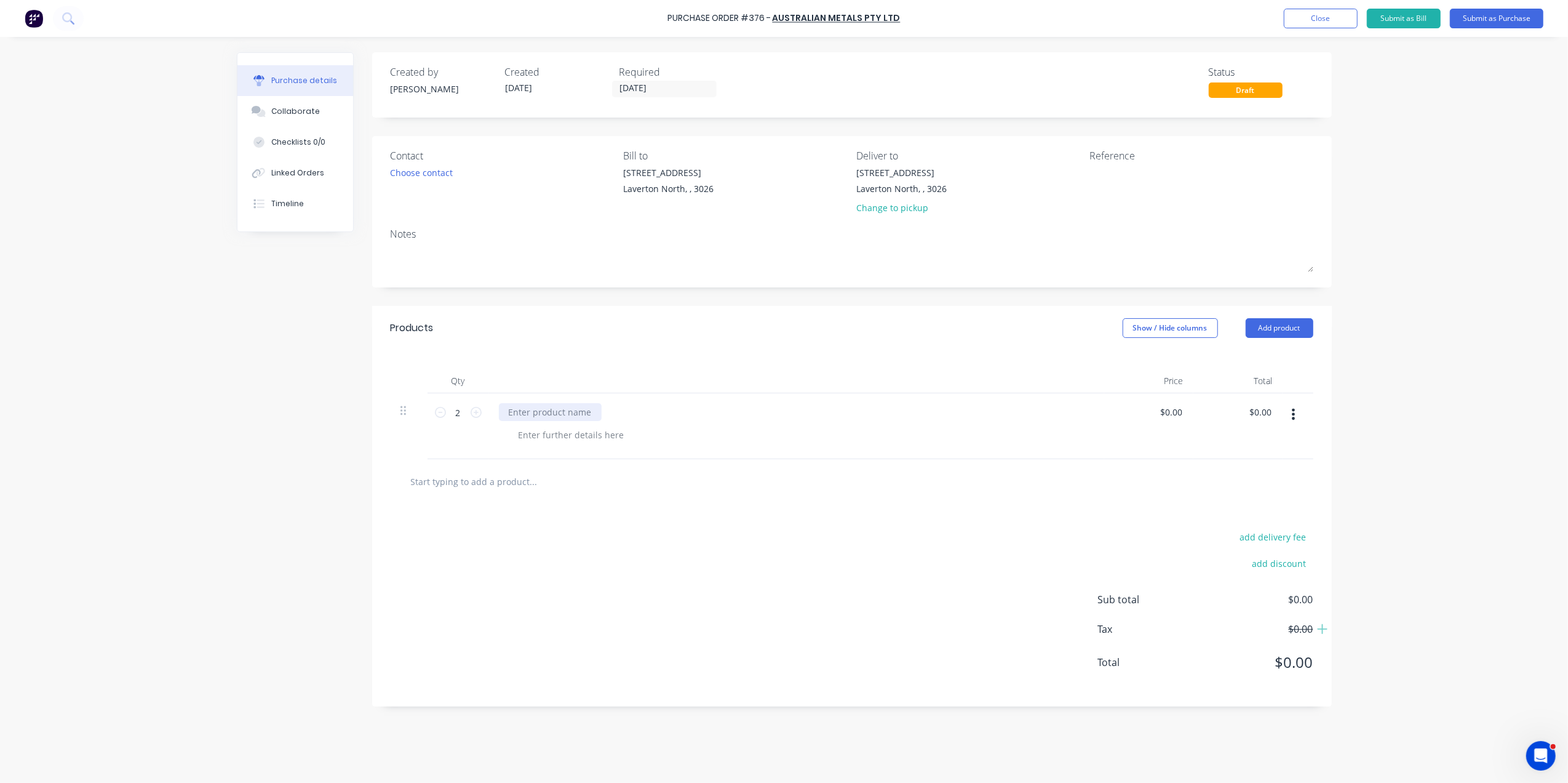
click at [546, 411] on div at bounding box center [550, 412] width 103 height 18
click at [547, 443] on div at bounding box center [571, 435] width 125 height 18
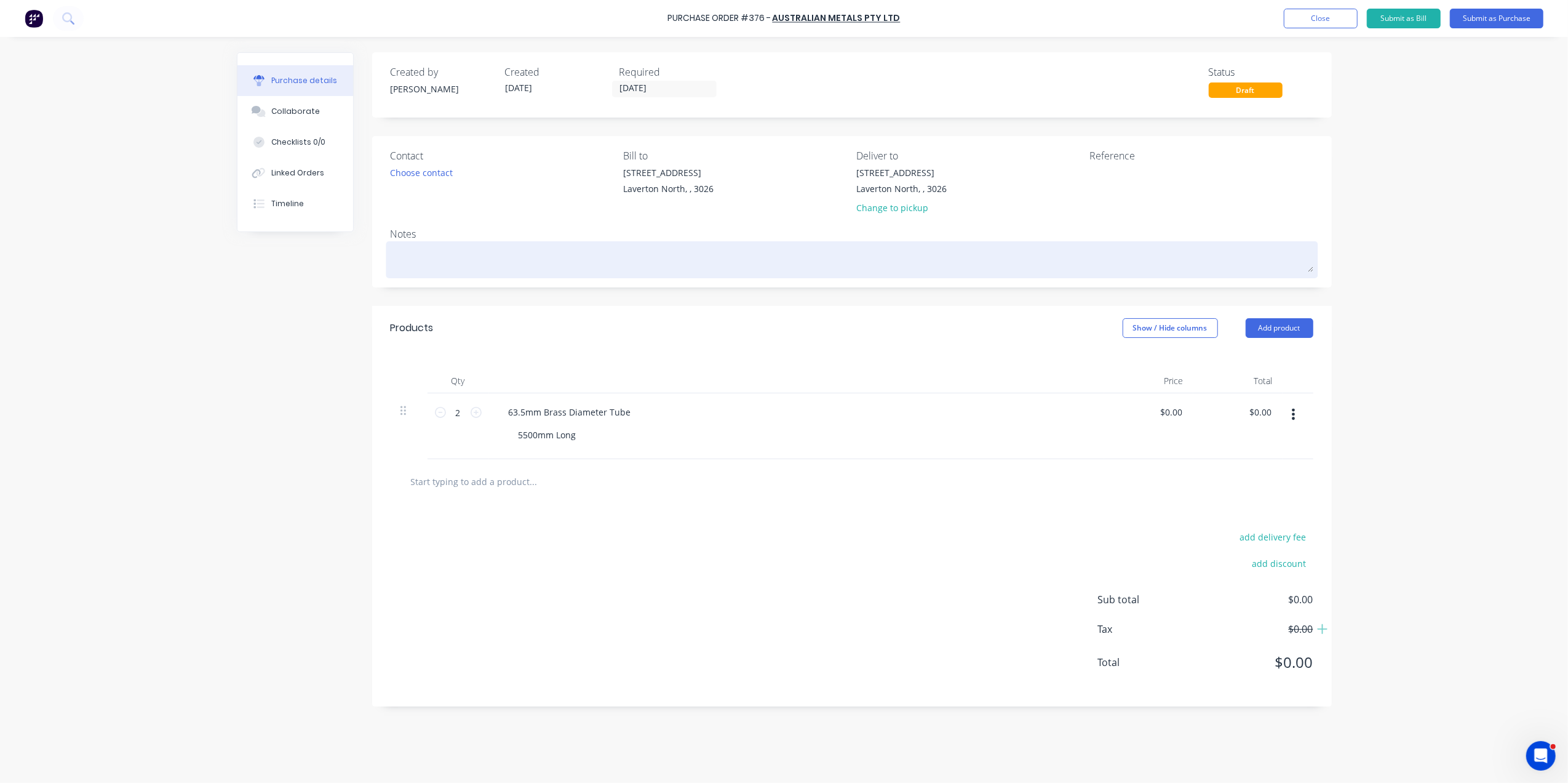
click at [423, 254] on textarea at bounding box center [851, 258] width 923 height 28
type textarea "x"
type textarea "P"
type textarea "x"
type textarea "Pi"
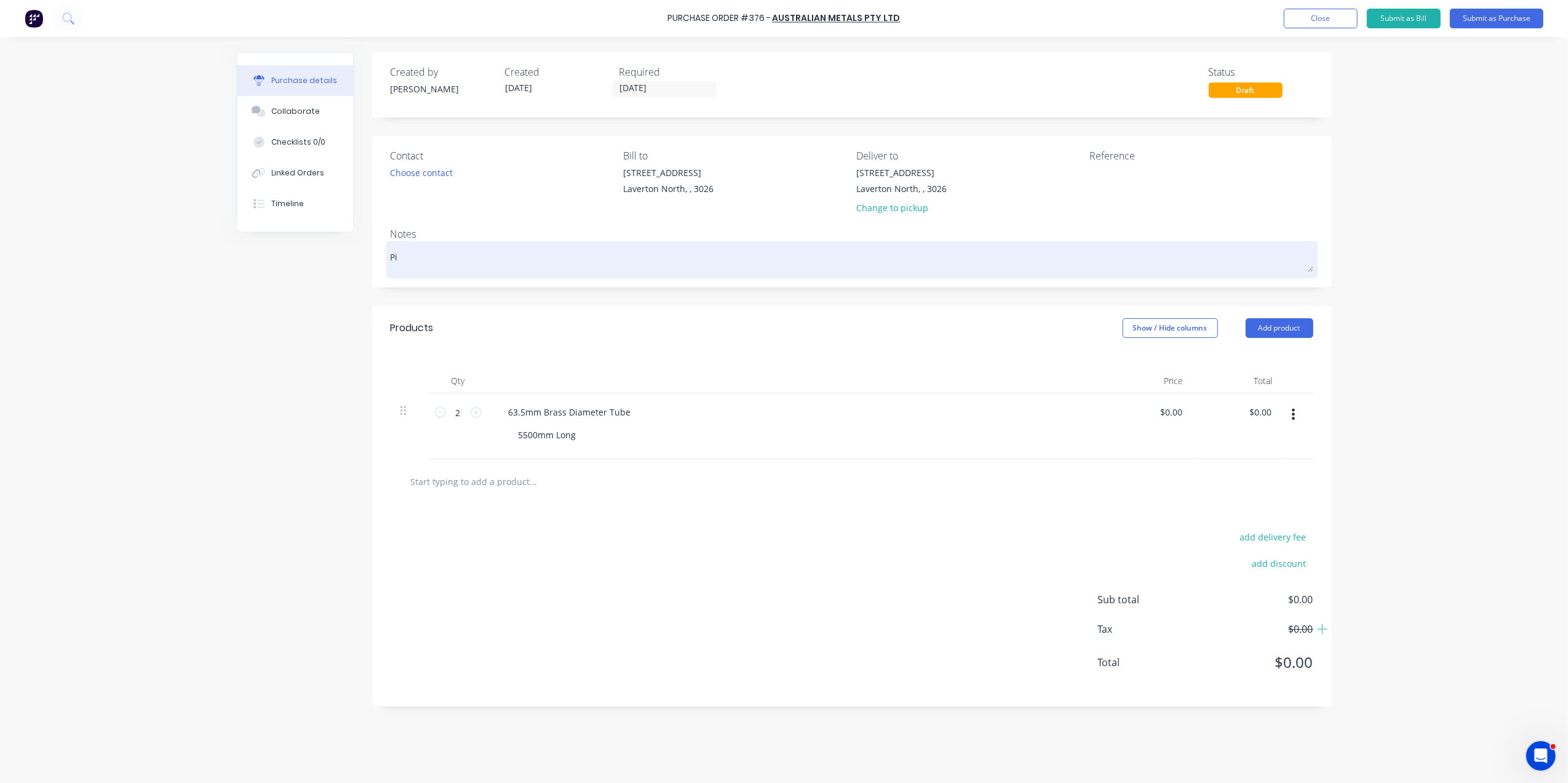
type textarea "x"
type textarea "Pic"
type textarea "x"
type textarea "Pick"
type textarea "x"
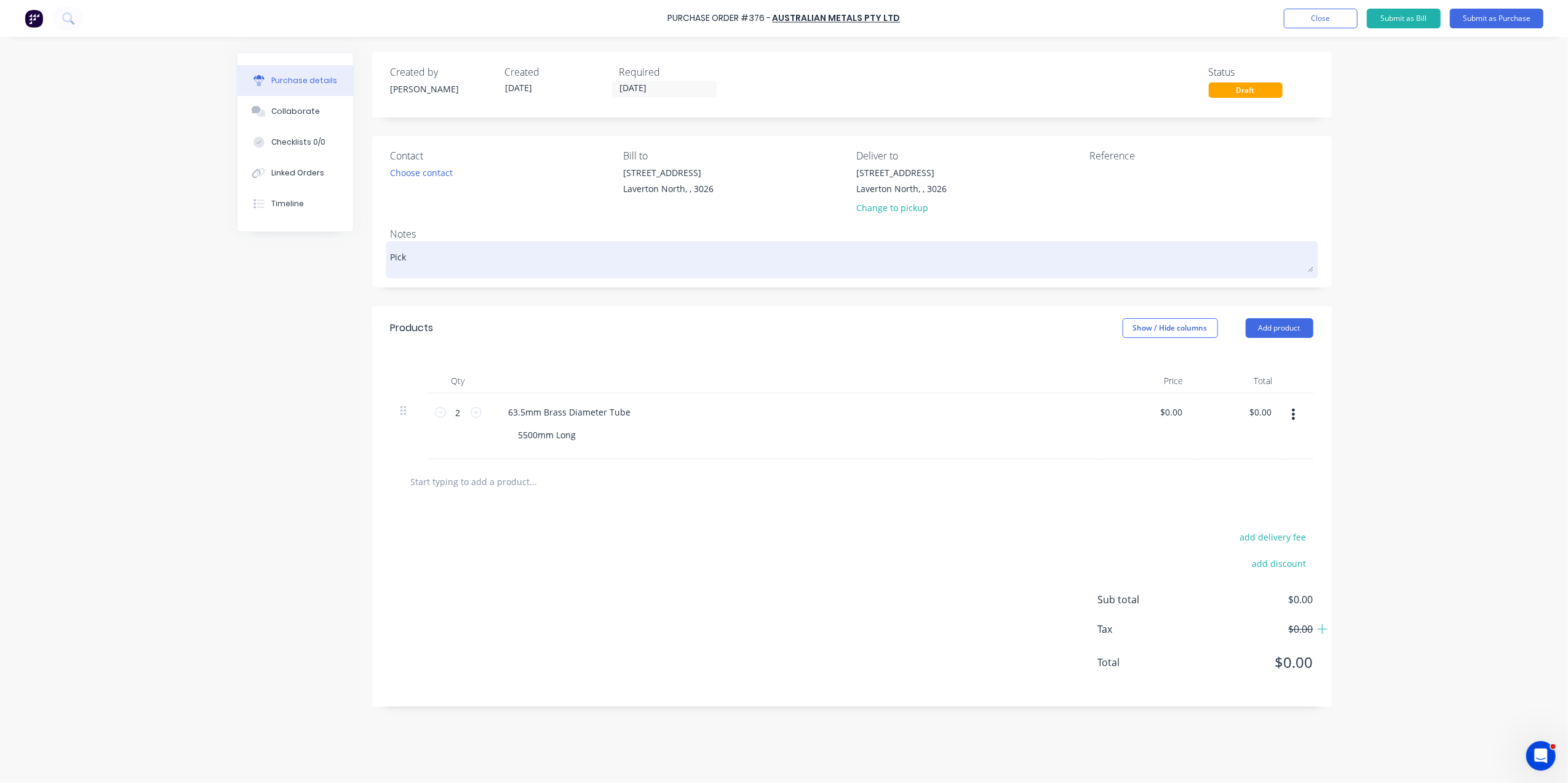
type textarea "Pick"
type textarea "x"
type textarea "Pick U"
type textarea "x"
type textarea "Pick Up"
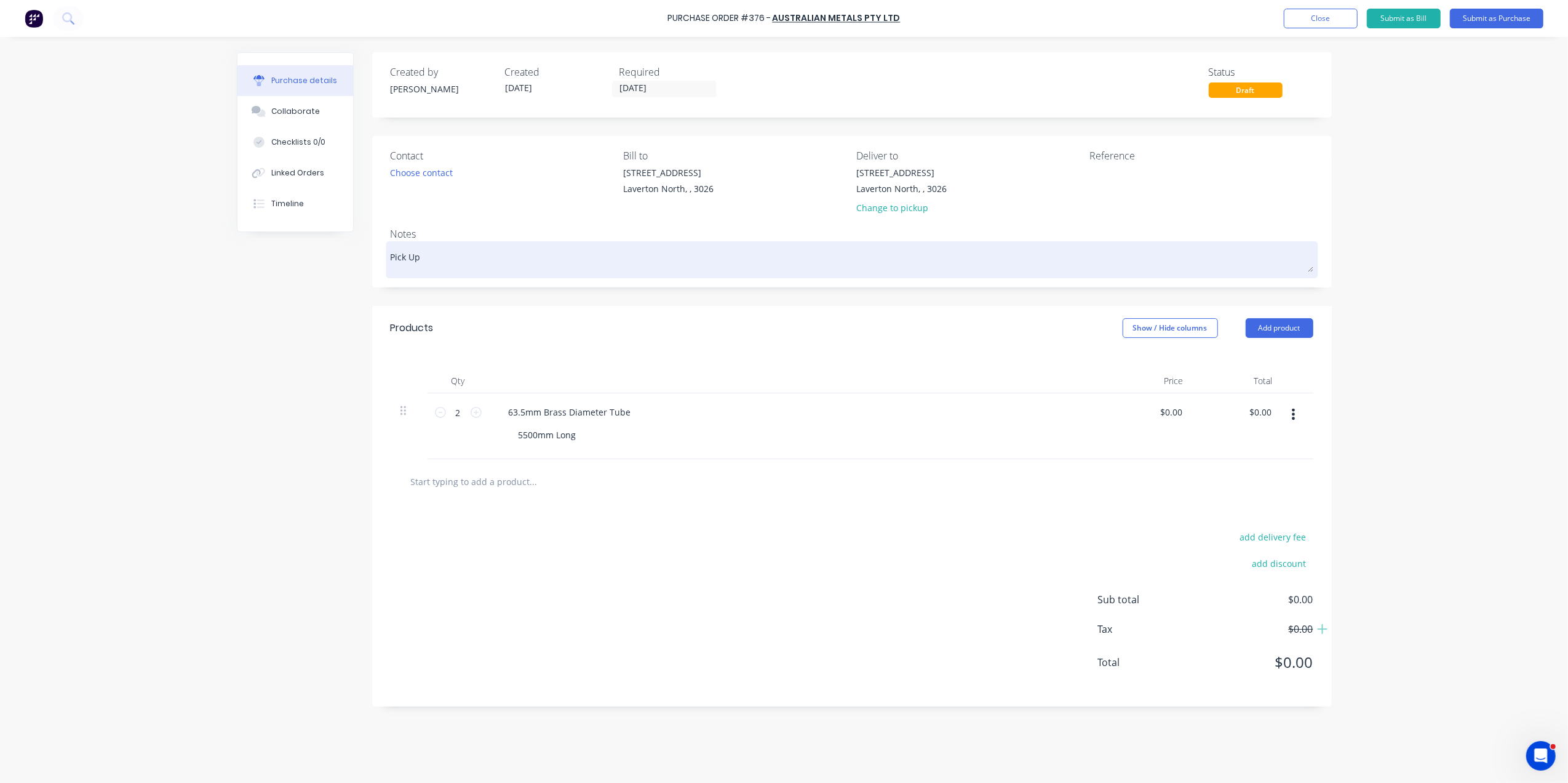
type textarea "x"
type textarea "Pick Up"
type textarea "x"
type textarea "Pick Up m"
type textarea "x"
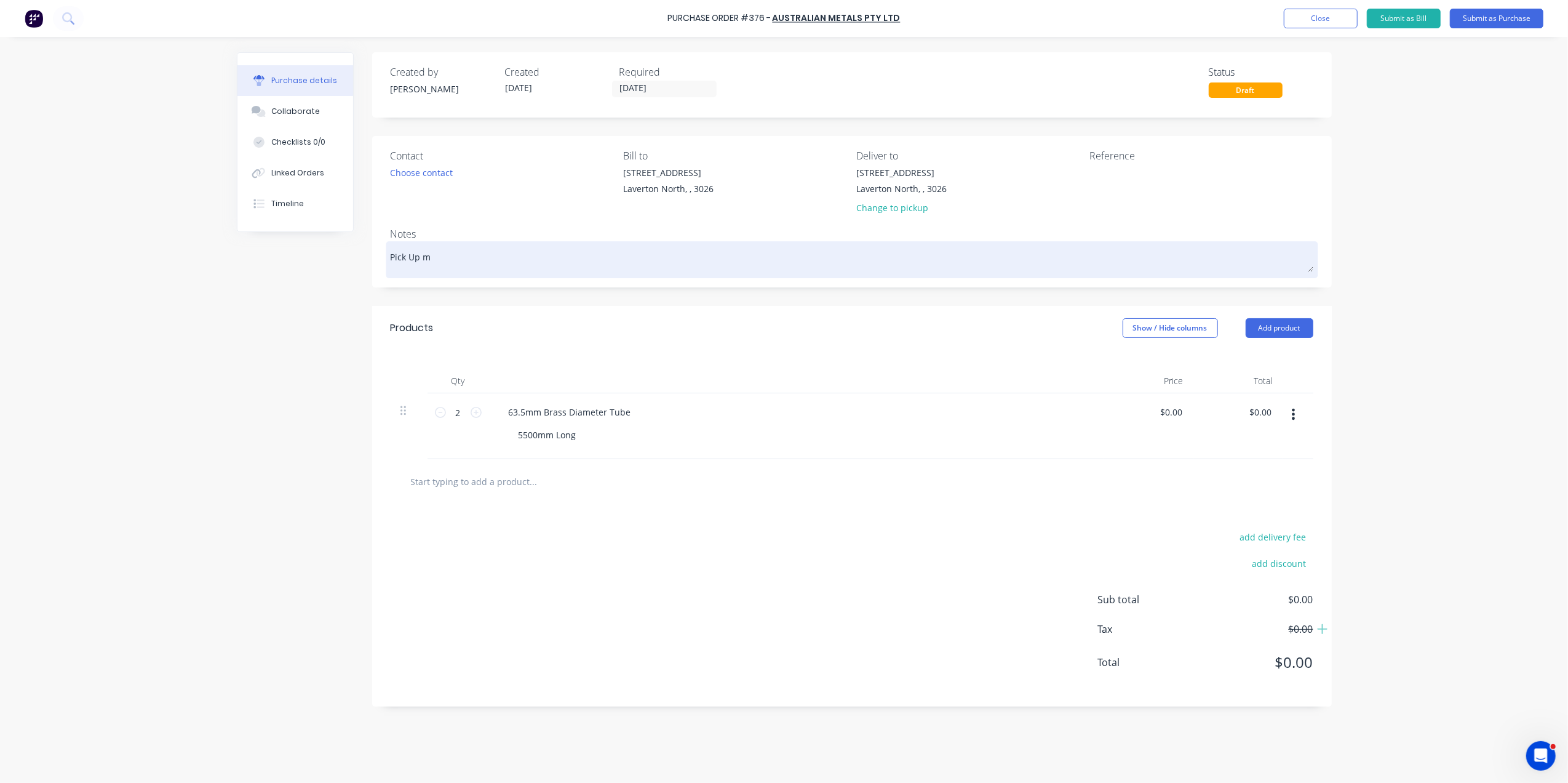
type textarea "Pick Up mo"
type textarea "x"
type textarea "Pick Up mon"
type textarea "x"
type textarea "Pick Up mond"
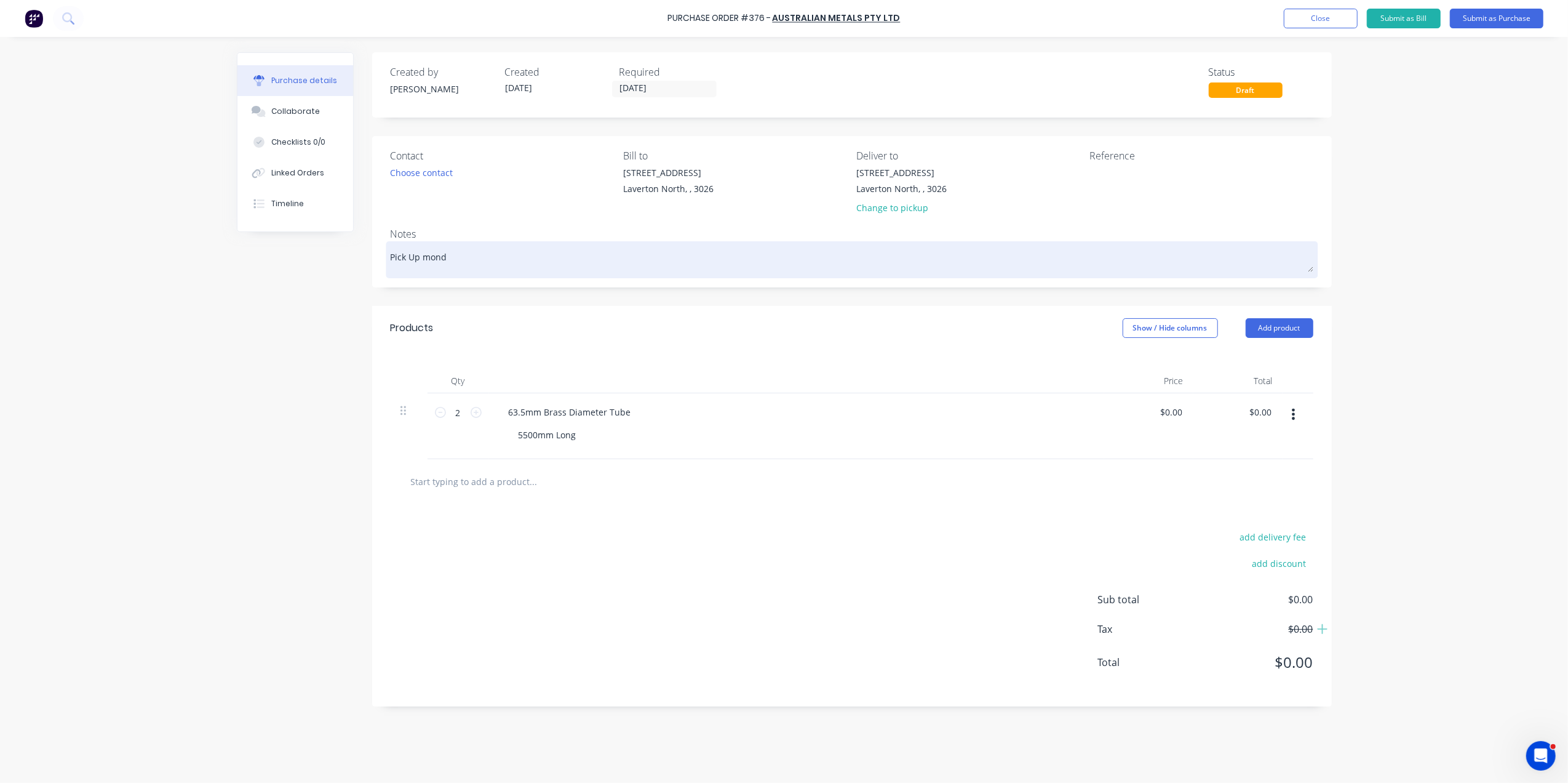
type textarea "x"
type textarea "Pick Up monda"
type textarea "x"
type textarea "Pick Up monday"
type textarea "x"
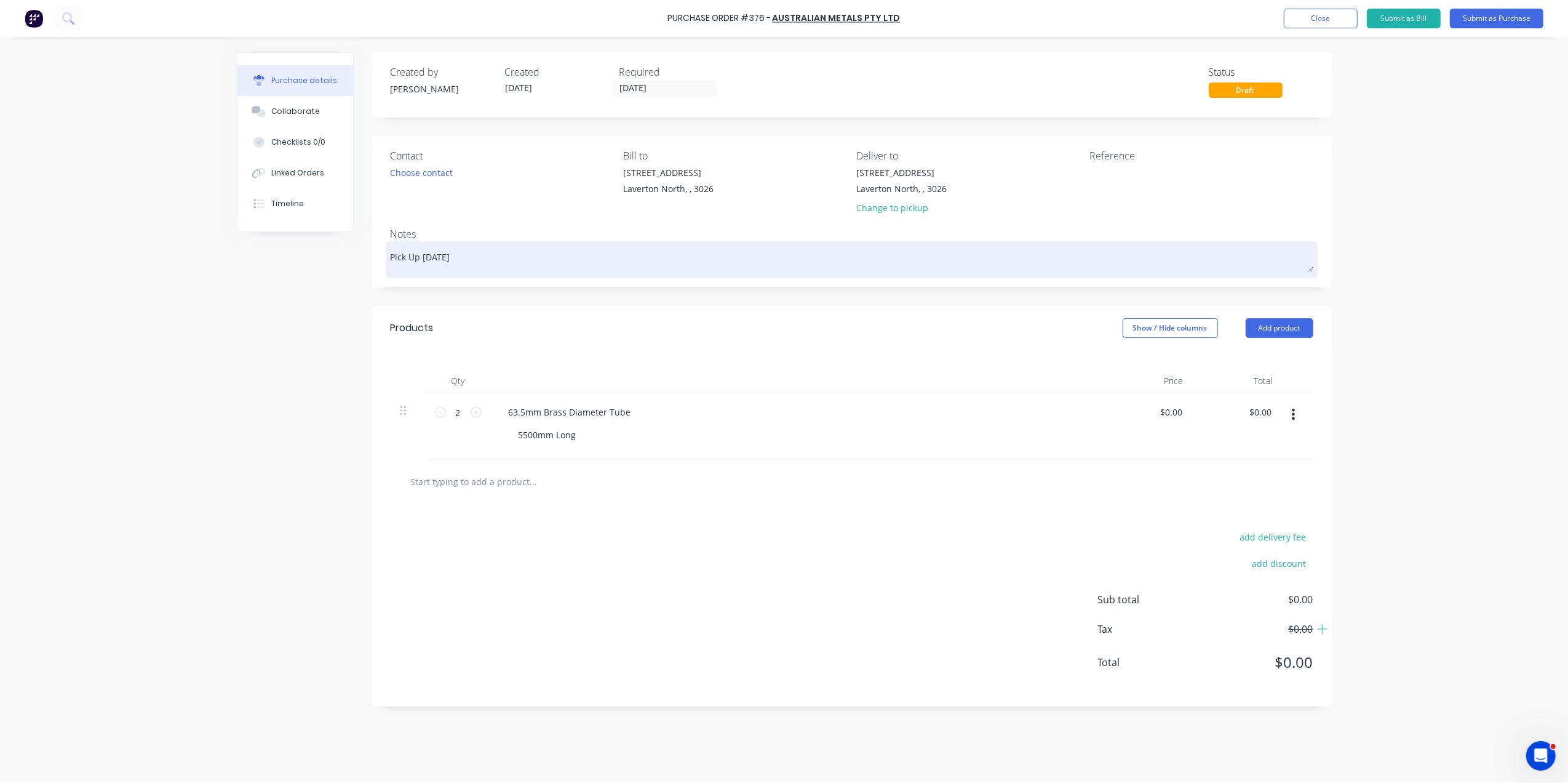
type textarea "Pick Up monday/"
type textarea "x"
type textarea "Pick Up monday/t"
type textarea "x"
type textarea "Pick Up monday/tu"
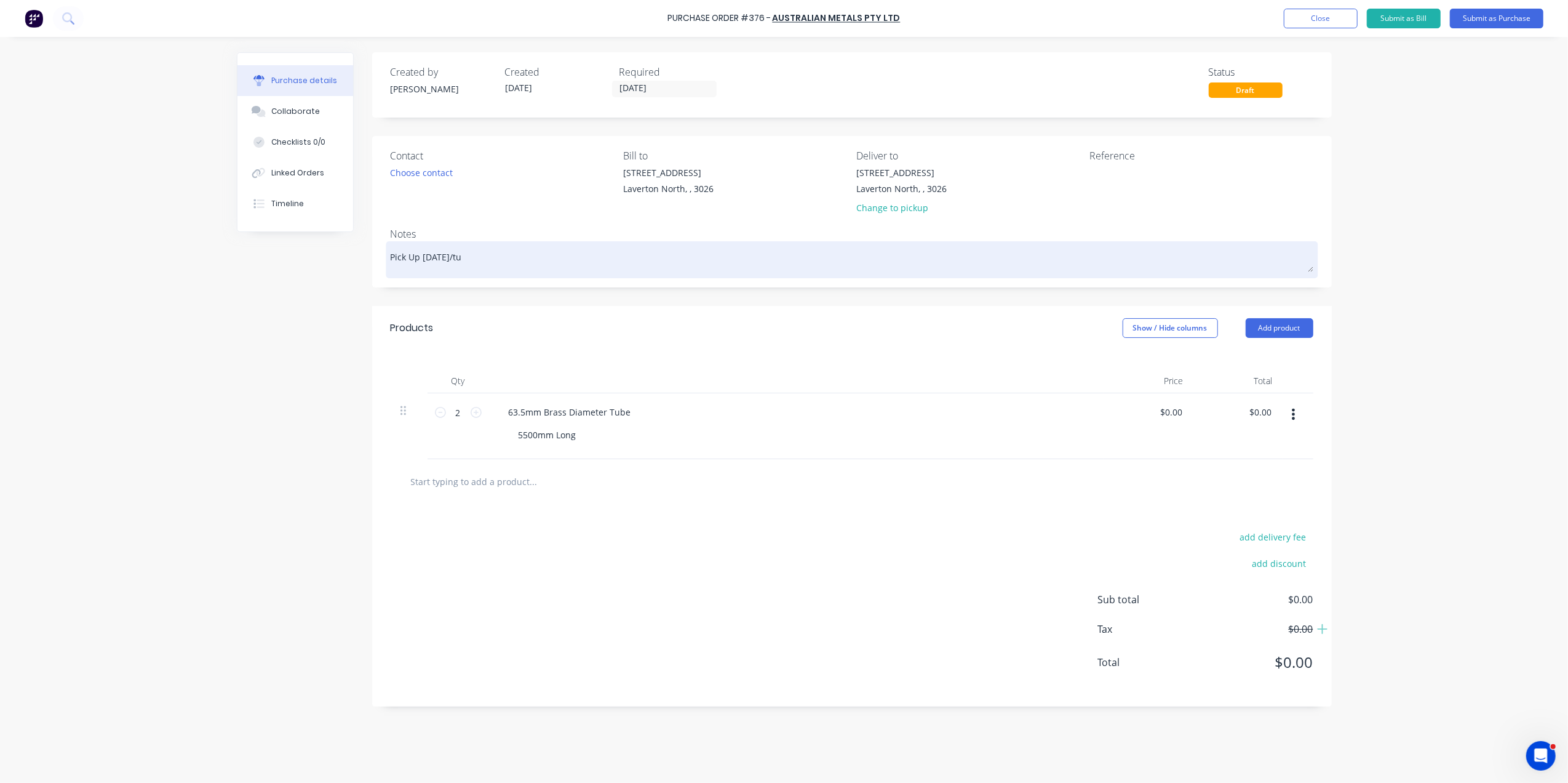
type textarea "x"
type textarea "Pick Up monday/tue"
type textarea "x"
type textarea "Pick Up monday/tues"
type textarea "x"
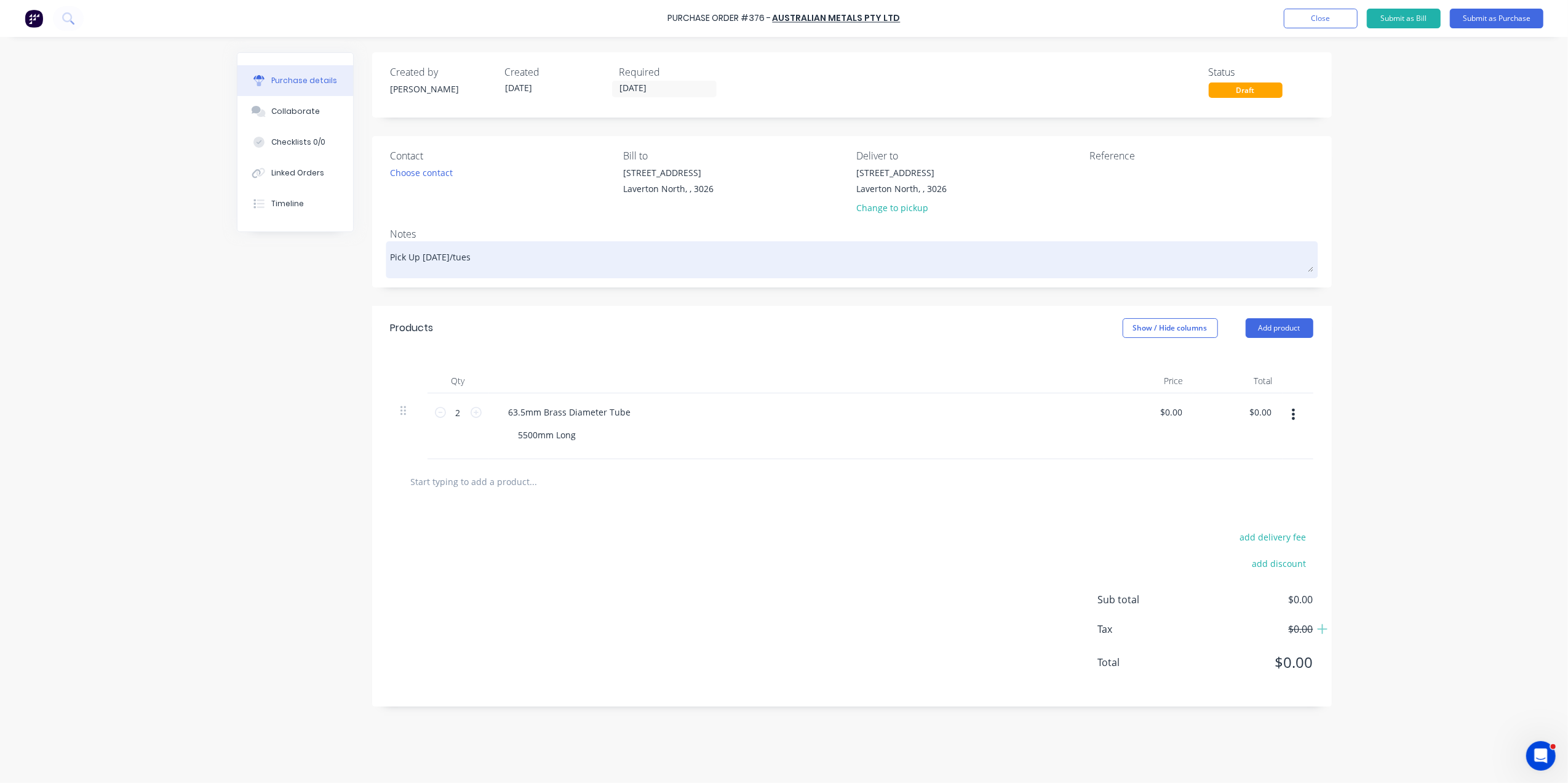
type textarea "Pick Up monday/tuesd"
type textarea "x"
type textarea "Pick Up monday/tuesda"
type textarea "x"
type textarea "Pick Up monday/tuesday"
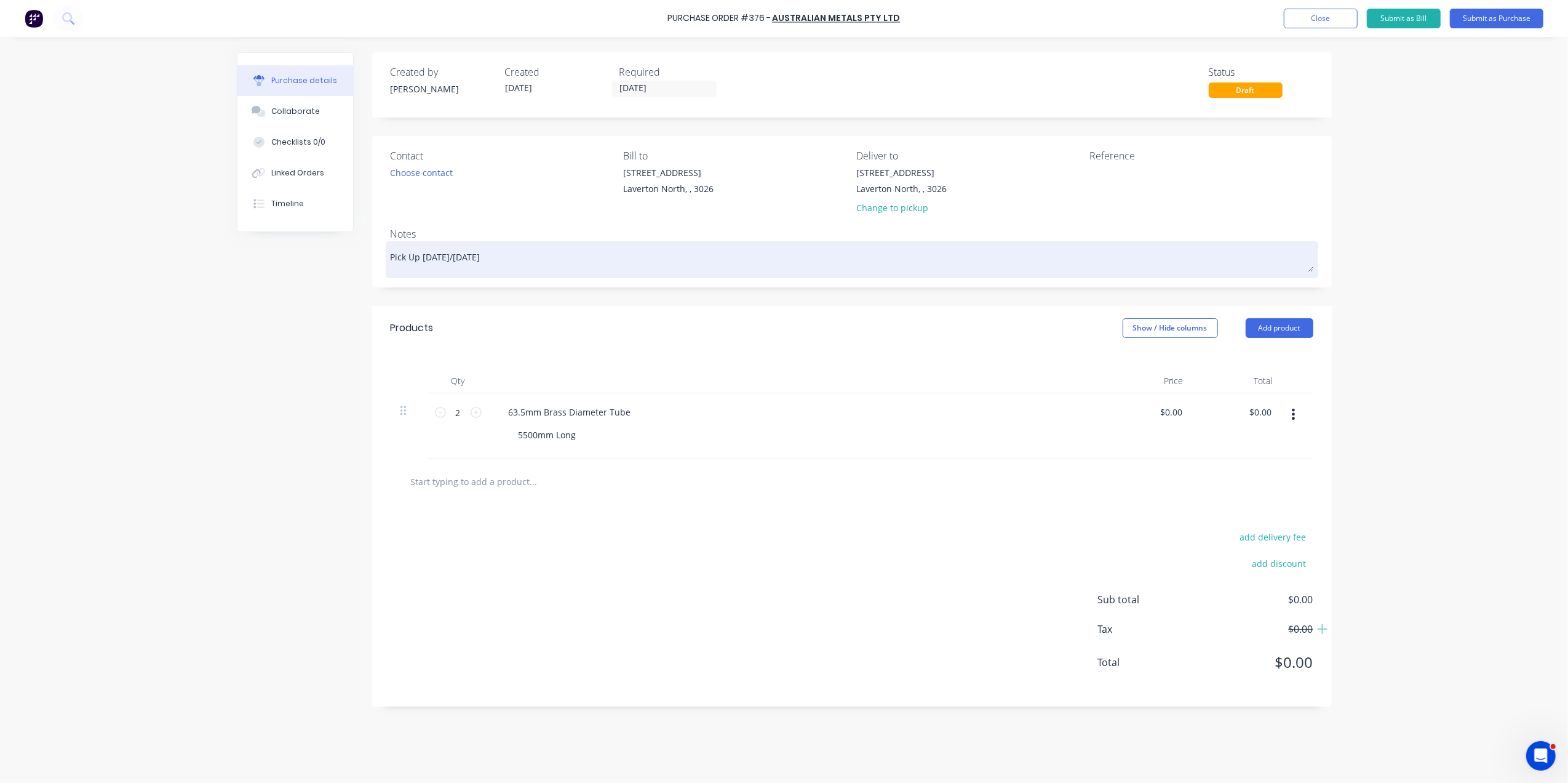
type textarea "x"
type textarea "Pick Up monday/tuesday"
type textarea "x"
type textarea "Pick Up monday/tuesday"
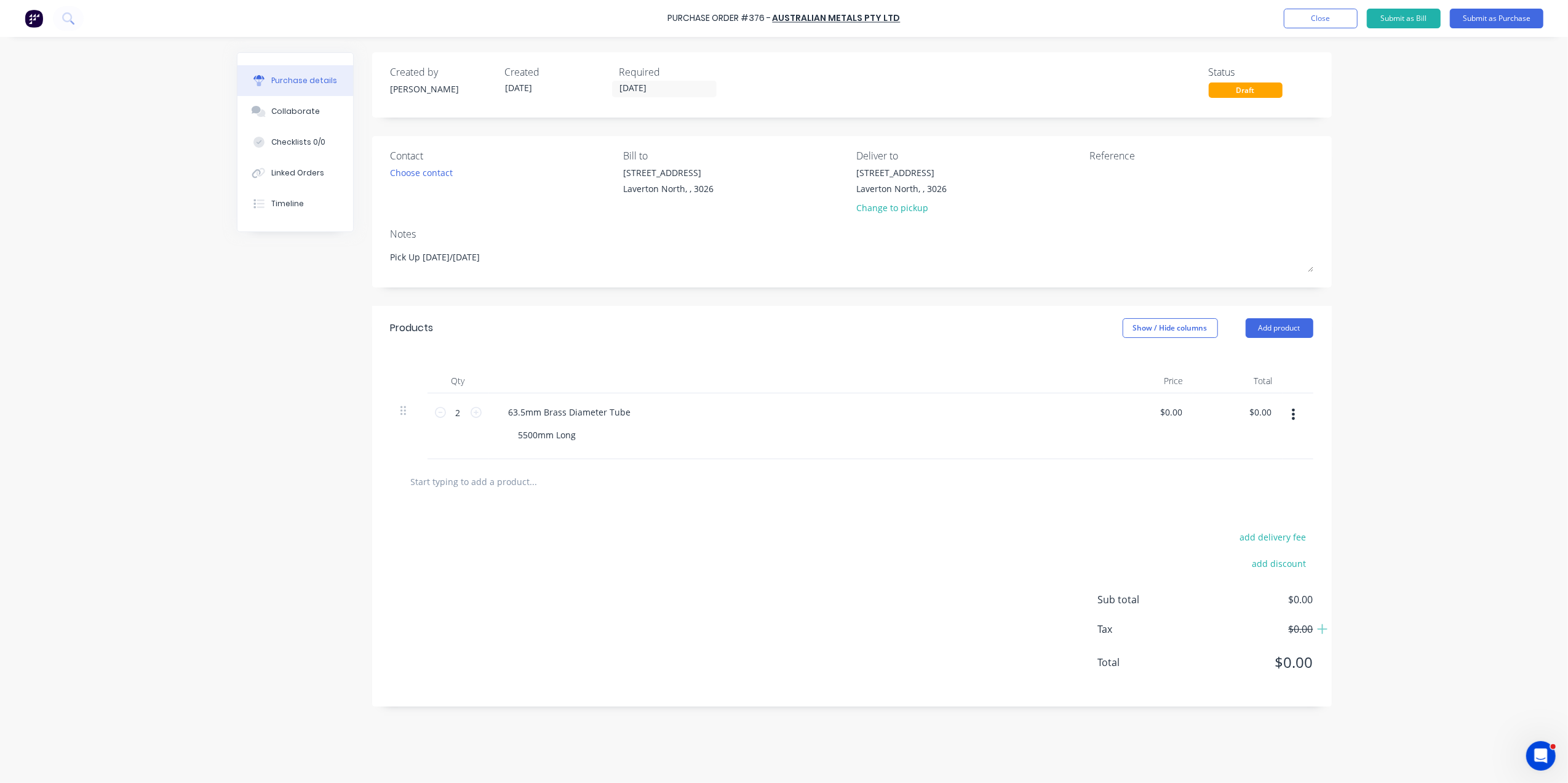
drag, startPoint x: 431, startPoint y: 256, endPoint x: 463, endPoint y: 314, distance: 66.2
click at [465, 323] on div "Products Show / Hide columns Add product" at bounding box center [852, 328] width 960 height 44
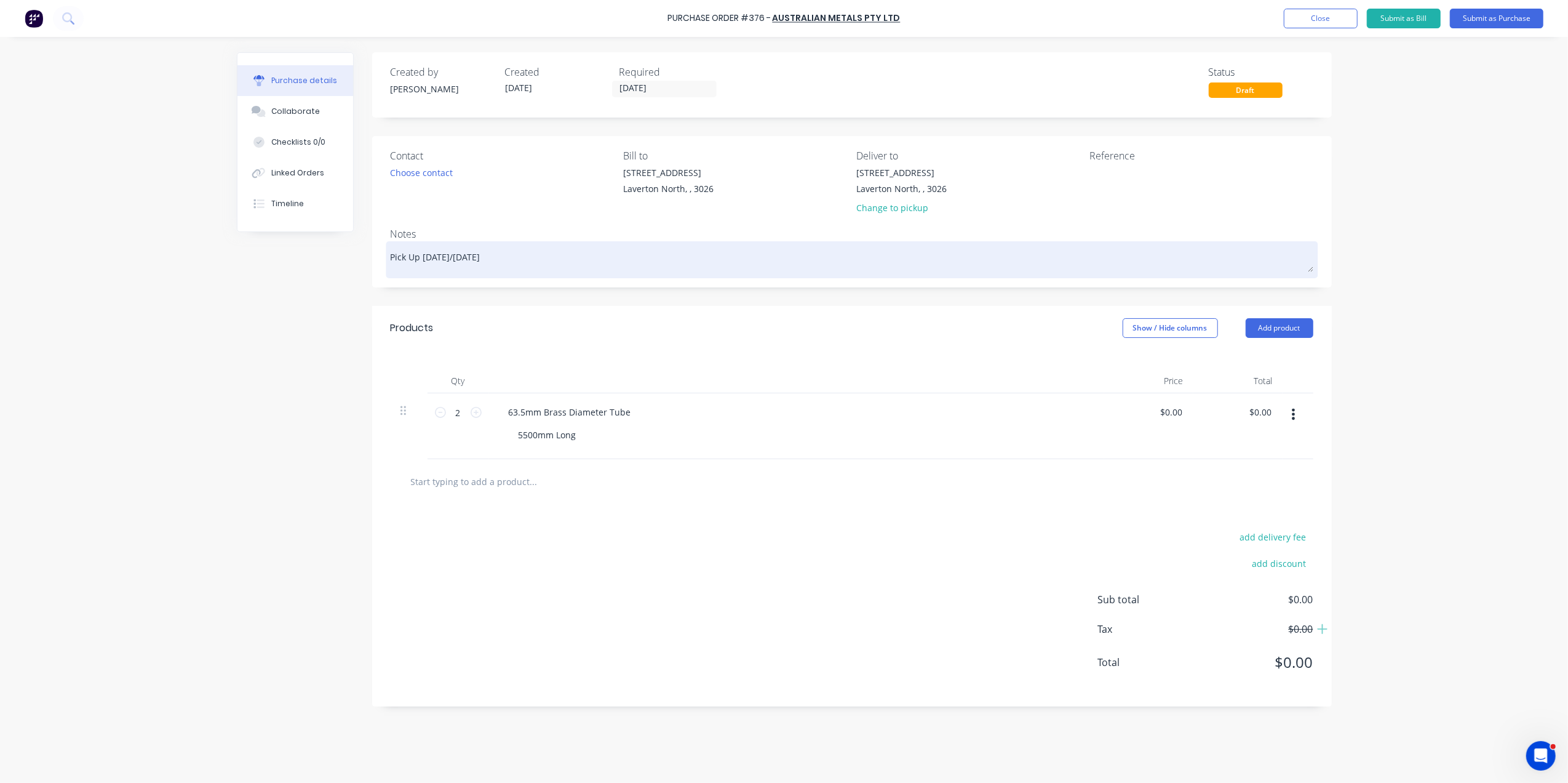
drag, startPoint x: 422, startPoint y: 257, endPoint x: 434, endPoint y: 254, distance: 12.4
click at [431, 256] on textarea "Pick Up monday/tuesday" at bounding box center [851, 258] width 923 height 28
type textarea "x"
type textarea "Pick Up Monday/tuesday"
drag, startPoint x: 466, startPoint y: 253, endPoint x: 457, endPoint y: 253, distance: 9.0
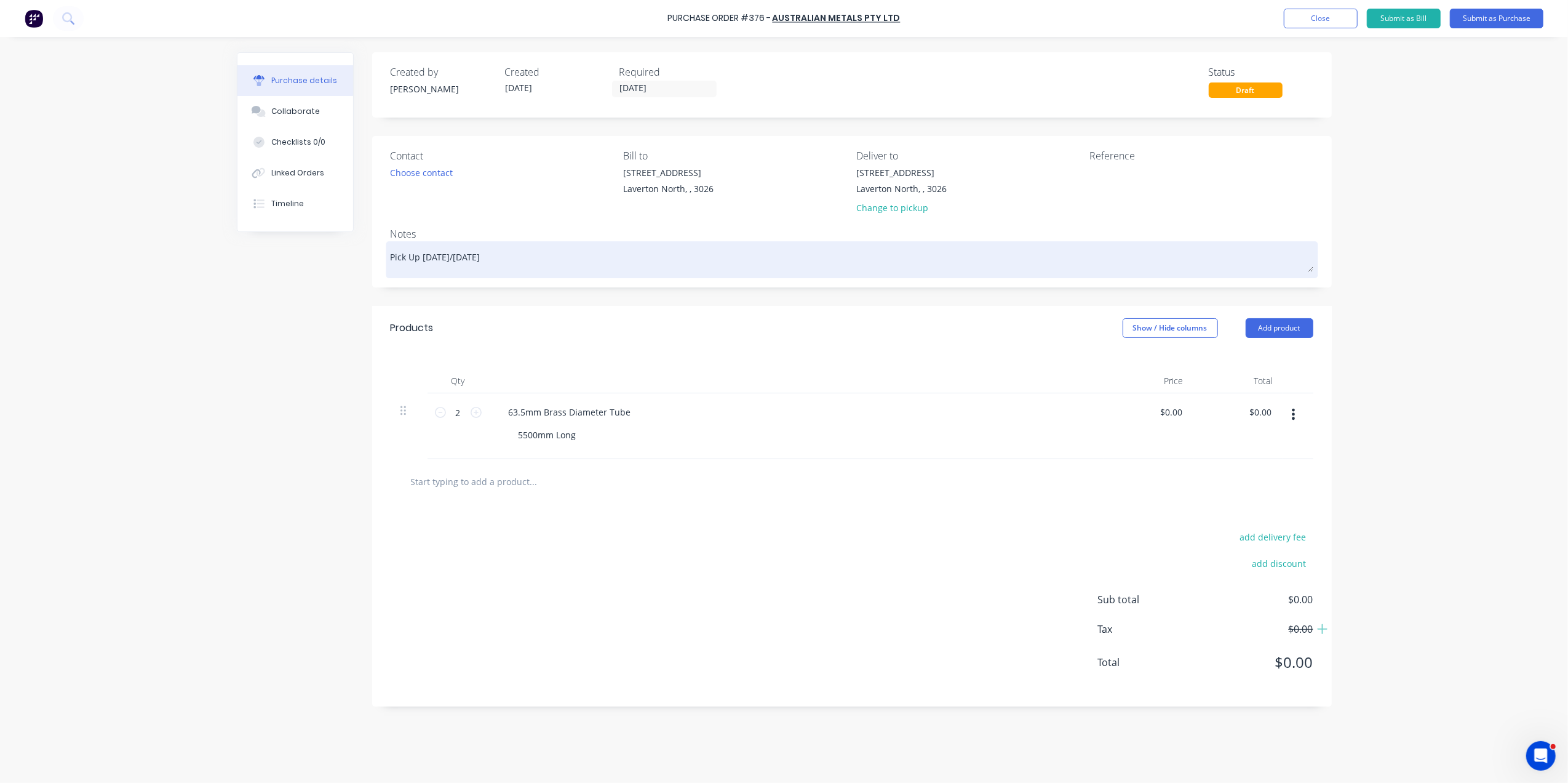
click at [457, 253] on textarea "Pick Up Monday/tuesday" at bounding box center [851, 258] width 923 height 28
type textarea "x"
type textarea "Pick Up Monday/Tesday"
type textarea "x"
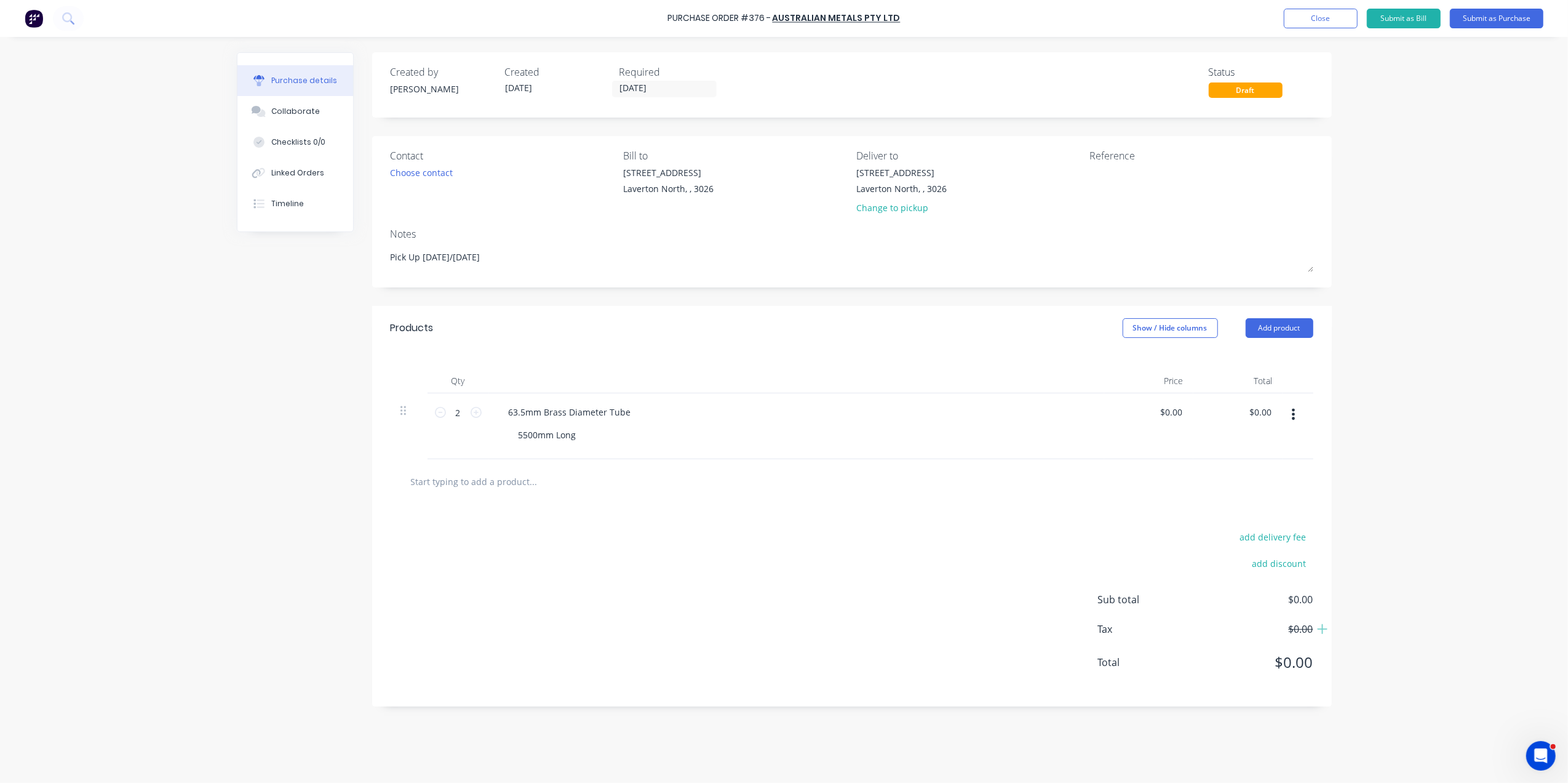
type textarea "Pick Up Monday/Tuesday"
type textarea "x"
type textarea "Pick Up Monday/Tuesday"
click at [559, 226] on div "Contact Choose contact Bill to 11 Westside Drive Laverton North, , 3026 Deliver…" at bounding box center [852, 212] width 960 height 151
click at [444, 173] on div "Choose contact" at bounding box center [422, 173] width 63 height 13
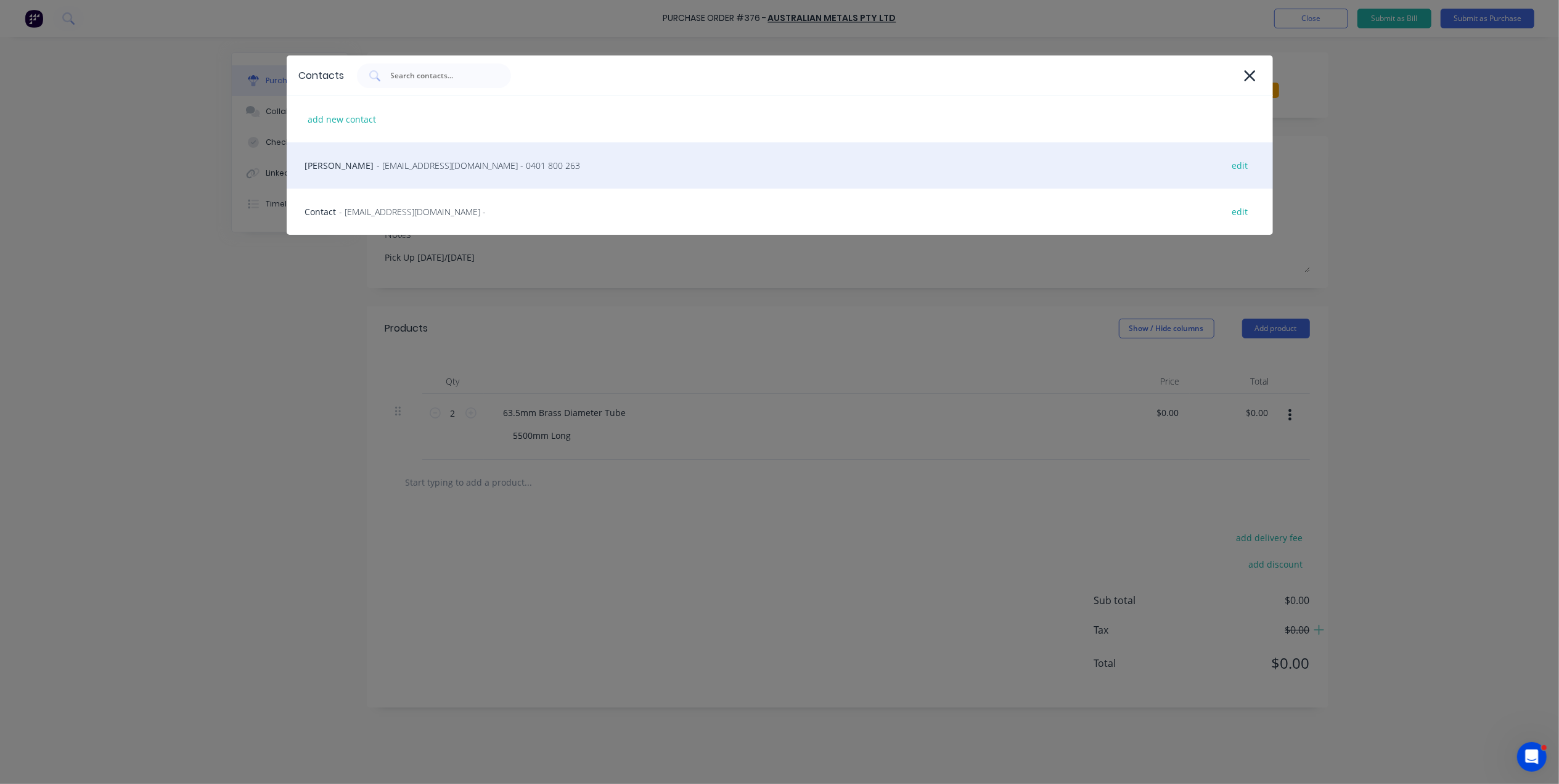
click at [446, 166] on span "- sales@australianmetals.com.au - 0401 800 263" at bounding box center [479, 165] width 203 height 13
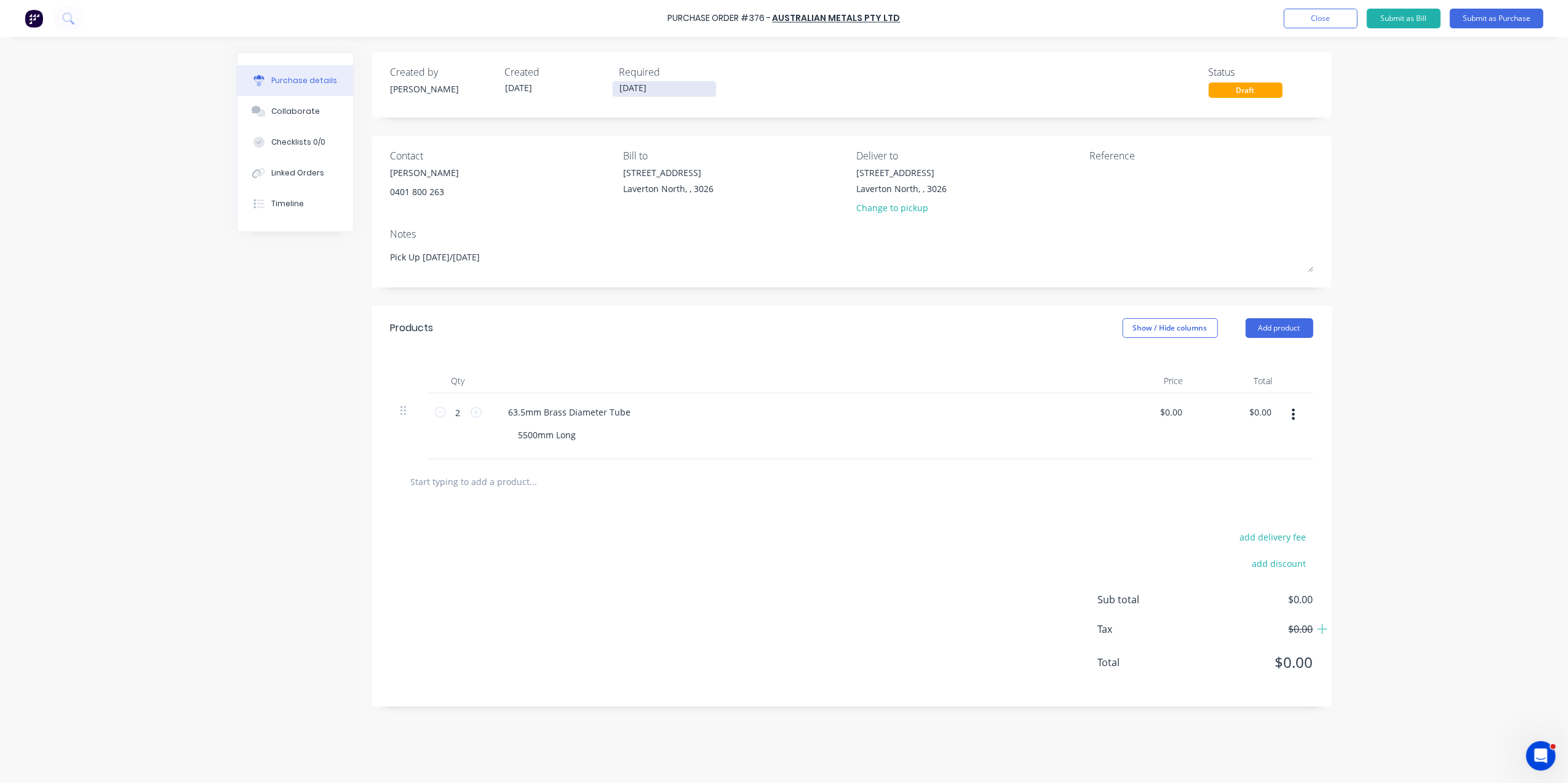
click at [642, 86] on input "13/10/25" at bounding box center [664, 89] width 103 height 15
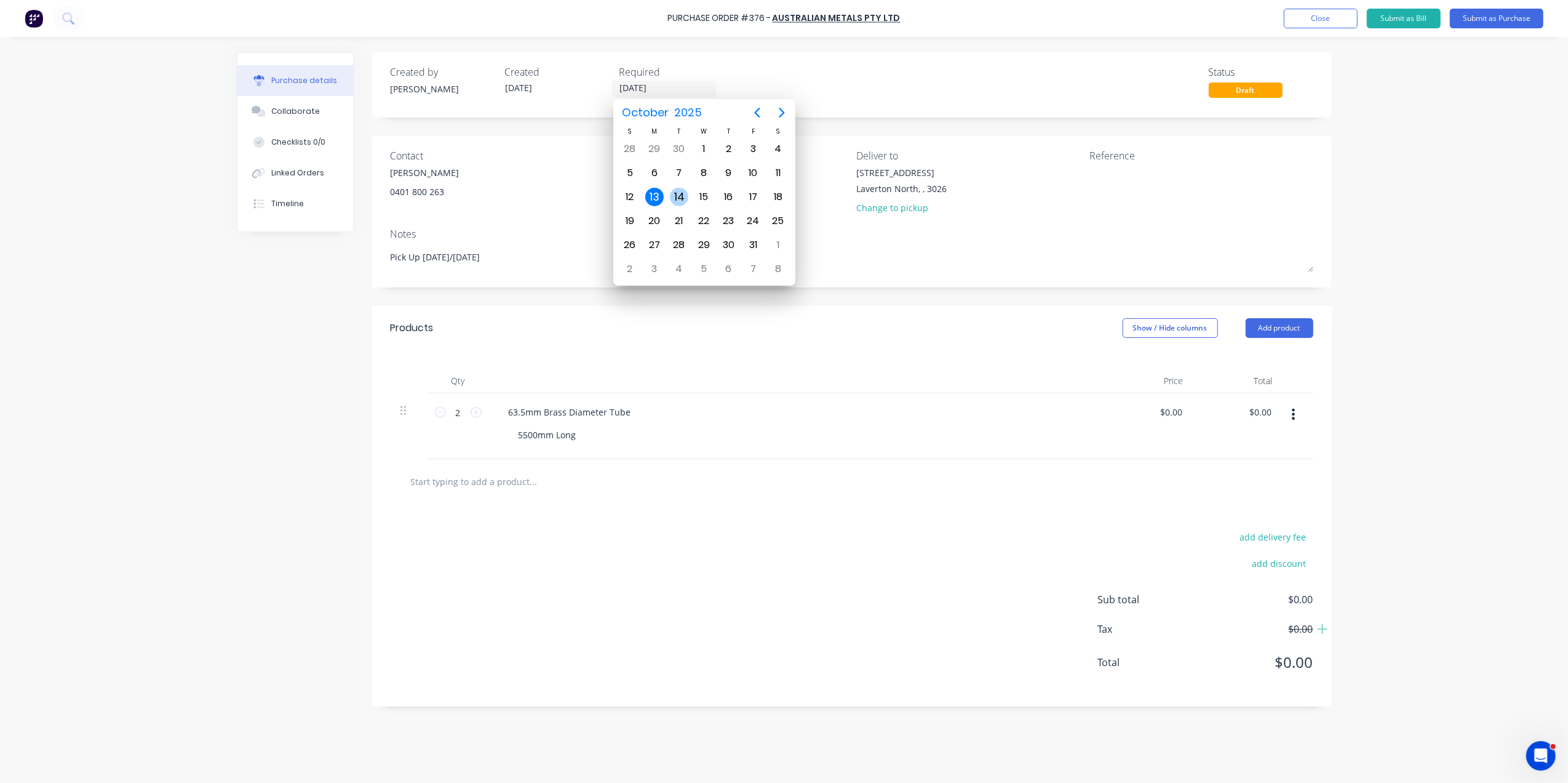
click at [685, 196] on div "14" at bounding box center [679, 197] width 18 height 18
type textarea "x"
type input "14/10/25"
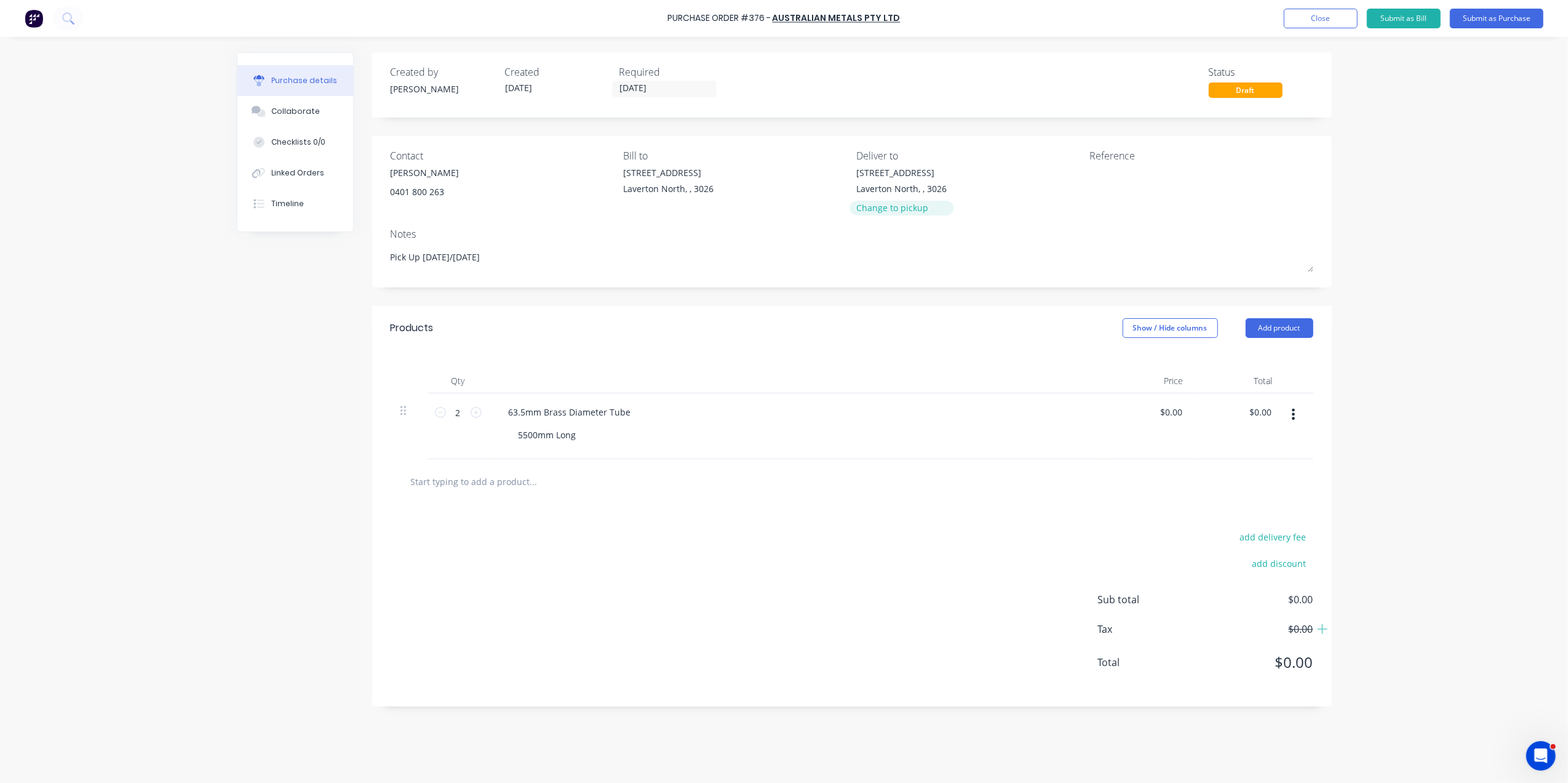
click at [886, 207] on div "Change to pickup" at bounding box center [902, 207] width 91 height 13
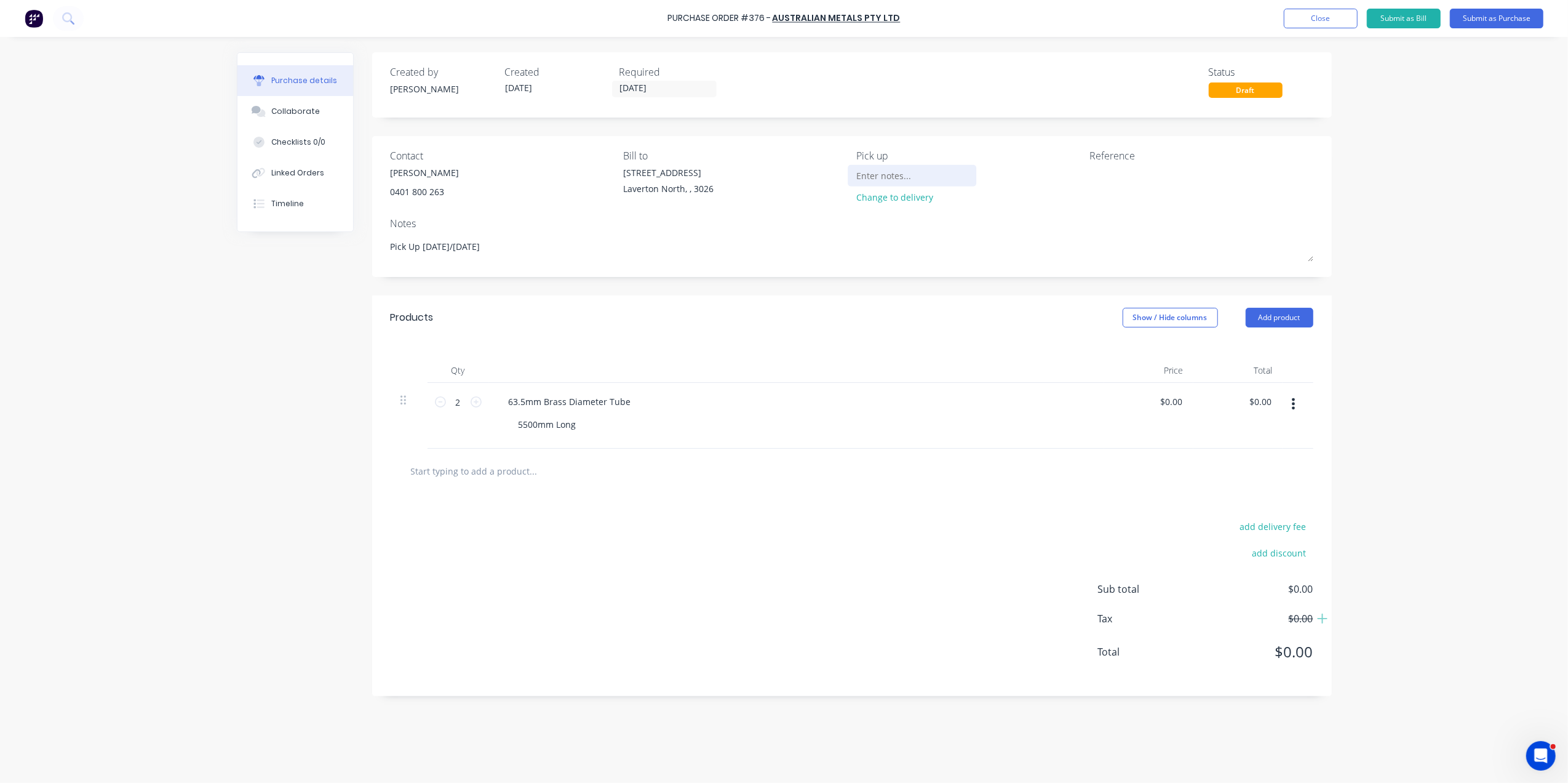
click at [893, 171] on input at bounding box center [912, 175] width 112 height 18
click at [1110, 174] on textarea at bounding box center [1166, 180] width 154 height 28
type textarea "x"
type textarea "#"
type textarea "x"
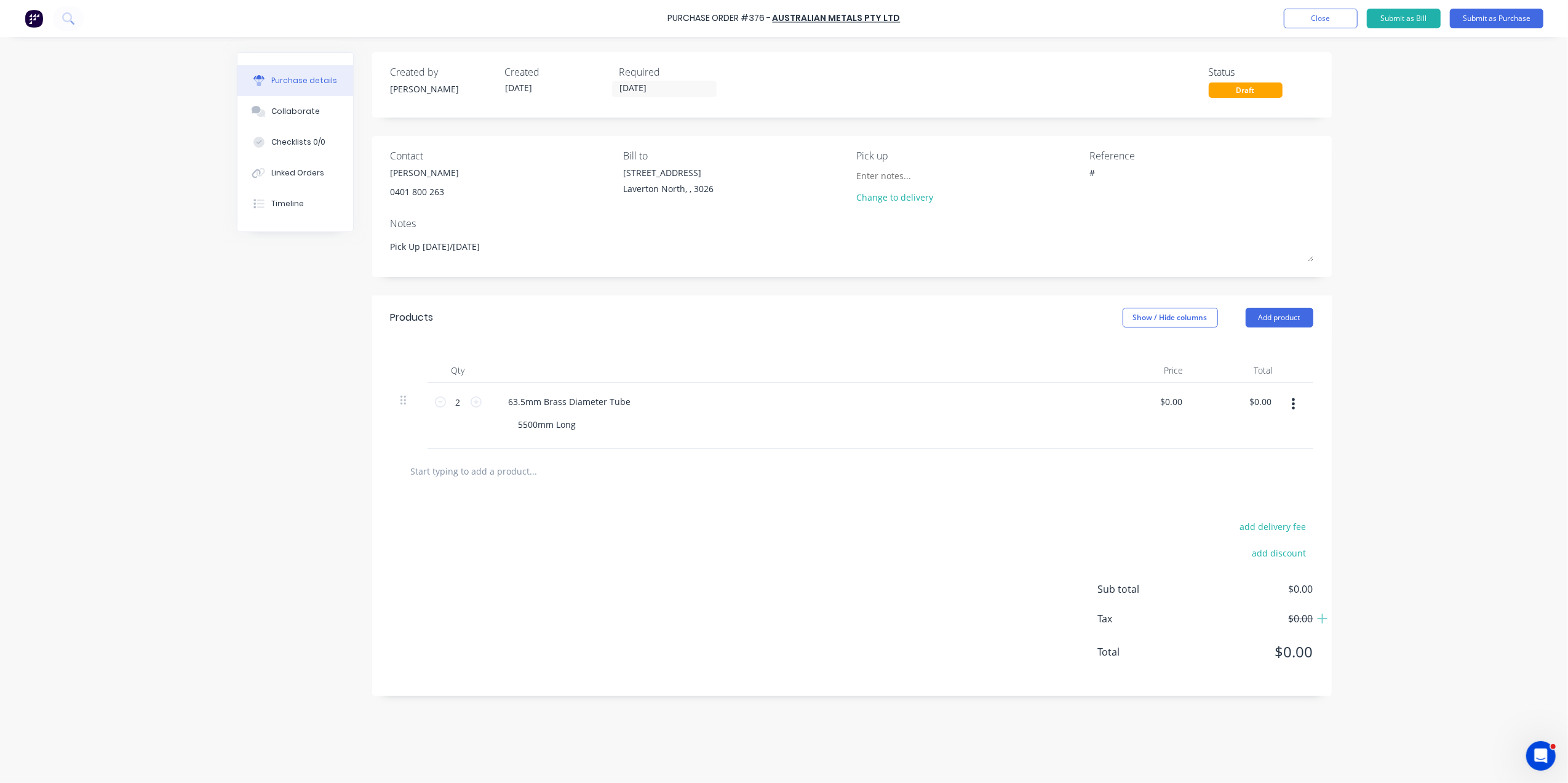
type textarea "#"
click at [1106, 169] on textarea "#" at bounding box center [1166, 180] width 154 height 28
type textarea "x"
type textarea "#3"
type textarea "x"
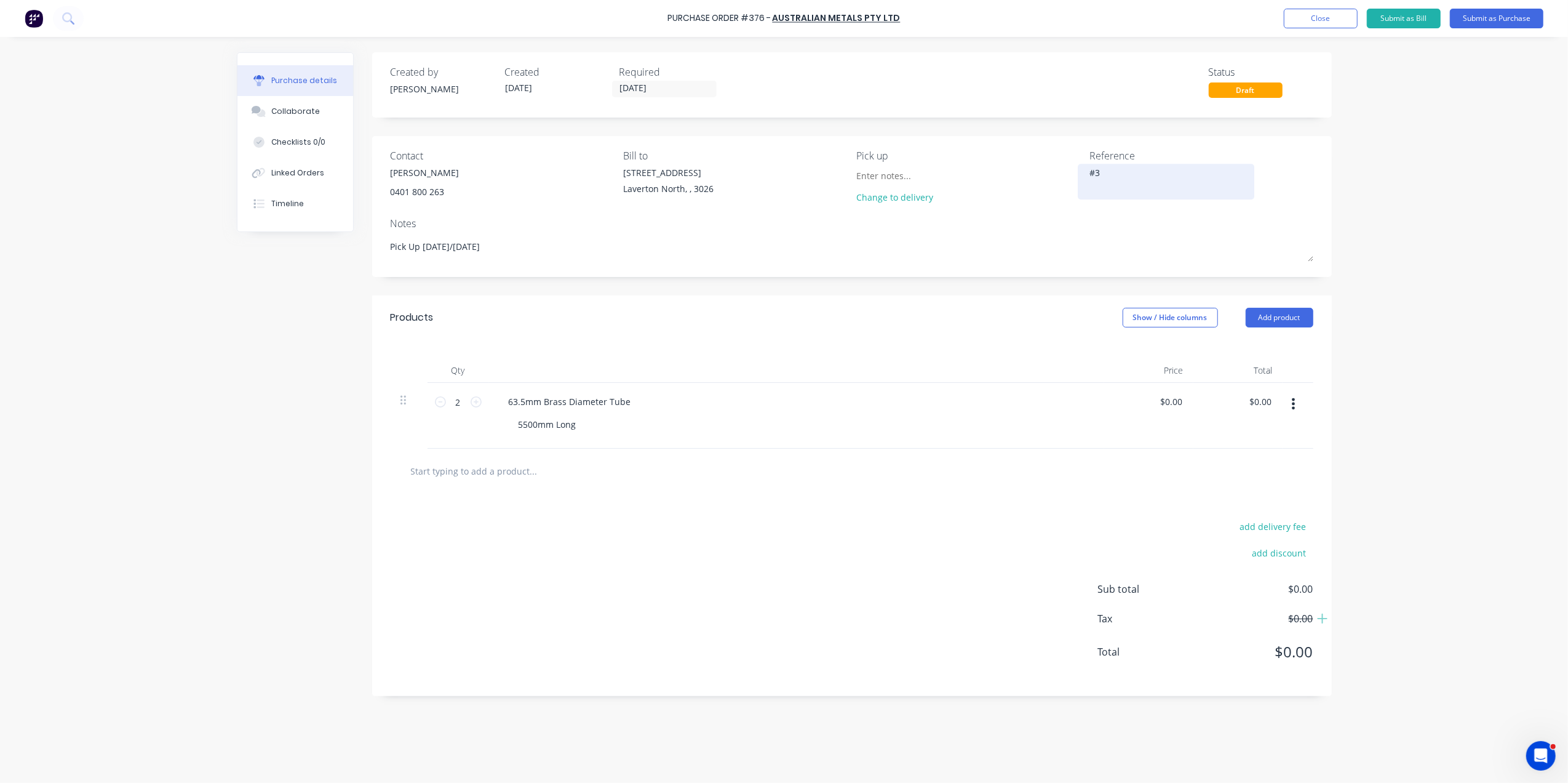
type textarea "#39"
type textarea "x"
type textarea "#397"
type textarea "x"
type textarea "#3978"
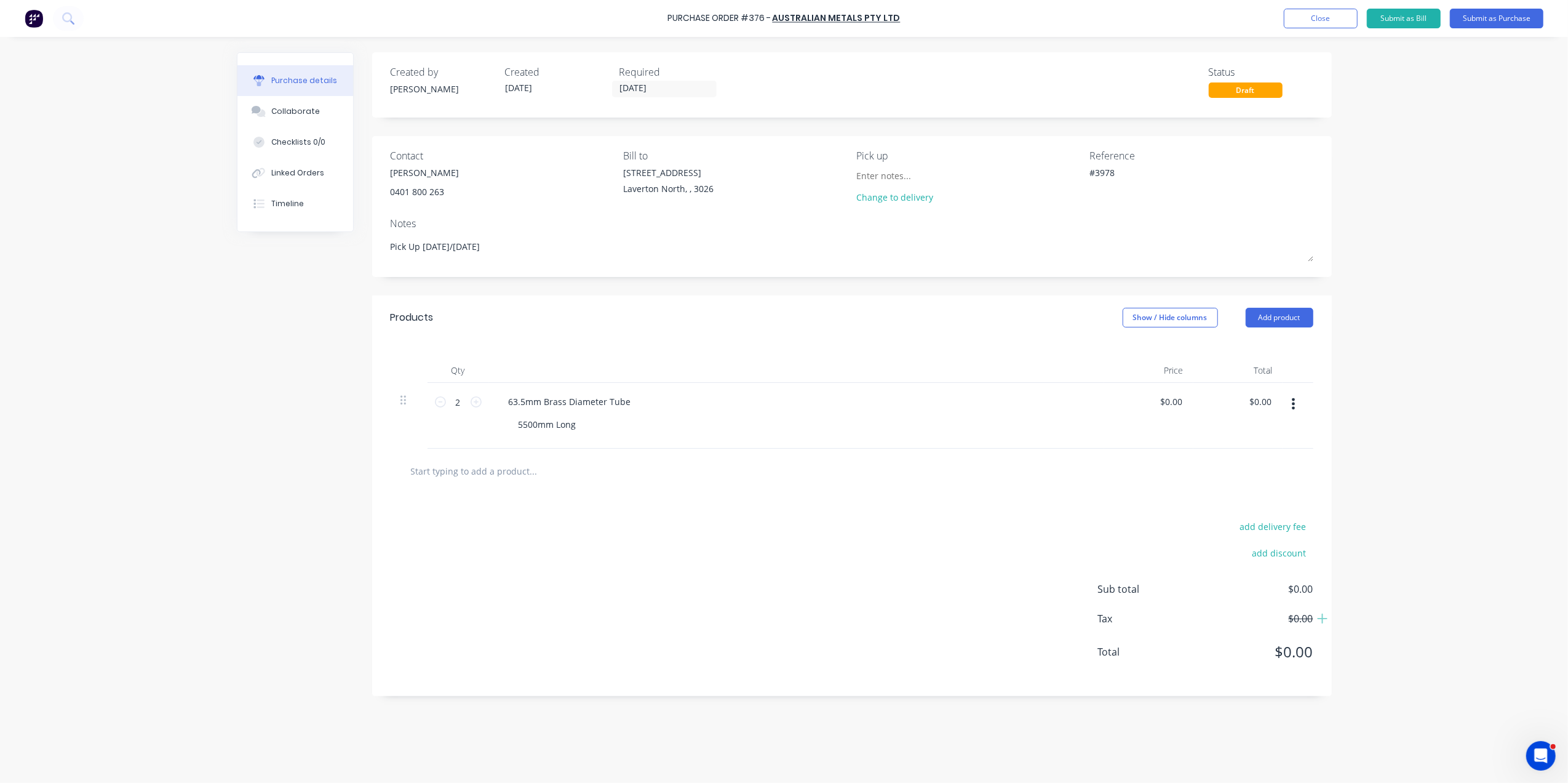
type textarea "x"
type textarea "#3978"
click at [736, 345] on div "Qty Price Total 2 2 63.5mm Brass Diameter Tube 5500mm Long $0.00 $0.00 $0.00 $0…" at bounding box center [852, 394] width 960 height 109
click at [1511, 20] on button "Submit as Purchase" at bounding box center [1497, 18] width 93 height 20
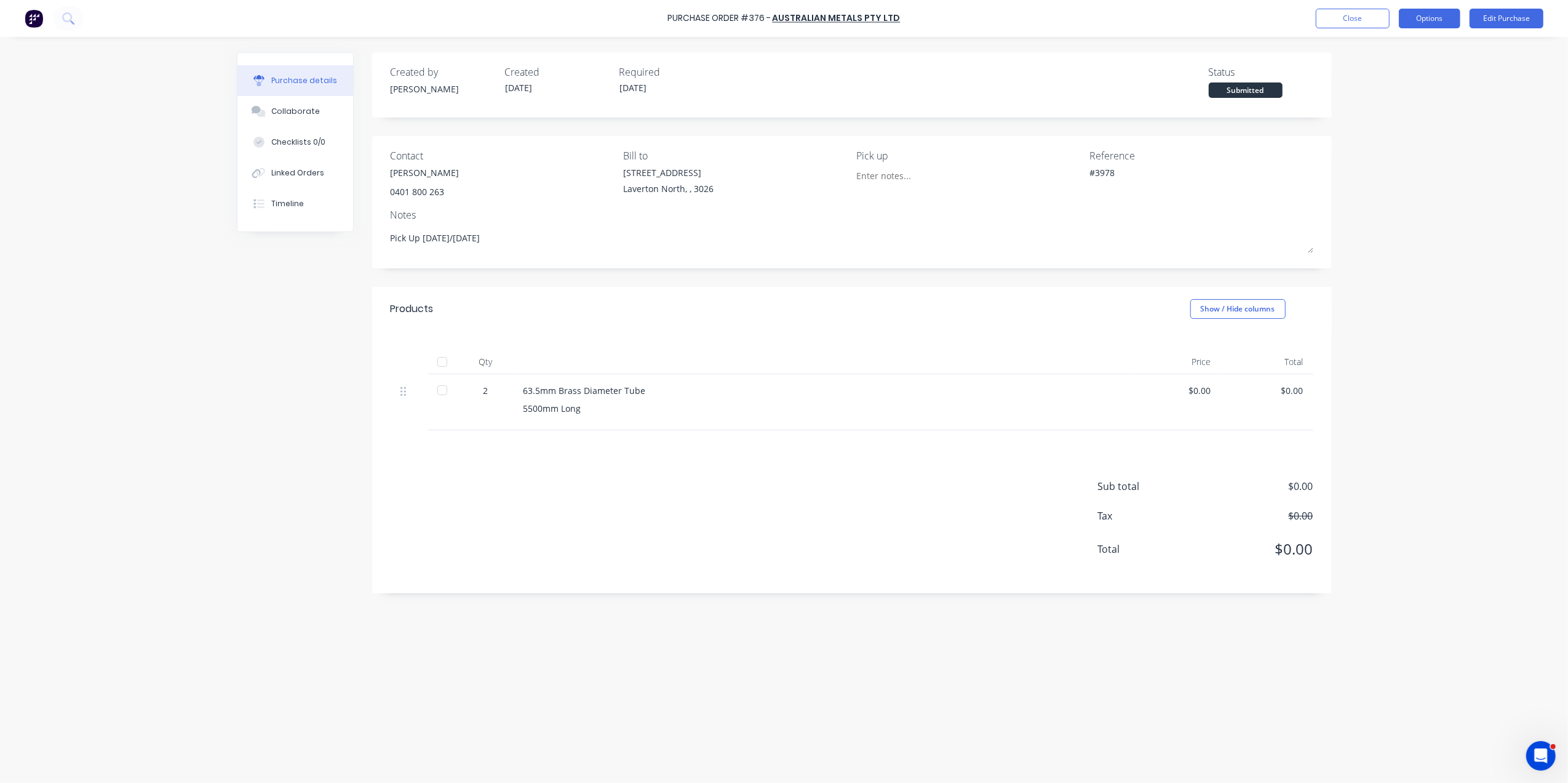
click at [1429, 28] on button "Options" at bounding box center [1429, 18] width 62 height 20
click at [1397, 48] on div "Print / Email" at bounding box center [1402, 50] width 94 height 18
click at [1370, 105] on div "Without pricing" at bounding box center [1402, 100] width 94 height 18
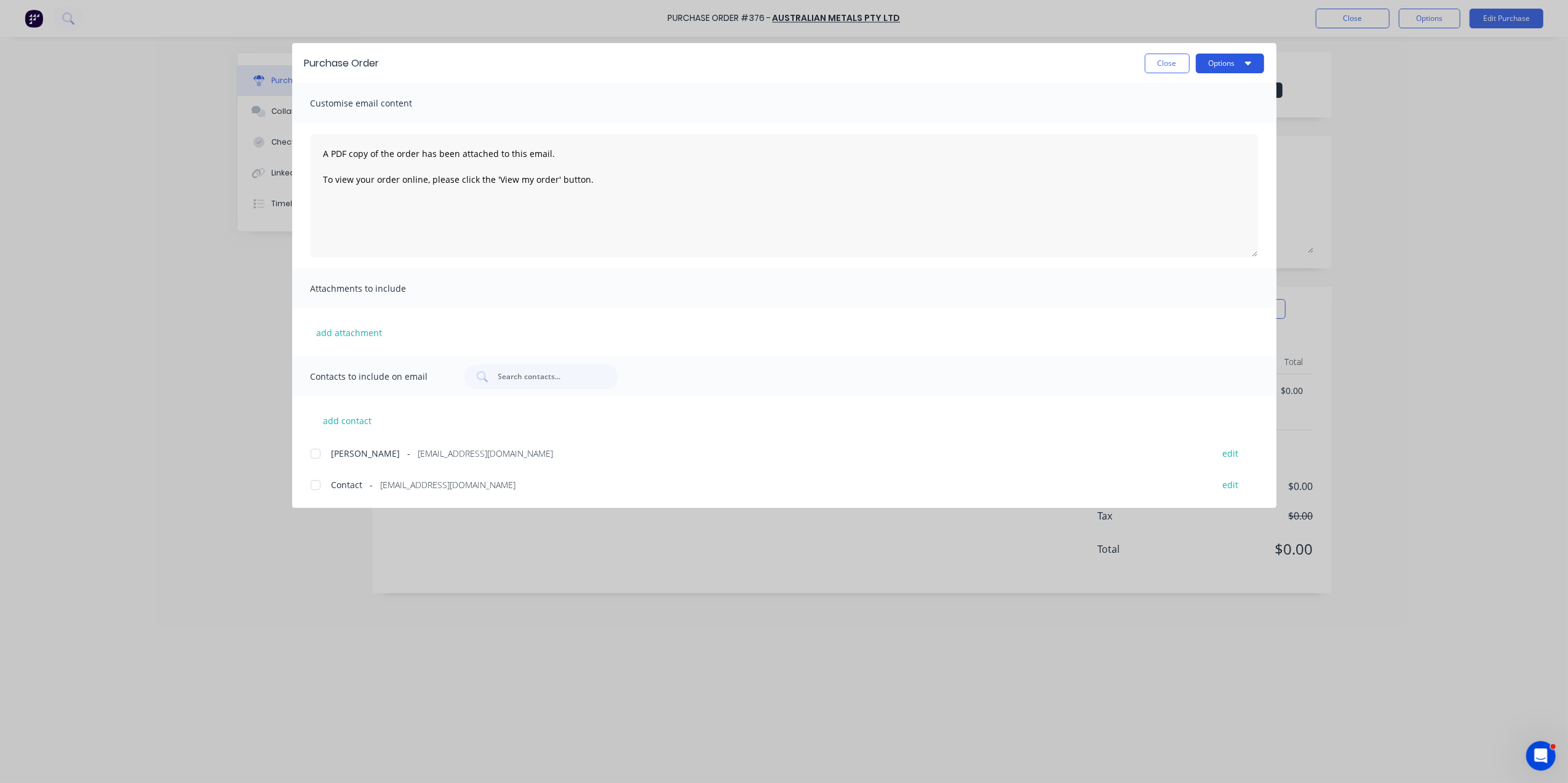
click at [1238, 67] on button "Options" at bounding box center [1230, 63] width 68 height 20
click at [315, 453] on div at bounding box center [315, 453] width 25 height 25
click at [1247, 66] on button "Options" at bounding box center [1230, 63] width 68 height 20
click at [1181, 151] on div "Email" at bounding box center [1205, 144] width 94 height 18
click at [1150, 55] on button "Close" at bounding box center [1167, 63] width 45 height 20
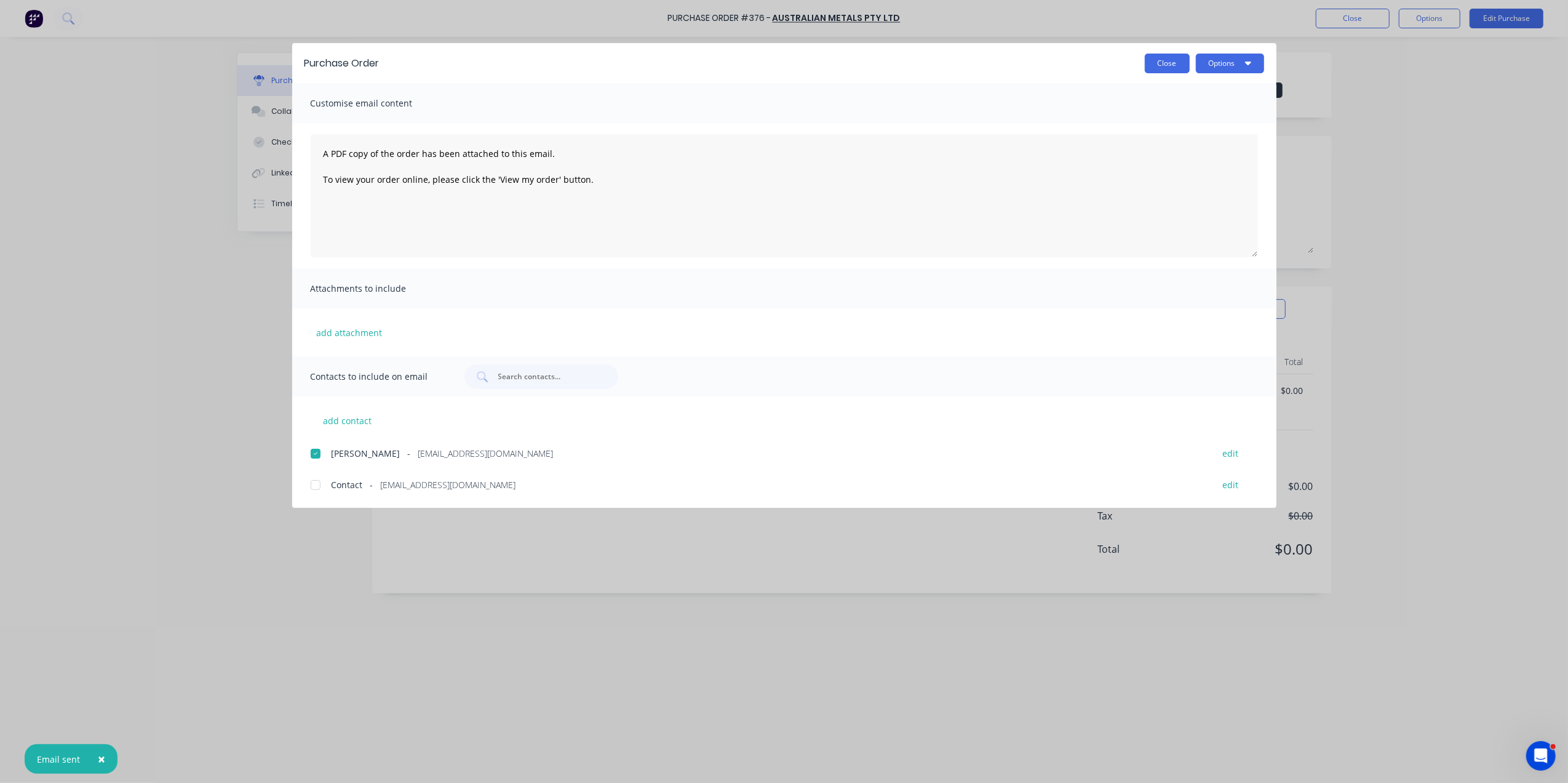
type textarea "x"
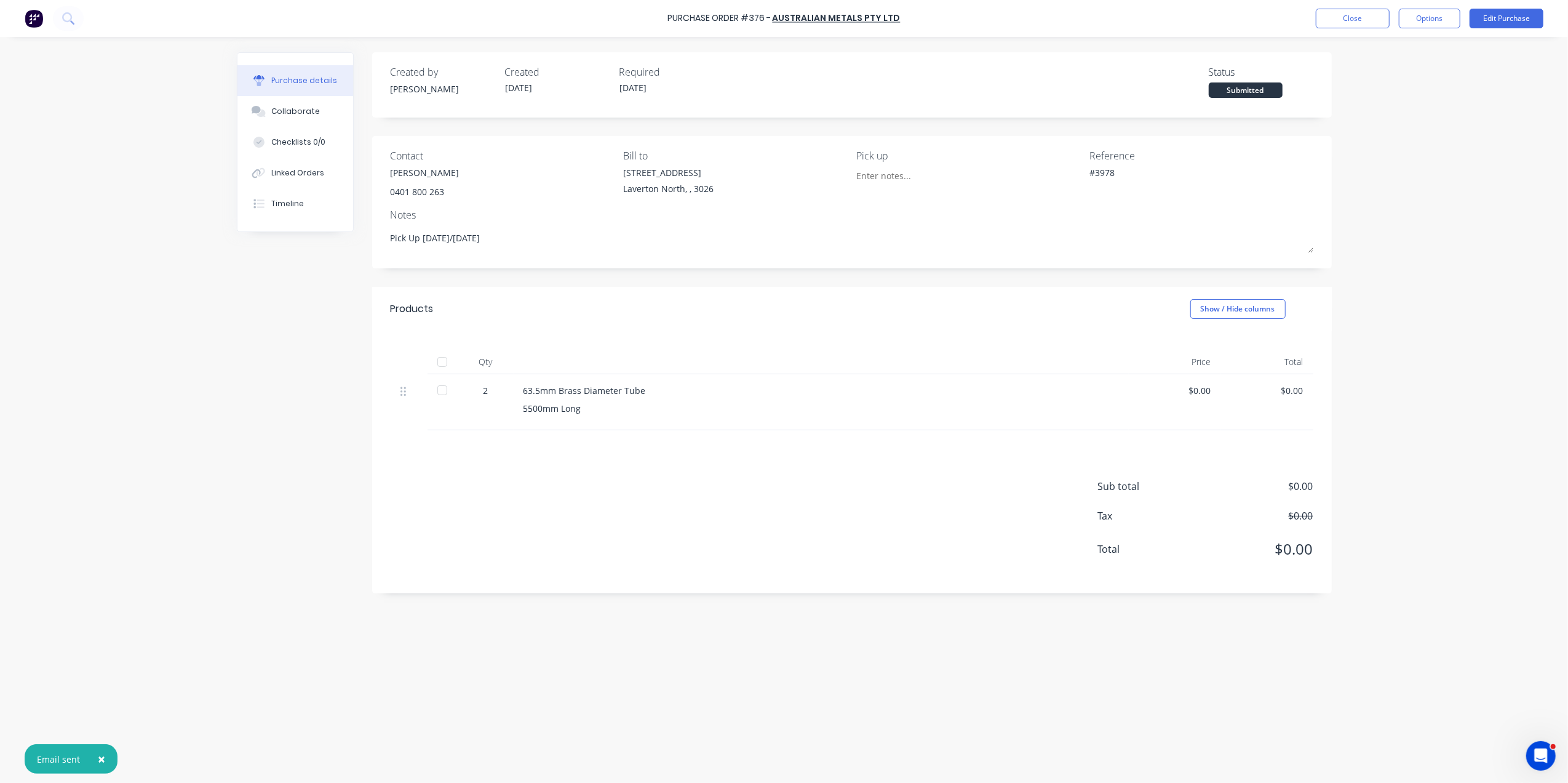
click at [1358, 6] on div "Purchase Order #376 - Australian Metals Pty Ltd Close Options Edit Purchase" at bounding box center [784, 18] width 1568 height 37
click at [1344, 21] on button "Close" at bounding box center [1353, 18] width 74 height 20
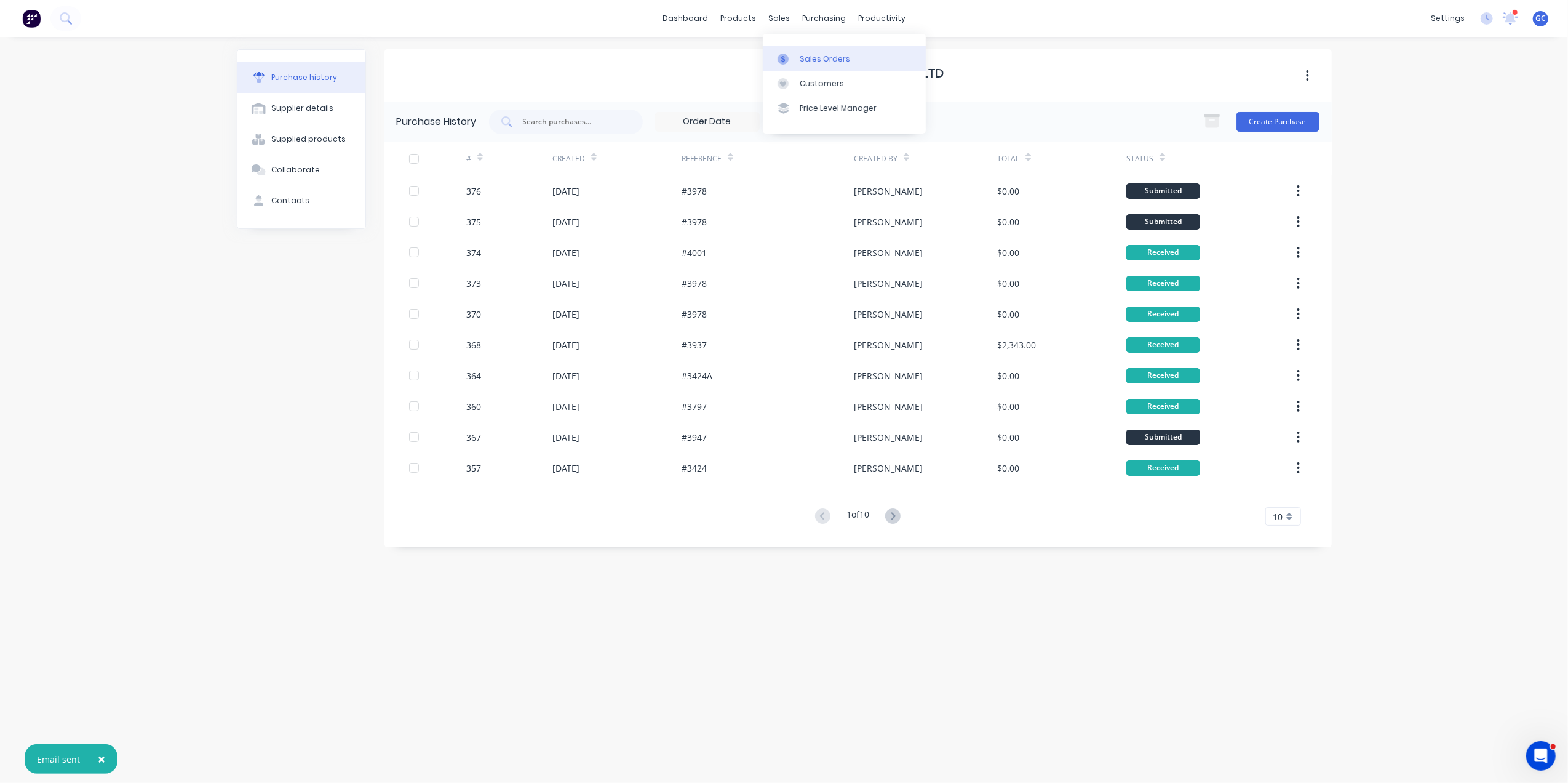
click at [792, 52] on link "Sales Orders" at bounding box center [844, 58] width 163 height 25
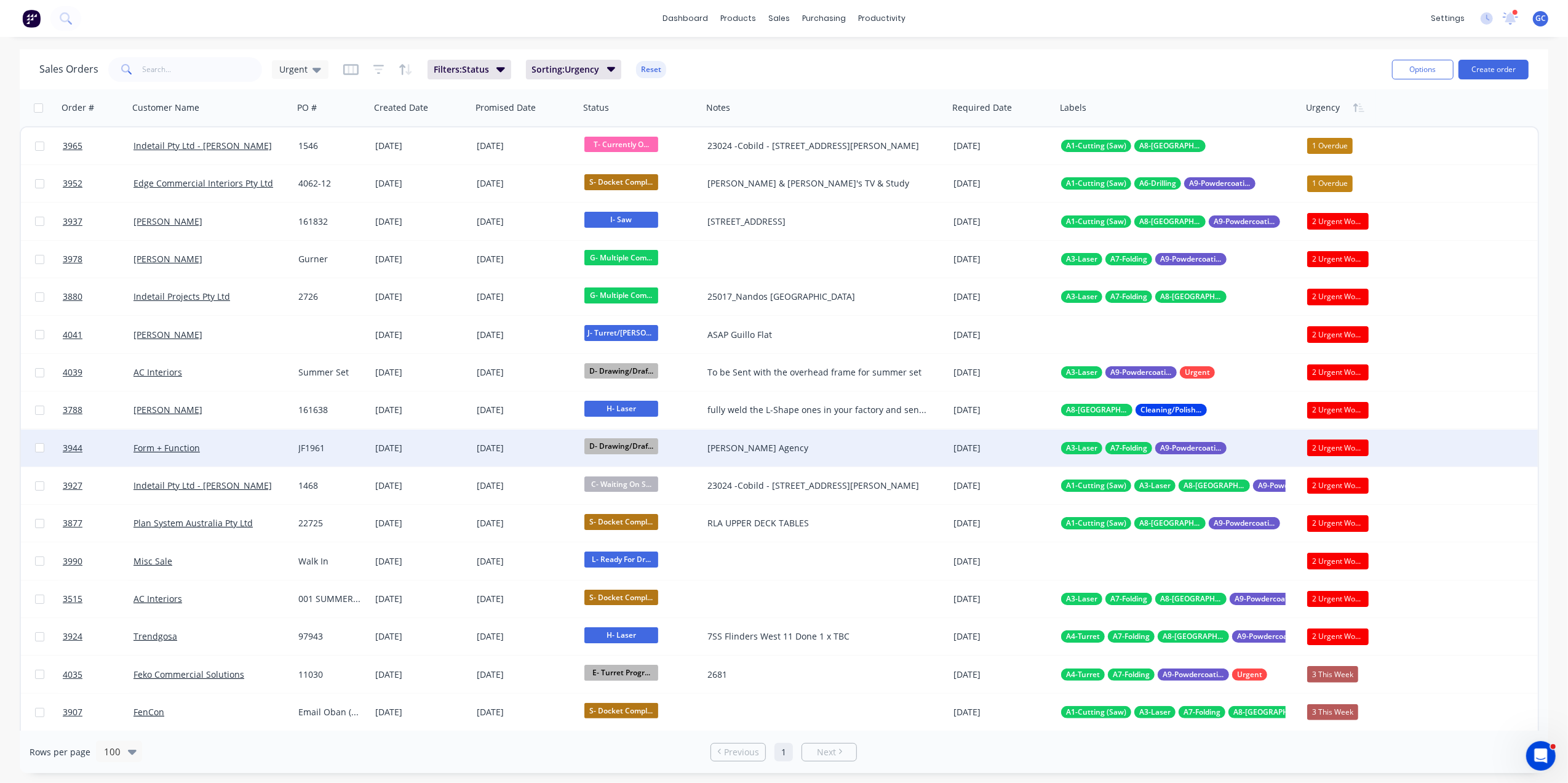
click at [259, 452] on div "Form + Function" at bounding box center [207, 448] width 147 height 13
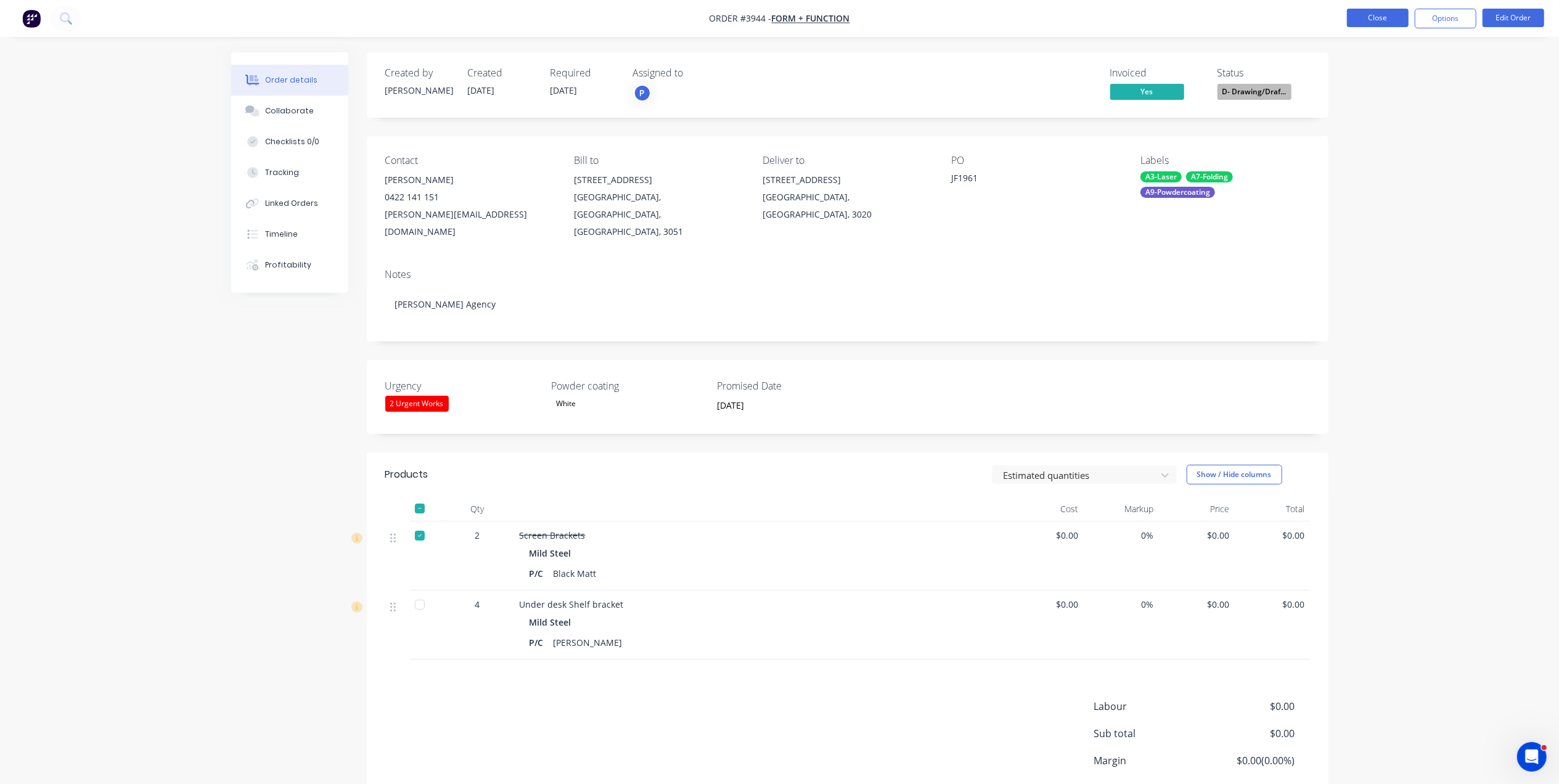
click at [1383, 15] on button "Close" at bounding box center [1377, 18] width 62 height 18
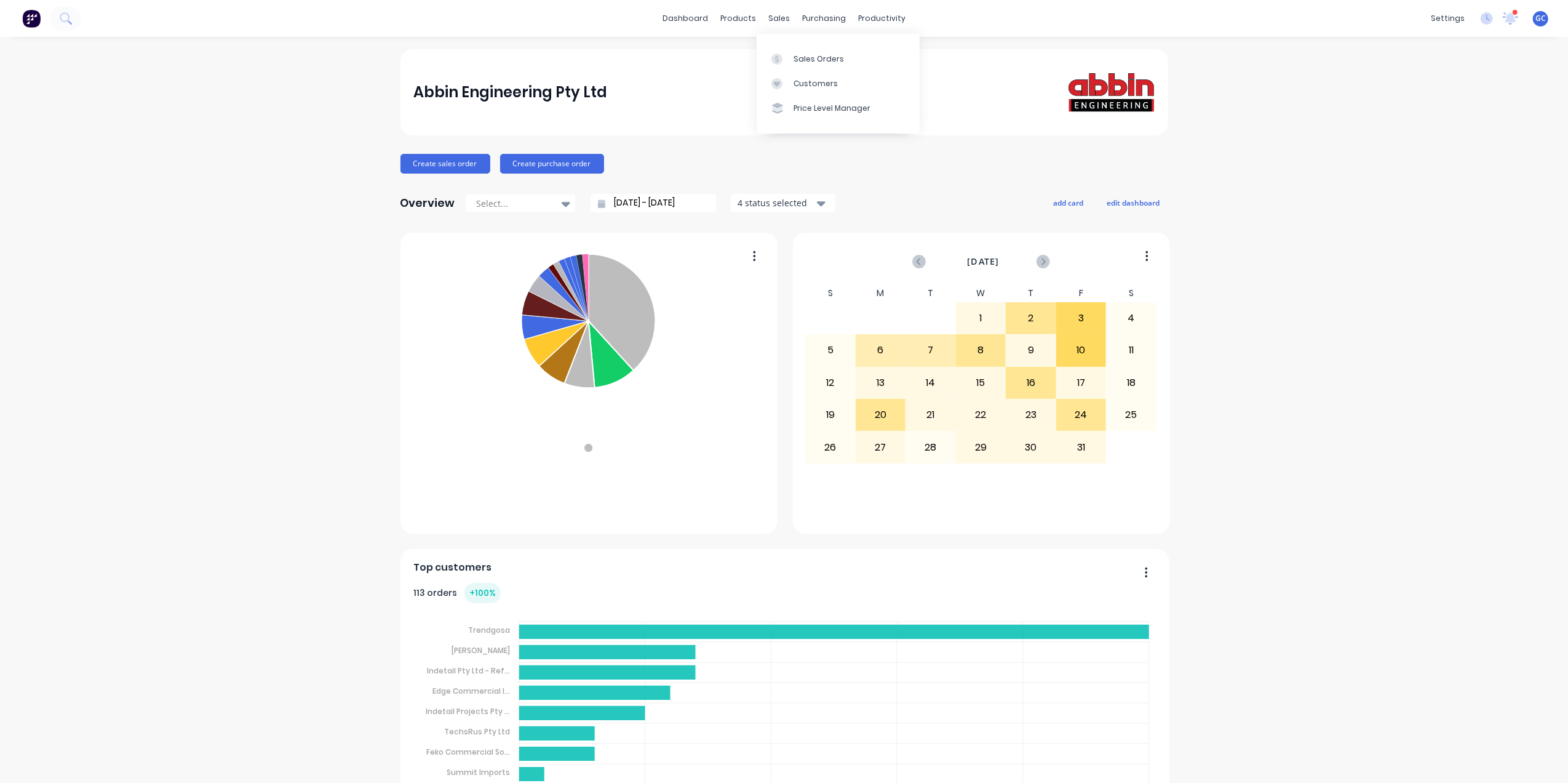
click at [778, 40] on div "Sales Orders Customers Price Level Manager" at bounding box center [838, 83] width 163 height 99
click at [788, 52] on link "Sales Orders" at bounding box center [838, 58] width 163 height 25
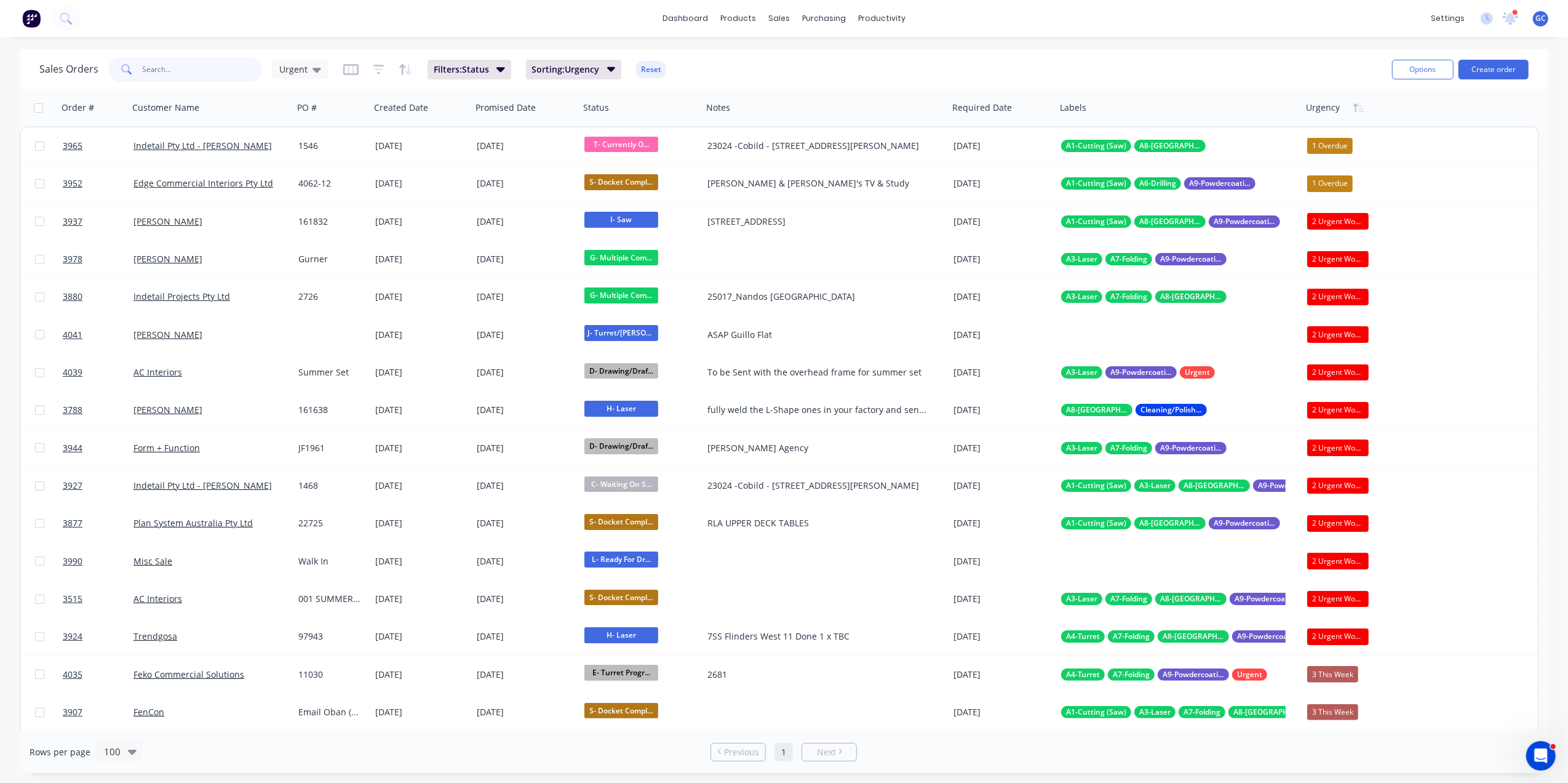
click at [210, 59] on input "text" at bounding box center [203, 69] width 120 height 25
type input "gurner"
